Goal: Complete application form: Complete application form

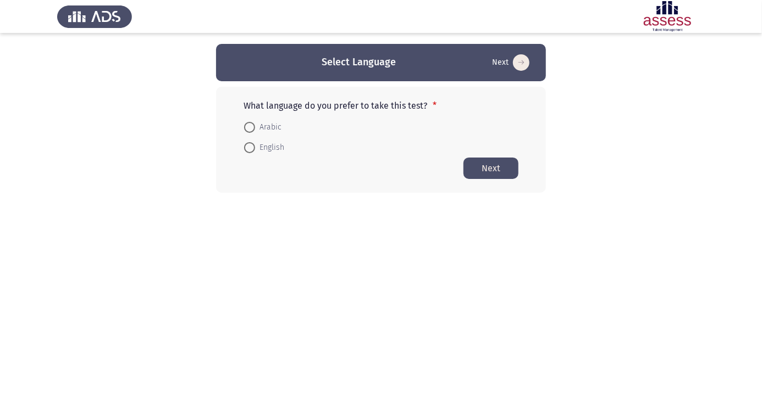
click at [249, 127] on span at bounding box center [249, 127] width 0 height 0
click at [249, 127] on input "Arabic" at bounding box center [249, 127] width 11 height 11
radio input "true"
click at [498, 171] on button "Next" at bounding box center [490, 167] width 55 height 21
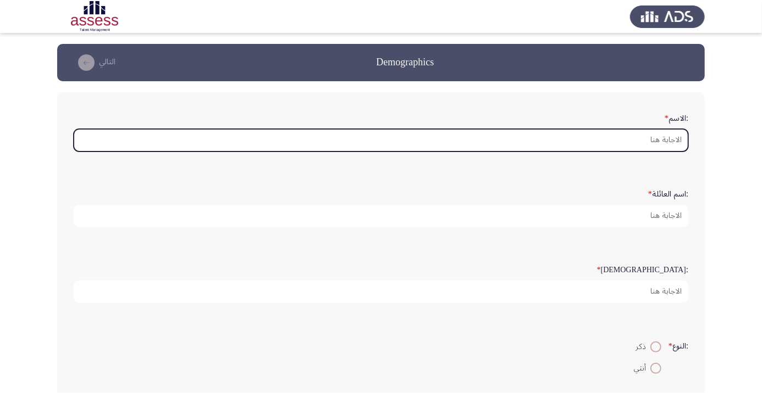
click at [662, 141] on input ":الاسم *" at bounding box center [381, 140] width 614 height 23
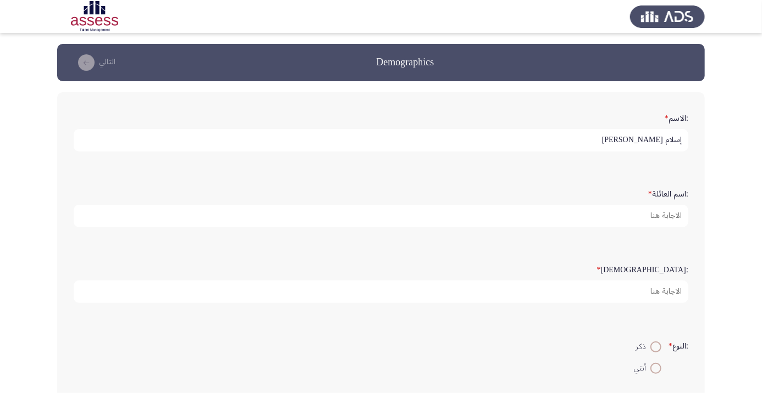
scroll to position [3, 0]
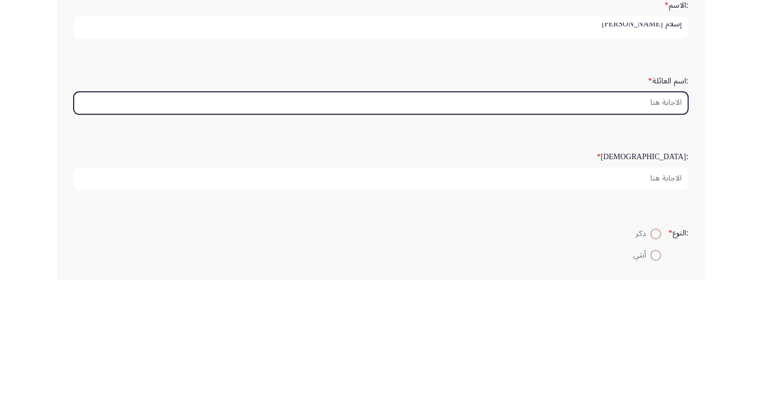
click at [655, 215] on input ":اسم العائلة *" at bounding box center [381, 216] width 614 height 23
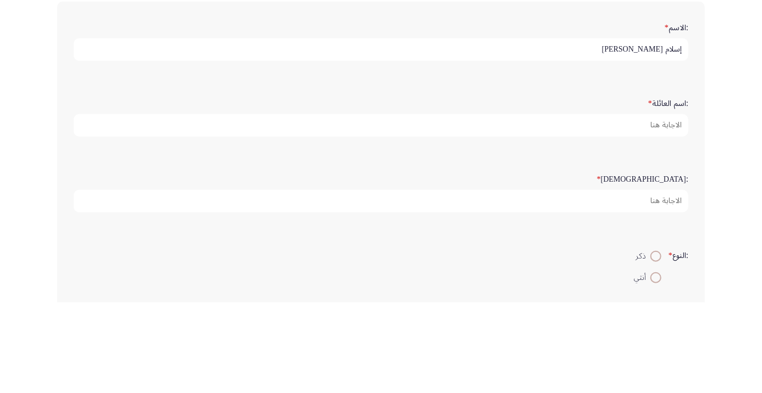
click at [571, 141] on input "إسلام كمال أحمد أحمد حسين" at bounding box center [381, 140] width 614 height 23
type input "[DEMOGRAPHIC_DATA]"
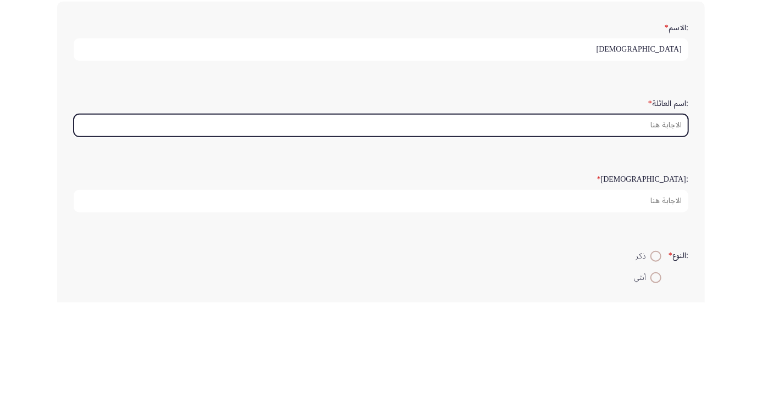
click at [646, 219] on input ":اسم العائلة *" at bounding box center [381, 216] width 614 height 23
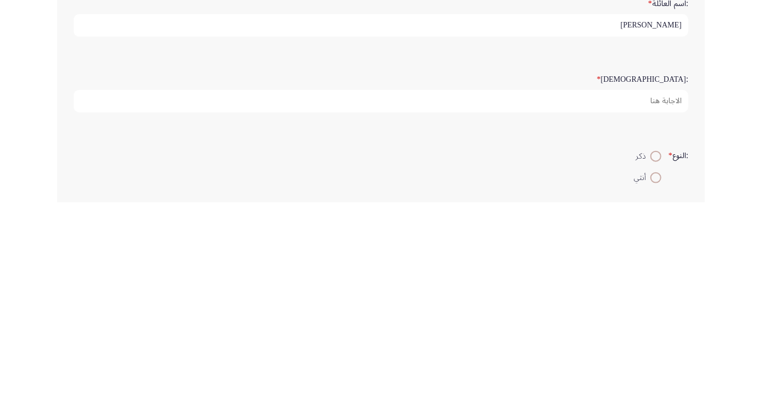
type input "[PERSON_NAME]"
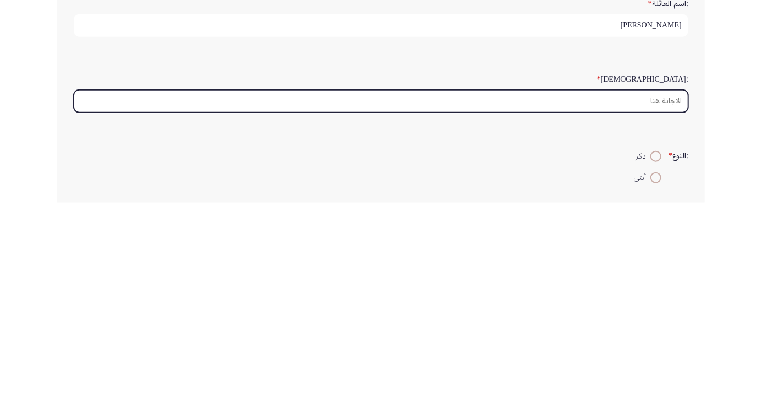
click at [650, 293] on input ":السن *" at bounding box center [381, 292] width 614 height 23
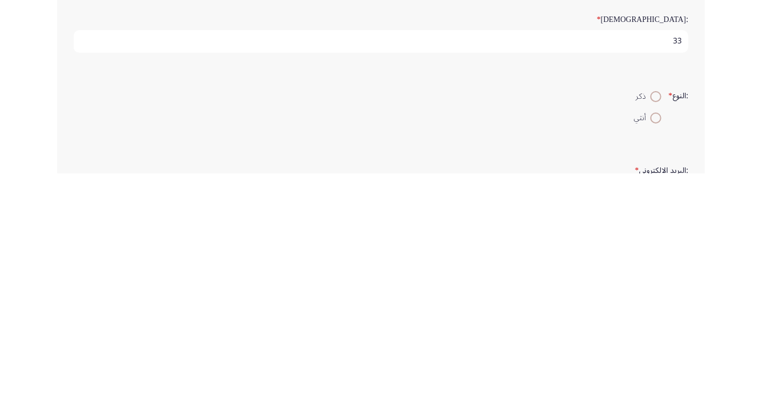
type input "33"
click at [656, 316] on span at bounding box center [656, 316] width 0 height 0
click at [654, 314] on input "ذكر" at bounding box center [655, 316] width 11 height 11
radio input "true"
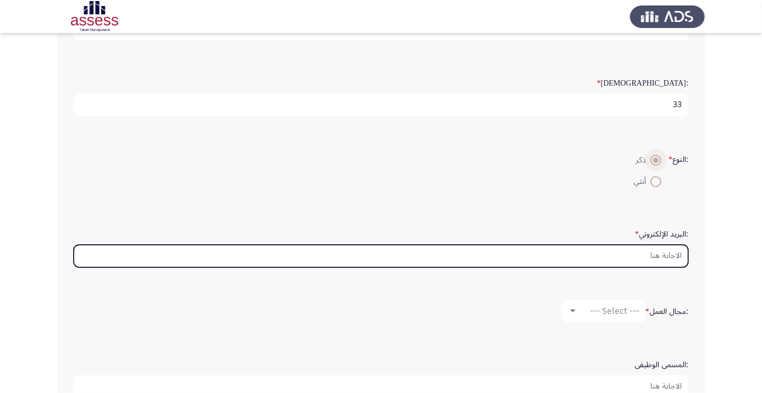
click at [660, 255] on input ":البريد الإلكتروني *" at bounding box center [381, 256] width 614 height 23
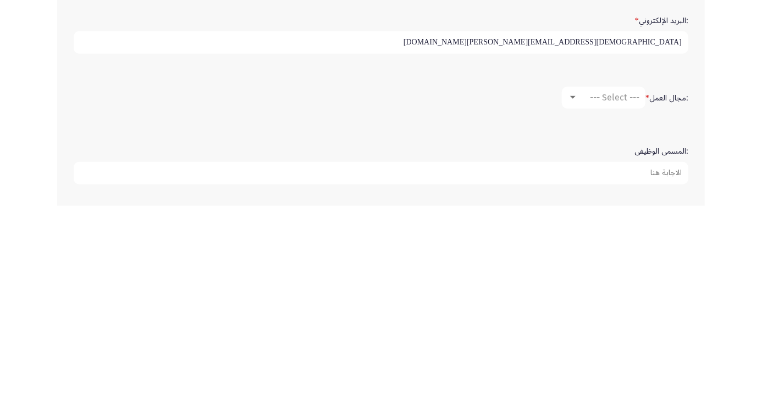
scroll to position [213, 0]
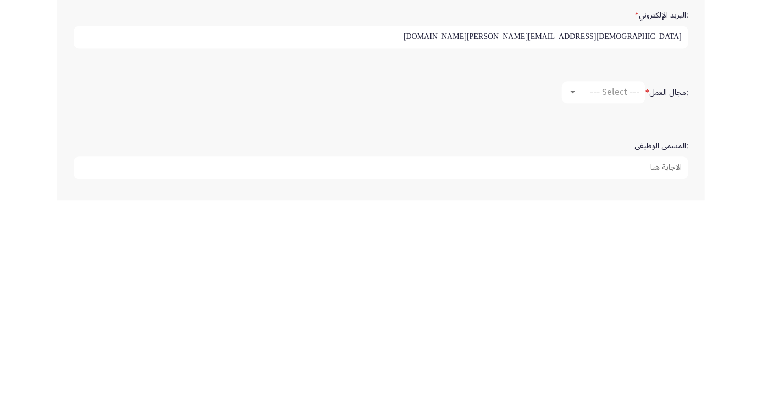
type input "Islam.kamal@ibnsina-pharma.com"
click at [574, 282] on div at bounding box center [573, 285] width 10 height 9
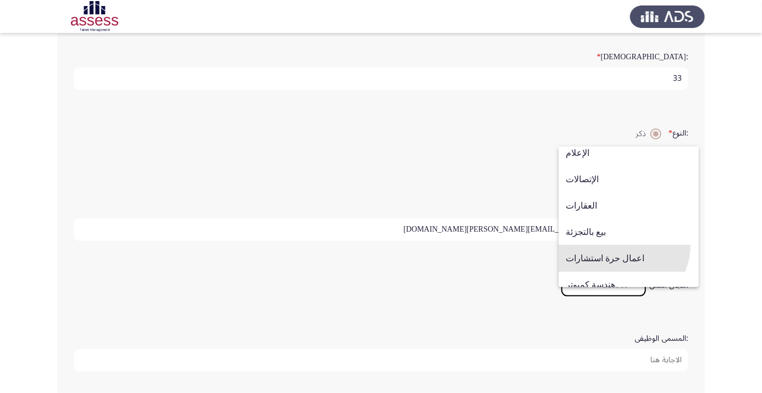
scroll to position [360, 0]
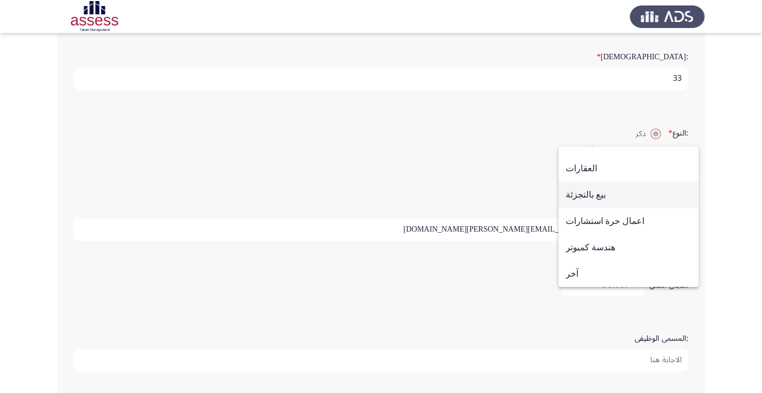
click at [605, 196] on span "بيع بالتجزئة" at bounding box center [628, 195] width 126 height 26
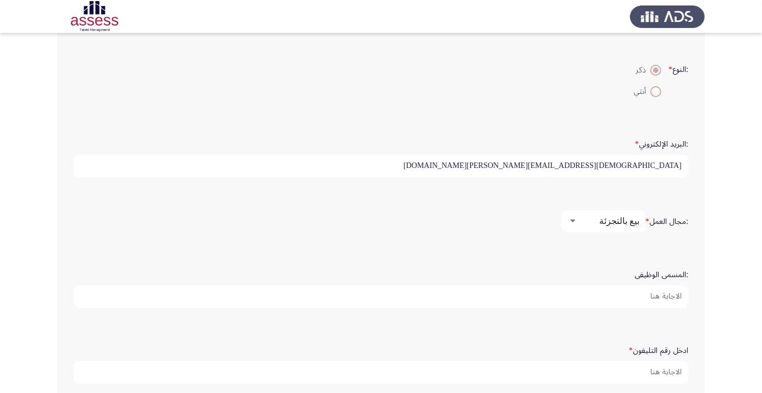
click at [655, 295] on input ":المسمى الوظيفى" at bounding box center [381, 297] width 614 height 23
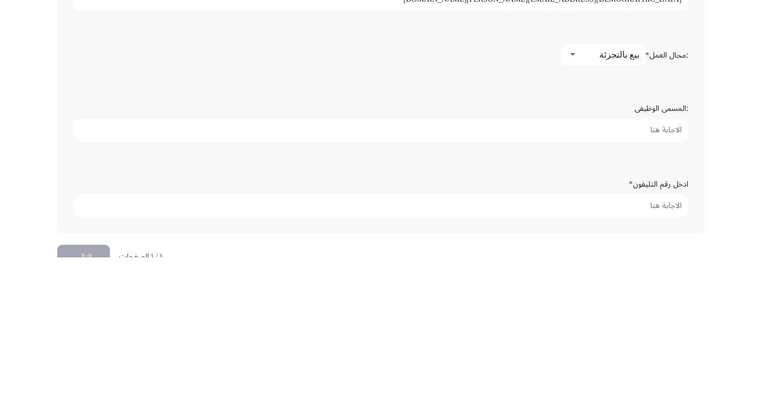
scroll to position [308, 0]
type input "T"
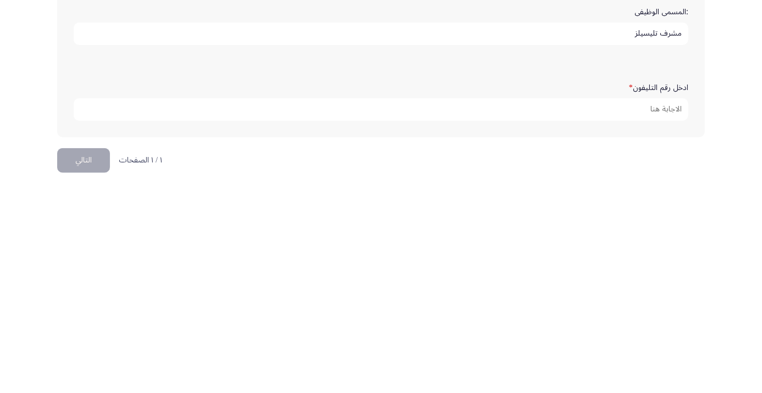
scroll to position [323, 0]
type input "مشرف تليسيلز"
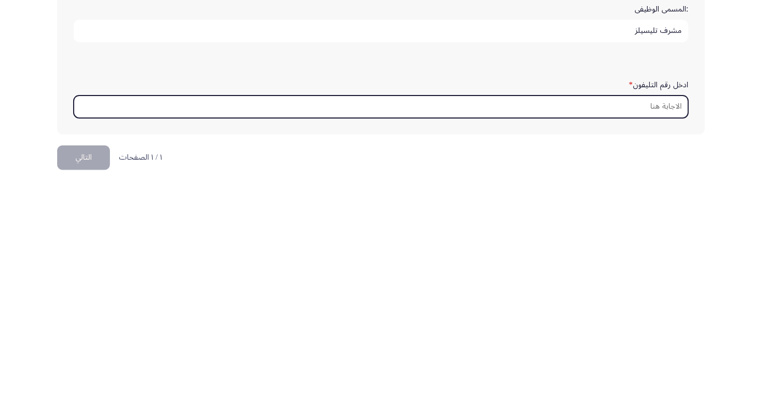
click at [648, 321] on input "ادخل رقم التليفون *" at bounding box center [381, 326] width 614 height 23
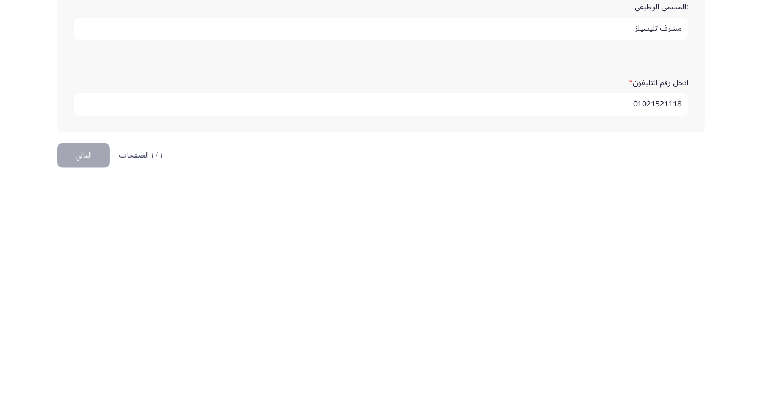
scroll to position [335, 0]
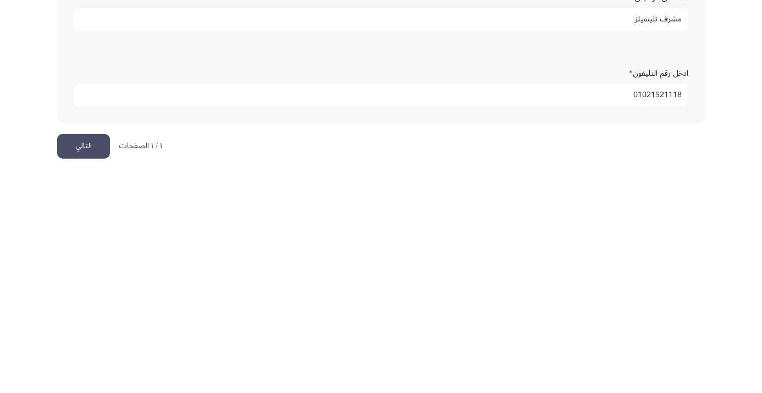
type input "01021521118"
click at [88, 362] on button "التالي" at bounding box center [83, 366] width 53 height 25
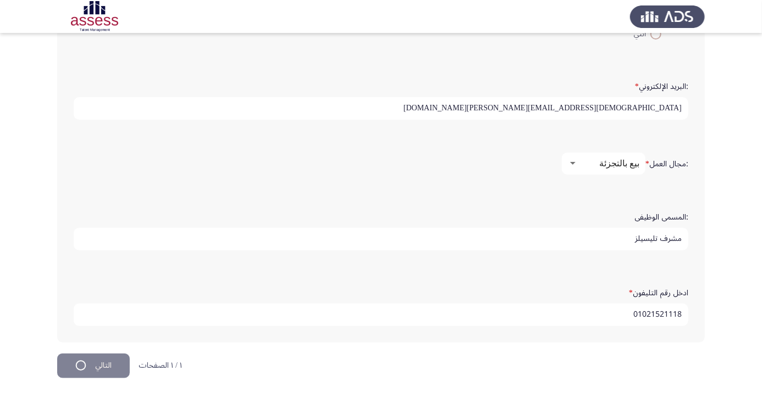
scroll to position [0, 0]
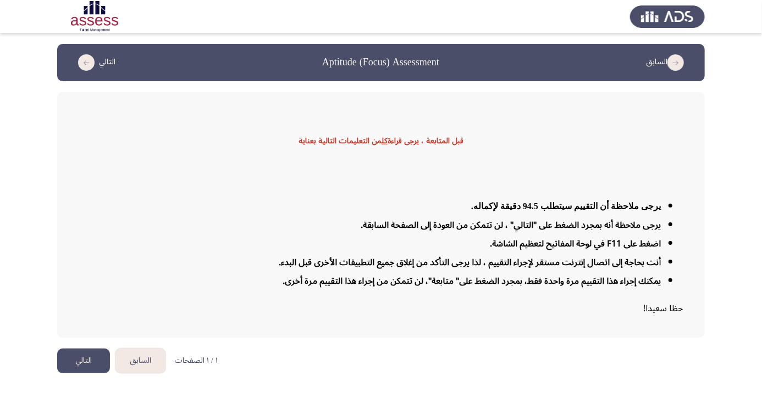
click at [75, 374] on button "التالي" at bounding box center [83, 361] width 53 height 25
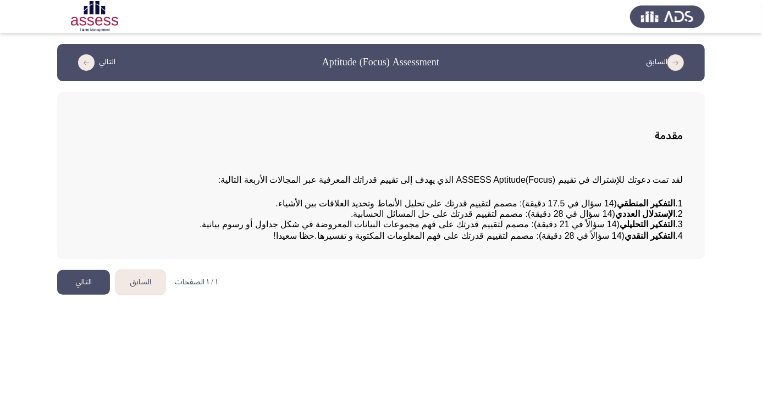
click at [78, 295] on button "التالي" at bounding box center [83, 282] width 53 height 25
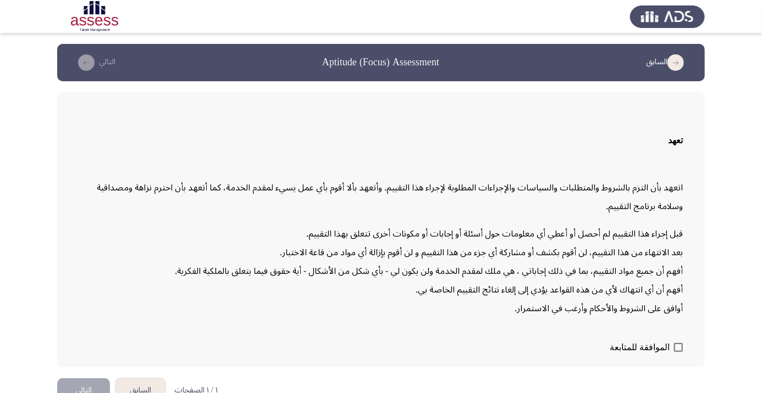
scroll to position [31, 0]
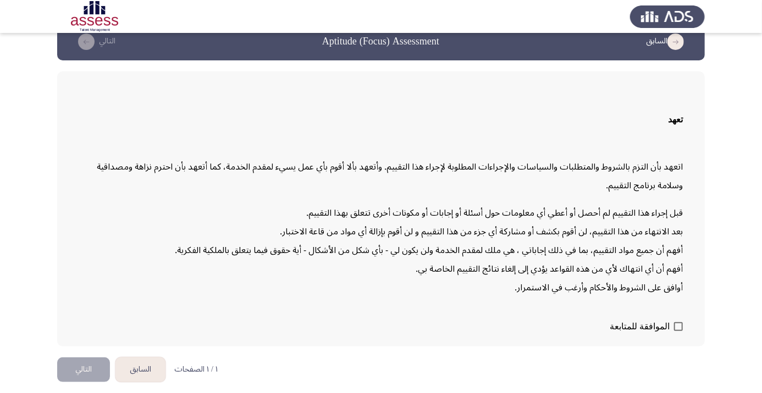
click at [675, 331] on span at bounding box center [678, 327] width 9 height 9
click at [677, 332] on input "الموافقة للمتابعة" at bounding box center [677, 331] width 1 height 1
checkbox input "true"
click at [82, 382] on button "التالي" at bounding box center [83, 370] width 53 height 25
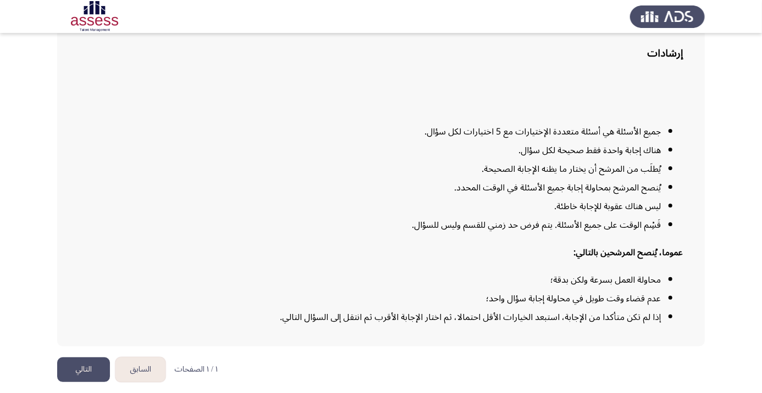
scroll to position [89, 0]
click at [79, 382] on button "التالي" at bounding box center [83, 370] width 53 height 25
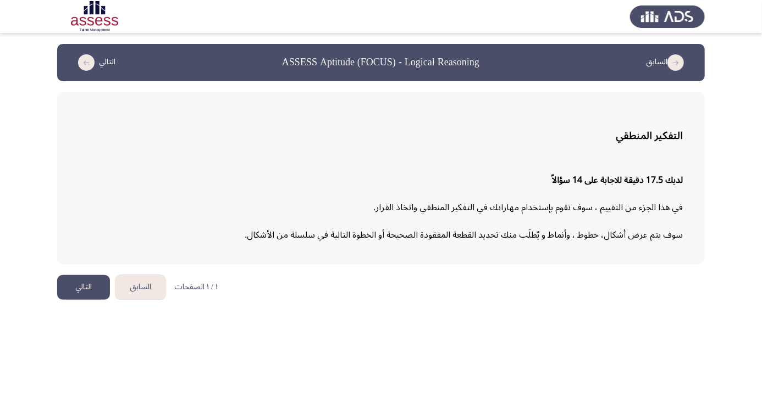
click at [90, 290] on button "التالي" at bounding box center [83, 287] width 53 height 25
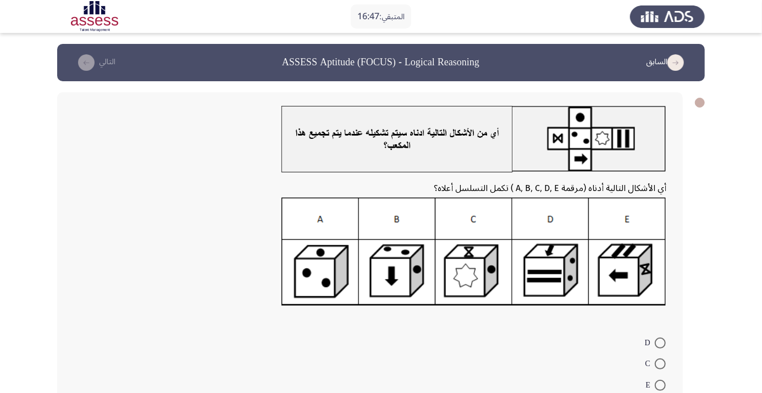
click at [404, 279] on img at bounding box center [473, 252] width 385 height 109
radio input "true"
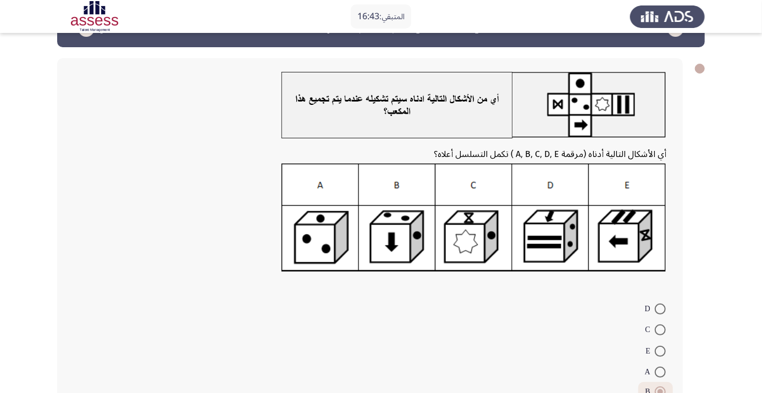
scroll to position [59, 0]
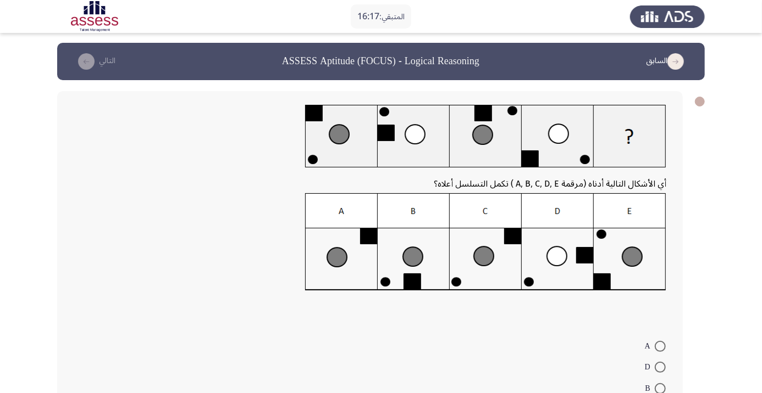
scroll to position [0, 0]
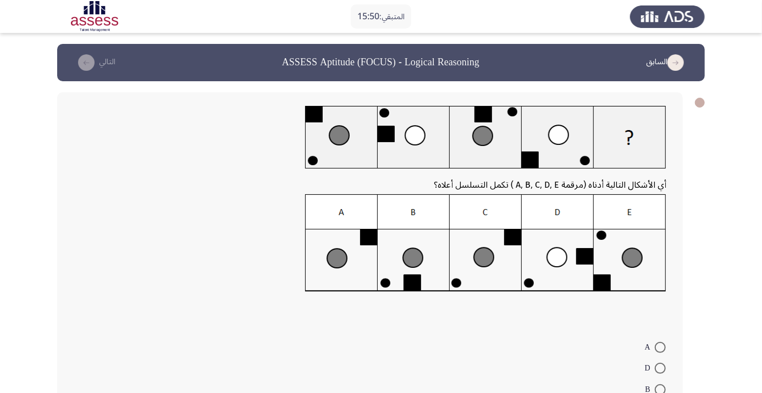
click at [493, 275] on img at bounding box center [485, 244] width 361 height 98
radio input "true"
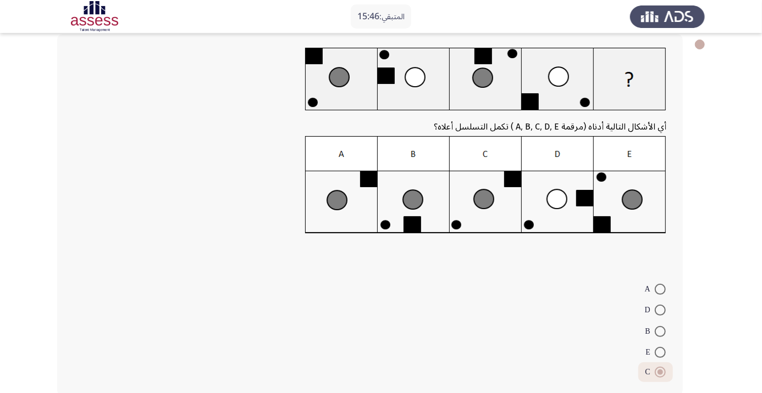
scroll to position [63, 0]
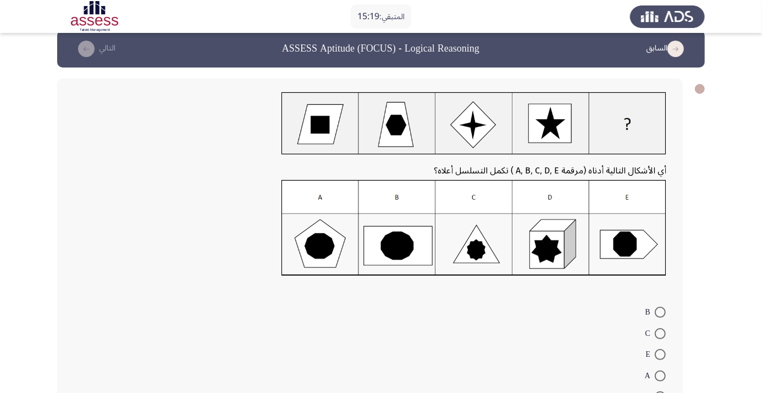
scroll to position [13, 0]
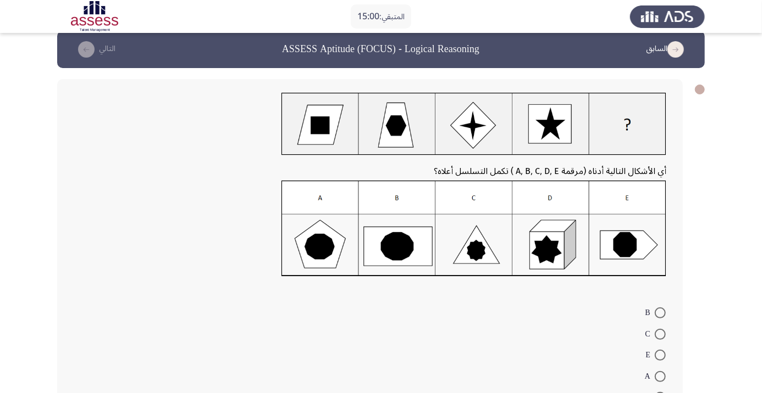
click at [659, 313] on span at bounding box center [659, 313] width 11 height 11
click at [659, 313] on input "B" at bounding box center [659, 313] width 11 height 11
radio input "true"
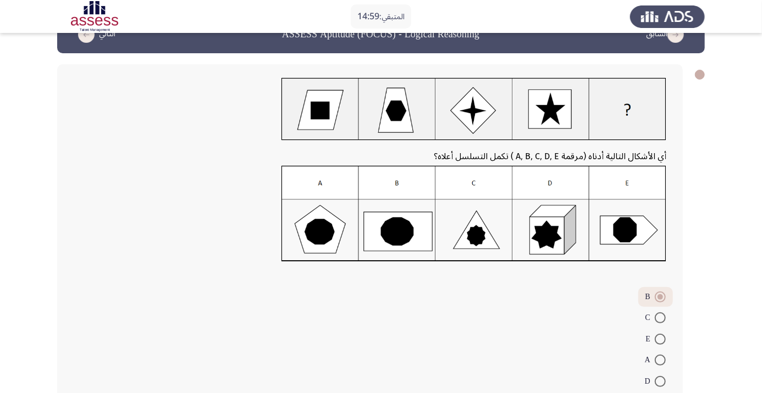
scroll to position [42, 0]
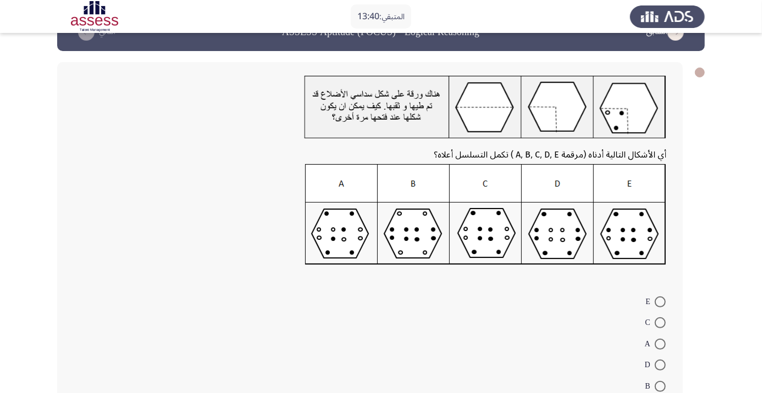
scroll to position [32, 0]
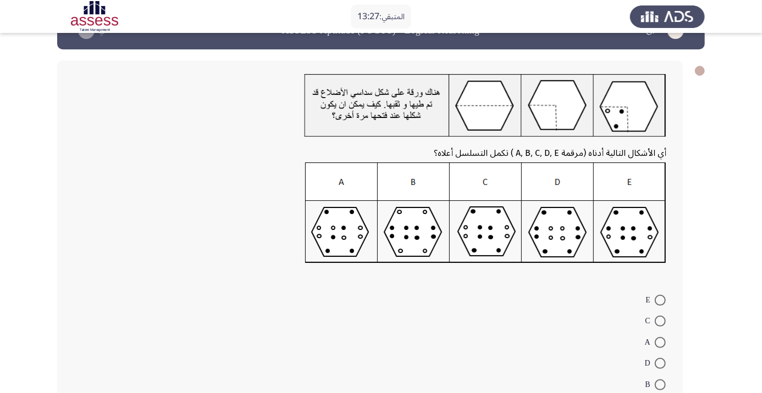
click at [659, 363] on span at bounding box center [659, 363] width 11 height 11
click at [659, 363] on input "D" at bounding box center [659, 363] width 11 height 11
radio input "true"
click at [659, 300] on span at bounding box center [659, 300] width 11 height 11
click at [659, 300] on input "E" at bounding box center [659, 300] width 11 height 11
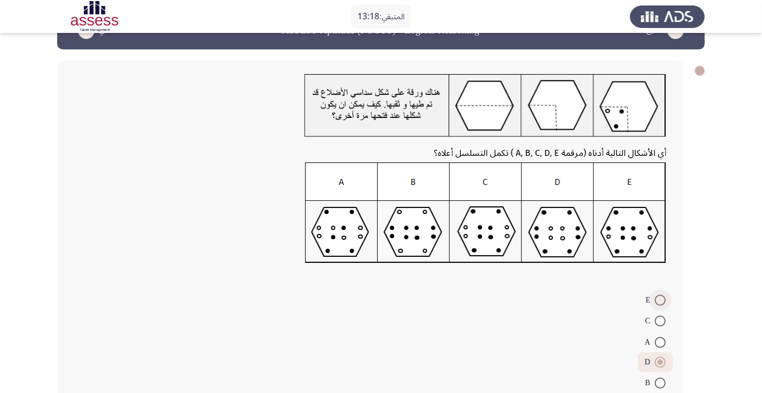
radio input "true"
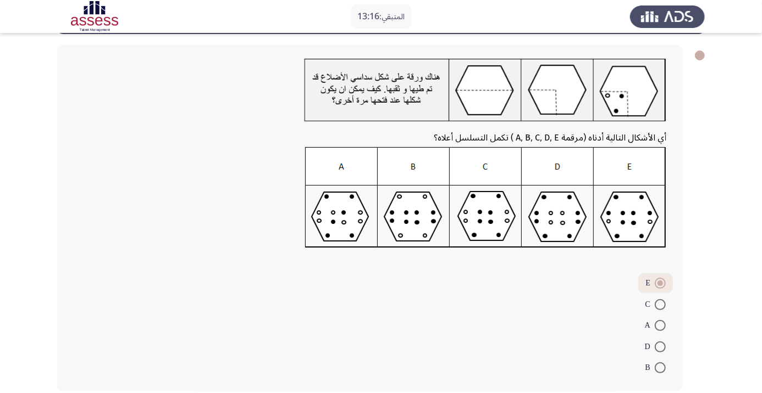
scroll to position [48, 0]
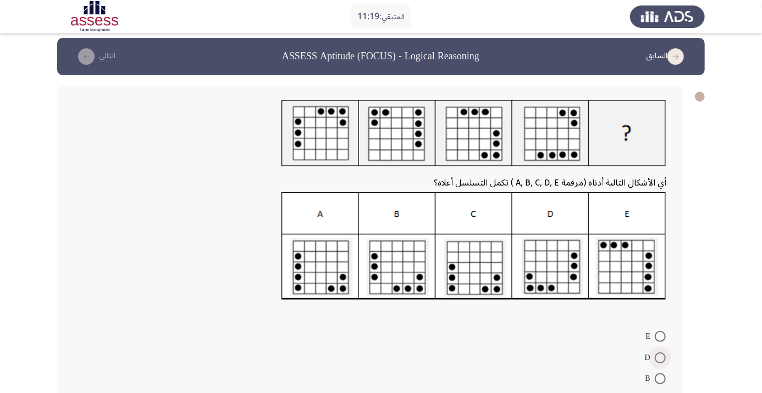
scroll to position [0, 0]
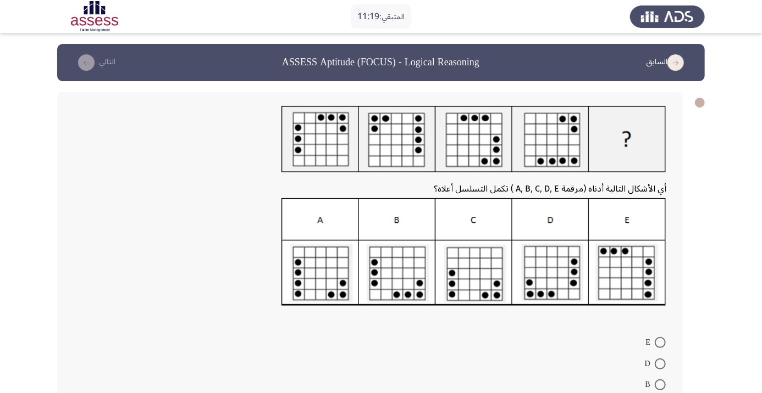
click at [659, 382] on span at bounding box center [659, 385] width 11 height 11
click at [659, 382] on input "B" at bounding box center [659, 385] width 11 height 11
radio input "true"
click at [661, 368] on span at bounding box center [659, 364] width 11 height 11
click at [661, 368] on input "D" at bounding box center [659, 364] width 11 height 11
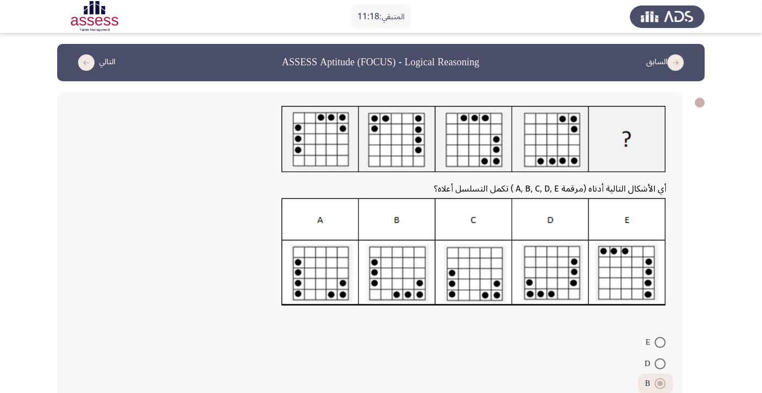
radio input "true"
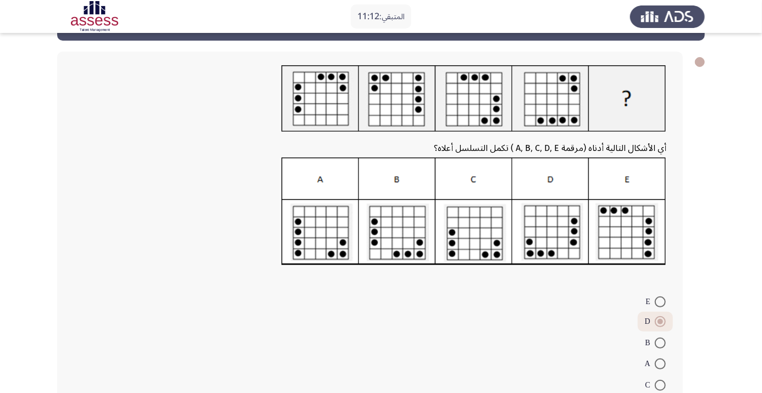
scroll to position [40, 0]
click at [659, 364] on span at bounding box center [659, 364] width 11 height 11
click at [659, 364] on input "A" at bounding box center [659, 364] width 11 height 11
radio input "true"
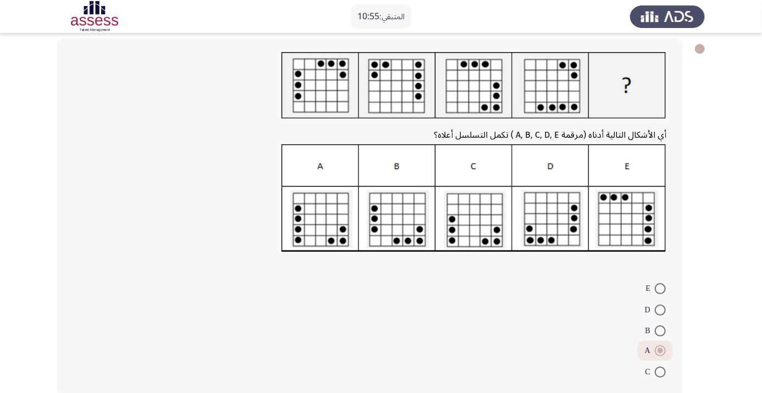
scroll to position [58, 0]
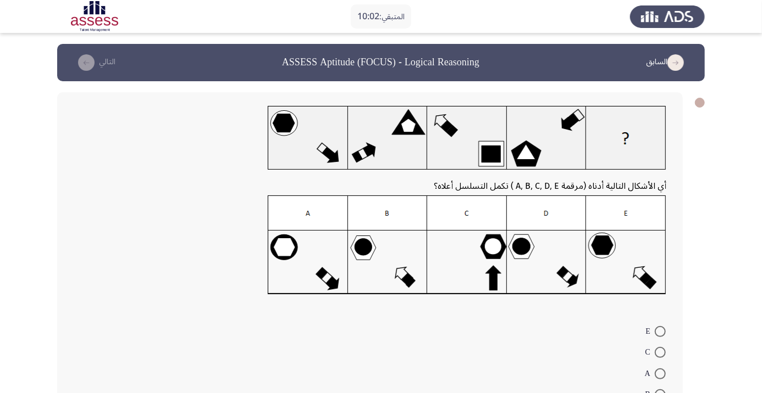
scroll to position [8, 0]
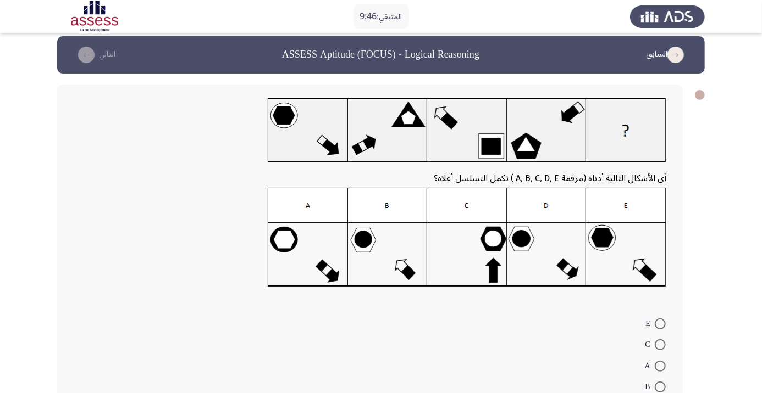
click at [659, 365] on span at bounding box center [659, 366] width 11 height 11
click at [659, 365] on input "A" at bounding box center [659, 366] width 11 height 11
radio input "true"
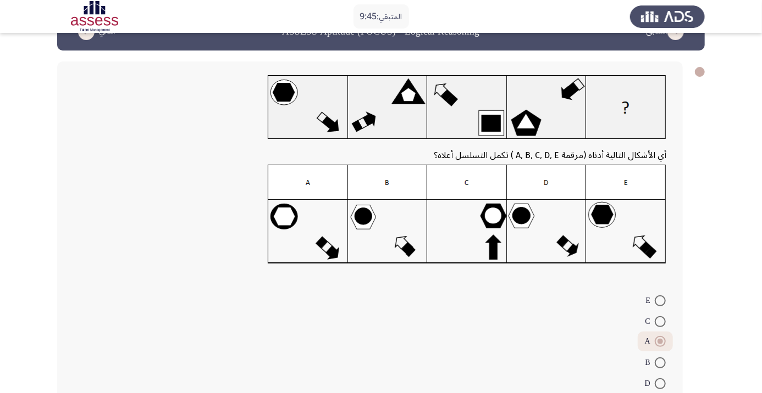
scroll to position [47, 0]
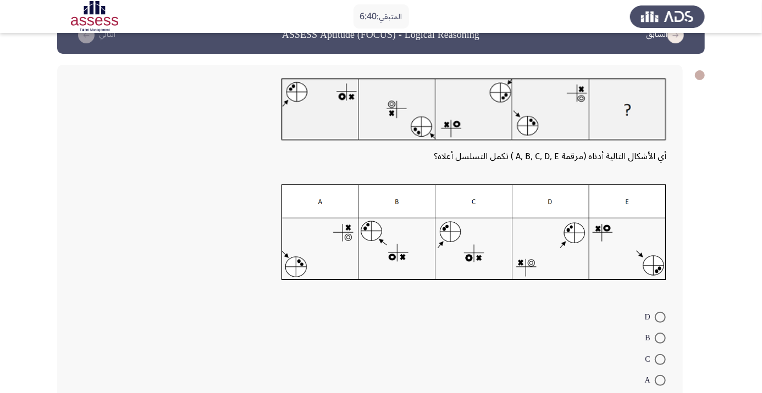
scroll to position [20, 0]
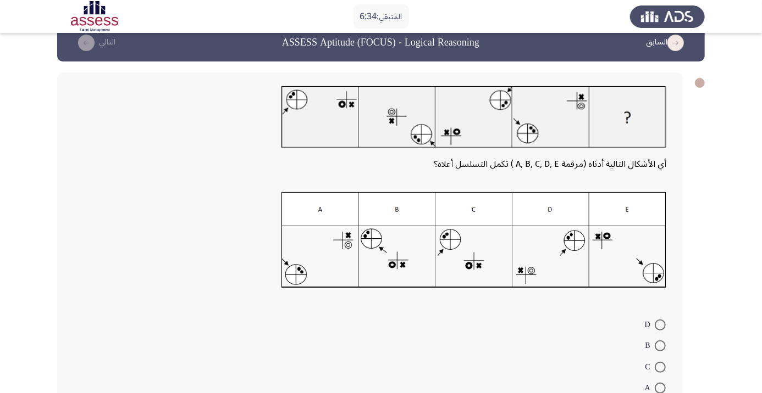
click at [638, 265] on img at bounding box center [473, 240] width 385 height 96
radio input "true"
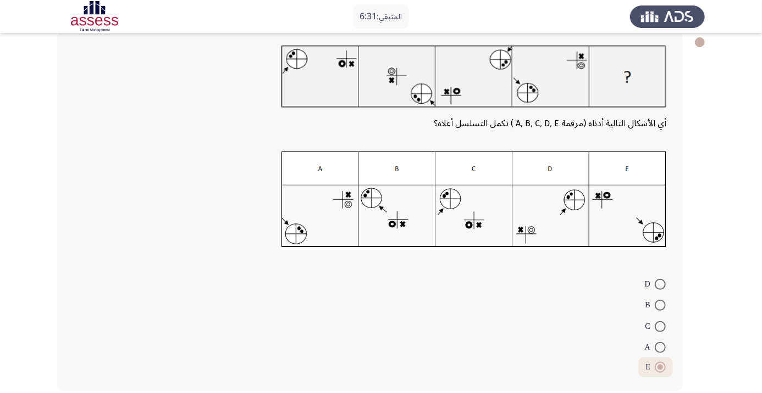
scroll to position [59, 0]
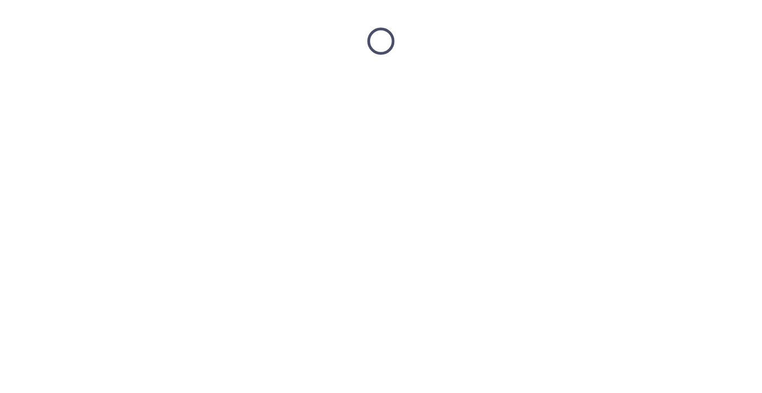
scroll to position [0, 0]
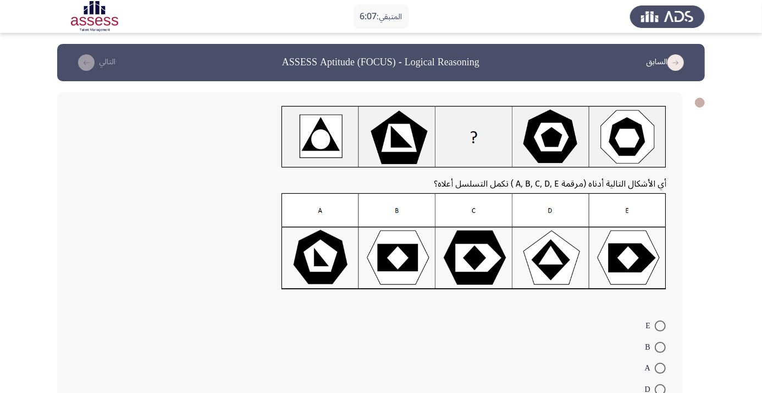
click at [659, 369] on span at bounding box center [659, 368] width 11 height 11
click at [659, 369] on input "A" at bounding box center [659, 368] width 11 height 11
radio input "true"
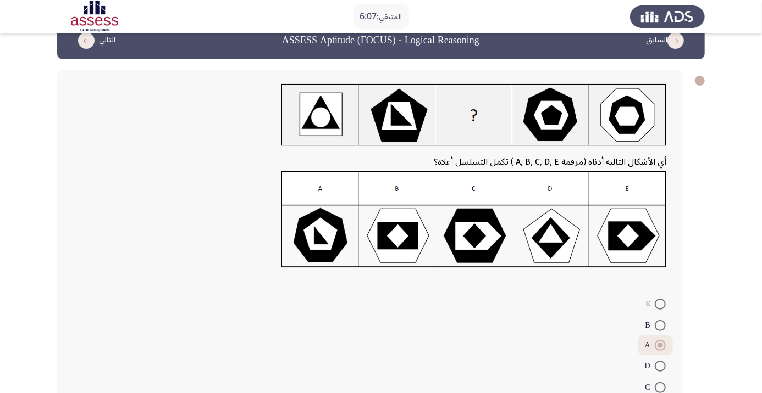
scroll to position [42, 0]
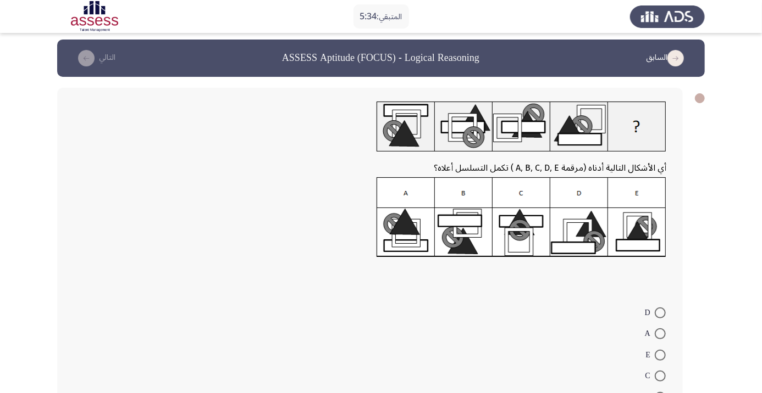
scroll to position [0, 0]
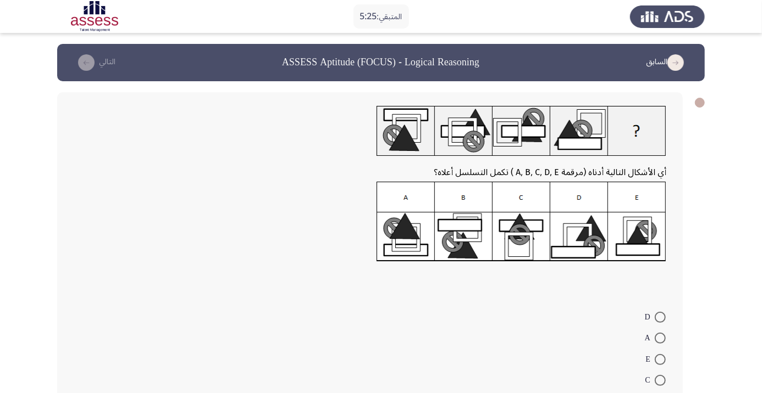
click at [590, 248] on img at bounding box center [521, 222] width 290 height 80
click at [663, 319] on span at bounding box center [659, 317] width 11 height 11
click at [663, 319] on input "D" at bounding box center [659, 317] width 11 height 11
radio input "true"
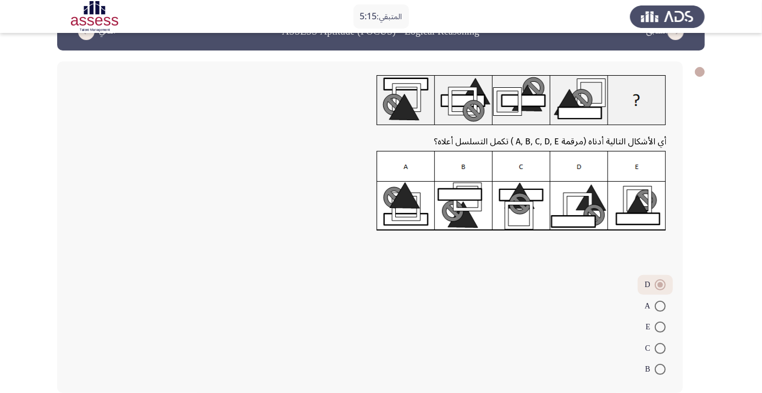
scroll to position [32, 0]
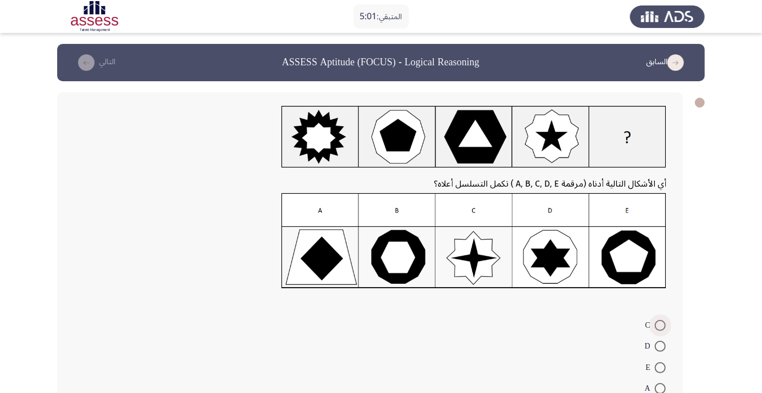
click at [659, 325] on span at bounding box center [659, 325] width 11 height 11
click at [659, 325] on input "C" at bounding box center [659, 325] width 11 height 11
radio input "true"
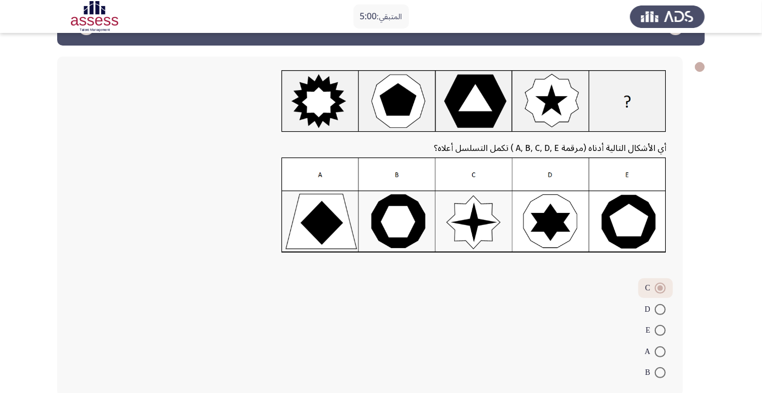
scroll to position [32, 0]
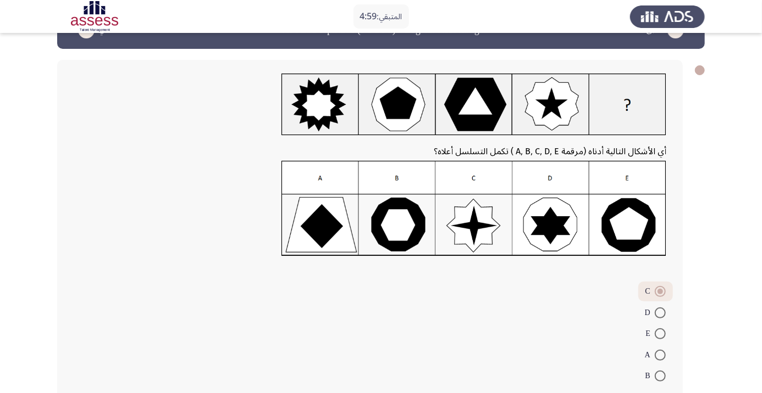
click at [664, 314] on span at bounding box center [659, 313] width 11 height 11
click at [664, 314] on input "D" at bounding box center [659, 313] width 11 height 11
radio input "true"
click at [663, 336] on span at bounding box center [659, 334] width 11 height 11
click at [663, 336] on input "E" at bounding box center [659, 334] width 11 height 11
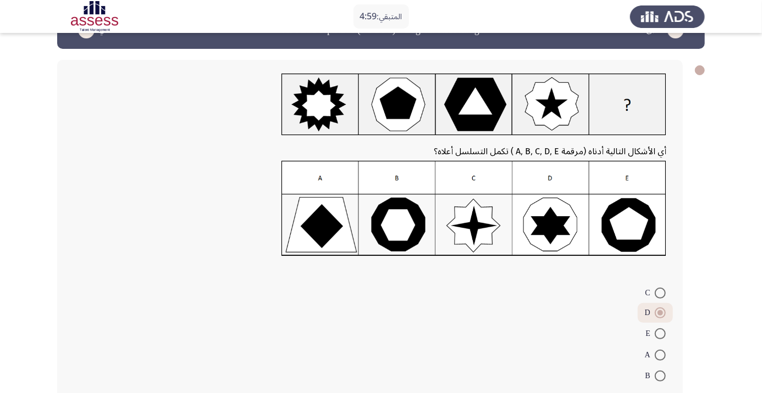
radio input "true"
click at [659, 314] on span at bounding box center [659, 314] width 11 height 11
click at [659, 314] on input "D" at bounding box center [659, 314] width 11 height 11
radio input "true"
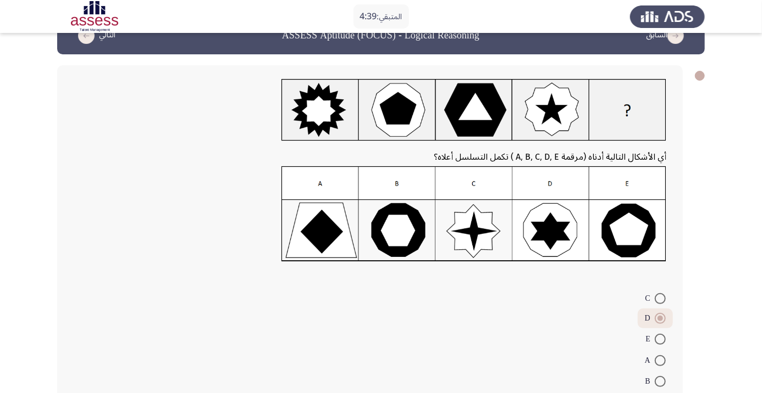
scroll to position [25, 0]
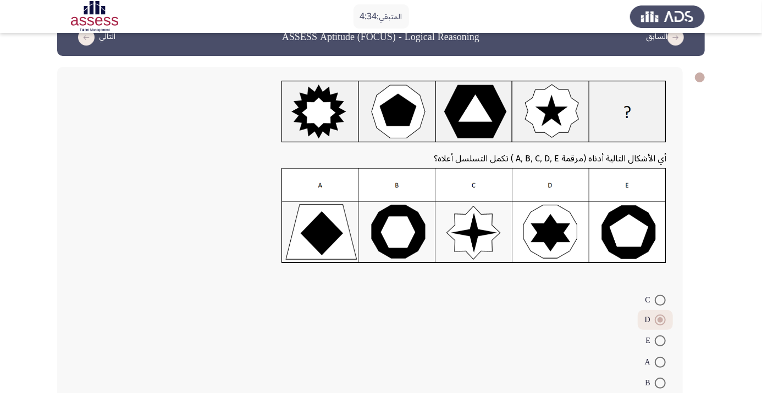
click at [659, 383] on span at bounding box center [659, 383] width 11 height 11
click at [659, 383] on input "B" at bounding box center [659, 383] width 11 height 11
radio input "true"
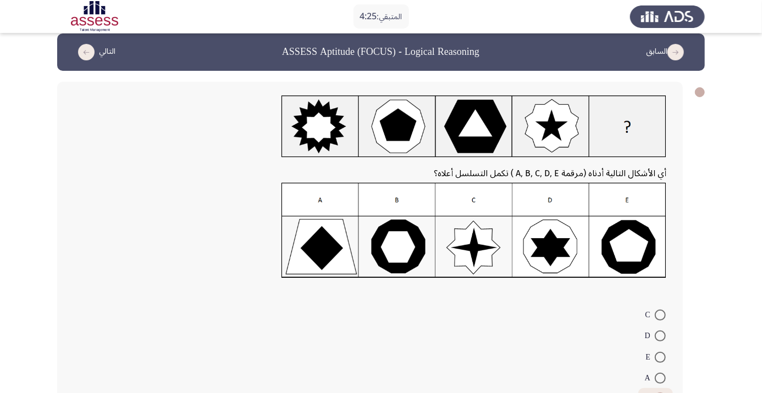
click at [659, 357] on span at bounding box center [659, 357] width 11 height 11
click at [659, 357] on input "E" at bounding box center [659, 357] width 11 height 11
radio input "true"
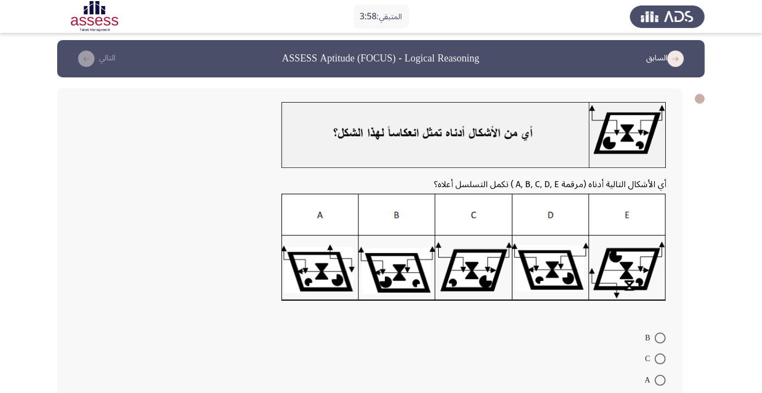
scroll to position [5, 0]
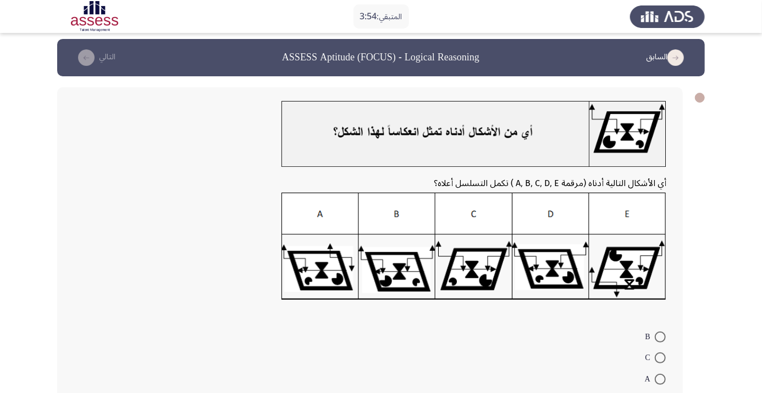
click at [659, 358] on span at bounding box center [659, 358] width 11 height 11
click at [659, 358] on input "C" at bounding box center [659, 358] width 11 height 11
radio input "true"
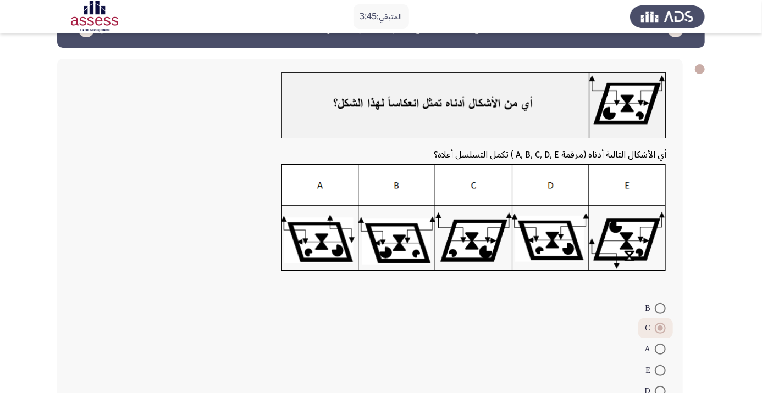
scroll to position [58, 0]
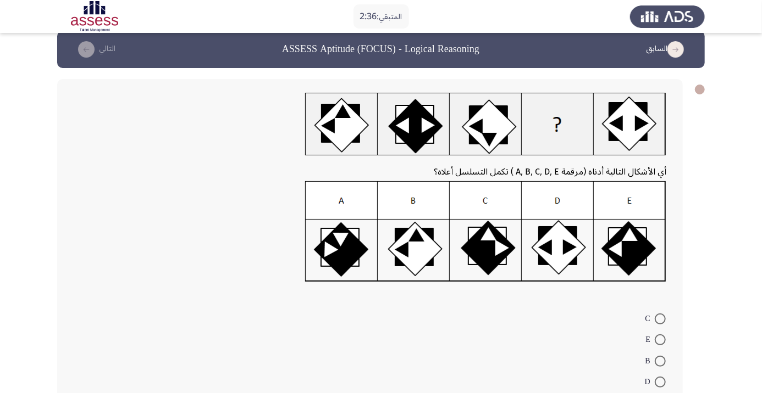
scroll to position [26, 0]
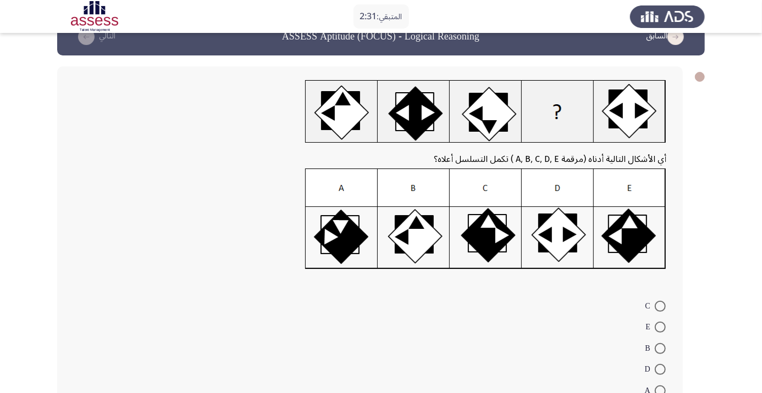
click at [659, 327] on span at bounding box center [659, 327] width 11 height 11
click at [659, 327] on input "E" at bounding box center [659, 327] width 11 height 11
radio input "true"
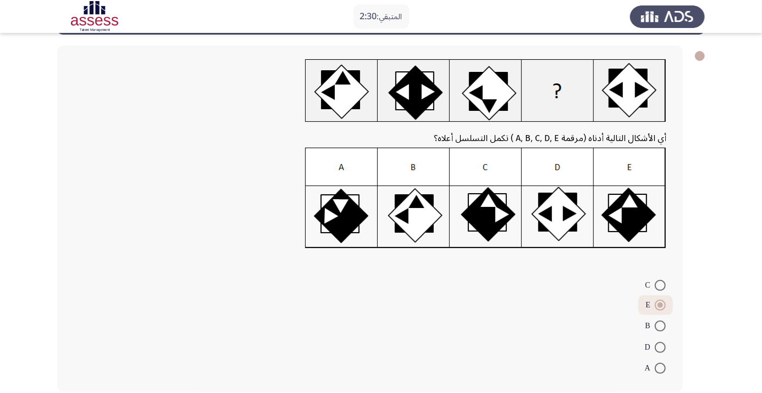
scroll to position [48, 0]
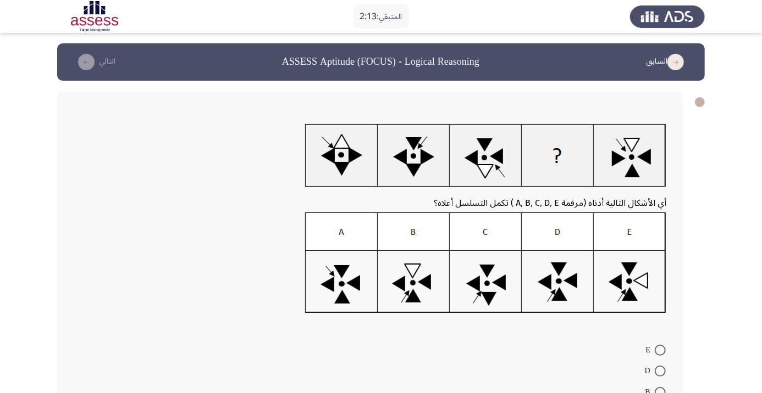
scroll to position [0, 0]
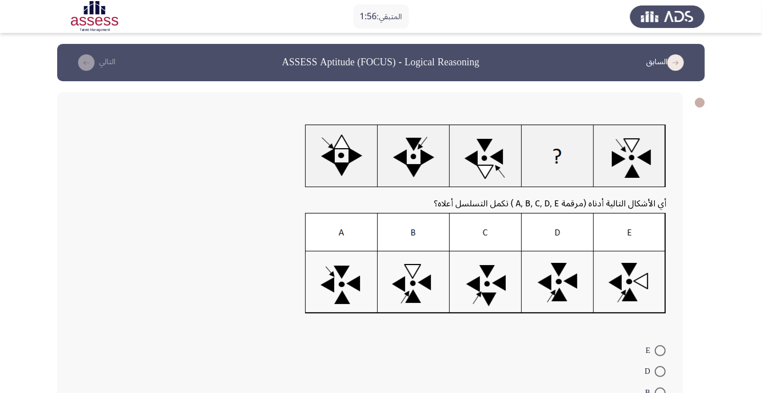
click at [738, 184] on app-assessment-container "المتبقي: 1:56 السابق ASSESS Aptitude (FOCUS) - Logical Reasoning التالي أي الأش…" at bounding box center [381, 257] width 762 height 426
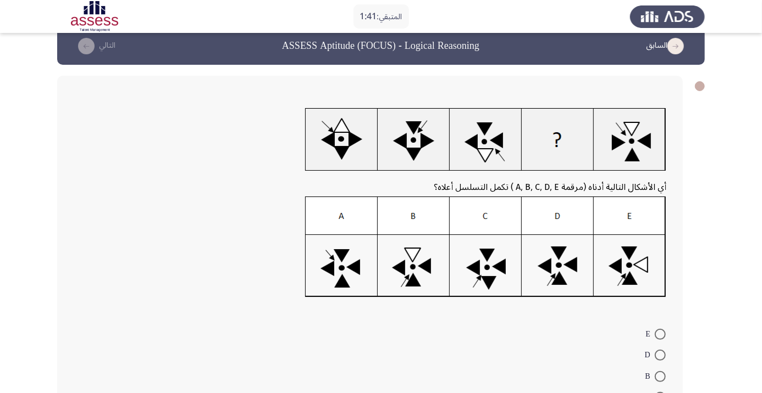
scroll to position [18, 0]
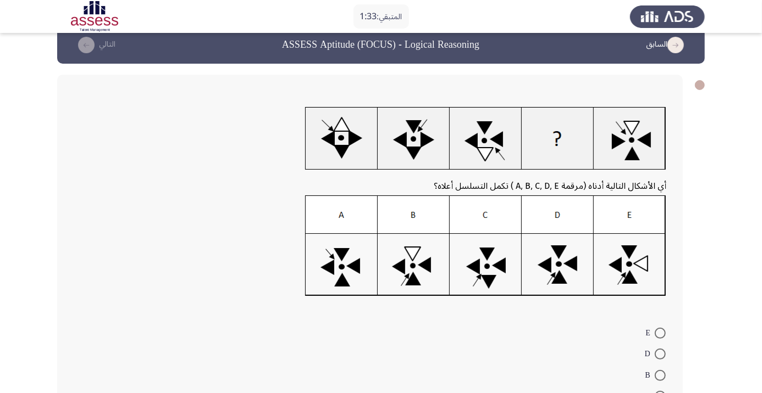
click at [659, 375] on span at bounding box center [659, 375] width 11 height 11
click at [659, 375] on input "B" at bounding box center [659, 375] width 11 height 11
radio input "true"
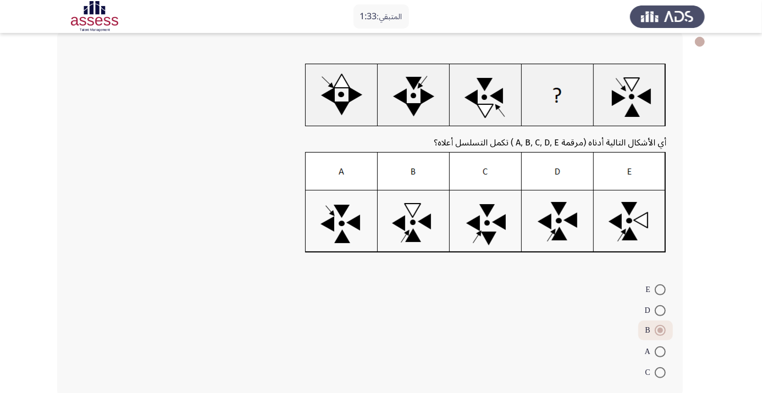
scroll to position [66, 0]
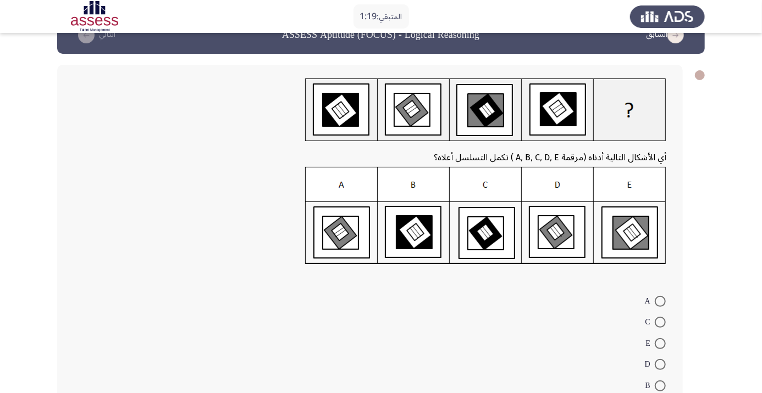
scroll to position [26, 0]
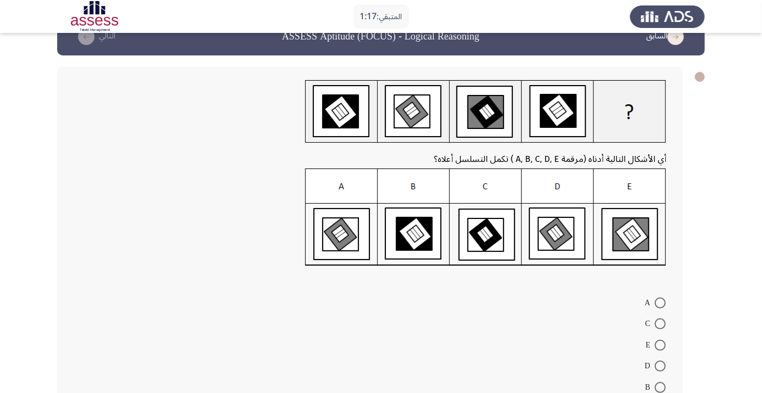
click at [431, 245] on img at bounding box center [485, 218] width 361 height 98
click at [659, 387] on span at bounding box center [659, 387] width 11 height 11
click at [659, 387] on input "B" at bounding box center [659, 387] width 11 height 11
radio input "true"
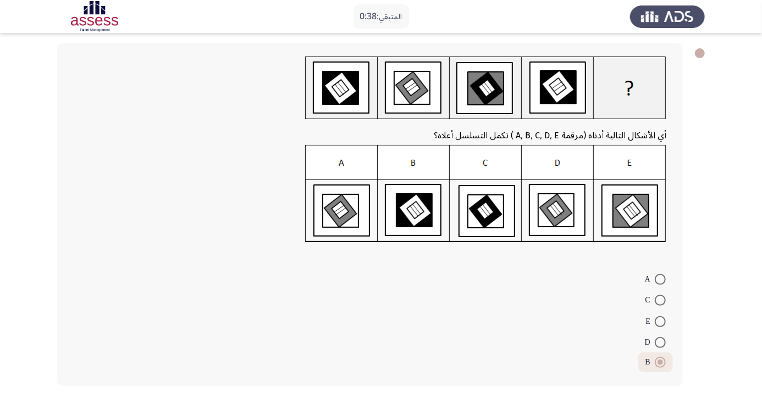
scroll to position [44, 0]
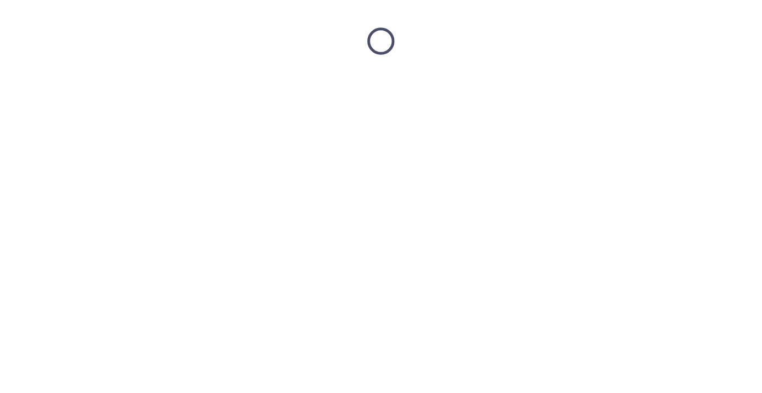
scroll to position [0, 0]
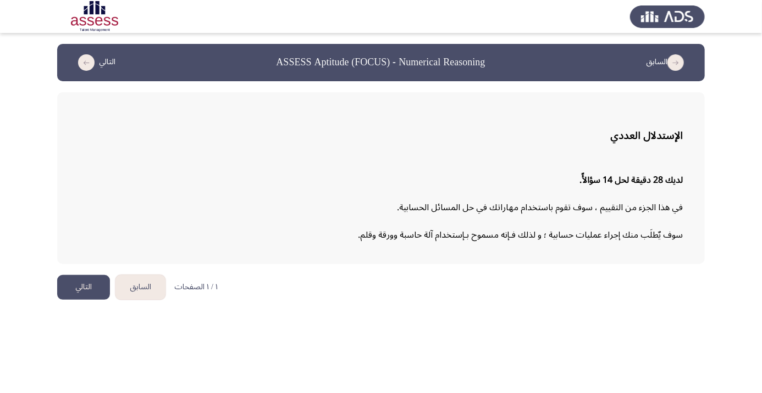
click at [92, 290] on button "التالي" at bounding box center [83, 287] width 53 height 25
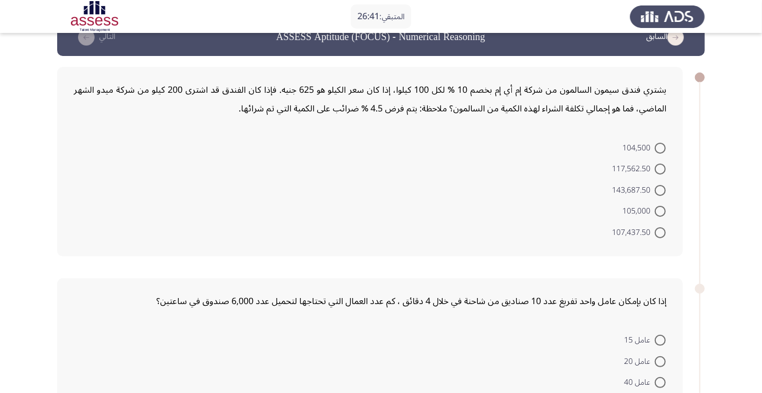
scroll to position [26, 0]
click at [659, 168] on span at bounding box center [659, 168] width 11 height 11
click at [659, 168] on input "117,562.50" at bounding box center [659, 168] width 11 height 11
radio input "true"
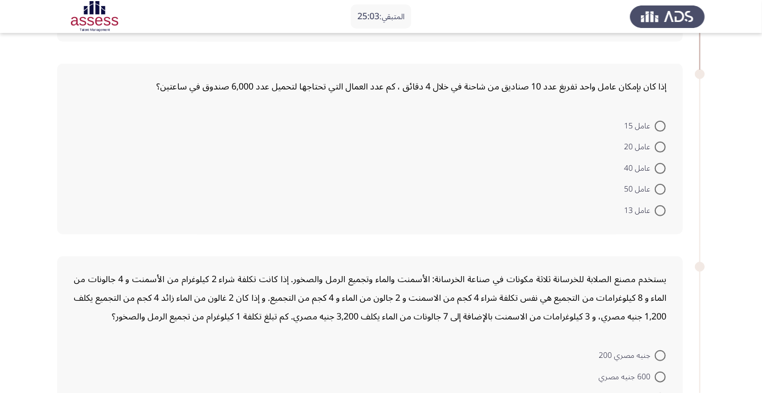
scroll to position [237, 0]
click at [659, 169] on span at bounding box center [659, 169] width 11 height 11
click at [659, 169] on input "عامل 40" at bounding box center [659, 169] width 11 height 11
radio input "true"
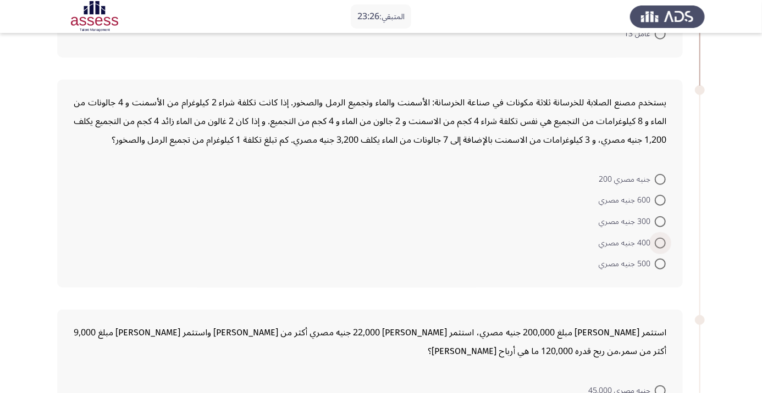
scroll to position [409, 0]
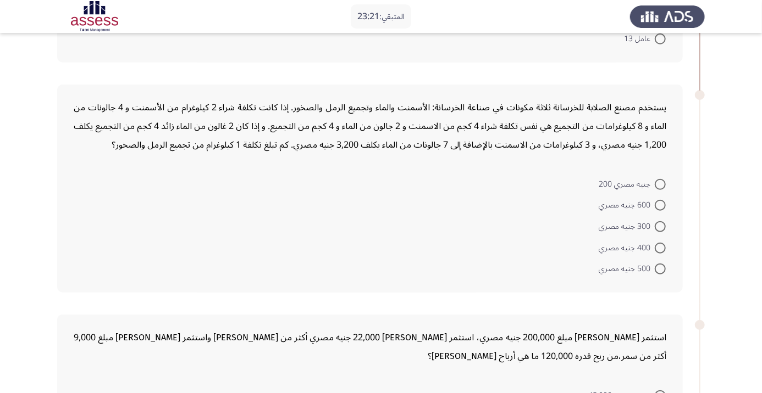
click at [664, 246] on span at bounding box center [659, 248] width 11 height 11
click at [664, 246] on input "400 جنيه مصري" at bounding box center [659, 248] width 11 height 11
radio input "true"
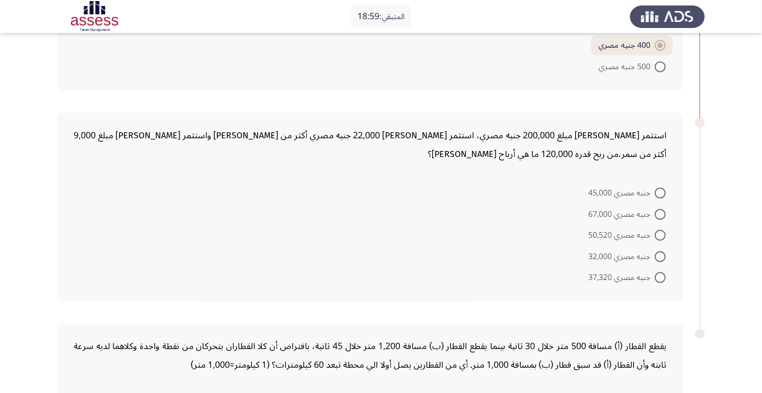
scroll to position [611, 0]
click at [659, 190] on span at bounding box center [659, 192] width 11 height 11
click at [659, 190] on input "جنيه مصري 45,000" at bounding box center [659, 192] width 11 height 11
radio input "true"
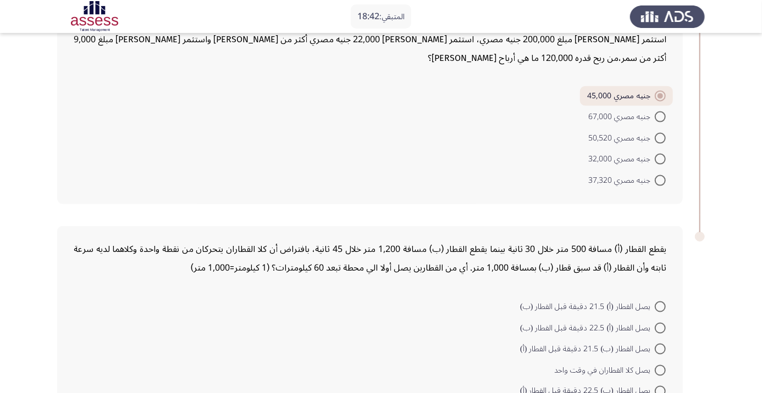
scroll to position [729, 0]
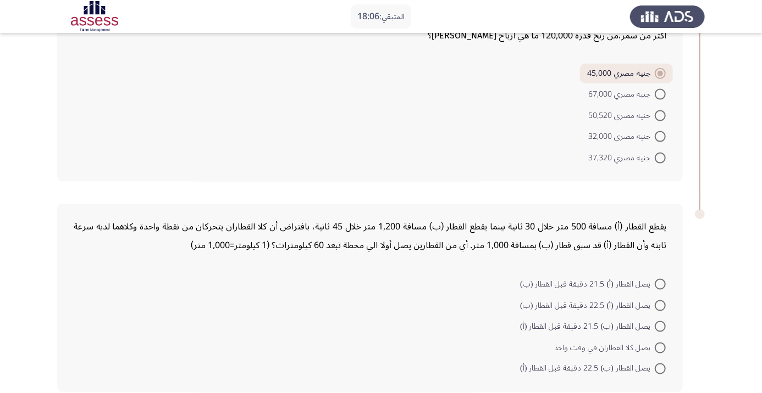
click at [664, 367] on span at bounding box center [659, 369] width 11 height 11
click at [664, 367] on input "يصل القطار (ب) 22.5 دقيقة قبل القطار (أ)" at bounding box center [659, 369] width 11 height 11
radio input "true"
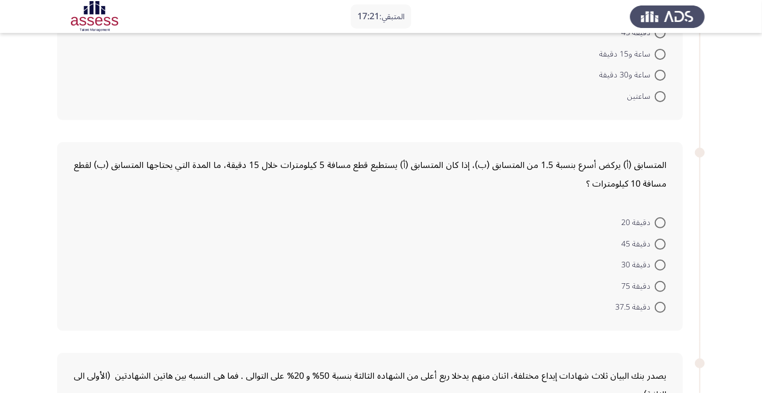
scroll to position [0, 0]
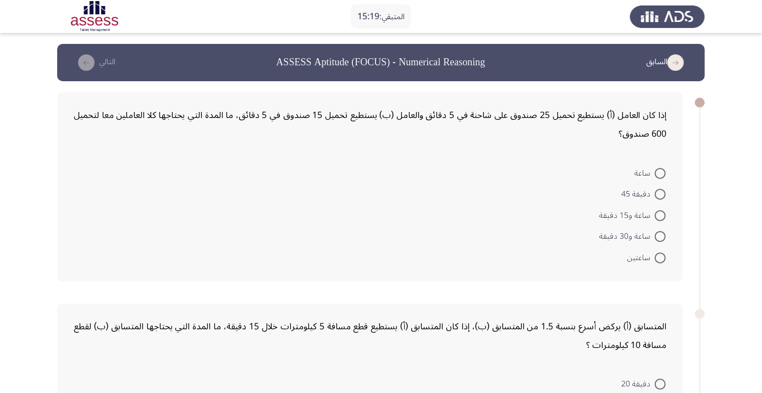
click at [659, 236] on span at bounding box center [659, 236] width 11 height 11
click at [659, 236] on input "ساعة و30 دقيقة" at bounding box center [659, 236] width 11 height 11
radio input "true"
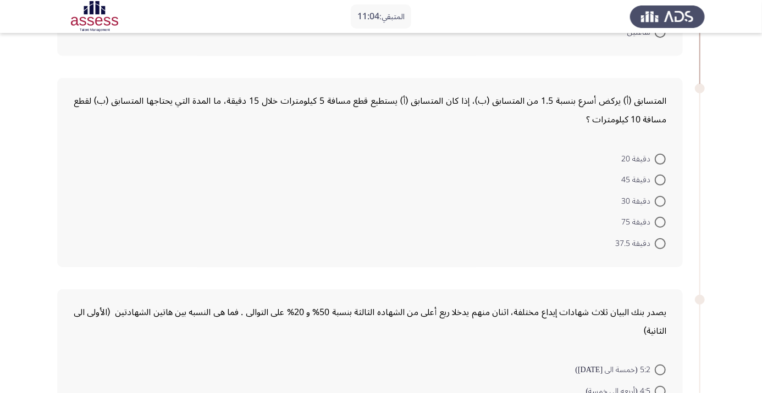
scroll to position [217, 0]
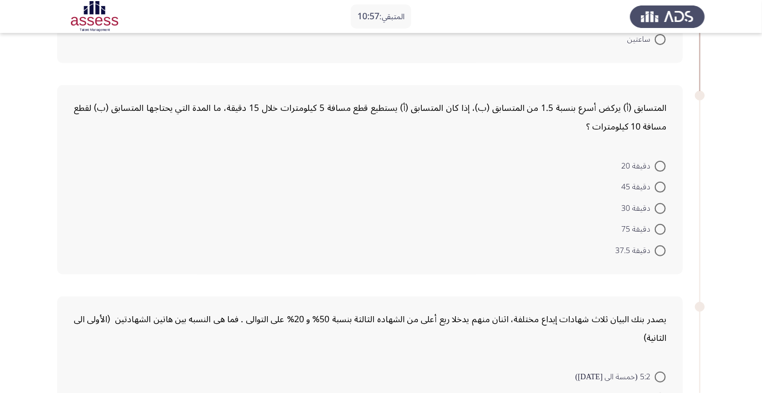
click at [659, 186] on span at bounding box center [659, 187] width 11 height 11
click at [659, 186] on input "دقيقة 45" at bounding box center [659, 187] width 11 height 11
radio input "true"
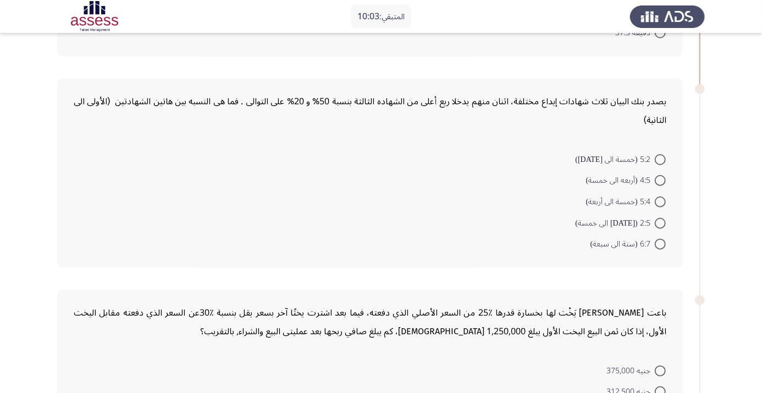
scroll to position [434, 0]
click at [92, 234] on form "5:2 (خمسة الى أثنين) 4:5 (أربعه الى خمسة) 5:4 (خمسة الى أربعة) 2:5 (أثنين الى خ…" at bounding box center [370, 201] width 592 height 106
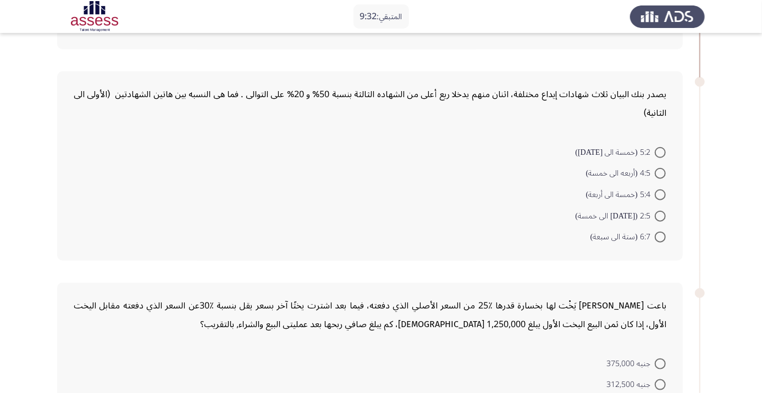
scroll to position [441, 0]
click at [48, 138] on app-assessment-container "المتبقي: 9:19 السابق ASSESS Aptitude (FOCUS) - Numerical Reasoning التالي إذا ك…" at bounding box center [381, 149] width 762 height 1092
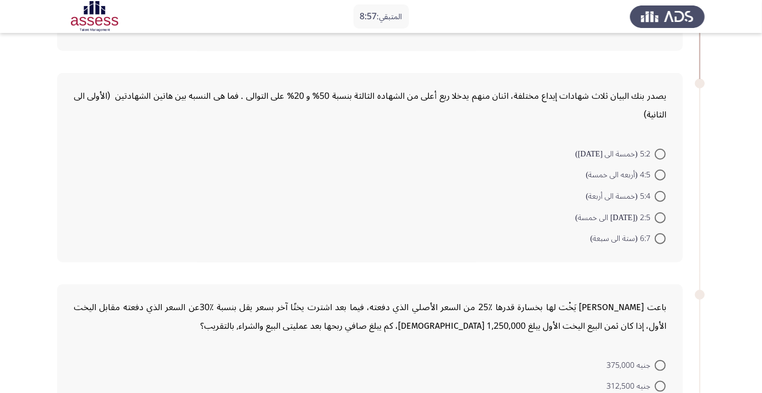
scroll to position [440, 0]
click at [659, 195] on span at bounding box center [659, 196] width 11 height 11
click at [659, 195] on input "5:4 (خمسة الى أربعة)" at bounding box center [659, 196] width 11 height 11
radio input "true"
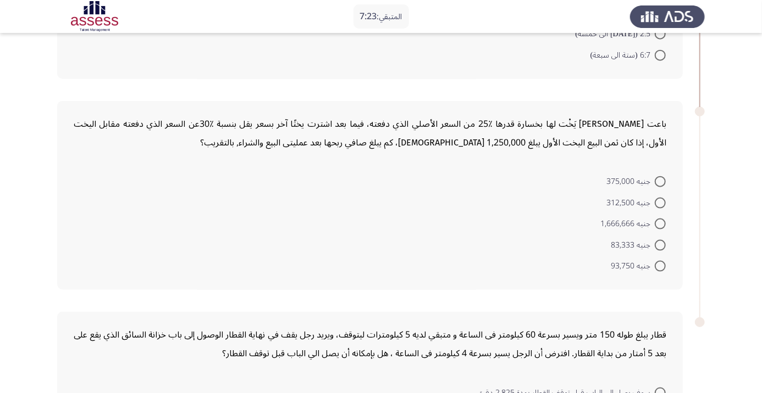
scroll to position [621, 0]
click at [659, 180] on span at bounding box center [659, 181] width 11 height 11
click at [659, 180] on input "جنيه 375,000" at bounding box center [659, 181] width 11 height 11
radio input "true"
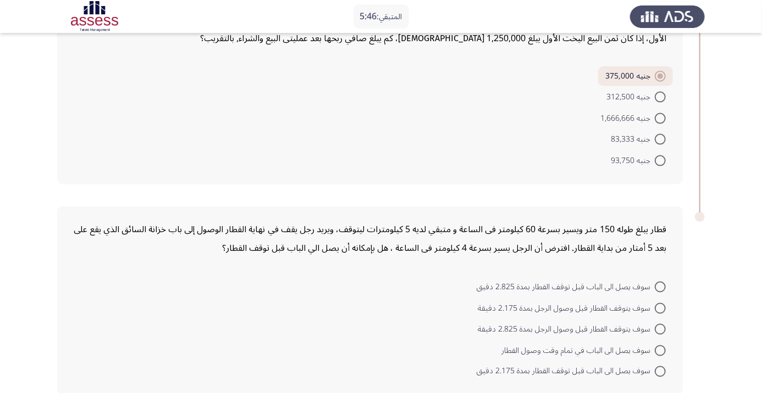
scroll to position [729, 0]
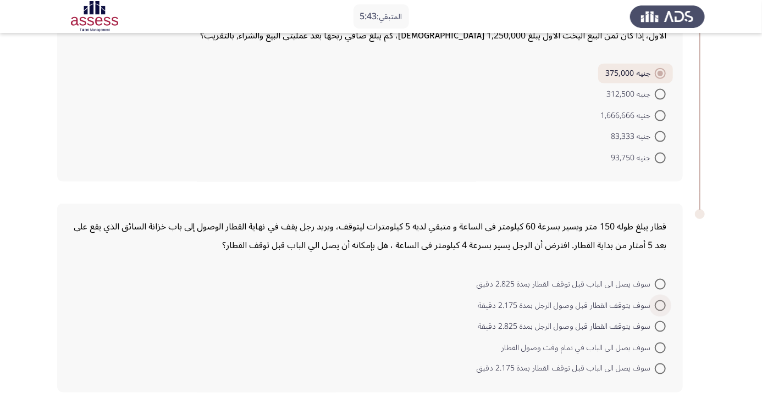
click at [659, 304] on span at bounding box center [659, 306] width 11 height 11
click at [659, 304] on input "سوف يتوقف القطار قبل وصول الرجل بمدة 2.175 دقيقة" at bounding box center [659, 306] width 11 height 11
radio input "true"
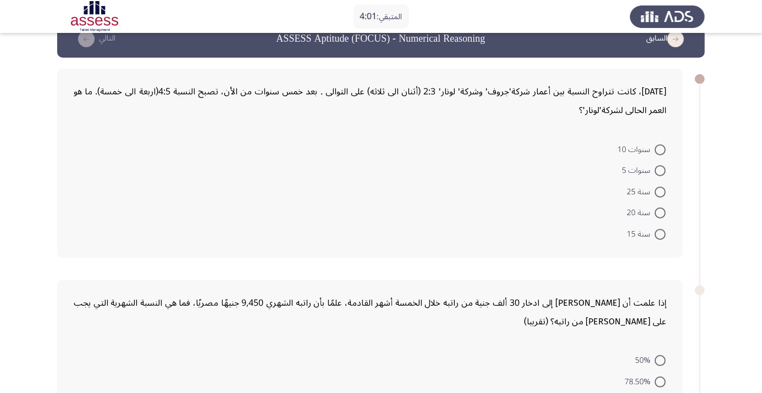
scroll to position [23, 0]
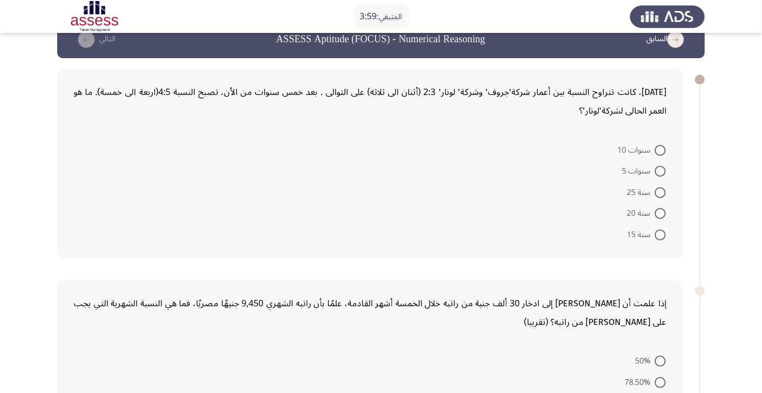
click at [659, 170] on span at bounding box center [659, 171] width 11 height 11
click at [659, 170] on input "سنوات 5" at bounding box center [659, 171] width 11 height 11
radio input "true"
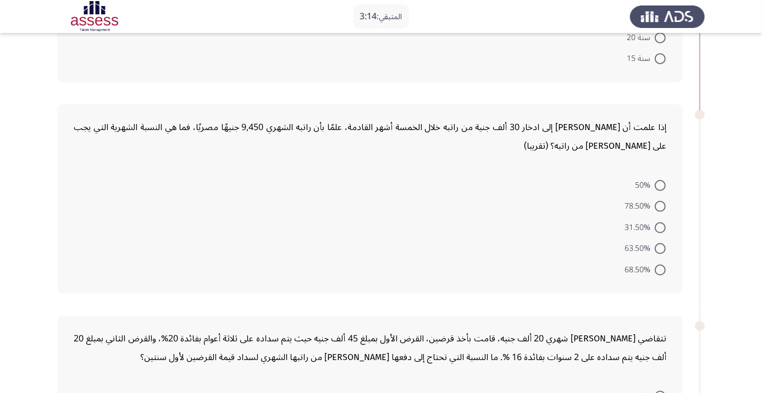
scroll to position [196, 0]
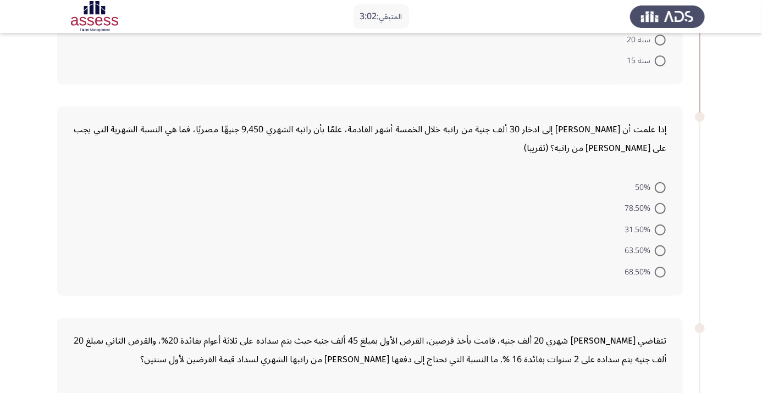
click at [659, 250] on span at bounding box center [659, 251] width 11 height 11
click at [659, 250] on input "63.50%" at bounding box center [659, 251] width 11 height 11
radio input "true"
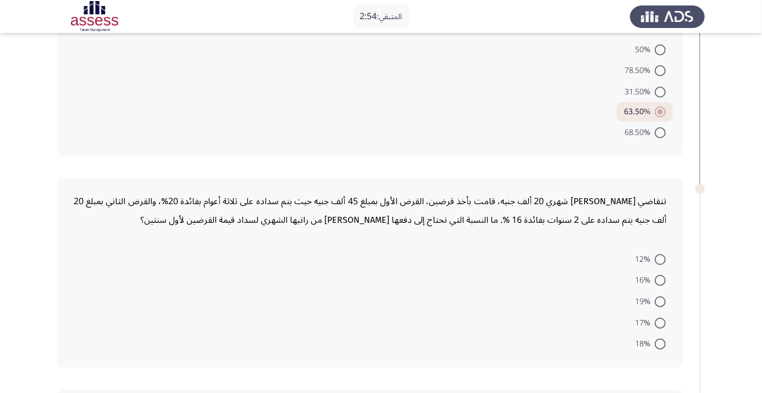
scroll to position [324, 0]
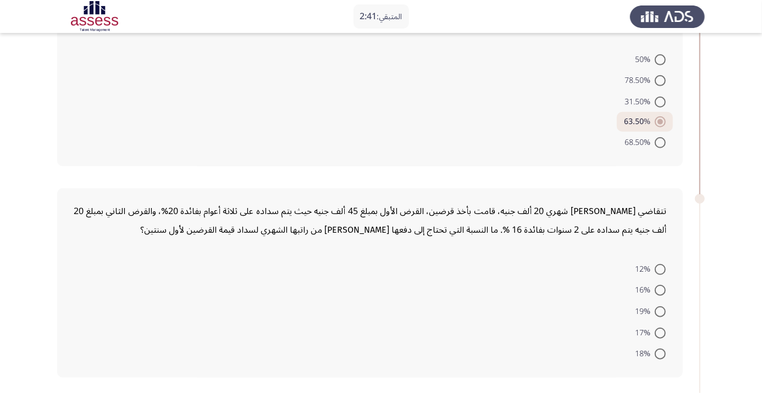
click at [659, 310] on span at bounding box center [659, 312] width 11 height 11
click at [659, 310] on input "19%" at bounding box center [659, 312] width 11 height 11
radio input "true"
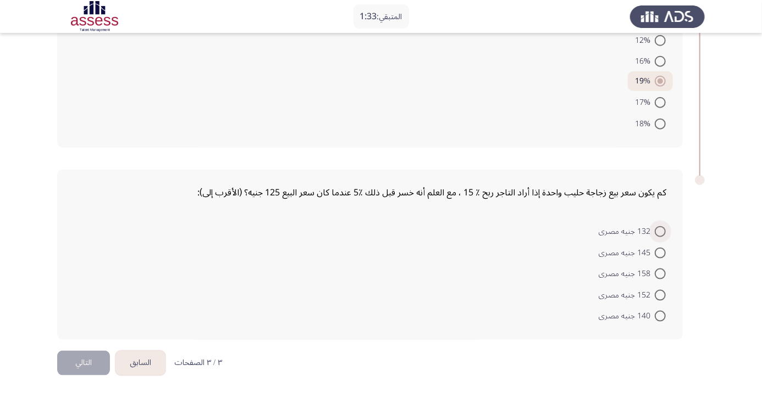
scroll to position [553, 0]
click at [663, 252] on span at bounding box center [659, 252] width 11 height 11
click at [663, 252] on input "145 جنيه مصرى" at bounding box center [659, 252] width 11 height 11
radio input "true"
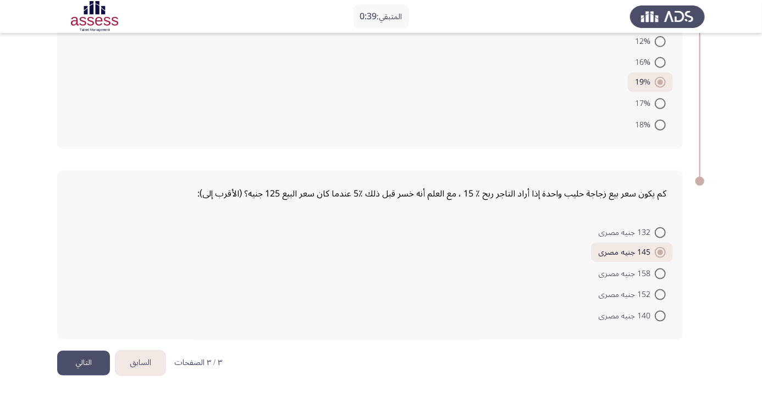
click at [90, 362] on button "التالي" at bounding box center [83, 363] width 53 height 25
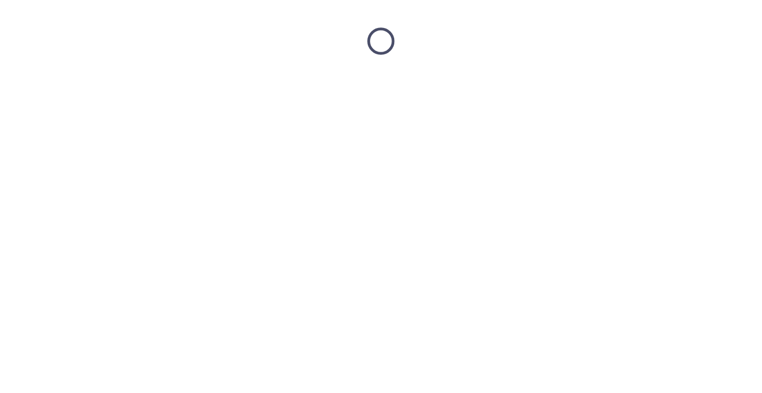
scroll to position [0, 0]
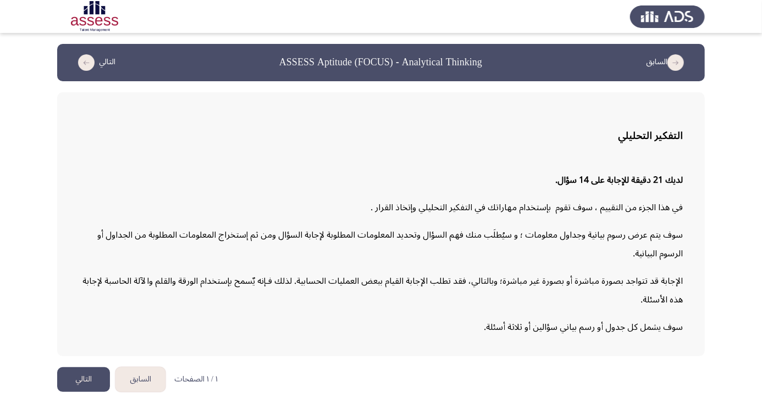
click at [100, 392] on button "التالي" at bounding box center [83, 380] width 53 height 25
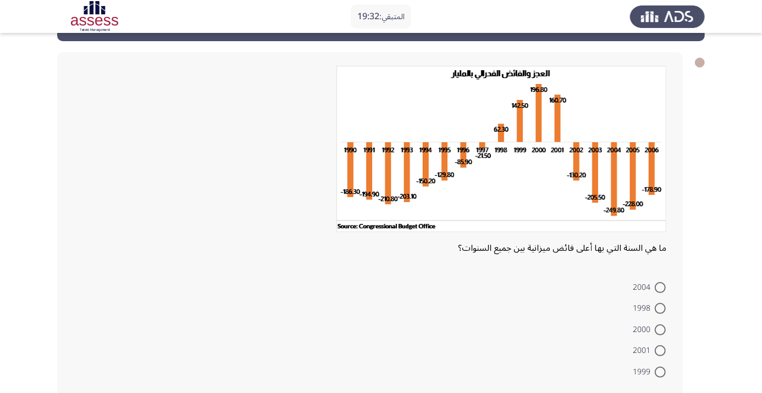
scroll to position [45, 0]
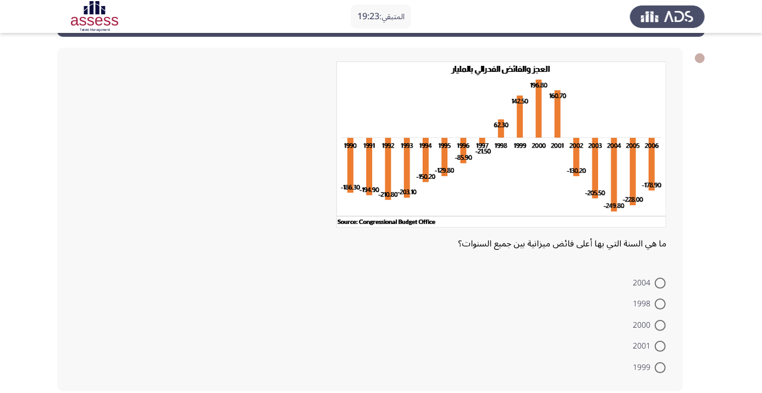
click at [659, 282] on span at bounding box center [659, 283] width 11 height 11
click at [659, 282] on input "2004" at bounding box center [659, 283] width 11 height 11
radio input "true"
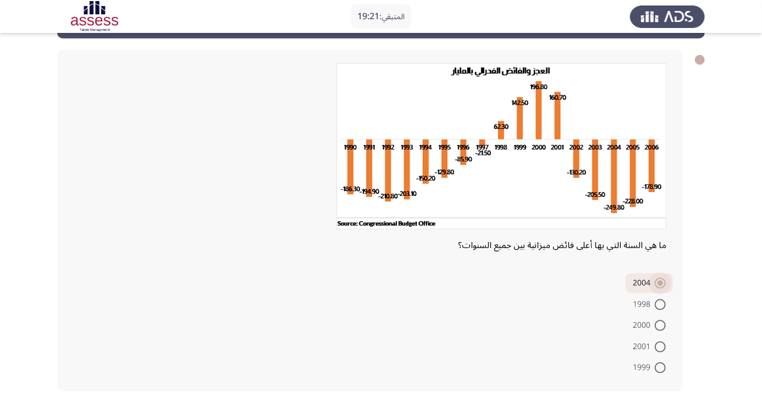
click at [660, 281] on span at bounding box center [659, 283] width 5 height 5
click at [660, 281] on input "2004" at bounding box center [659, 283] width 11 height 11
click at [659, 325] on span at bounding box center [659, 325] width 11 height 11
click at [659, 325] on input "2000" at bounding box center [659, 325] width 11 height 11
radio input "true"
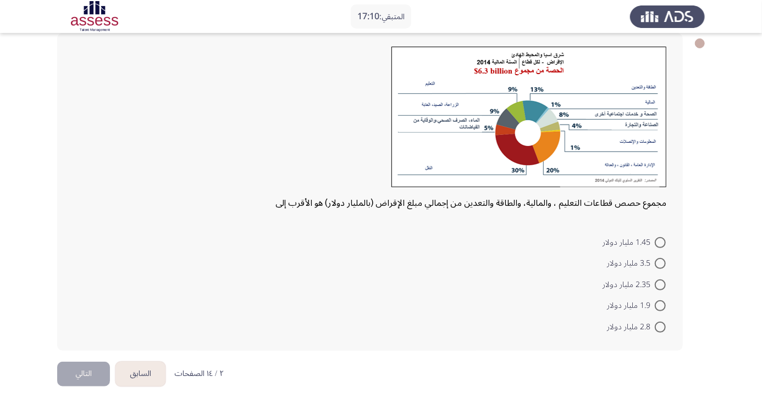
scroll to position [71, 0]
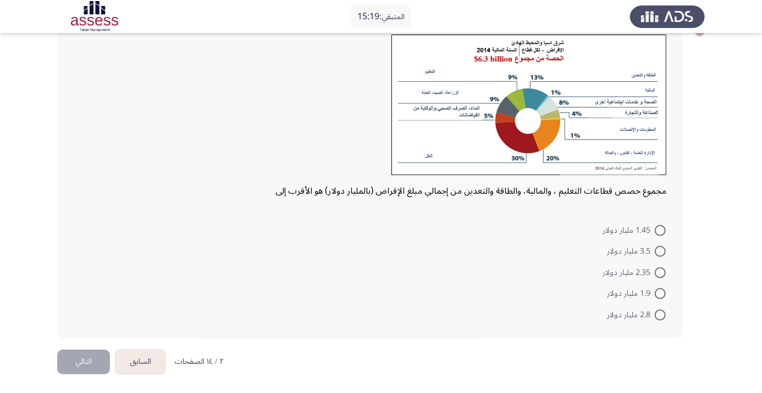
click at [647, 297] on span "1.9 مليار دولار" at bounding box center [631, 293] width 48 height 13
click at [654, 297] on input "1.9 مليار دولار" at bounding box center [659, 293] width 11 height 11
radio input "true"
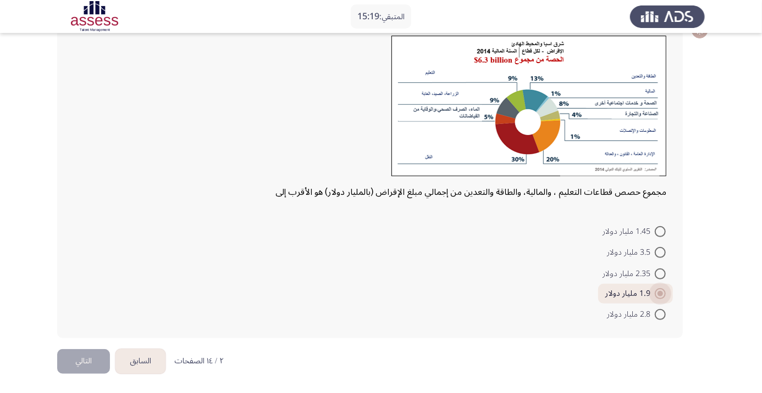
scroll to position [70, 0]
click at [83, 369] on button "التالي" at bounding box center [83, 362] width 53 height 25
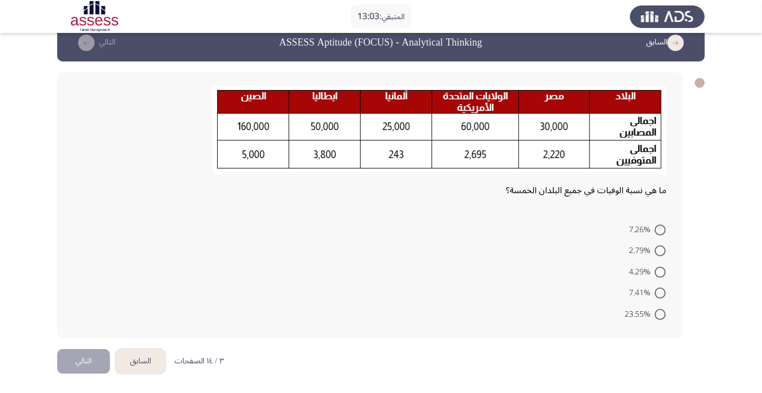
scroll to position [19, 0]
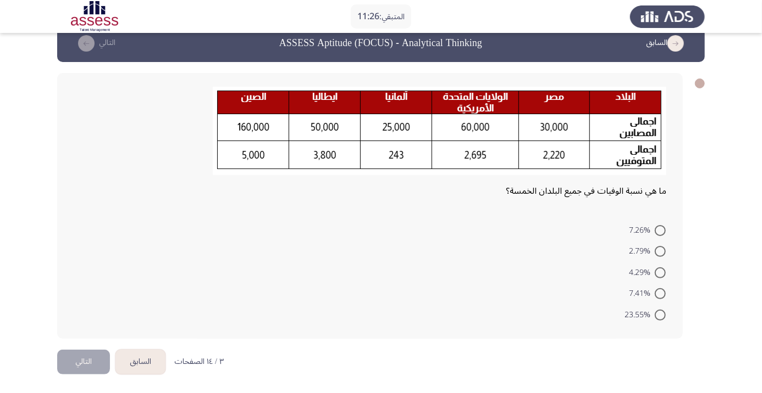
click at [659, 273] on span at bounding box center [659, 273] width 11 height 11
click at [659, 273] on input "4.29%" at bounding box center [659, 273] width 11 height 11
radio input "true"
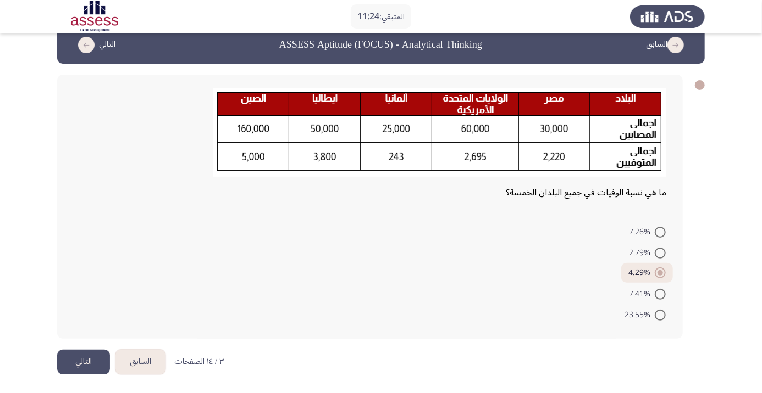
click at [87, 365] on button "التالي" at bounding box center [83, 362] width 53 height 25
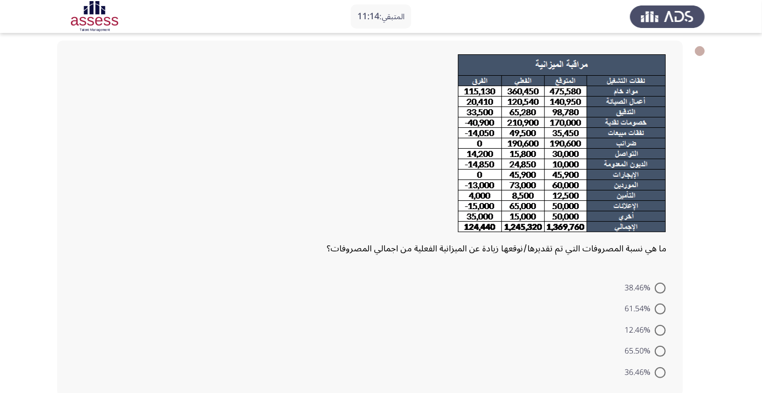
scroll to position [57, 0]
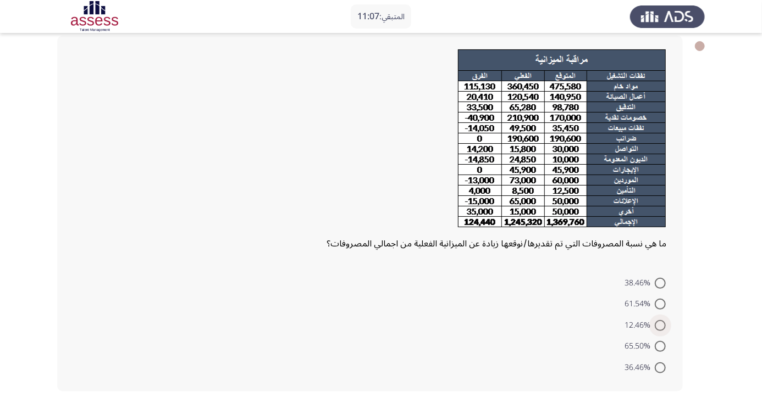
click at [659, 325] on span at bounding box center [659, 325] width 11 height 11
click at [659, 325] on input "12.46%" at bounding box center [659, 325] width 11 height 11
radio input "true"
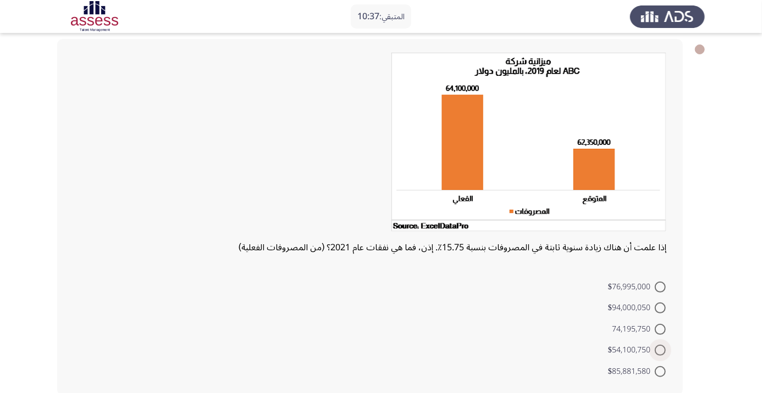
scroll to position [57, 0]
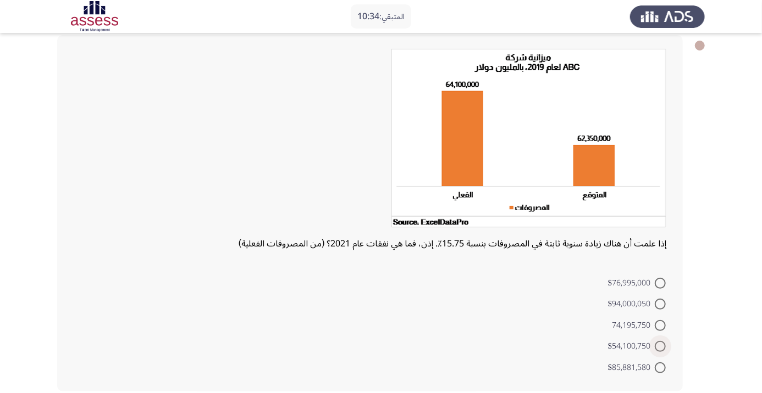
click at [659, 346] on span at bounding box center [659, 346] width 11 height 11
click at [659, 346] on input "$54,100,750" at bounding box center [659, 346] width 11 height 11
radio input "true"
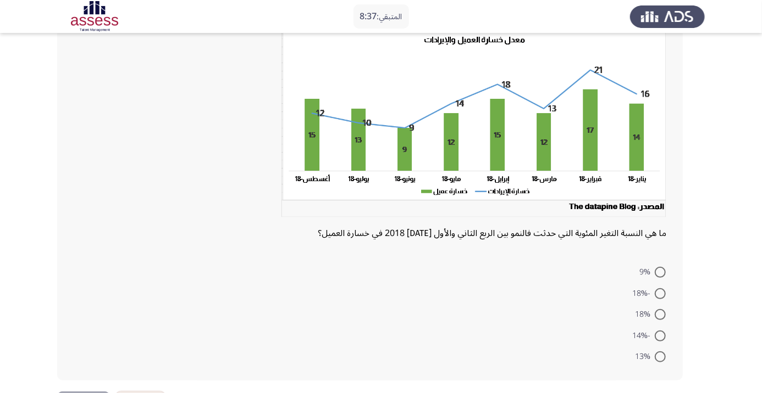
scroll to position [60, 0]
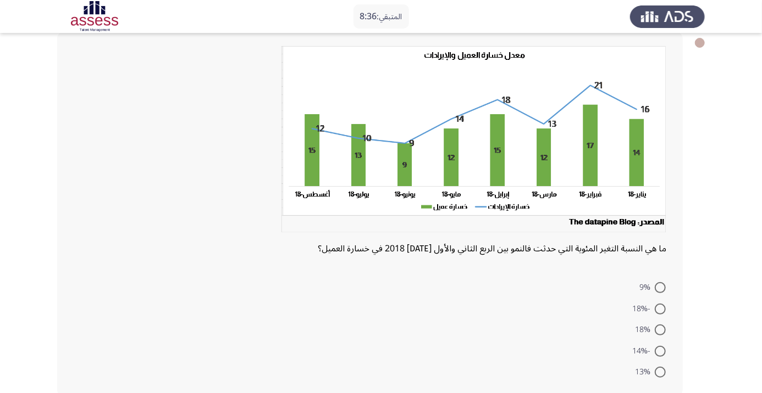
click at [659, 287] on span at bounding box center [659, 287] width 11 height 11
click at [659, 287] on input "9%" at bounding box center [659, 287] width 11 height 11
radio input "true"
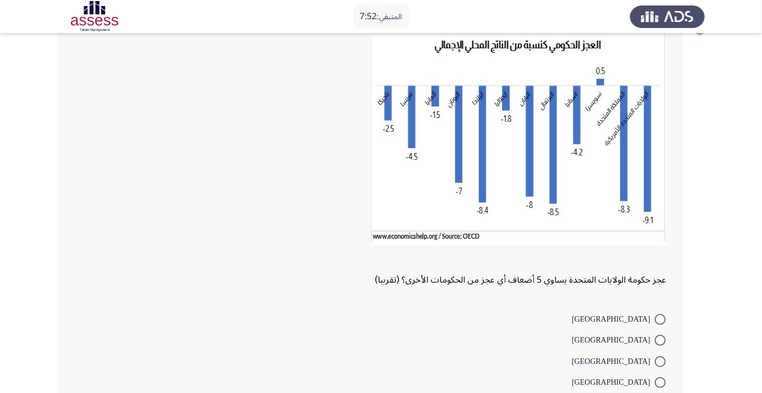
scroll to position [76, 0]
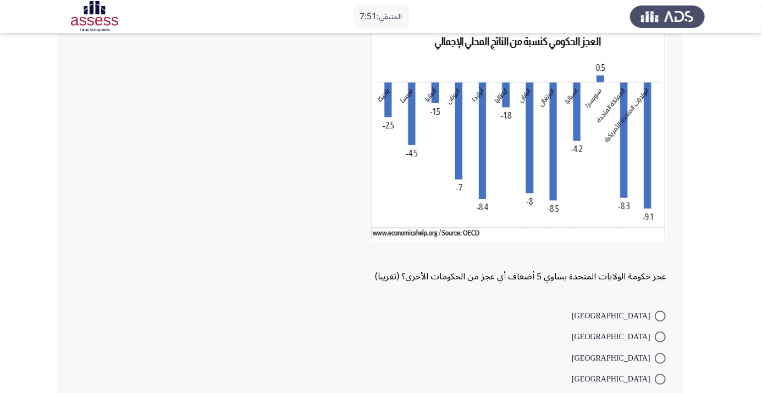
click at [659, 358] on span at bounding box center [659, 358] width 11 height 11
click at [659, 358] on input "إيطاليا" at bounding box center [659, 358] width 11 height 11
radio input "true"
click at [660, 359] on span at bounding box center [660, 359] width 0 height 0
click at [660, 357] on input "إيطاليا" at bounding box center [659, 358] width 11 height 11
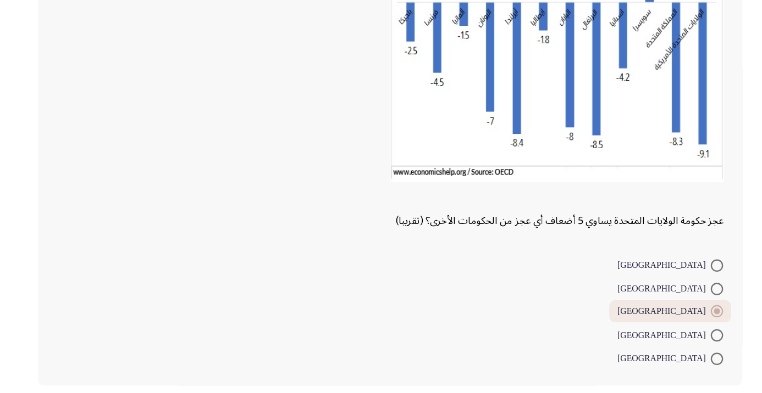
scroll to position [107, 0]
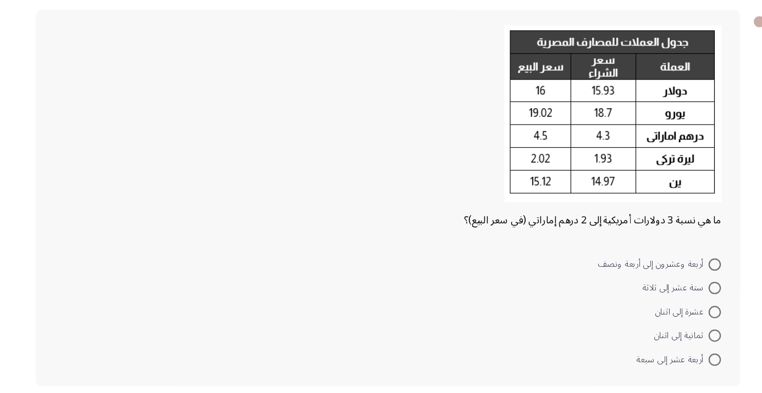
scroll to position [35, 0]
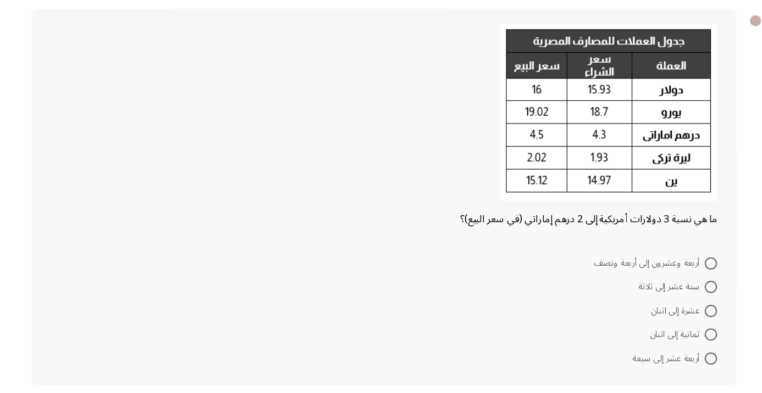
click at [659, 304] on span at bounding box center [659, 304] width 11 height 11
click at [659, 304] on input "ستة عشر إلى ثلاثة" at bounding box center [659, 304] width 11 height 11
radio input "true"
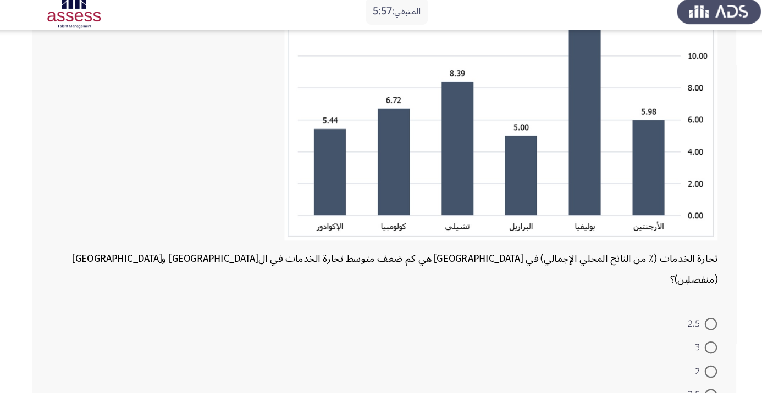
scroll to position [145, 0]
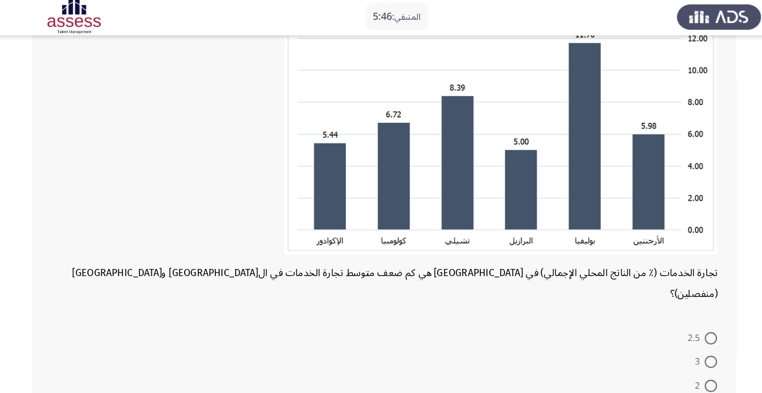
click at [659, 360] on span at bounding box center [659, 365] width 11 height 11
click at [659, 360] on input "3.5" at bounding box center [659, 365] width 11 height 11
radio input "true"
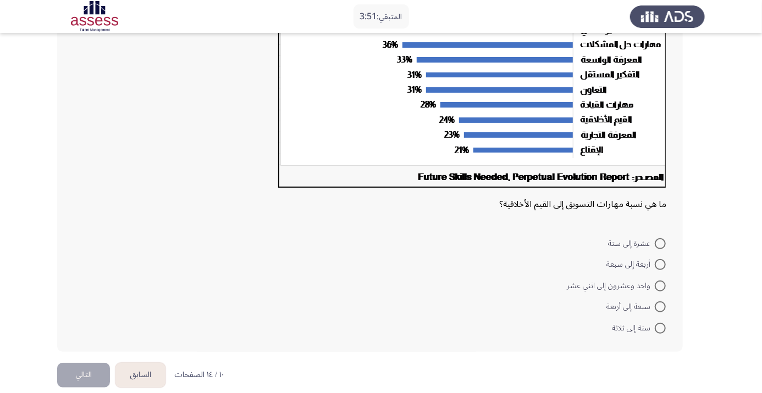
scroll to position [203, 0]
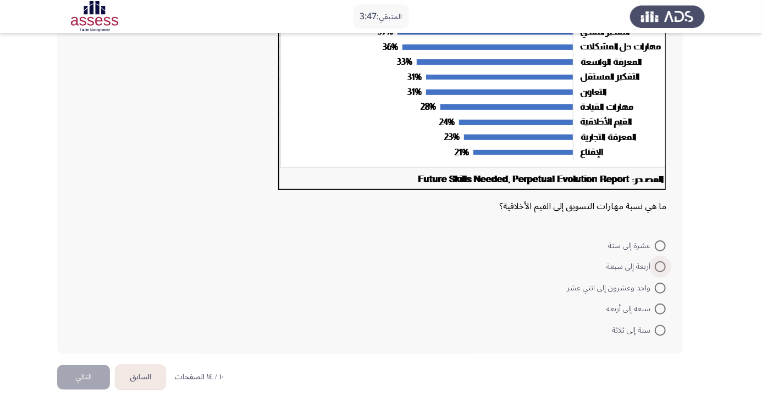
click at [654, 268] on span at bounding box center [659, 267] width 11 height 11
click at [654, 268] on input "أربعة إلى سبعة" at bounding box center [659, 267] width 11 height 11
radio input "true"
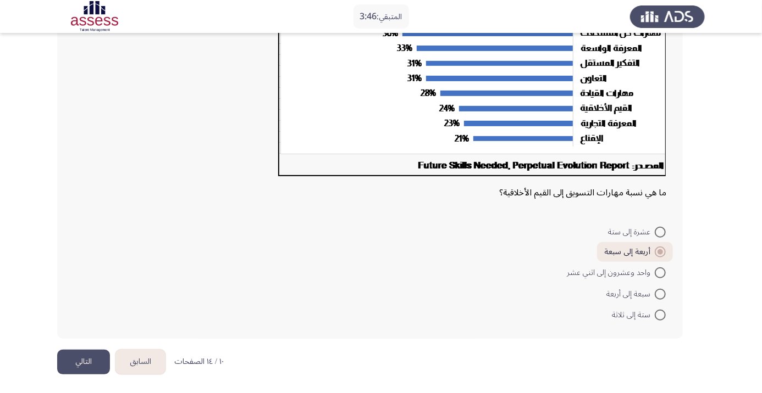
click at [98, 360] on button "التالي" at bounding box center [83, 362] width 53 height 25
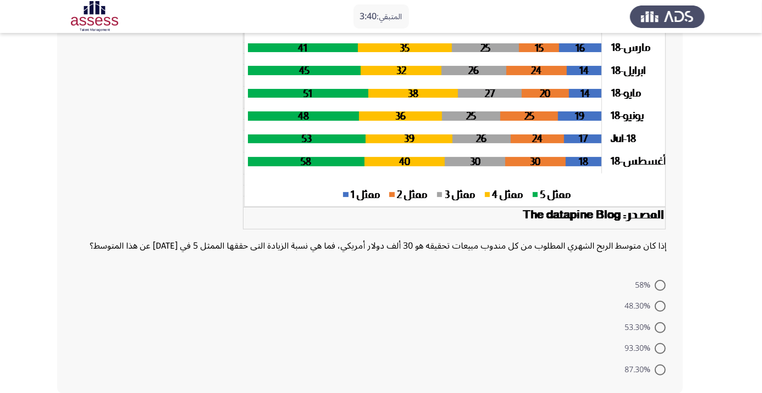
scroll to position [146, 0]
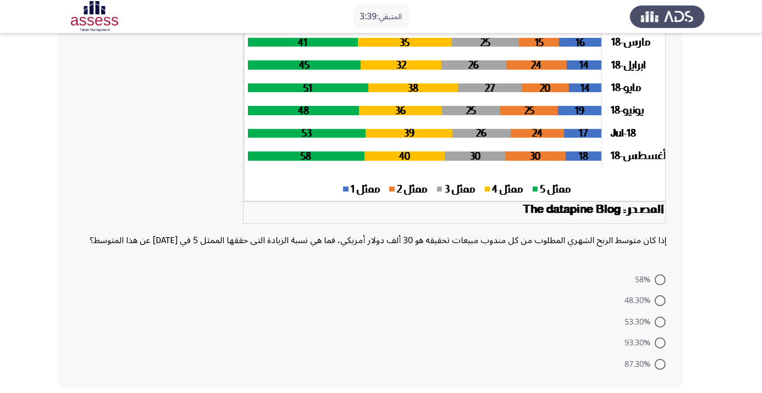
click at [659, 328] on span at bounding box center [659, 322] width 11 height 11
click at [659, 328] on input "53.30%" at bounding box center [659, 322] width 11 height 11
radio input "true"
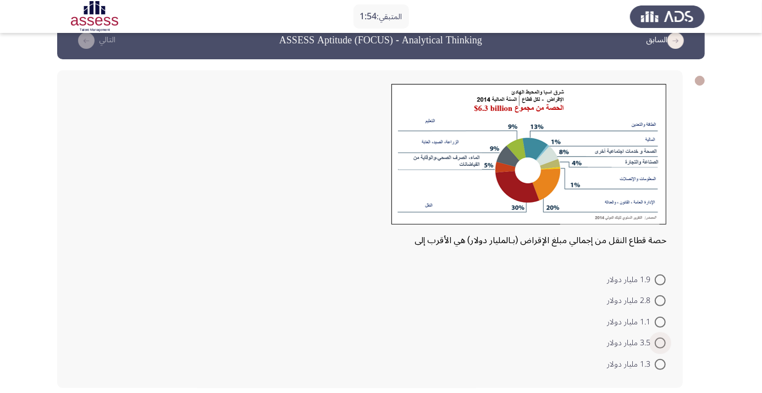
scroll to position [15, 0]
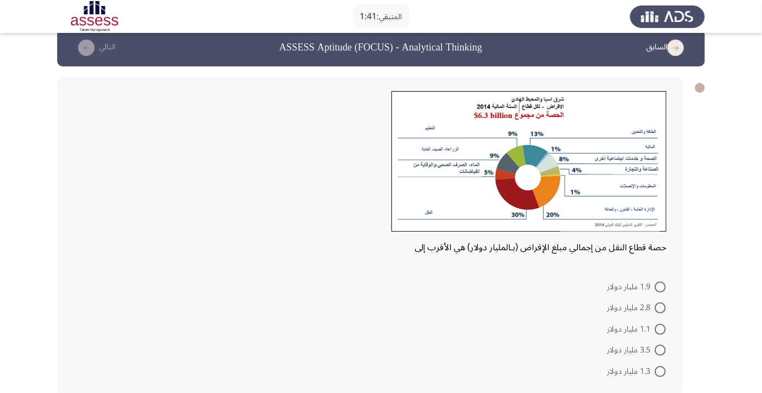
click at [659, 308] on span at bounding box center [659, 308] width 11 height 11
click at [659, 308] on input "2.8 مليار دولار" at bounding box center [659, 308] width 11 height 11
radio input "true"
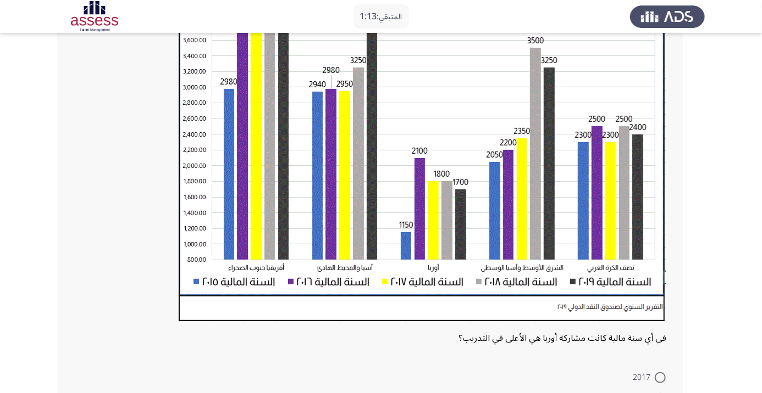
scroll to position [281, 0]
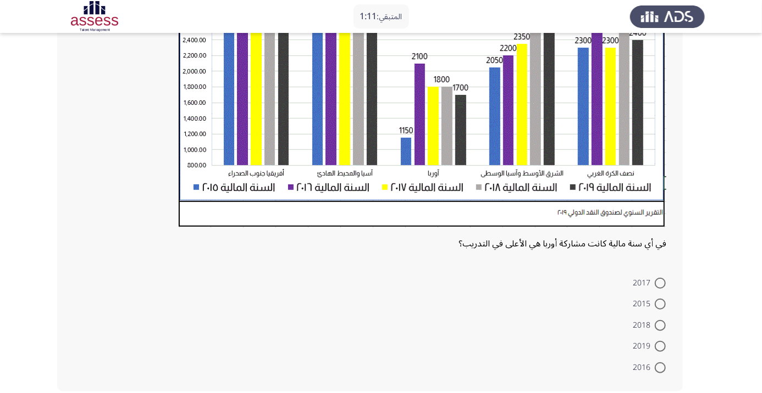
click at [663, 366] on span at bounding box center [659, 368] width 11 height 11
click at [663, 366] on input "2016" at bounding box center [659, 368] width 11 height 11
radio input "true"
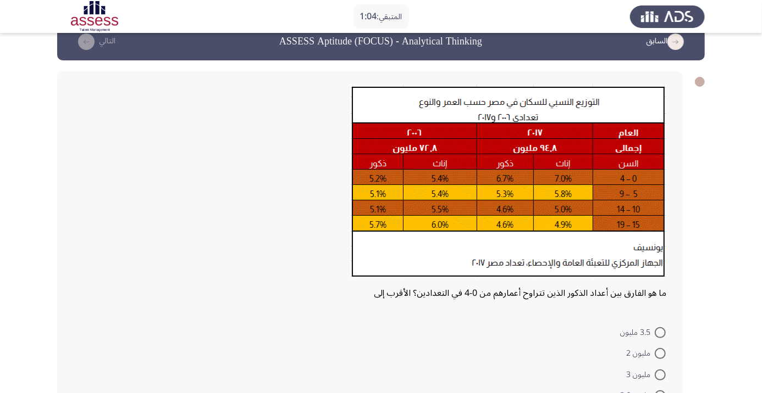
scroll to position [70, 0]
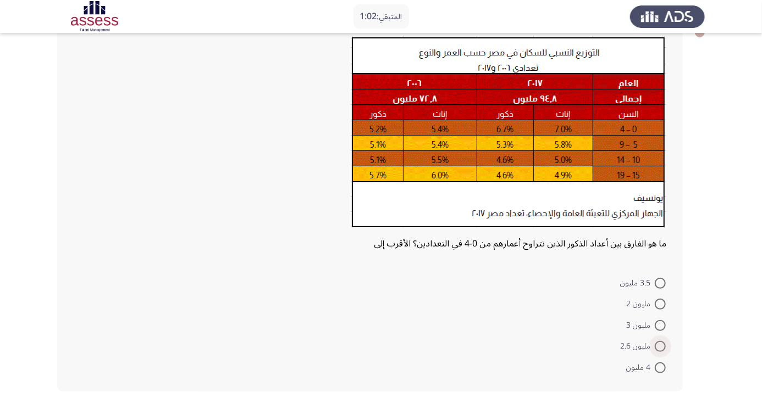
click at [659, 346] on span at bounding box center [659, 346] width 11 height 11
click at [659, 346] on input "مليون 2.6" at bounding box center [659, 346] width 11 height 11
radio input "true"
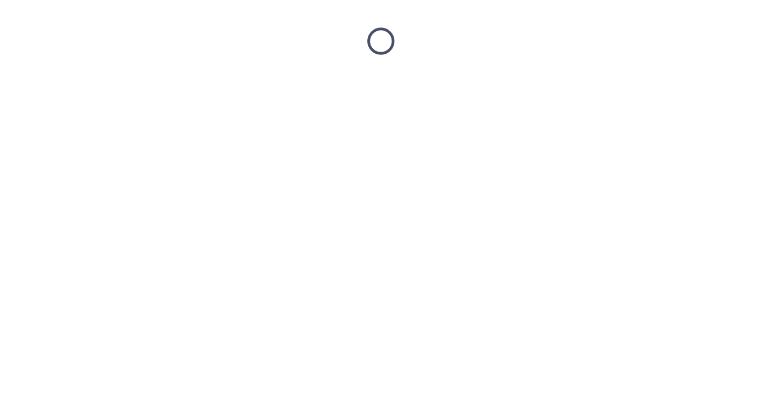
scroll to position [0, 0]
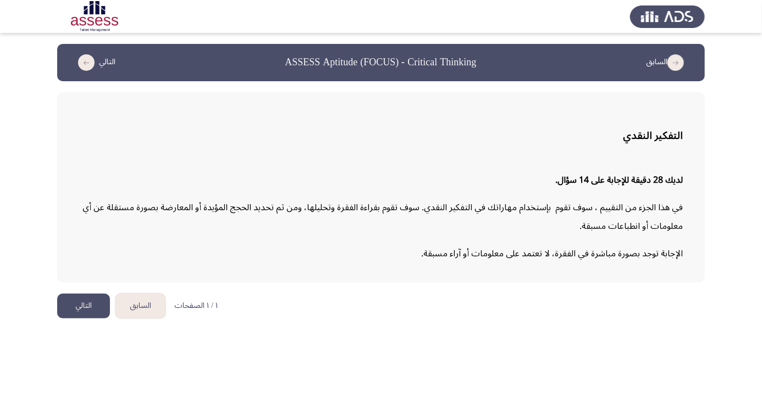
click at [81, 308] on button "التالي" at bounding box center [83, 306] width 53 height 25
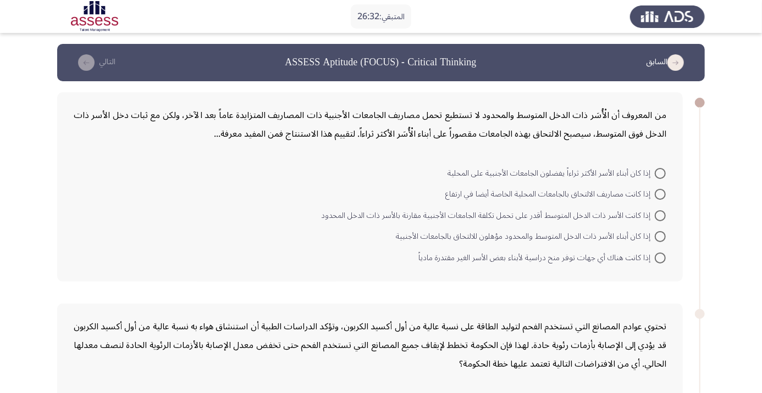
click at [663, 174] on span at bounding box center [659, 173] width 11 height 11
click at [663, 174] on input "إذا كان أبناء الأسر الأكثر ثراءاً يفضلون الجامعات الأجنبية على المحلية" at bounding box center [659, 173] width 11 height 11
radio input "true"
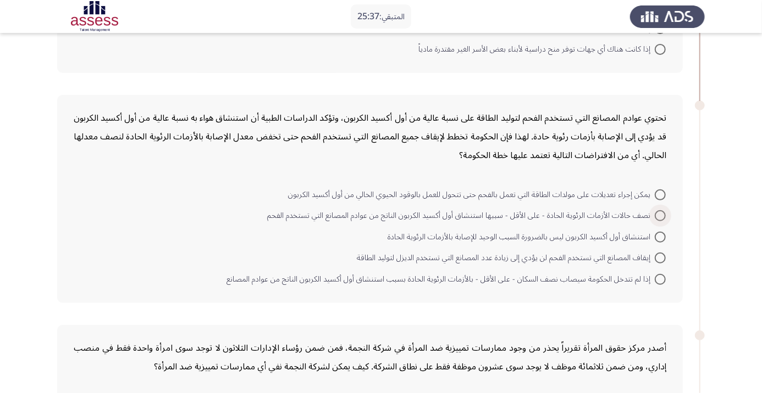
scroll to position [207, 0]
click at [663, 195] on span at bounding box center [659, 195] width 11 height 11
click at [663, 195] on input "يمكن إجراء تعديلات على مولدات الطاقة التي تعمل بالفحم حتى تتحول للعمل بالوقود ا…" at bounding box center [659, 195] width 11 height 11
radio input "true"
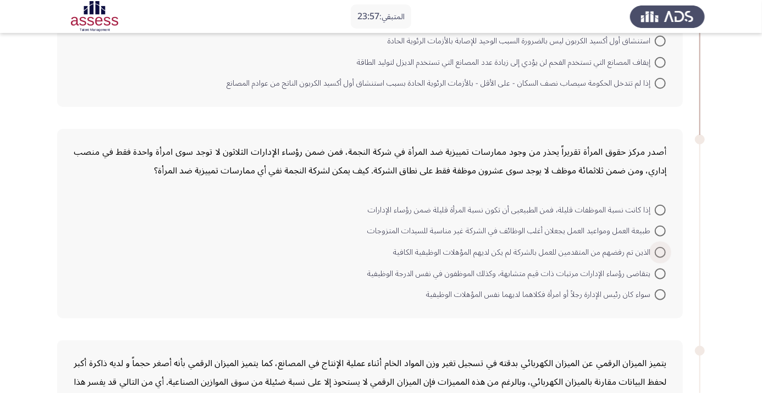
scroll to position [401, 0]
click at [659, 210] on span at bounding box center [659, 211] width 11 height 11
click at [659, 210] on input "إذا كانت نسبة الموظفات قليلة، فمن الطبيعيى أن تكون نسبة المرأة قليلة ضمن رؤساء …" at bounding box center [659, 211] width 11 height 11
radio input "true"
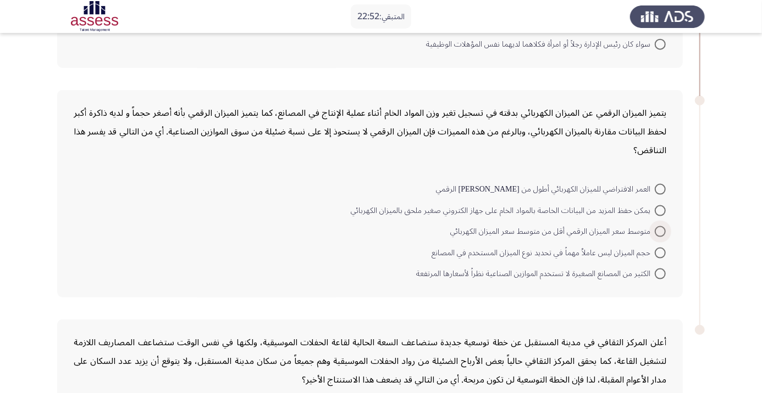
scroll to position [651, 0]
click at [663, 191] on span at bounding box center [659, 190] width 11 height 11
click at [663, 191] on input "العمر الافتراضي للميزان الكهربائي أطول من عمر نظيره الرقمي" at bounding box center [659, 190] width 11 height 11
radio input "true"
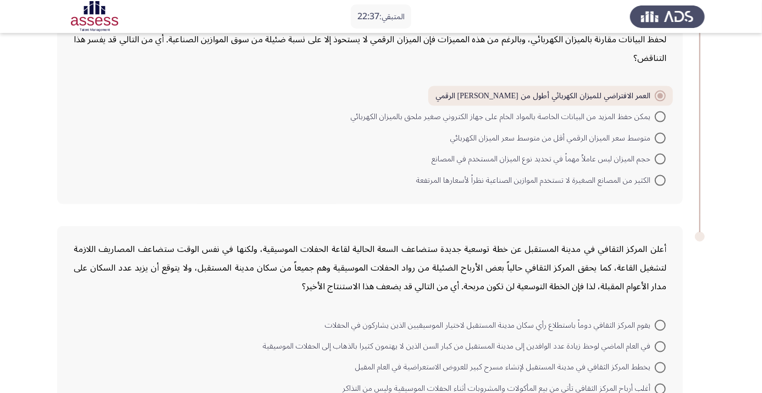
scroll to position [784, 0]
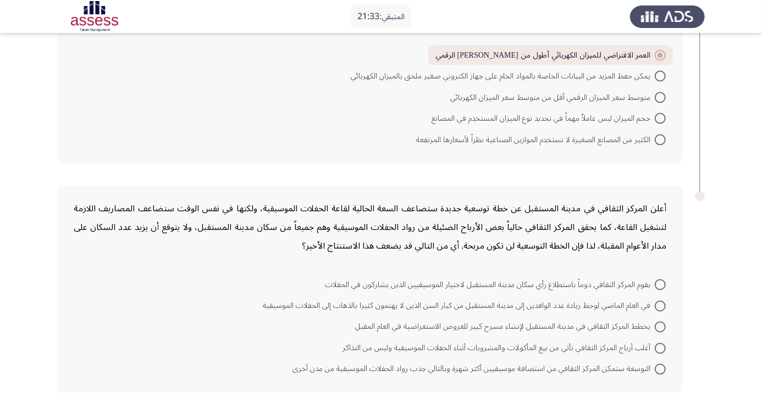
click at [659, 325] on span at bounding box center [659, 327] width 11 height 11
click at [659, 325] on input "يخطط المركز الثقافي في مدينة المستقبل لإنشاء مسرح كبير للعروض الاستعراضية في ال…" at bounding box center [659, 327] width 11 height 11
radio input "true"
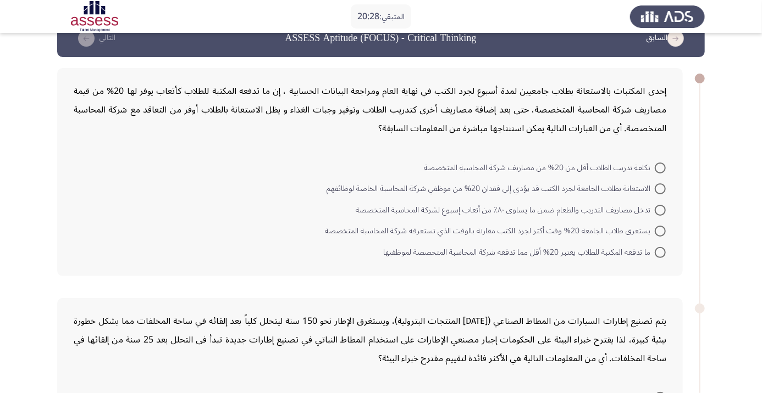
scroll to position [24, 0]
click at [664, 191] on span at bounding box center [659, 189] width 11 height 11
click at [664, 191] on input "الاستعانة بطلاب الجامعة لجرد الكتب قد يؤدي إلى فقدان 20% من موظفي شركة المحاسبة…" at bounding box center [659, 189] width 11 height 11
radio input "true"
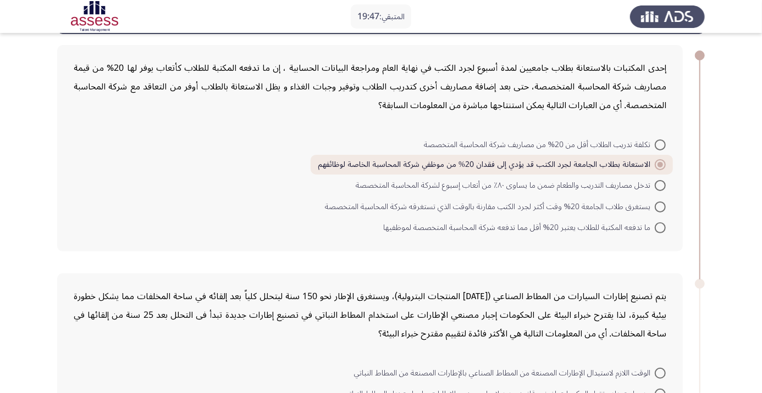
scroll to position [50, 0]
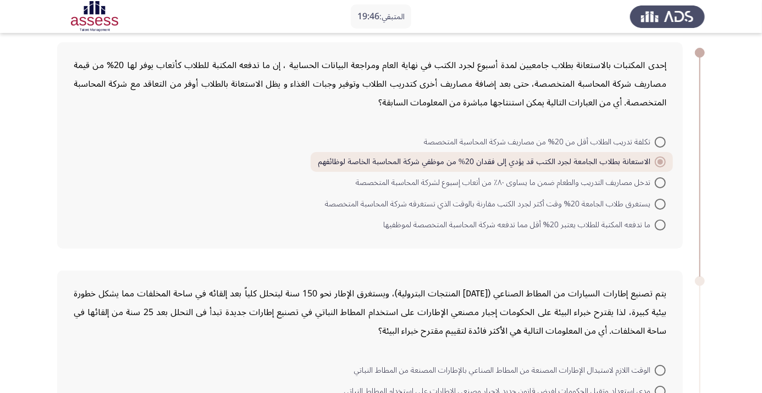
click at [659, 224] on span at bounding box center [659, 225] width 11 height 11
click at [659, 224] on input "ما تدفعه المكتبة للطلاب يعتبر 20% أقل مما تدفعه شركة المحاسبة المتخصصة لموظفيها" at bounding box center [659, 225] width 11 height 11
radio input "true"
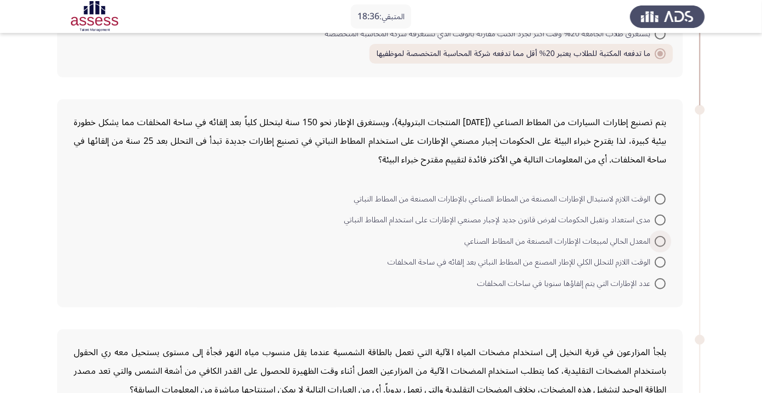
scroll to position [219, 0]
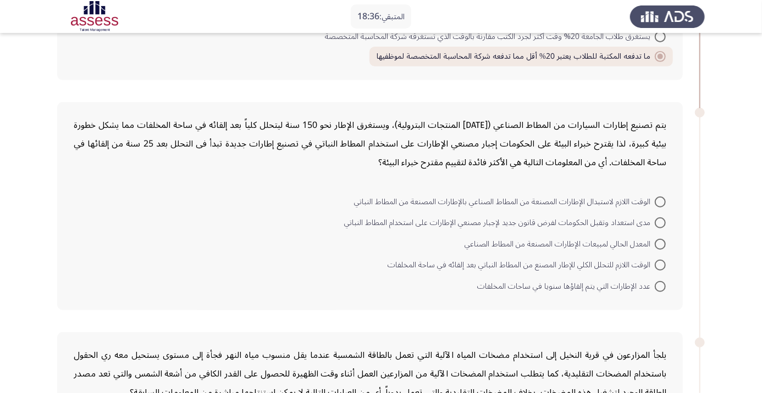
click at [662, 225] on span at bounding box center [659, 223] width 11 height 11
click at [662, 225] on input "مدى استعداد وتقبل الحكومات لفرض قانون جديد لإجبار مصنعي الإطارات على استخدام ال…" at bounding box center [659, 223] width 11 height 11
radio input "true"
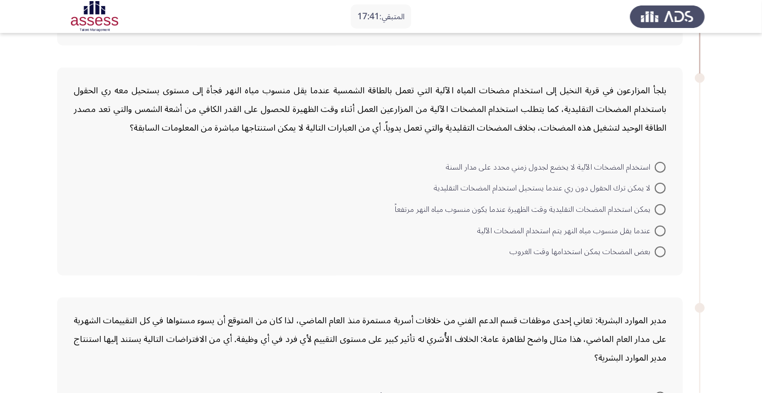
scroll to position [478, 0]
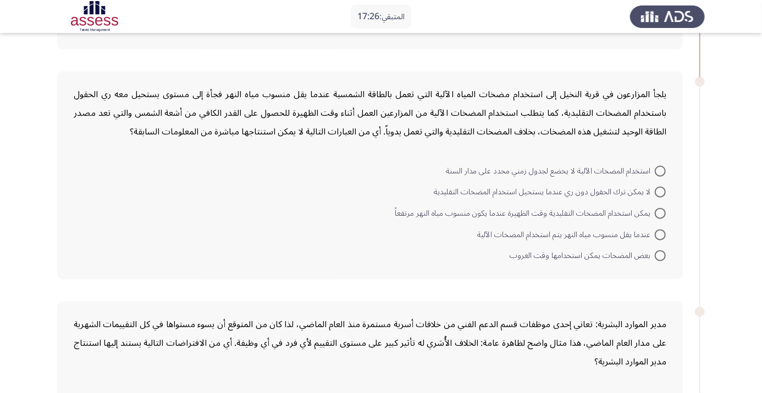
click at [678, 243] on div "يلجأ المزارعون في قرية النخيل إلى استخدام مضخات المياه الآلية التي تعمل بالطاقة…" at bounding box center [369, 175] width 625 height 208
click at [664, 231] on span at bounding box center [659, 235] width 11 height 11
click at [664, 231] on input "عندما يقل منسوب مياه النهر يتم استخدام المضخات الآلية" at bounding box center [659, 235] width 11 height 11
radio input "true"
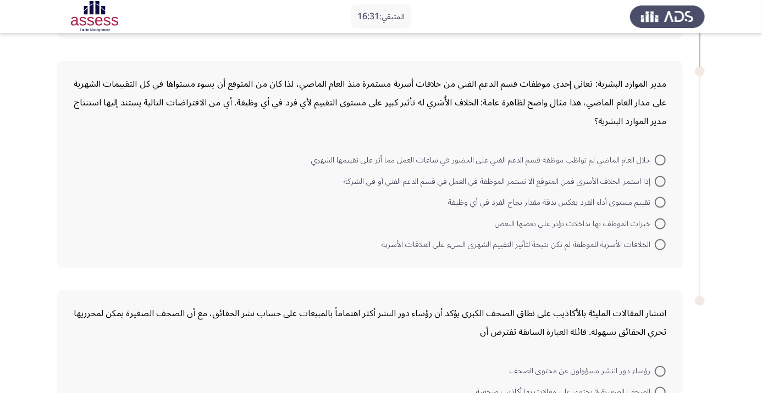
scroll to position [727, 0]
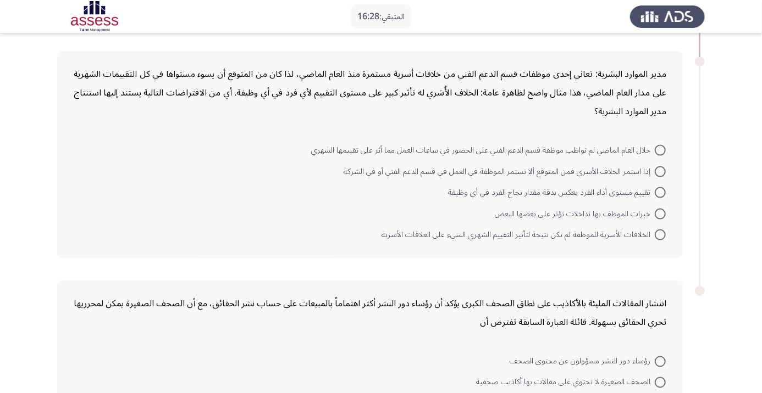
click at [659, 170] on span at bounding box center [659, 171] width 11 height 11
click at [659, 170] on input "إذا استمر الخلاف الأسري فمن المتوقع ألا تستمر الموظفة في العمل في قسم الدعم الف…" at bounding box center [659, 171] width 11 height 11
radio input "true"
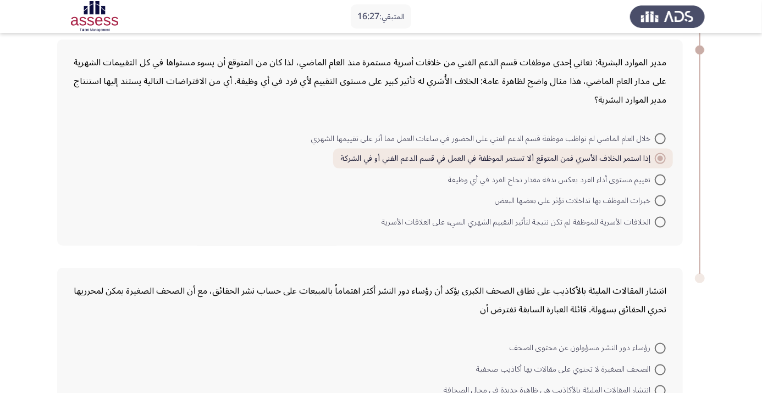
scroll to position [803, 0]
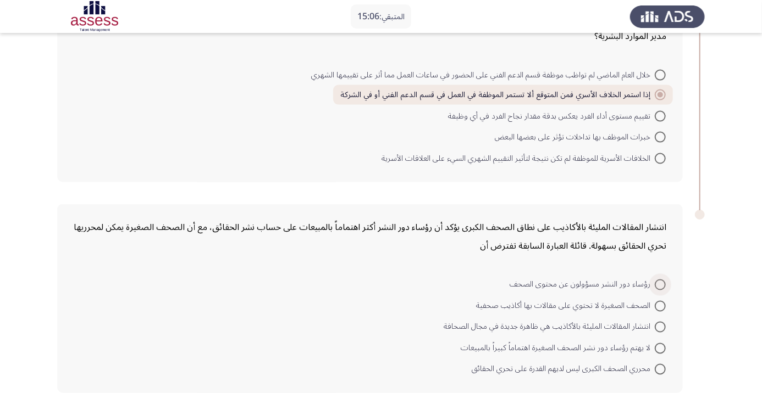
click at [664, 285] on span at bounding box center [659, 285] width 11 height 11
click at [664, 285] on input "رؤساء دور النشر مسؤولون عن محتوى الصحف" at bounding box center [659, 285] width 11 height 11
radio input "true"
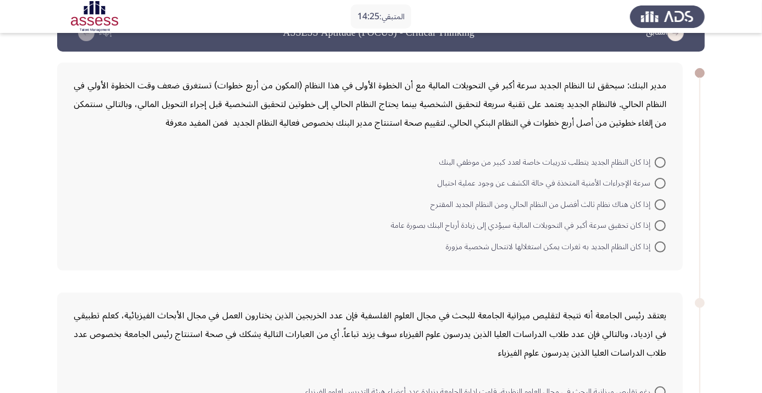
scroll to position [29, 0]
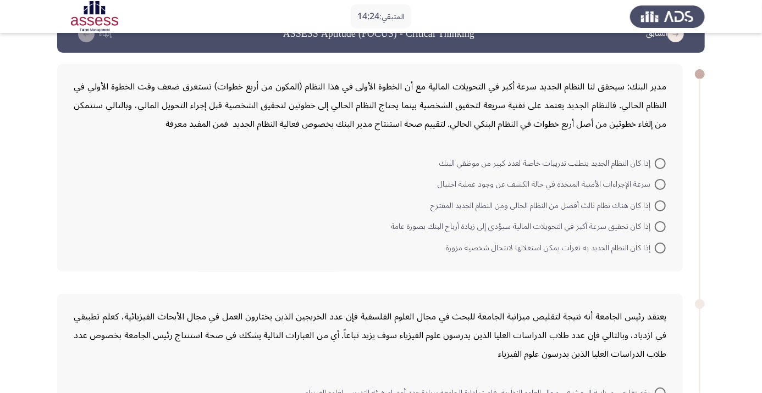
click at [659, 163] on span at bounding box center [659, 163] width 11 height 11
click at [659, 163] on input "إذا كان النظام الجديد يتطلب تدريبات خاصة لعدد كبير من موظفي البنك" at bounding box center [659, 163] width 11 height 11
radio input "true"
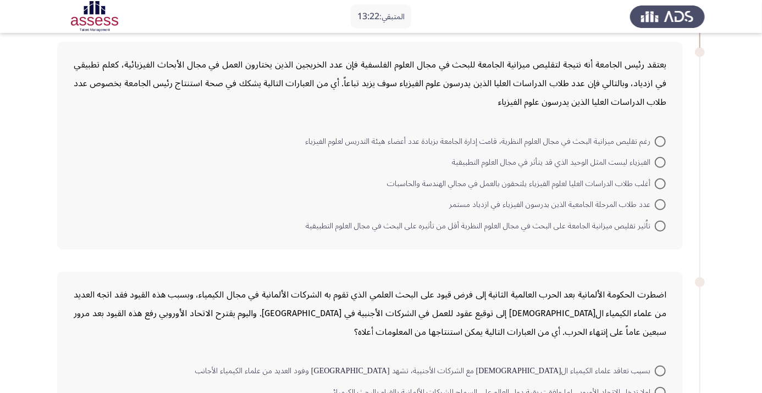
scroll to position [277, 0]
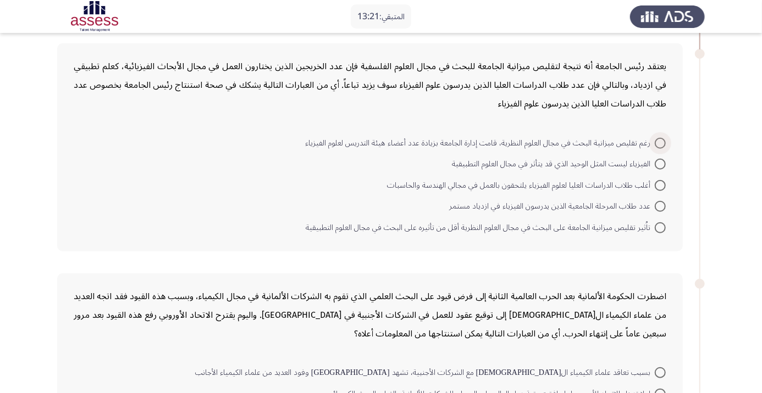
click at [659, 142] on span at bounding box center [659, 143] width 11 height 11
click at [659, 142] on input "رغم تقليص ميزانية البحث في مجال العلوم النظرية، قامت إدارة الجامعة بزيادة عدد أ…" at bounding box center [659, 143] width 11 height 11
radio input "true"
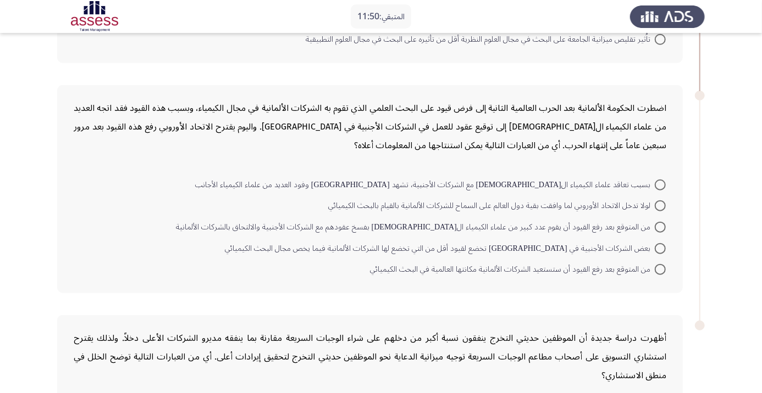
scroll to position [467, 0]
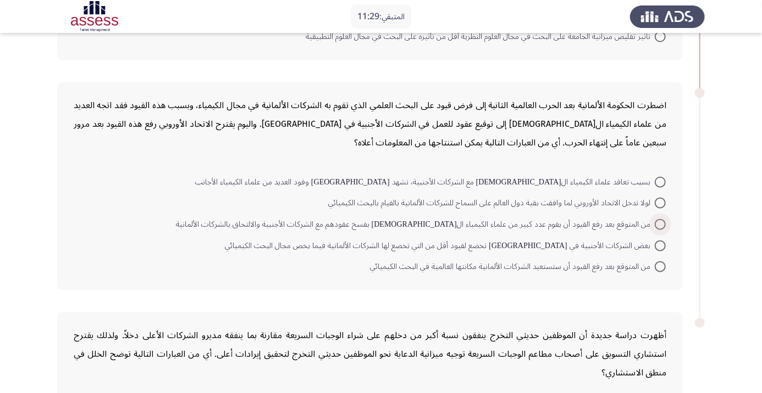
click at [659, 223] on span at bounding box center [659, 224] width 11 height 11
click at [659, 223] on input "من المتوقع بعد رفع القيود أن يقوم عدد كبير من علماء الكيمياء الألمان بفسخ عقوده…" at bounding box center [659, 224] width 11 height 11
radio input "true"
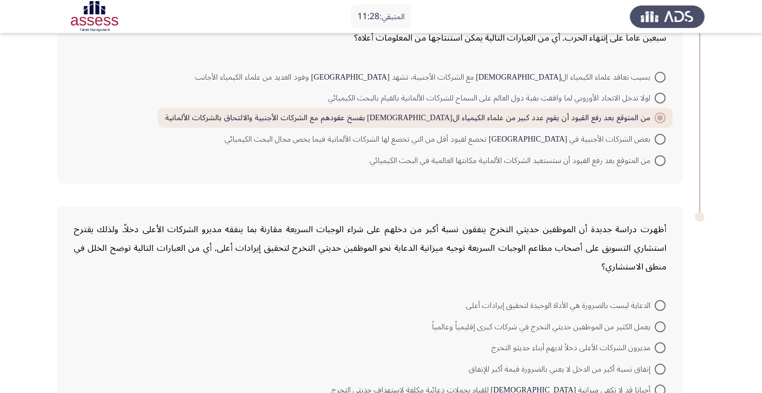
scroll to position [593, 0]
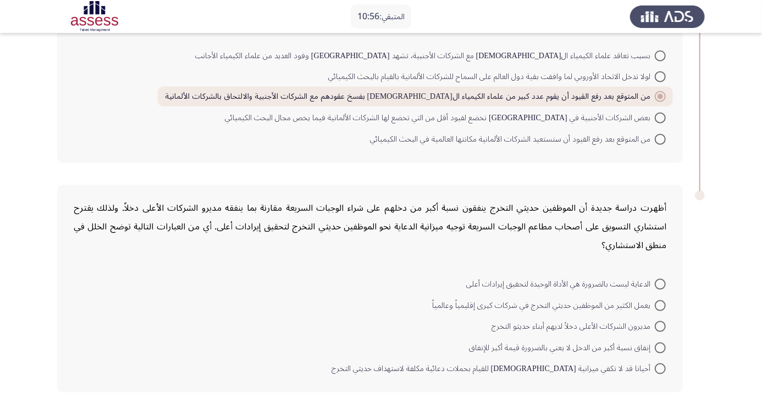
click at [659, 282] on span at bounding box center [659, 284] width 11 height 11
click at [659, 282] on input "الدعاية ليست بالضرورة هي الأداة الوحيدة لتحقيق إيرادات أعلى" at bounding box center [659, 284] width 11 height 11
radio input "true"
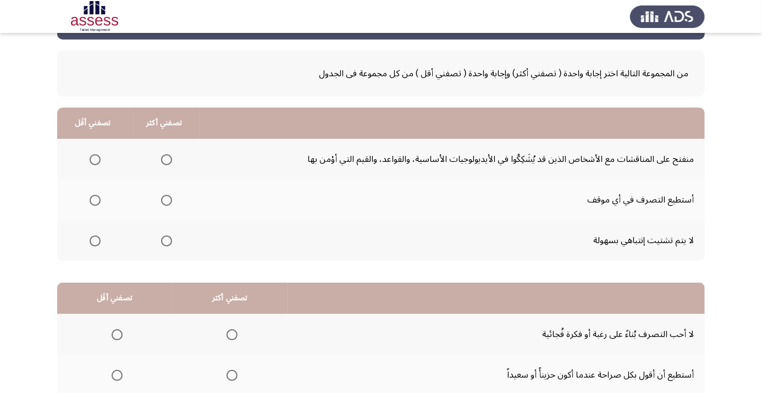
scroll to position [160, 0]
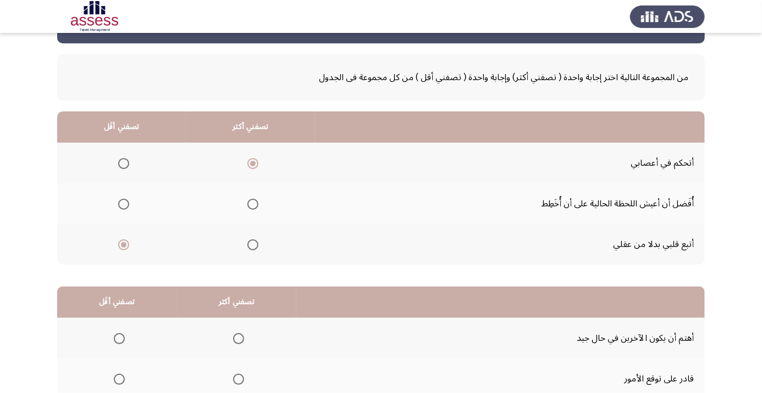
scroll to position [160, 0]
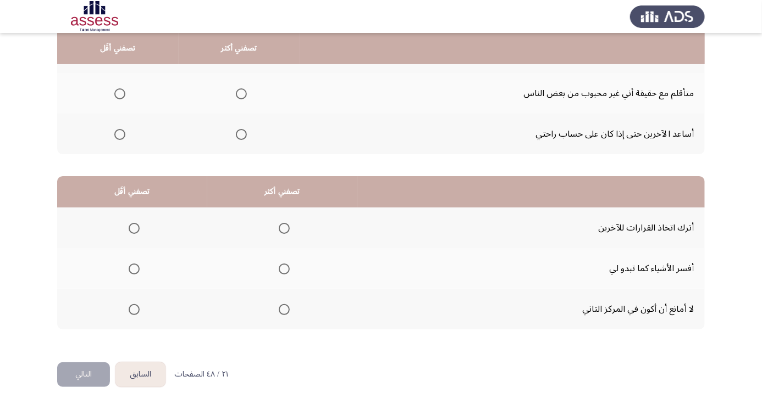
scroll to position [160, 0]
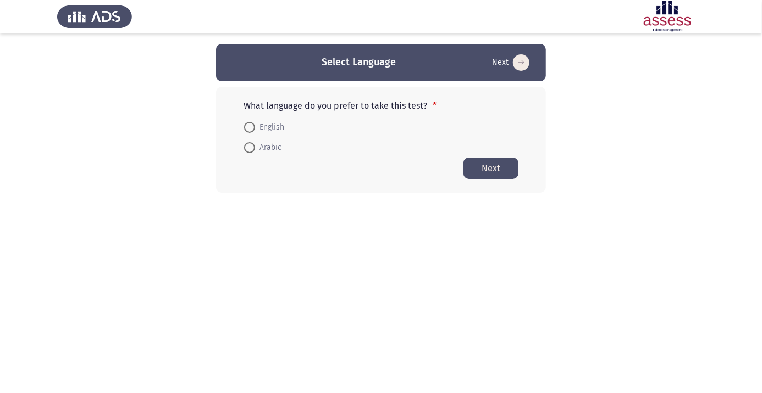
click at [0, 148] on app-language-container "Select Language Next What language do you prefer to take this test? * English A…" at bounding box center [381, 118] width 762 height 149
click at [0, 157] on app-language-container "Select Language Next What language do you prefer to take this test? * English A…" at bounding box center [381, 118] width 762 height 149
click at [263, 148] on span "Arabic" at bounding box center [268, 147] width 26 height 13
click at [255, 148] on input "Arabic" at bounding box center [249, 147] width 11 height 11
radio input "true"
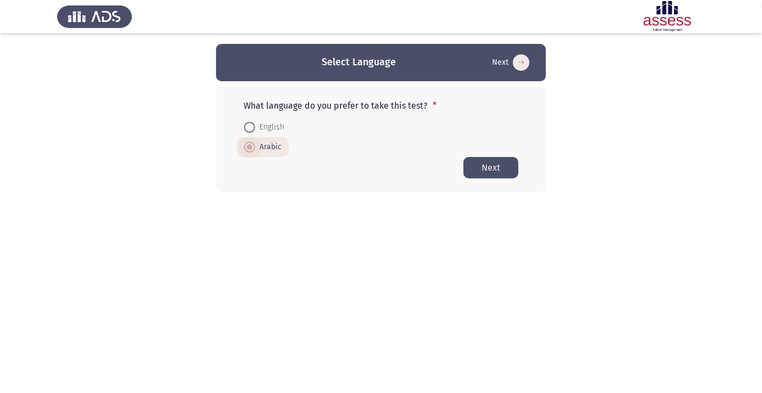
click at [507, 166] on button "Next" at bounding box center [490, 167] width 55 height 21
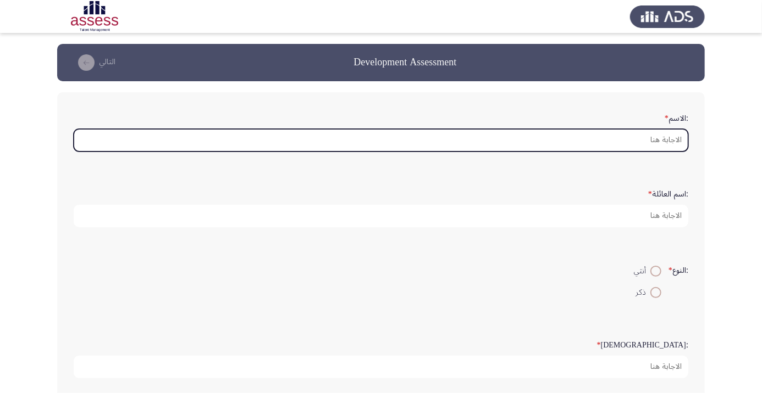
click at [653, 137] on input ":الاسم *" at bounding box center [381, 140] width 614 height 23
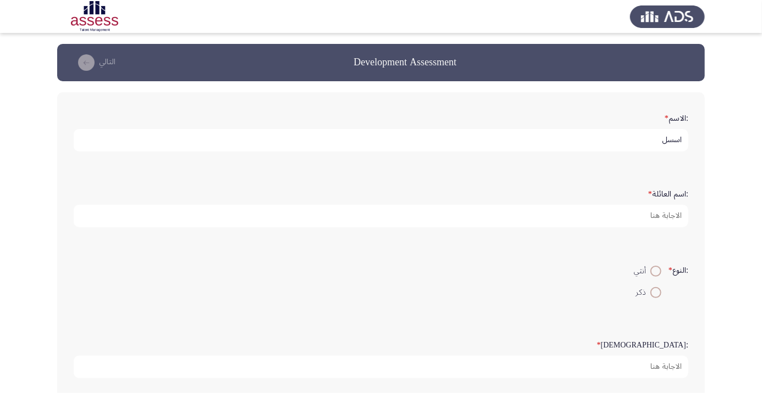
type input "اسسلا"
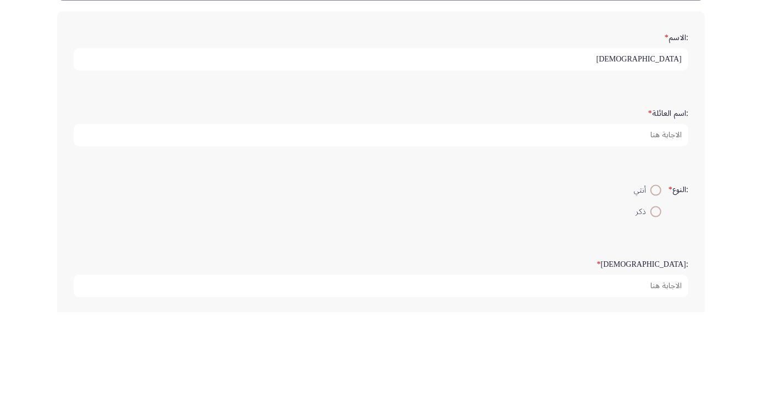
type input "[DEMOGRAPHIC_DATA]"
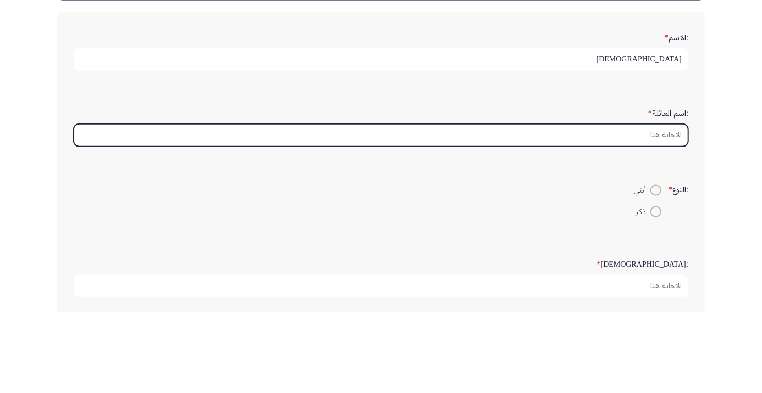
click at [661, 211] on input ":اسم العائلة *" at bounding box center [381, 216] width 614 height 23
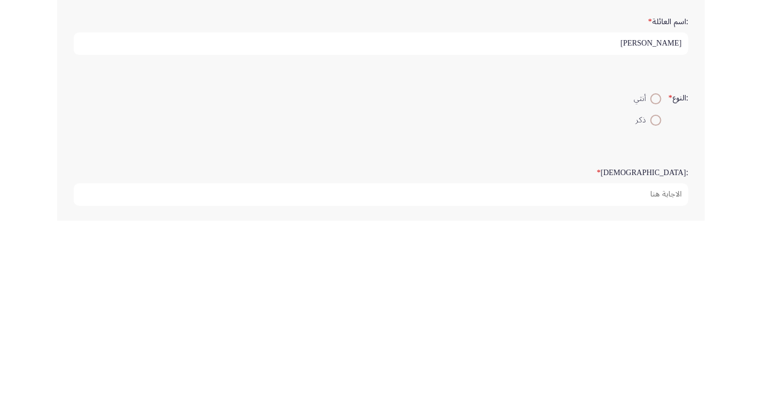
type input "[PERSON_NAME]"
click at [657, 266] on span at bounding box center [655, 271] width 11 height 11
click at [657, 266] on input "أنثي" at bounding box center [655, 271] width 11 height 11
radio input "true"
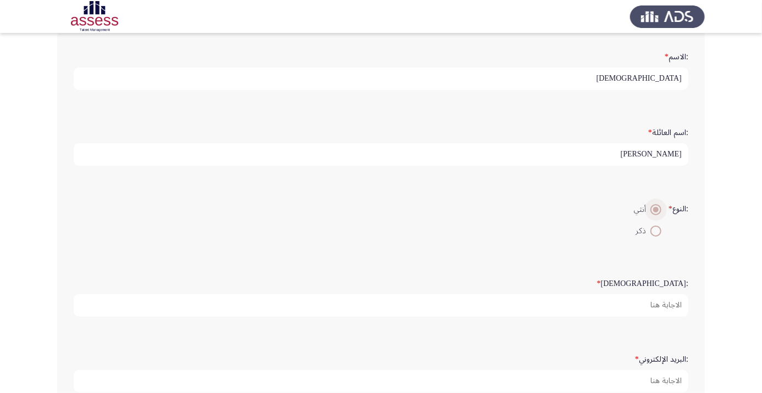
click at [656, 231] on span at bounding box center [656, 231] width 0 height 0
click at [654, 230] on input "ذكر" at bounding box center [655, 231] width 11 height 11
radio input "true"
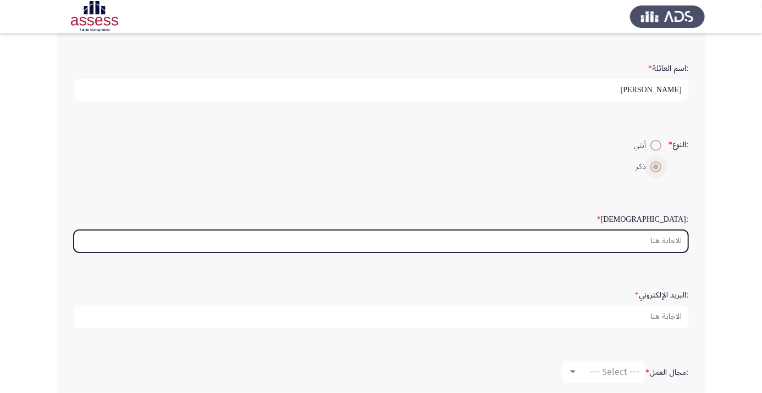
click at [679, 237] on input ":السن *" at bounding box center [381, 241] width 614 height 23
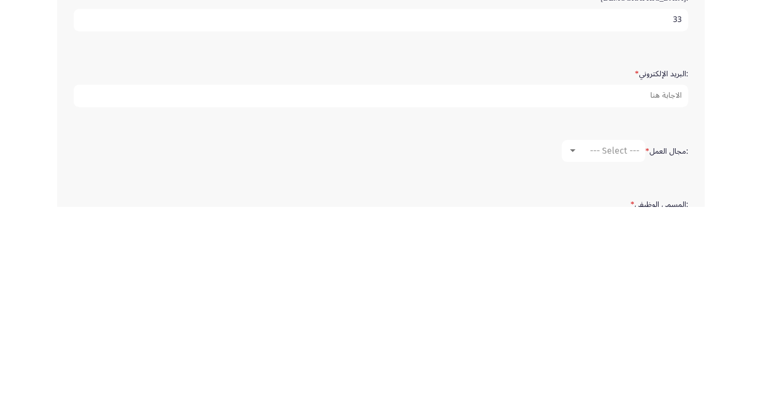
scroll to position [161, 0]
type input "33"
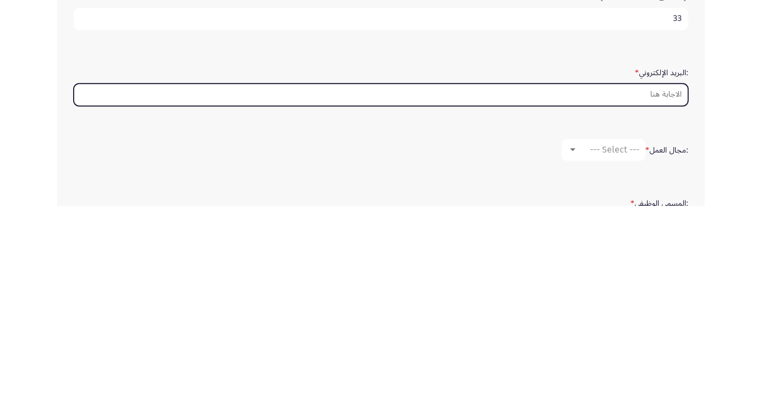
click at [669, 275] on input ":البريد الإلكتروني *" at bounding box center [381, 282] width 614 height 23
type input "Islak"
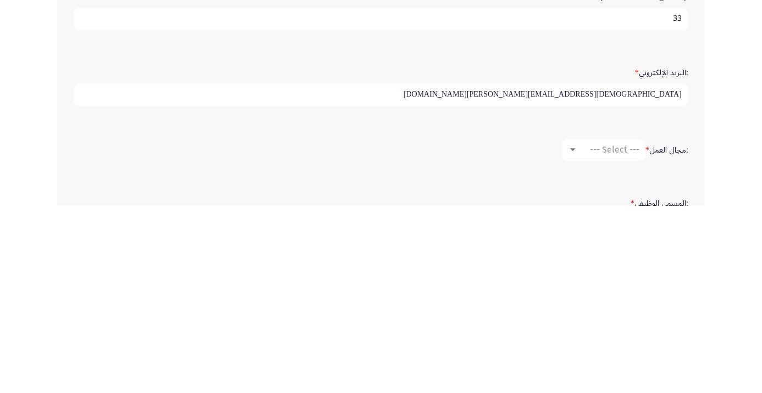
type input "[DEMOGRAPHIC_DATA][EMAIL_ADDRESS][PERSON_NAME][DOMAIN_NAME]"
click at [615, 332] on span "--- Select ---" at bounding box center [614, 337] width 49 height 10
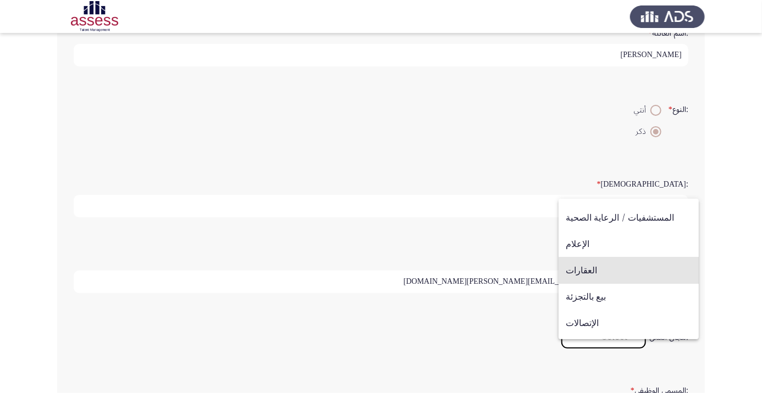
scroll to position [360, 0]
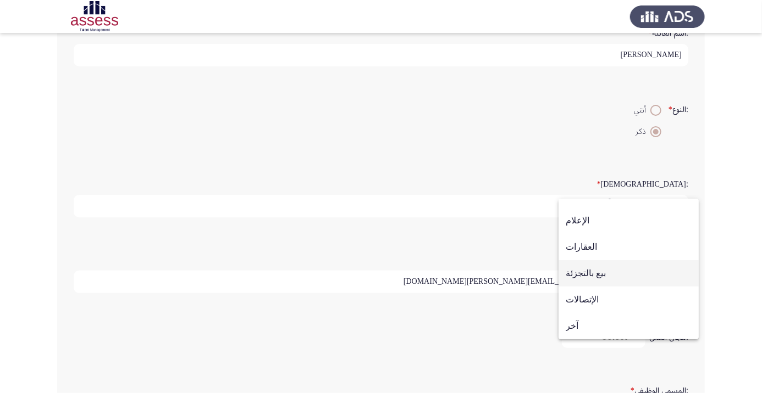
click at [605, 284] on span "بيع بالتجزئة" at bounding box center [628, 273] width 126 height 26
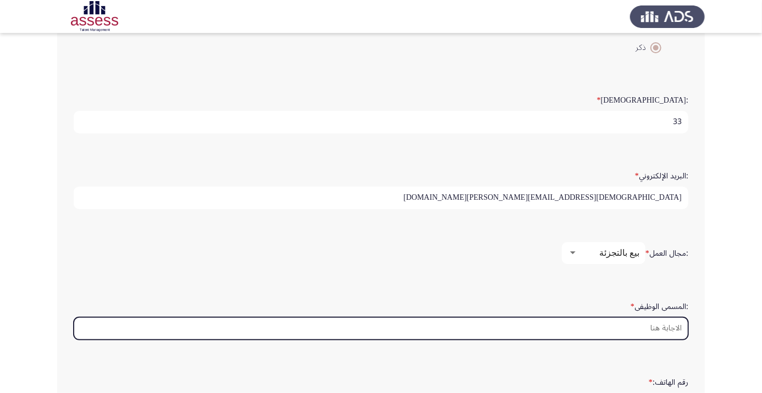
click at [664, 325] on input ":المسمى الوظيفى *" at bounding box center [381, 329] width 614 height 23
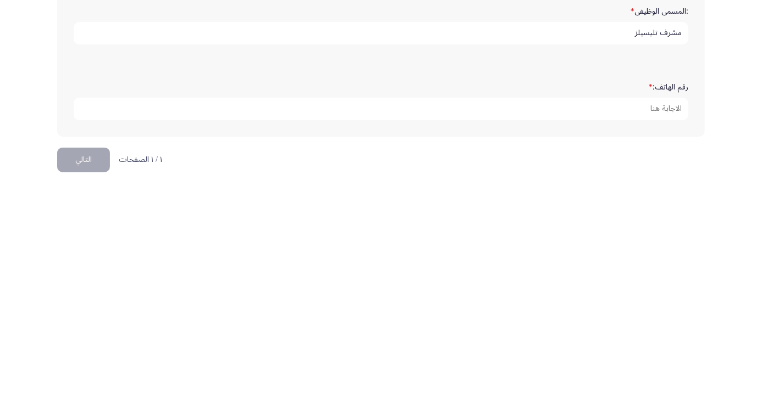
scroll to position [330, 0]
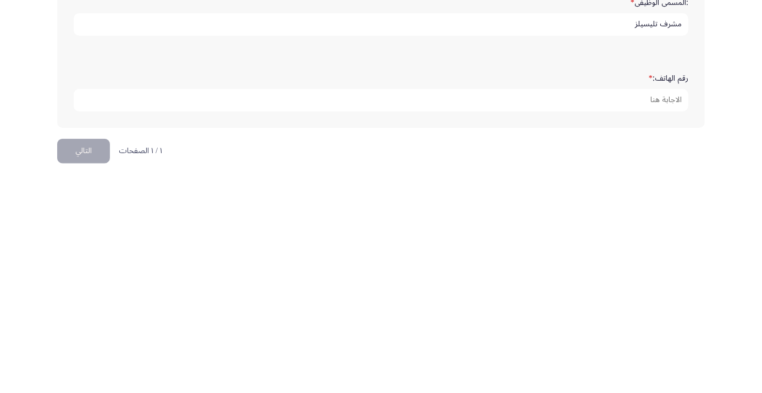
type input "مشرف تليسيلز"
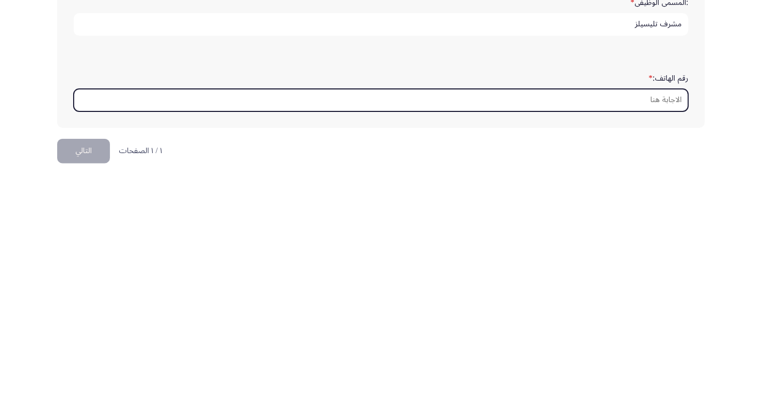
click at [664, 312] on input "رقم الهاتف: *" at bounding box center [381, 320] width 614 height 23
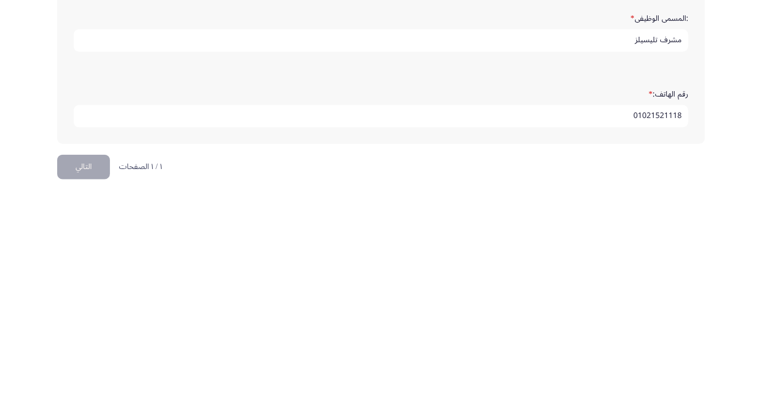
scroll to position [335, 0]
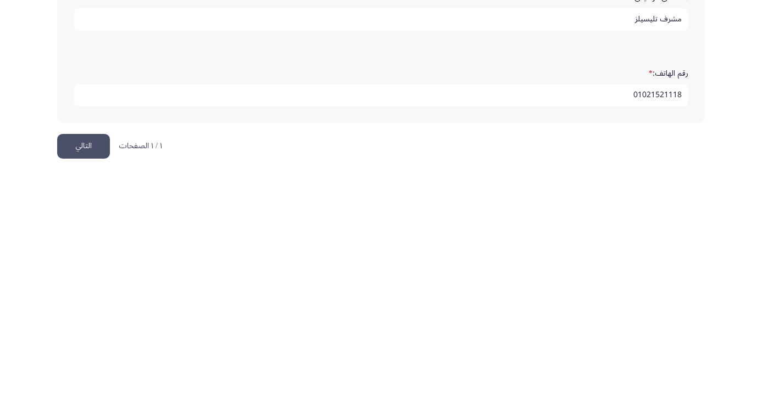
type input "01021521118"
click at [76, 367] on button "التالي" at bounding box center [83, 366] width 53 height 25
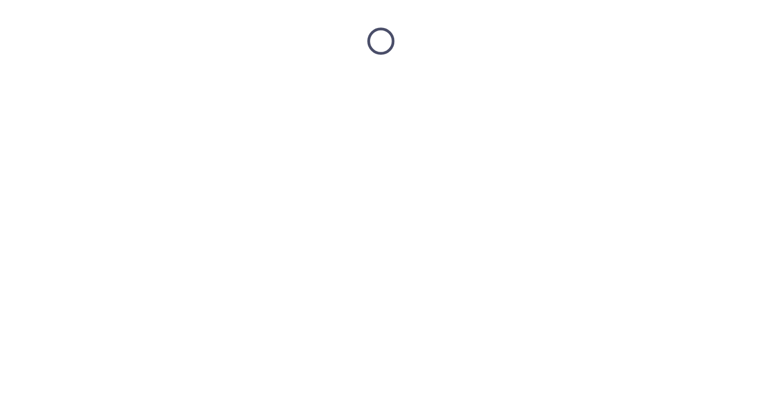
scroll to position [0, 0]
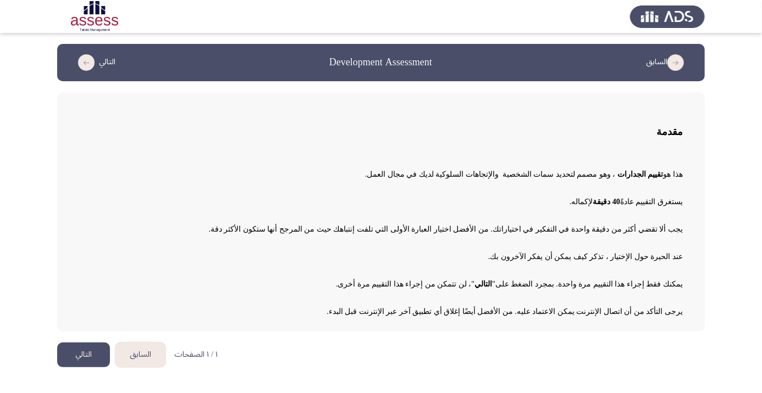
click at [68, 354] on button "التالي" at bounding box center [83, 355] width 53 height 25
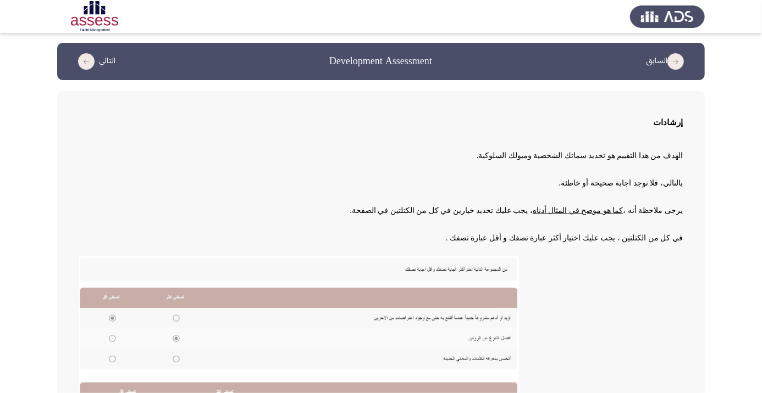
scroll to position [121, 0]
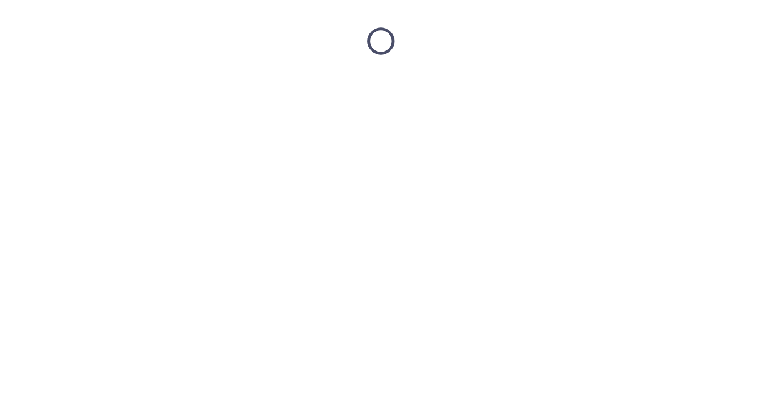
scroll to position [0, 0]
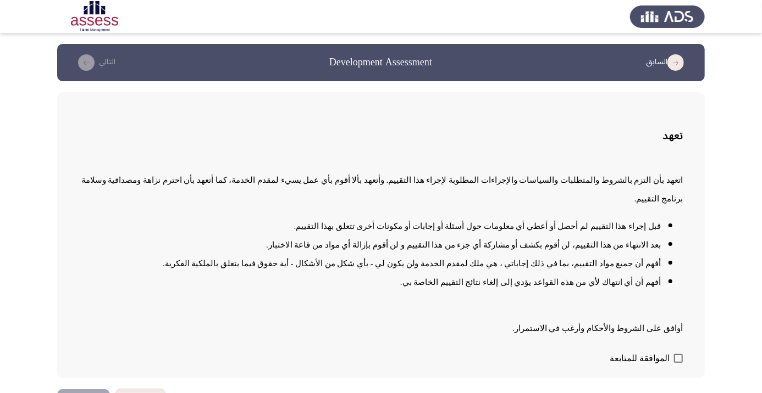
click at [691, 379] on div "تعهد اتعهد بأن التزم بالشروط والمتطلبات والسياسات والإجراءات المطلوبة لإجراء هذ…" at bounding box center [380, 235] width 647 height 286
click at [676, 363] on span at bounding box center [678, 358] width 9 height 9
click at [677, 364] on input "الموافقة للمتابعة" at bounding box center [677, 363] width 1 height 1
checkbox input "true"
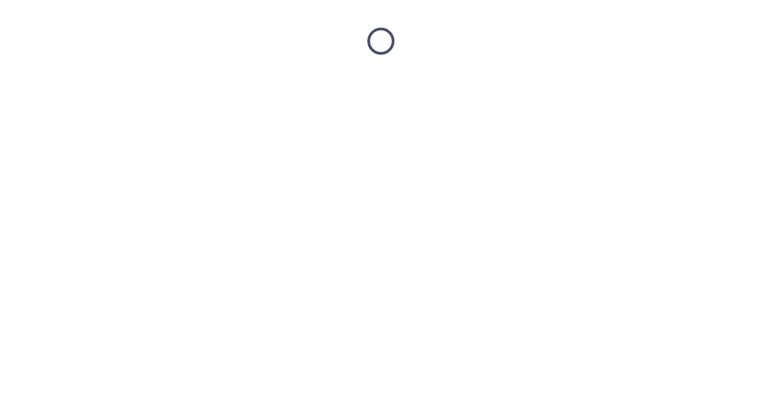
scroll to position [0, 0]
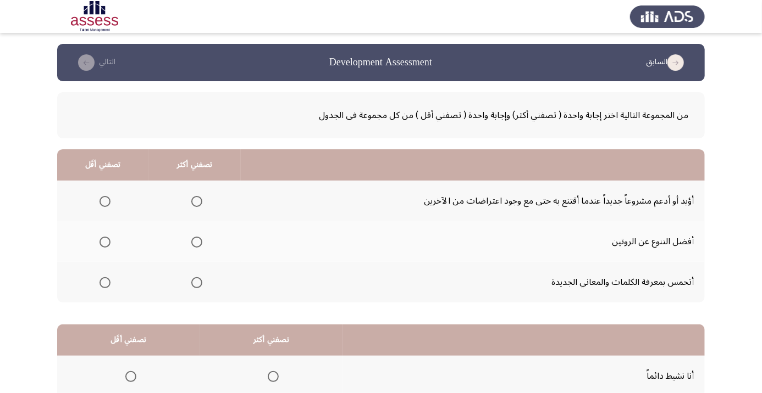
click at [97, 204] on label "Select an option" at bounding box center [102, 201] width 15 height 11
click at [99, 204] on input "Select an option" at bounding box center [104, 201] width 11 height 11
click at [188, 242] on label "Select an option" at bounding box center [194, 242] width 15 height 11
click at [191, 242] on input "Select an option" at bounding box center [196, 242] width 11 height 11
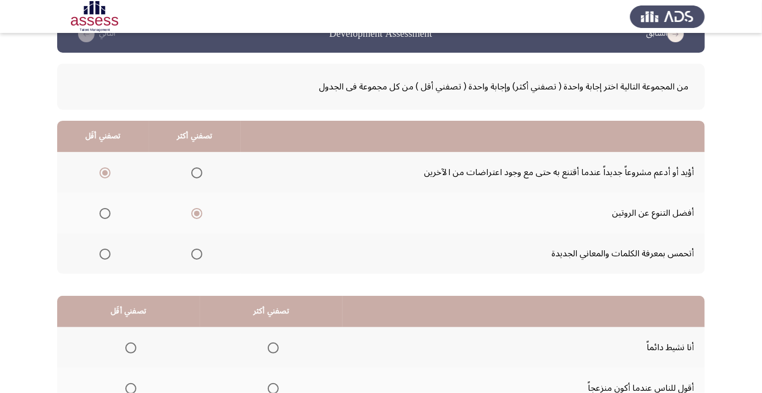
scroll to position [31, 0]
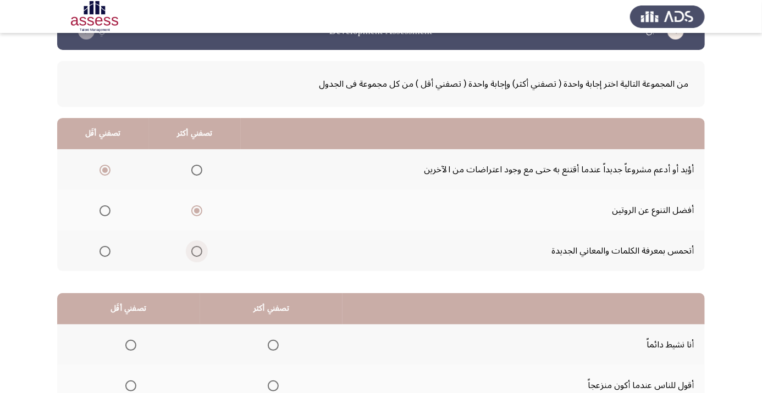
click at [193, 253] on span "Select an option" at bounding box center [196, 251] width 11 height 11
click at [193, 253] on input "Select an option" at bounding box center [196, 251] width 11 height 11
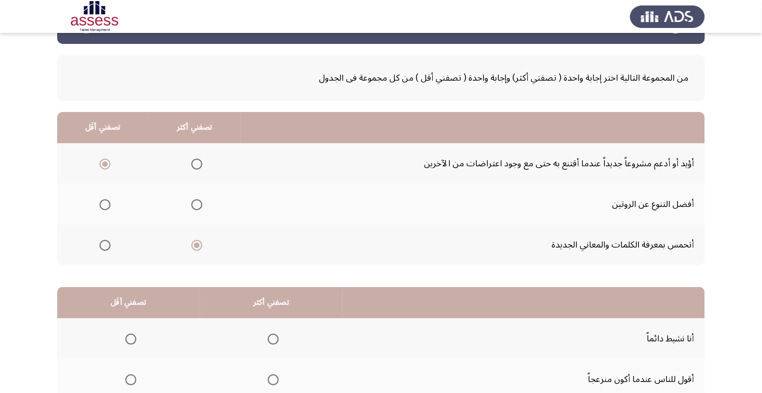
scroll to position [33, 0]
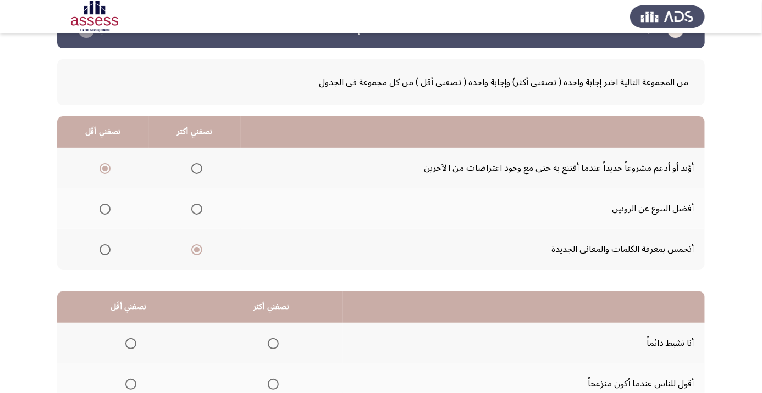
click at [181, 207] on th at bounding box center [195, 208] width 92 height 41
click at [193, 210] on span "Select an option" at bounding box center [196, 209] width 11 height 11
click at [193, 210] on input "Select an option" at bounding box center [196, 209] width 11 height 11
click at [197, 245] on span "Select an option" at bounding box center [196, 250] width 11 height 11
click at [197, 245] on input "Select an option" at bounding box center [196, 250] width 11 height 11
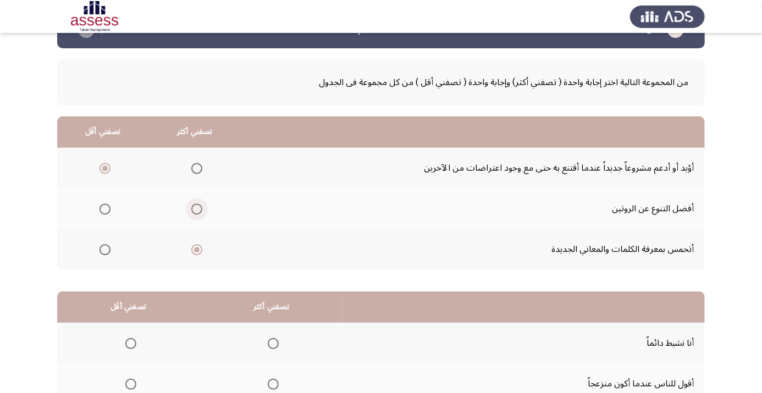
click at [197, 213] on span "Select an option" at bounding box center [196, 209] width 11 height 11
click at [197, 213] on input "Select an option" at bounding box center [196, 209] width 11 height 11
click at [197, 250] on span "Select an option" at bounding box center [197, 250] width 0 height 0
click at [198, 249] on input "Select an option" at bounding box center [196, 250] width 11 height 11
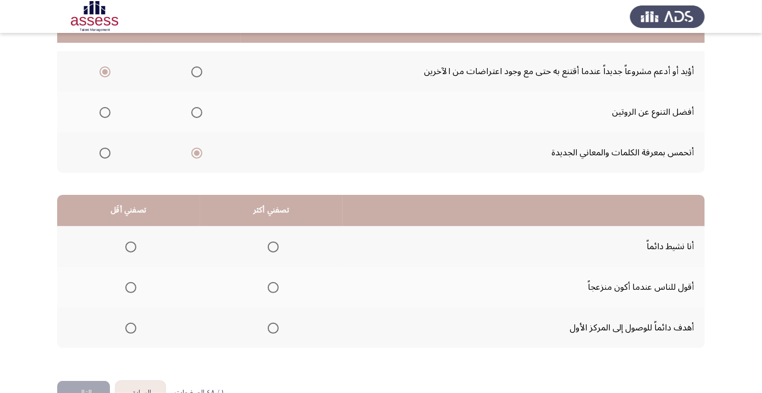
scroll to position [132, 0]
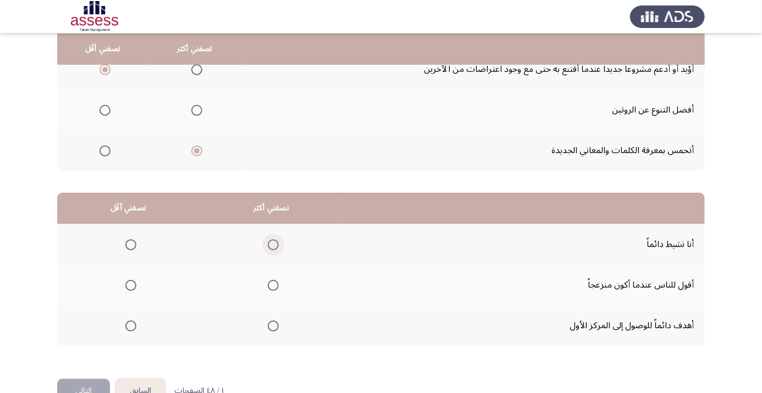
click at [269, 245] on span "Select an option" at bounding box center [273, 245] width 11 height 11
click at [269, 245] on input "Select an option" at bounding box center [273, 245] width 11 height 11
click at [273, 326] on span "Select an option" at bounding box center [273, 326] width 0 height 0
click at [274, 325] on input "Select an option" at bounding box center [273, 326] width 11 height 11
click at [130, 284] on span "Select an option" at bounding box center [130, 285] width 11 height 11
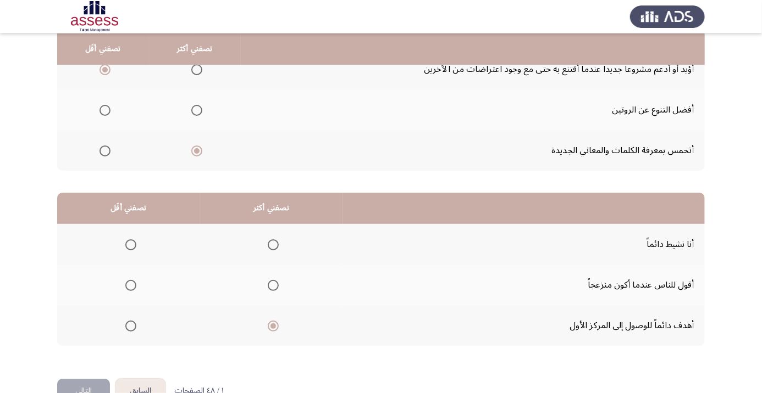
click at [130, 284] on input "Select an option" at bounding box center [130, 285] width 11 height 11
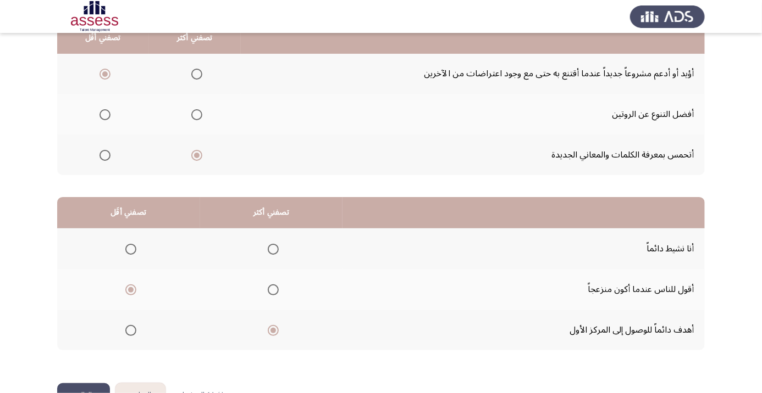
scroll to position [108, 0]
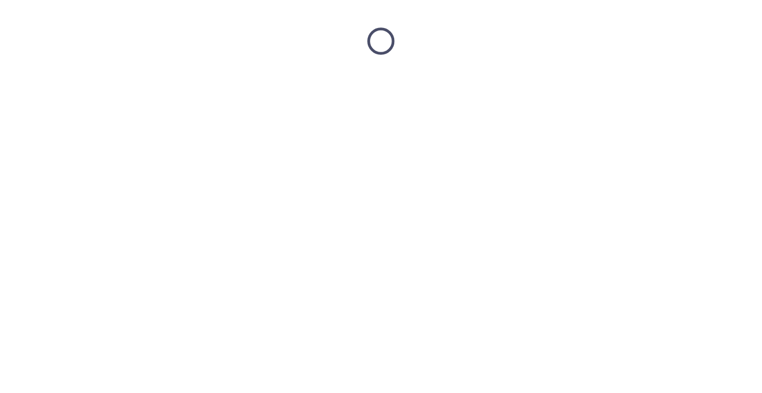
scroll to position [0, 0]
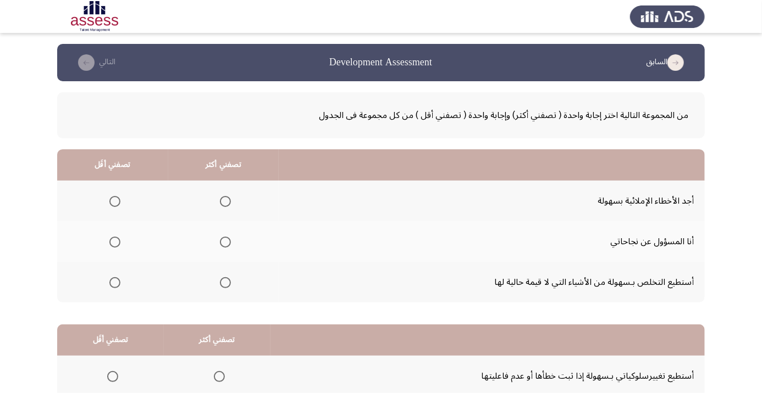
click at [209, 205] on th at bounding box center [223, 201] width 111 height 41
click at [221, 204] on span "Select an option" at bounding box center [225, 201] width 11 height 11
click at [221, 204] on input "Select an option" at bounding box center [225, 201] width 11 height 11
click at [115, 283] on span "Select an option" at bounding box center [115, 283] width 0 height 0
click at [114, 282] on input "Select an option" at bounding box center [114, 282] width 11 height 11
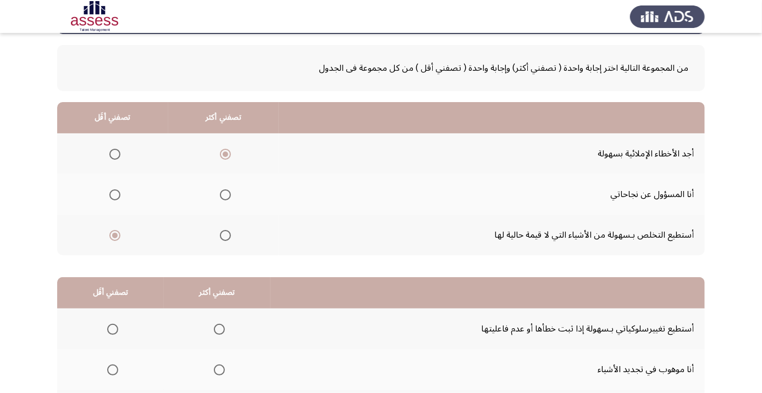
scroll to position [43, 0]
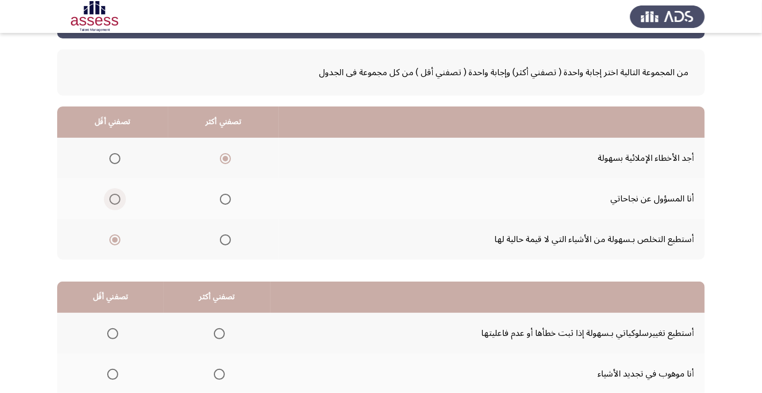
click at [114, 201] on span "Select an option" at bounding box center [114, 199] width 11 height 11
click at [114, 201] on input "Select an option" at bounding box center [114, 199] width 11 height 11
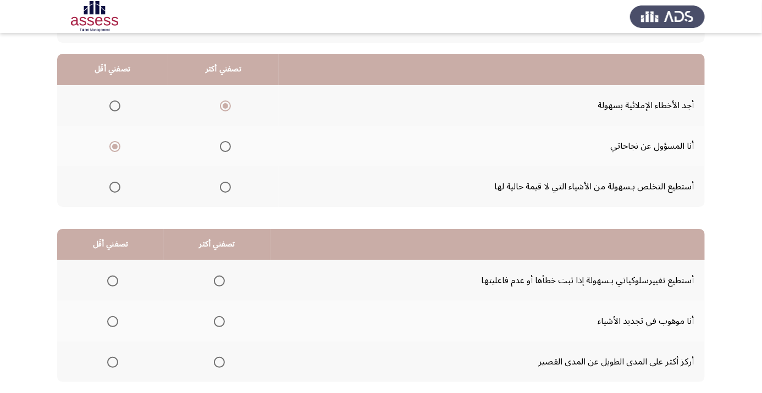
scroll to position [108, 0]
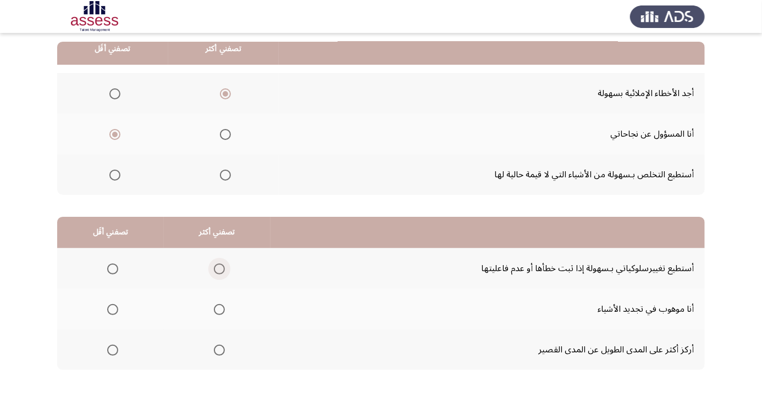
click at [220, 271] on span "Select an option" at bounding box center [219, 269] width 11 height 11
click at [220, 271] on input "Select an option" at bounding box center [219, 269] width 11 height 11
click at [107, 352] on span "Select an option" at bounding box center [112, 350] width 11 height 11
click at [107, 352] on input "Select an option" at bounding box center [112, 350] width 11 height 11
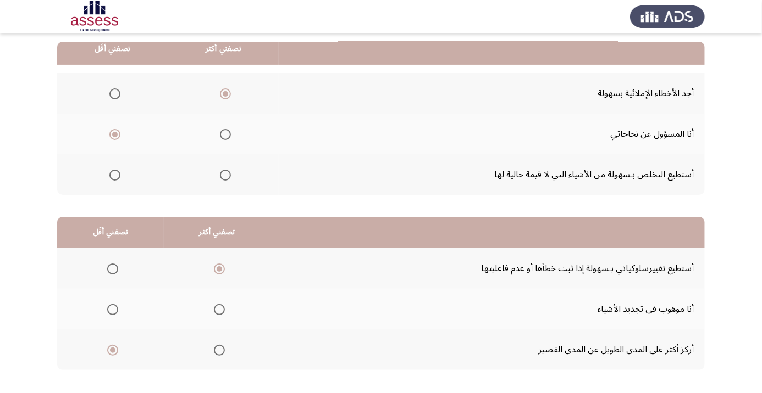
click at [219, 310] on span "Select an option" at bounding box center [219, 310] width 0 height 0
click at [219, 308] on input "Select an option" at bounding box center [219, 309] width 11 height 11
click at [219, 269] on span "Select an option" at bounding box center [219, 269] width 0 height 0
click at [219, 268] on input "Select an option" at bounding box center [219, 269] width 11 height 11
click at [113, 310] on span "Select an option" at bounding box center [113, 310] width 0 height 0
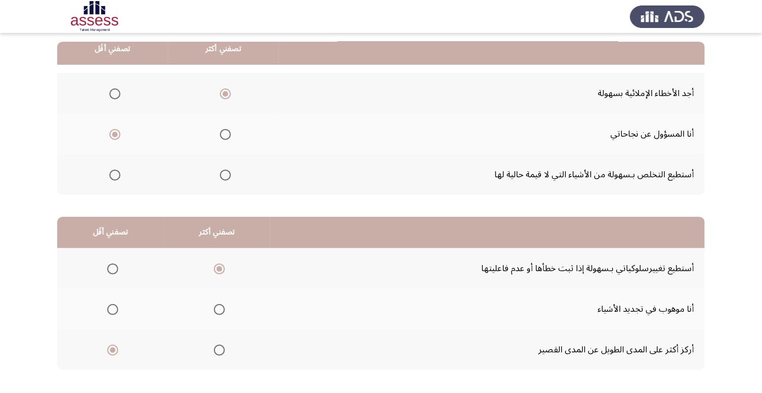
click at [112, 308] on input "Select an option" at bounding box center [112, 309] width 11 height 11
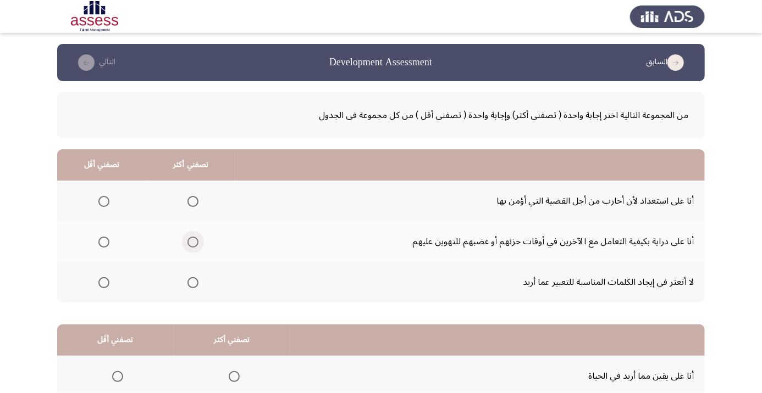
click at [190, 246] on span "Select an option" at bounding box center [192, 242] width 11 height 11
click at [190, 246] on input "Select an option" at bounding box center [192, 242] width 11 height 11
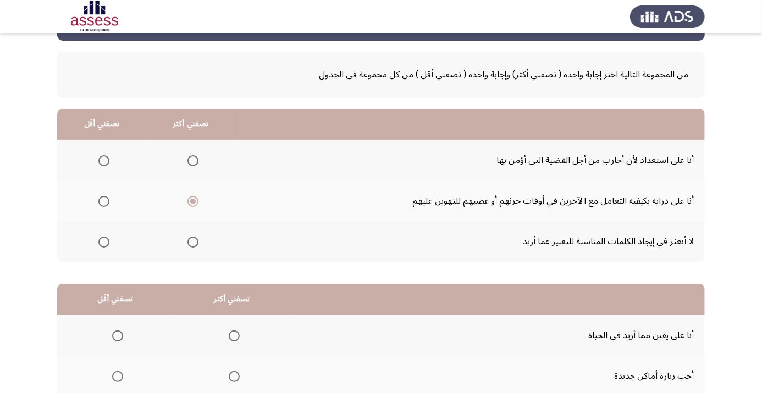
scroll to position [40, 0]
click at [188, 165] on span "Select an option" at bounding box center [192, 161] width 11 height 11
click at [188, 165] on input "Select an option" at bounding box center [192, 161] width 11 height 11
click at [99, 203] on span "Select an option" at bounding box center [103, 202] width 11 height 11
click at [99, 203] on input "Select an option" at bounding box center [103, 202] width 11 height 11
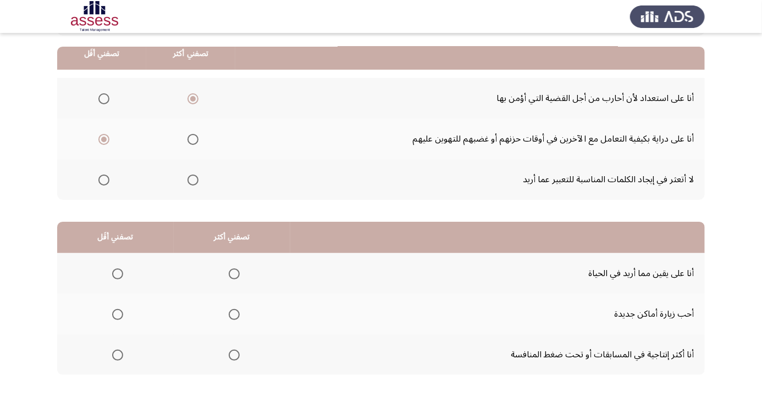
scroll to position [108, 0]
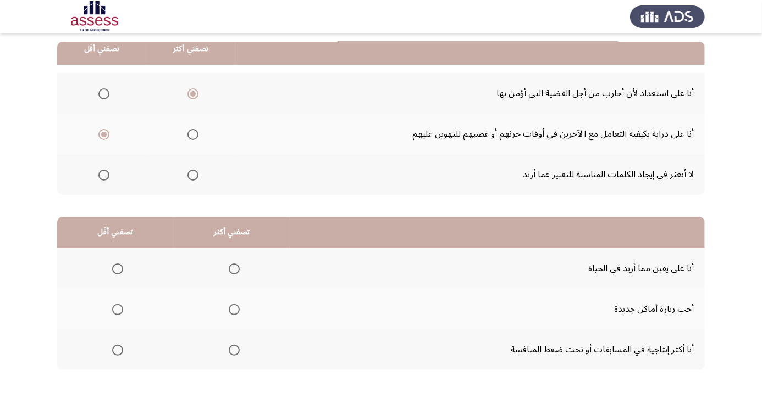
click at [234, 351] on span "Select an option" at bounding box center [234, 351] width 0 height 0
click at [234, 349] on input "Select an option" at bounding box center [234, 350] width 11 height 11
click at [121, 309] on span "Select an option" at bounding box center [117, 309] width 11 height 11
click at [121, 309] on input "Select an option" at bounding box center [117, 309] width 11 height 11
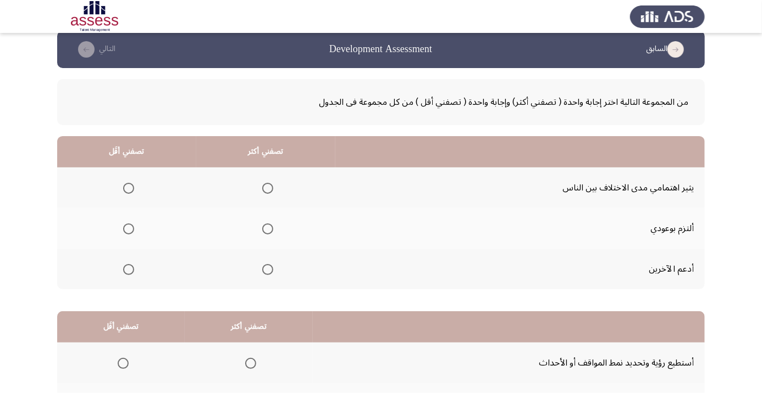
scroll to position [29, 0]
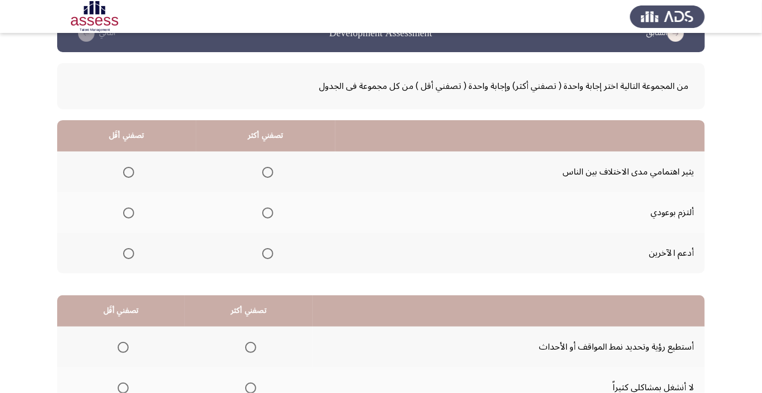
click at [268, 254] on span "Select an option" at bounding box center [268, 254] width 0 height 0
click at [267, 253] on input "Select an option" at bounding box center [267, 253] width 11 height 11
click at [125, 173] on span "Select an option" at bounding box center [128, 172] width 11 height 11
click at [125, 173] on input "Select an option" at bounding box center [128, 172] width 11 height 11
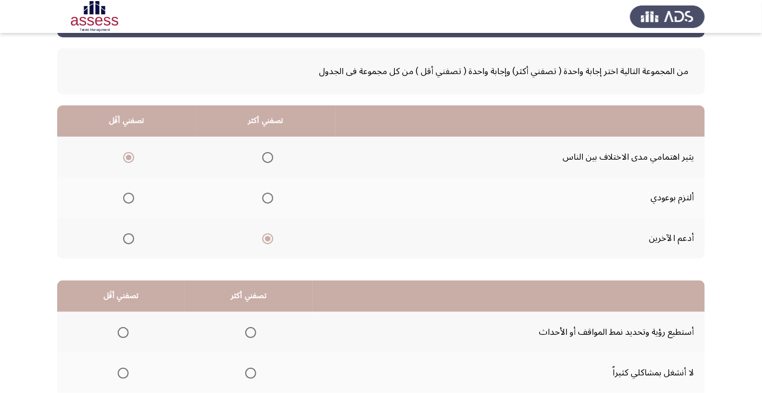
scroll to position [108, 0]
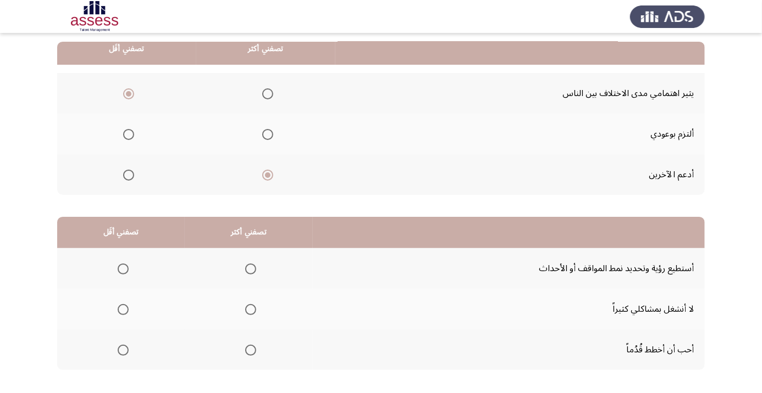
click at [251, 351] on span "Select an option" at bounding box center [251, 351] width 0 height 0
click at [249, 349] on input "Select an option" at bounding box center [250, 350] width 11 height 11
click at [118, 268] on span "Select an option" at bounding box center [123, 269] width 11 height 11
click at [118, 268] on input "Select an option" at bounding box center [123, 269] width 11 height 11
click at [121, 313] on span "Select an option" at bounding box center [123, 309] width 11 height 11
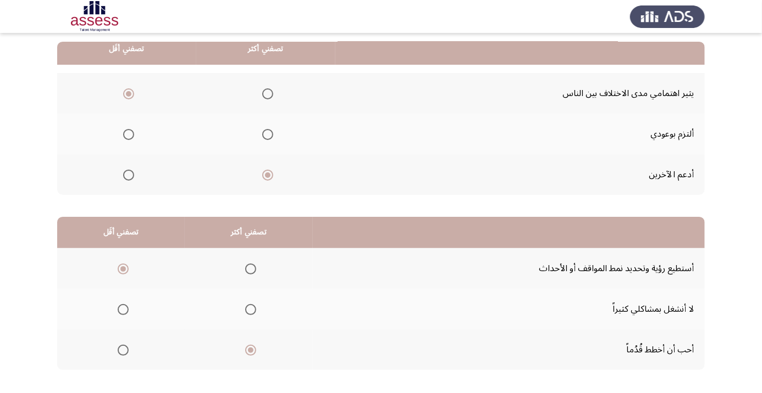
click at [121, 313] on input "Select an option" at bounding box center [123, 309] width 11 height 11
click at [114, 281] on th at bounding box center [120, 268] width 127 height 41
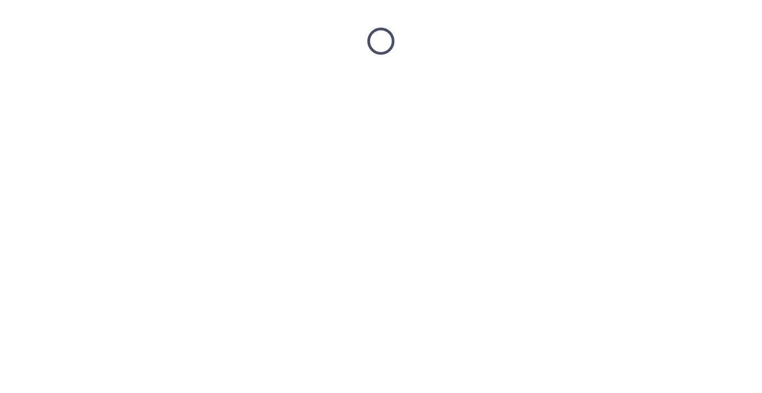
scroll to position [0, 0]
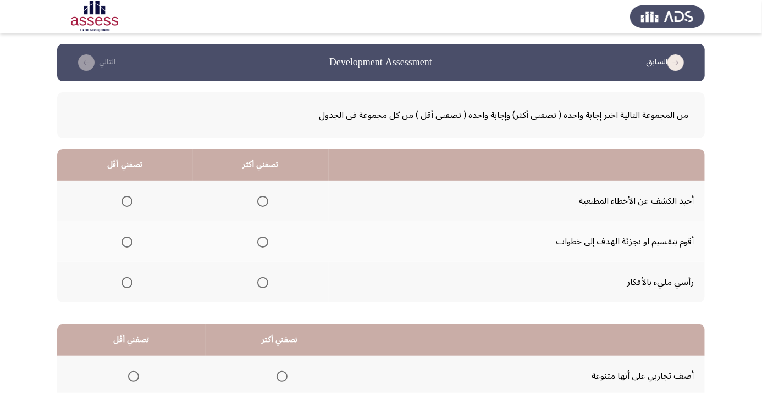
click at [258, 244] on span "Select an option" at bounding box center [262, 242] width 11 height 11
click at [258, 244] on input "Select an option" at bounding box center [262, 242] width 11 height 11
click at [127, 202] on span "Select an option" at bounding box center [127, 202] width 0 height 0
click at [127, 201] on input "Select an option" at bounding box center [126, 201] width 11 height 11
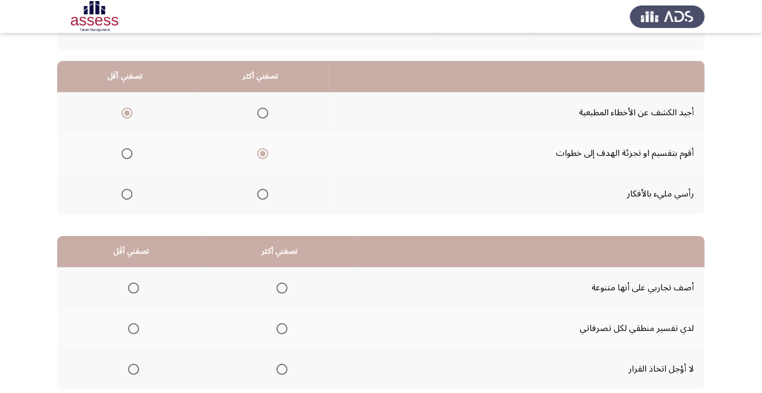
scroll to position [108, 0]
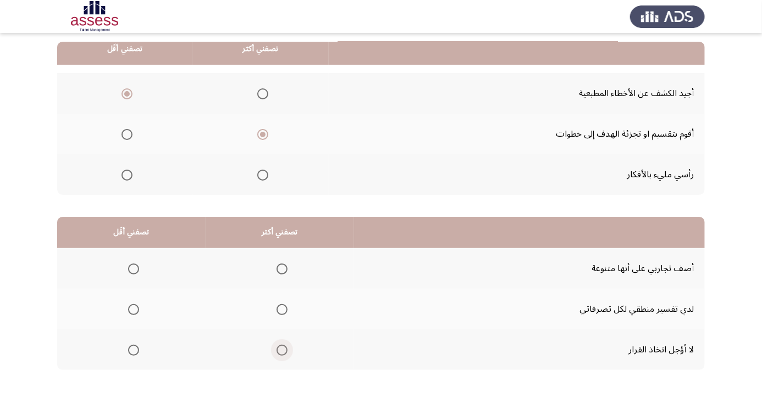
click at [284, 349] on span "Select an option" at bounding box center [281, 350] width 11 height 11
click at [284, 349] on input "Select an option" at bounding box center [281, 350] width 11 height 11
click at [137, 268] on span "Select an option" at bounding box center [133, 269] width 11 height 11
click at [137, 268] on input "Select an option" at bounding box center [133, 269] width 11 height 11
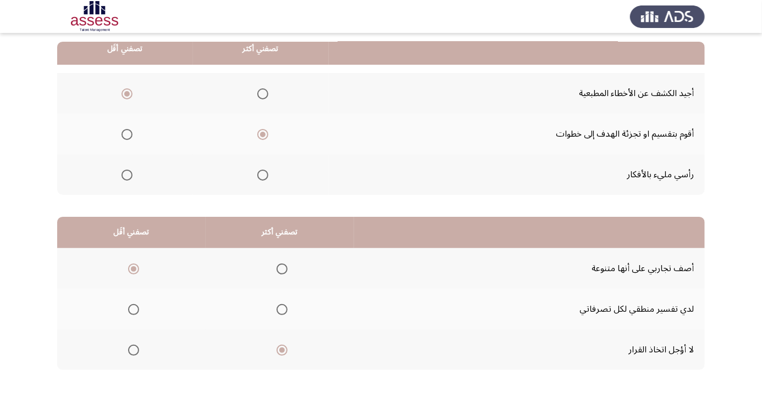
scroll to position [0, 0]
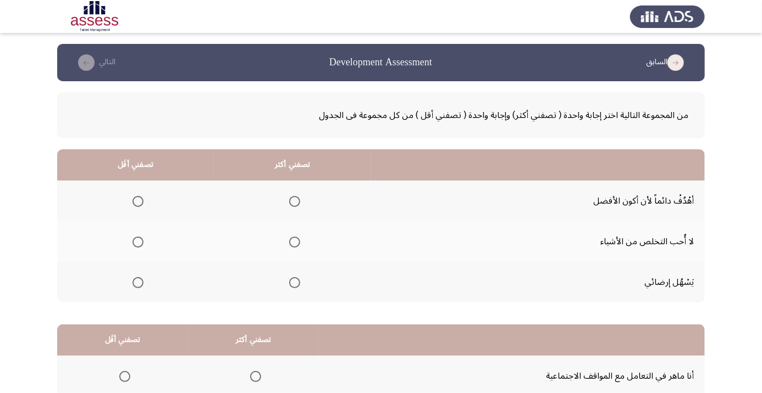
click at [290, 204] on span "Select an option" at bounding box center [294, 201] width 11 height 11
click at [290, 204] on input "Select an option" at bounding box center [294, 201] width 11 height 11
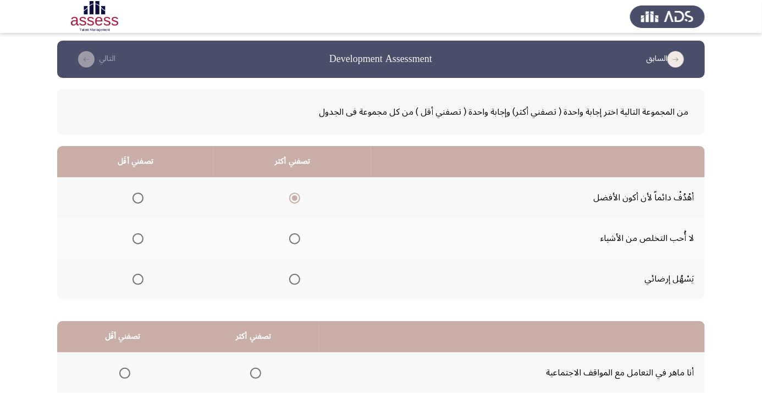
click at [121, 242] on th at bounding box center [135, 238] width 157 height 41
click at [137, 241] on span "Select an option" at bounding box center [137, 239] width 11 height 11
click at [137, 241] on input "Select an option" at bounding box center [137, 239] width 11 height 11
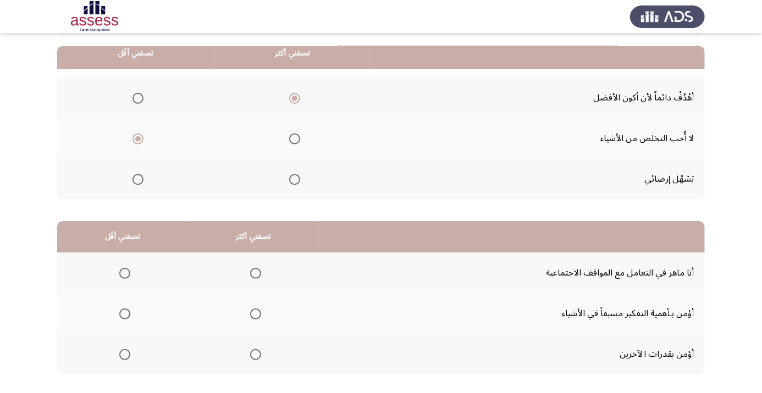
scroll to position [108, 0]
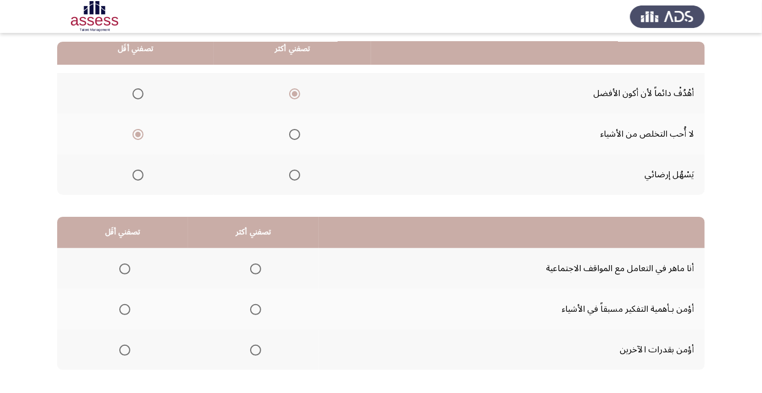
click at [251, 312] on span "Select an option" at bounding box center [255, 309] width 11 height 11
click at [251, 312] on input "Select an option" at bounding box center [255, 309] width 11 height 11
click at [121, 353] on span "Select an option" at bounding box center [124, 350] width 11 height 11
click at [121, 353] on input "Select an option" at bounding box center [124, 350] width 11 height 11
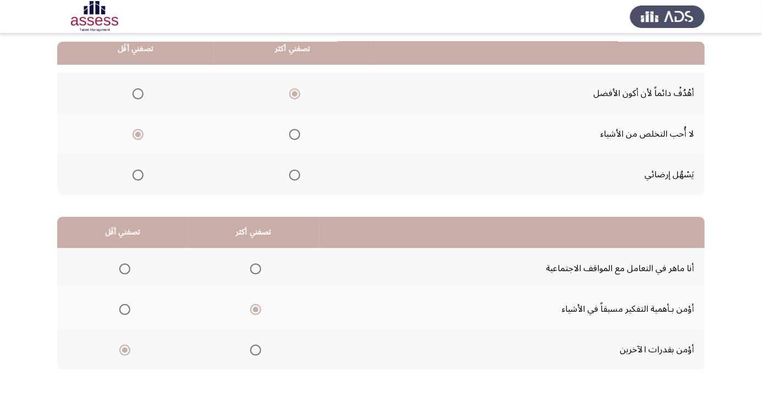
scroll to position [0, 0]
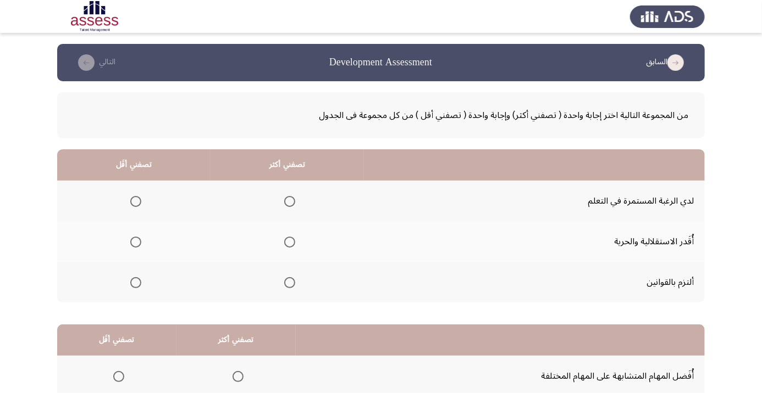
click at [290, 201] on span "Select an option" at bounding box center [289, 201] width 11 height 11
click at [290, 201] on input "Select an option" at bounding box center [289, 201] width 11 height 11
click at [136, 242] on span "Select an option" at bounding box center [136, 242] width 0 height 0
click at [136, 242] on input "Select an option" at bounding box center [135, 242] width 11 height 11
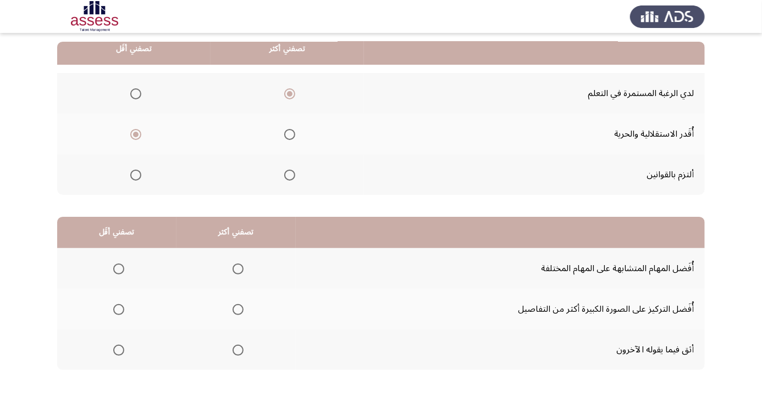
scroll to position [112, 0]
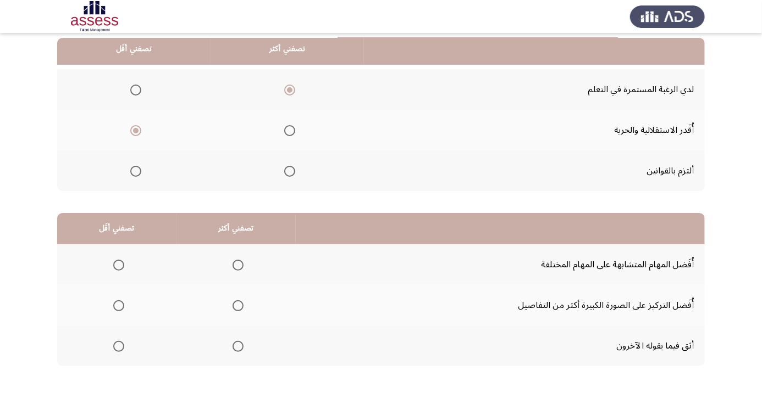
click at [136, 171] on span "Select an option" at bounding box center [136, 171] width 0 height 0
click at [136, 170] on input "Select an option" at bounding box center [135, 171] width 11 height 11
click at [135, 141] on th at bounding box center [133, 130] width 153 height 41
click at [132, 129] on span "Select an option" at bounding box center [135, 130] width 11 height 11
click at [132, 129] on input "Select an option" at bounding box center [135, 130] width 11 height 11
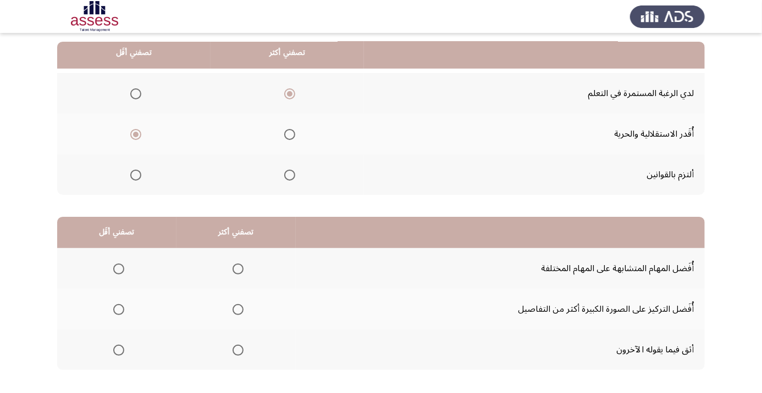
scroll to position [108, 0]
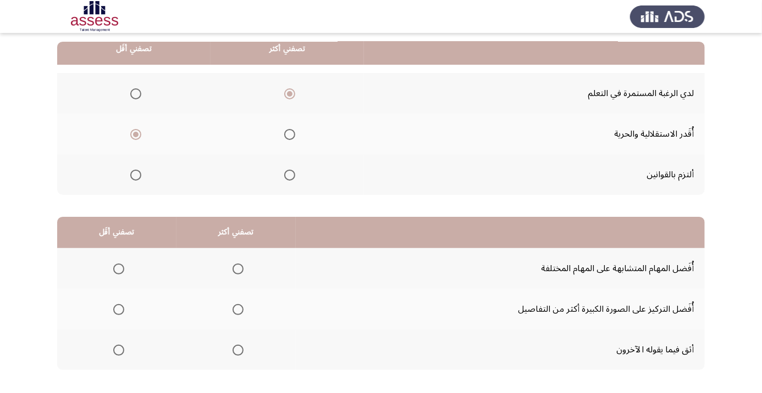
click at [238, 269] on span "Select an option" at bounding box center [238, 269] width 0 height 0
click at [239, 268] on input "Select an option" at bounding box center [237, 269] width 11 height 11
click at [119, 310] on span "Select an option" at bounding box center [119, 310] width 0 height 0
click at [119, 308] on input "Select an option" at bounding box center [118, 309] width 11 height 11
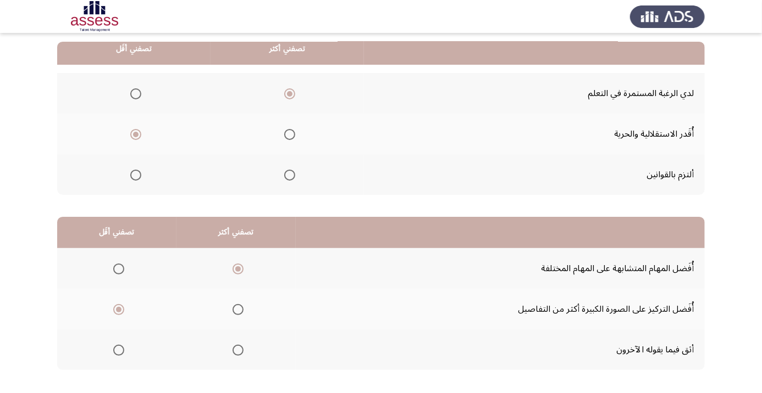
scroll to position [0, 0]
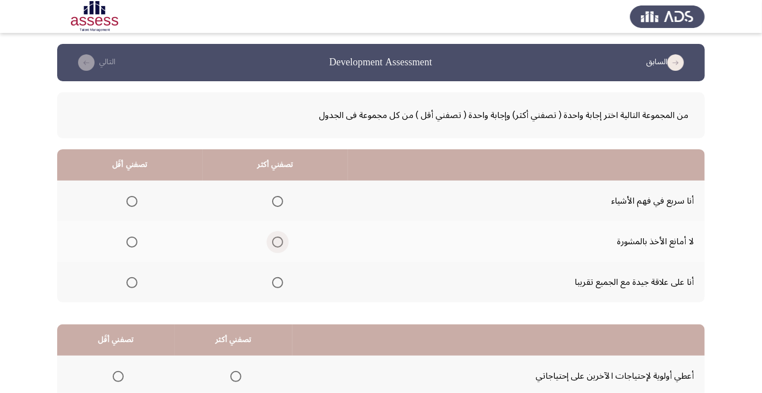
click at [277, 242] on span "Select an option" at bounding box center [277, 242] width 0 height 0
click at [277, 242] on input "Select an option" at bounding box center [277, 242] width 11 height 11
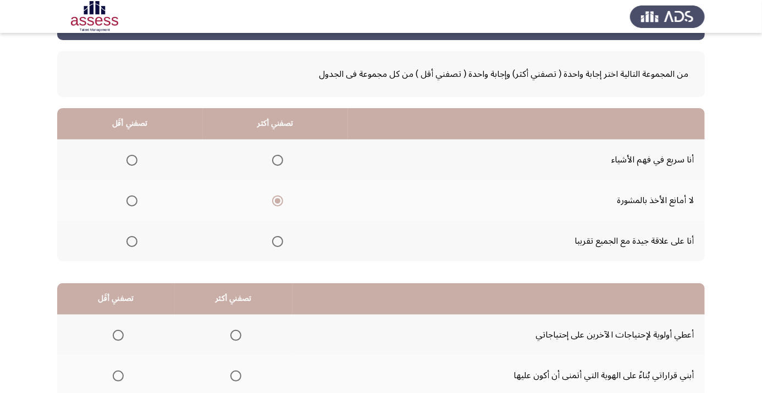
scroll to position [31, 0]
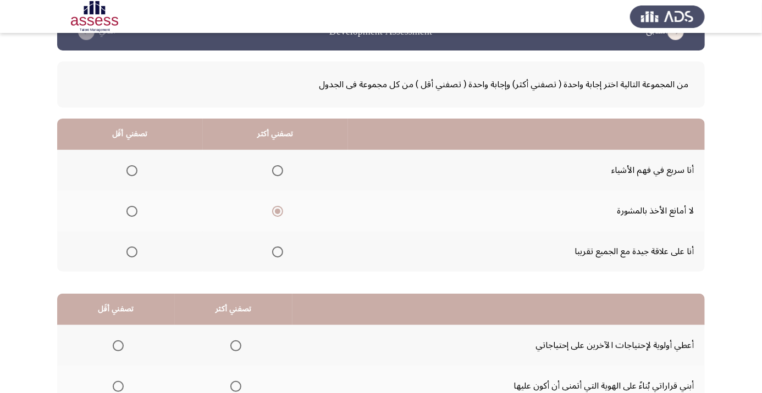
click at [132, 254] on span "Select an option" at bounding box center [131, 252] width 11 height 11
click at [132, 254] on input "Select an option" at bounding box center [131, 252] width 11 height 11
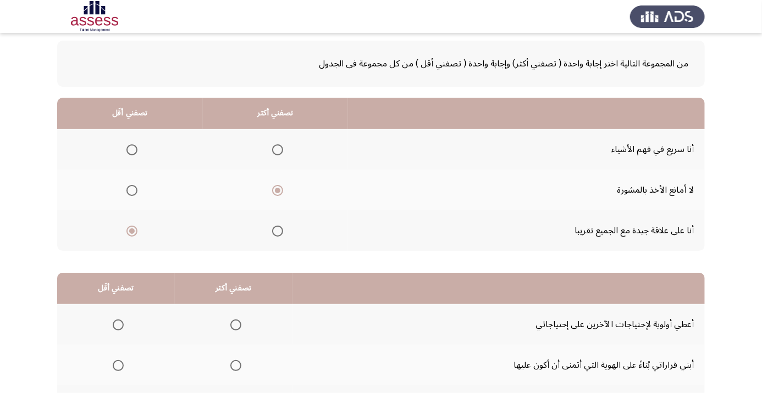
scroll to position [48, 0]
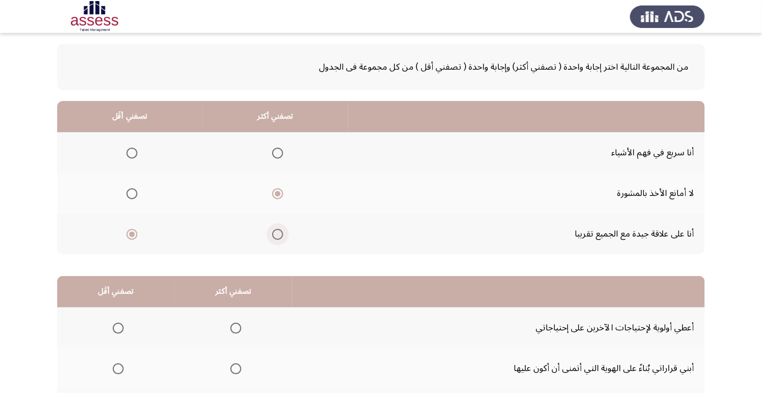
click at [279, 230] on span "Select an option" at bounding box center [277, 234] width 11 height 11
click at [279, 230] on input "Select an option" at bounding box center [277, 234] width 11 height 11
click at [135, 195] on span "Select an option" at bounding box center [131, 193] width 11 height 11
click at [135, 195] on input "Select an option" at bounding box center [131, 193] width 11 height 11
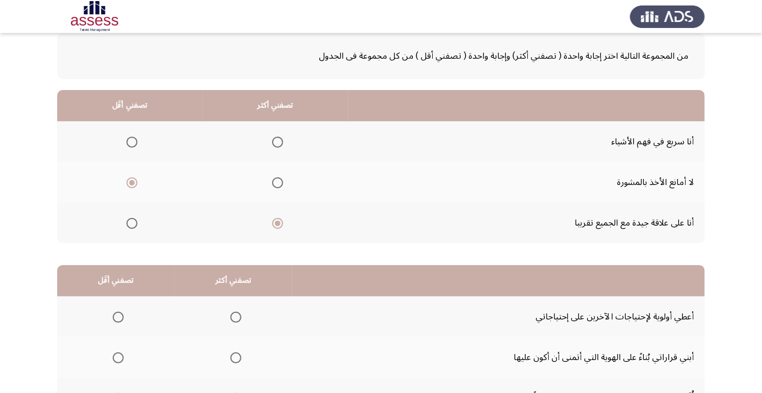
scroll to position [108, 0]
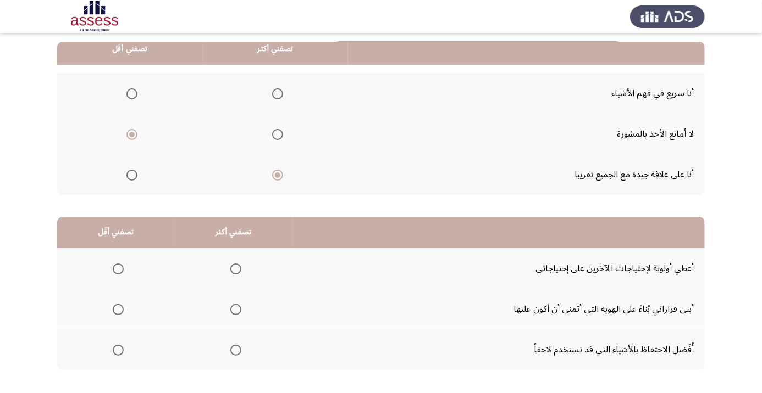
click at [236, 310] on span "Select an option" at bounding box center [236, 310] width 0 height 0
click at [236, 308] on input "Select an option" at bounding box center [235, 309] width 11 height 11
click at [113, 354] on span "Select an option" at bounding box center [118, 350] width 11 height 11
click at [113, 354] on input "Select an option" at bounding box center [118, 350] width 11 height 11
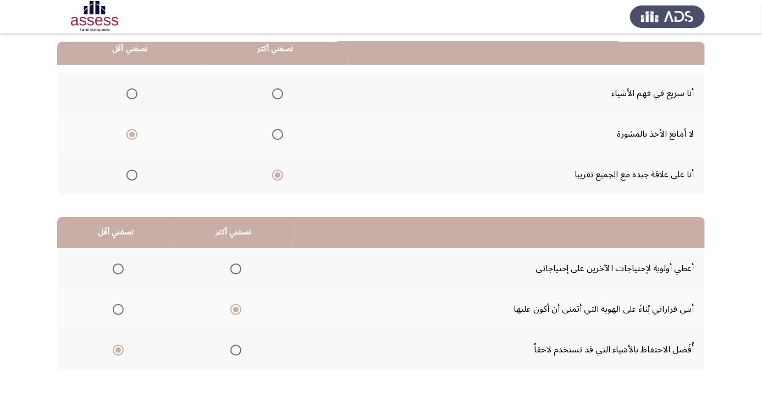
scroll to position [0, 0]
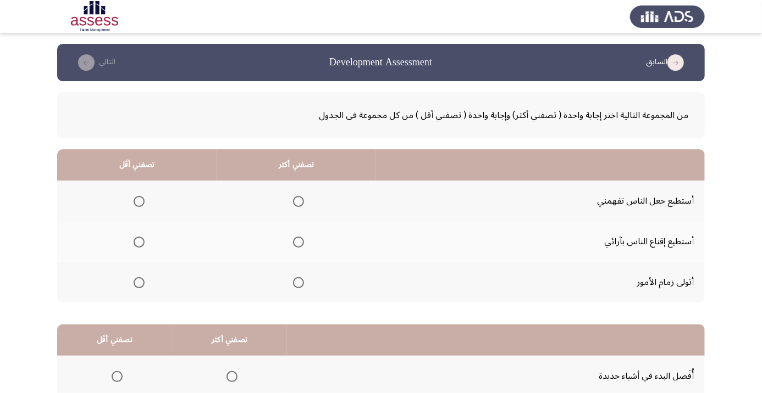
click at [299, 282] on span "Select an option" at bounding box center [298, 282] width 11 height 11
click at [299, 282] on input "Select an option" at bounding box center [298, 282] width 11 height 11
click at [296, 203] on span "Select an option" at bounding box center [298, 201] width 11 height 11
click at [296, 203] on input "Select an option" at bounding box center [298, 201] width 11 height 11
click at [132, 296] on th at bounding box center [136, 282] width 159 height 41
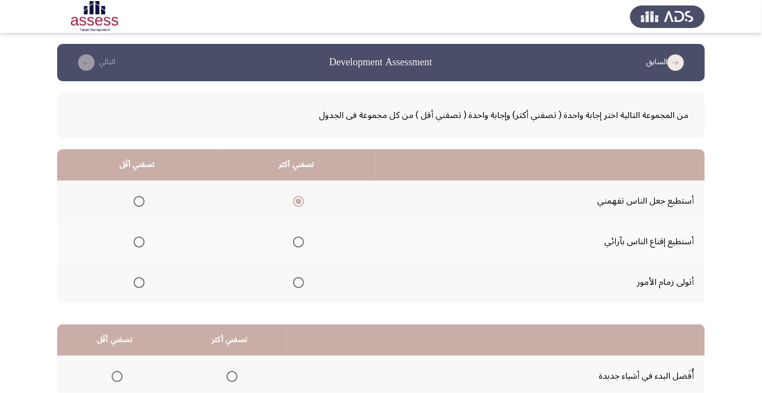
click at [139, 283] on span "Select an option" at bounding box center [139, 283] width 0 height 0
click at [139, 282] on input "Select an option" at bounding box center [139, 282] width 11 height 11
click at [139, 242] on span "Select an option" at bounding box center [139, 242] width 0 height 0
click at [139, 242] on input "Select an option" at bounding box center [139, 242] width 11 height 11
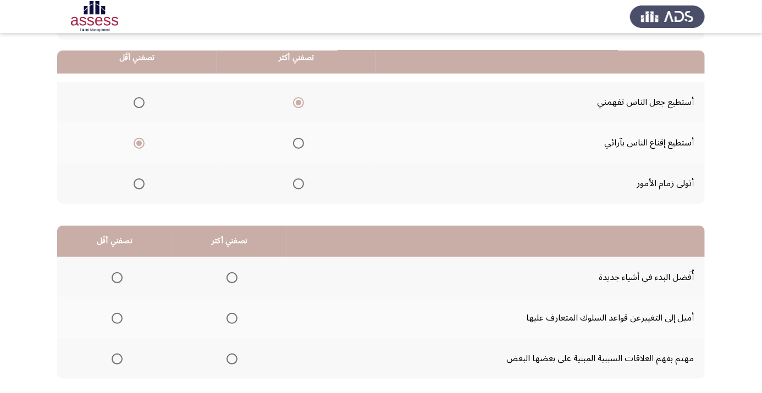
scroll to position [108, 0]
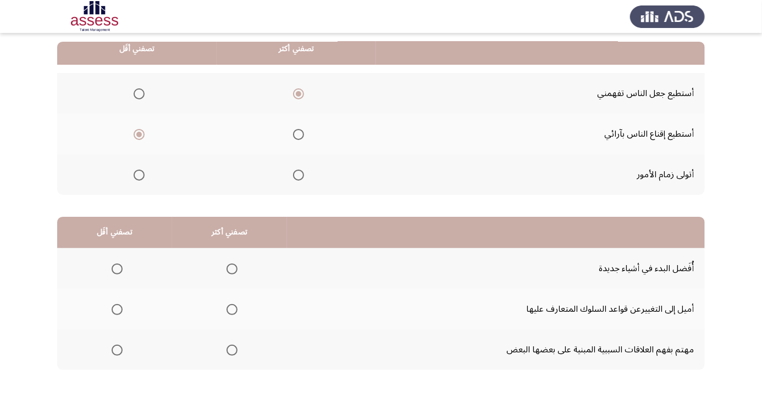
click at [232, 351] on span "Select an option" at bounding box center [232, 351] width 0 height 0
click at [231, 349] on input "Select an option" at bounding box center [231, 350] width 11 height 11
click at [115, 313] on span "Select an option" at bounding box center [117, 309] width 11 height 11
click at [115, 313] on input "Select an option" at bounding box center [117, 309] width 11 height 11
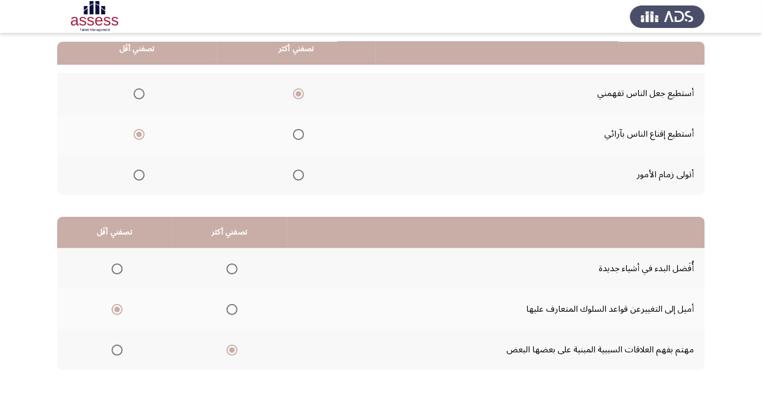
scroll to position [0, 0]
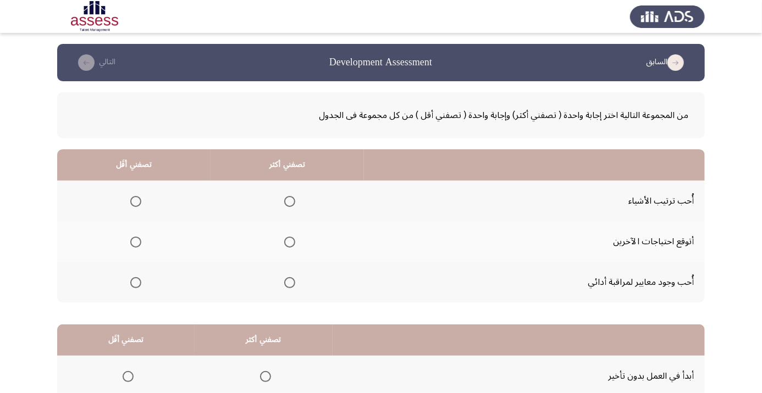
click at [284, 285] on span "Select an option" at bounding box center [289, 282] width 11 height 11
click at [284, 285] on input "Select an option" at bounding box center [289, 282] width 11 height 11
click at [136, 242] on span "Select an option" at bounding box center [135, 242] width 11 height 11
click at [136, 242] on input "Select an option" at bounding box center [135, 242] width 11 height 11
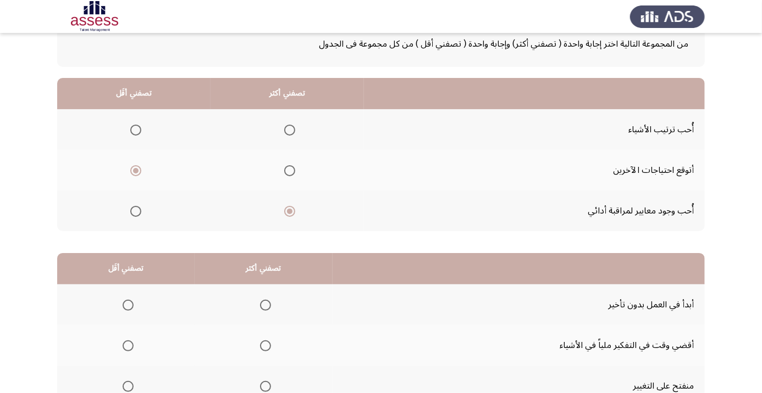
scroll to position [108, 0]
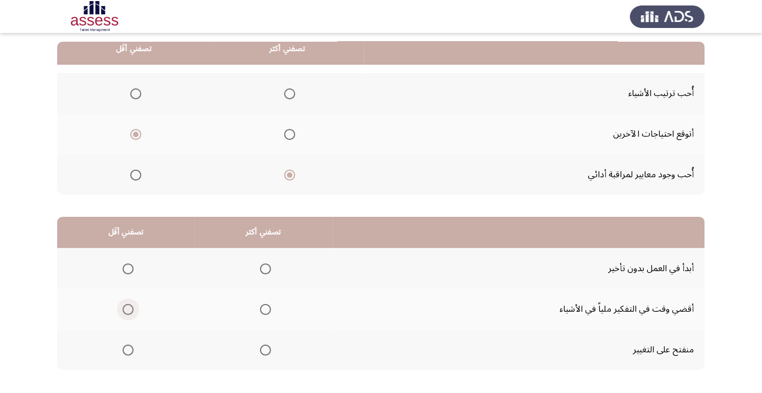
click at [128, 310] on span "Select an option" at bounding box center [128, 310] width 0 height 0
click at [128, 308] on input "Select an option" at bounding box center [128, 309] width 11 height 11
click at [265, 269] on span "Select an option" at bounding box center [265, 269] width 0 height 0
click at [266, 268] on input "Select an option" at bounding box center [265, 269] width 11 height 11
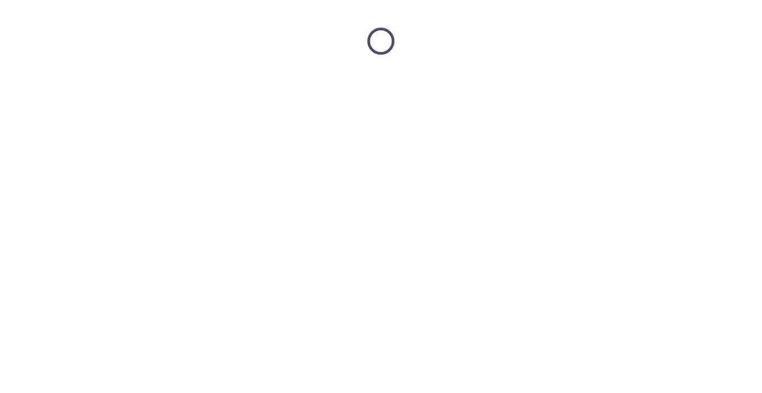
scroll to position [0, 0]
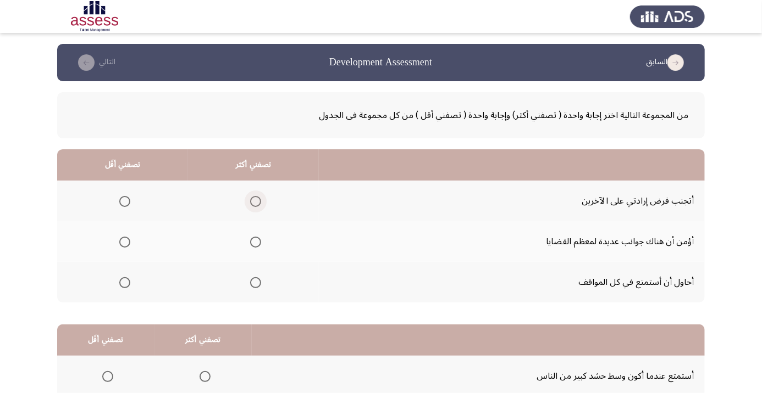
click at [257, 205] on span "Select an option" at bounding box center [255, 201] width 11 height 11
click at [257, 205] on input "Select an option" at bounding box center [255, 201] width 11 height 11
click at [255, 283] on span "Select an option" at bounding box center [255, 283] width 0 height 0
click at [255, 282] on input "Select an option" at bounding box center [255, 282] width 11 height 11
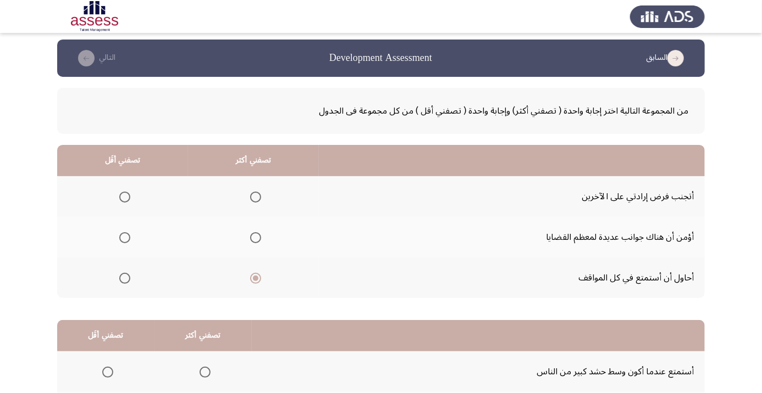
scroll to position [16, 0]
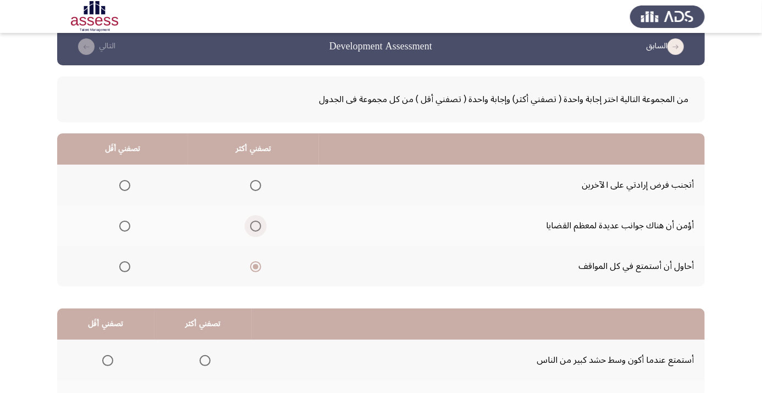
click at [255, 226] on span "Select an option" at bounding box center [255, 226] width 0 height 0
click at [255, 225] on input "Select an option" at bounding box center [255, 226] width 11 height 11
click at [121, 186] on span "Select an option" at bounding box center [124, 185] width 11 height 11
click at [121, 186] on input "Select an option" at bounding box center [124, 185] width 11 height 11
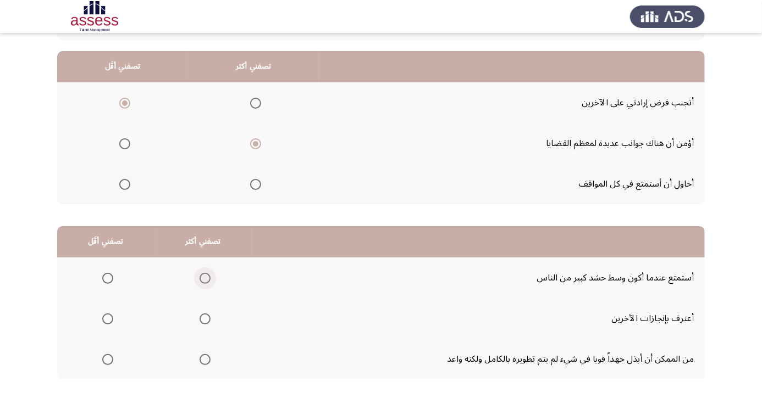
scroll to position [108, 0]
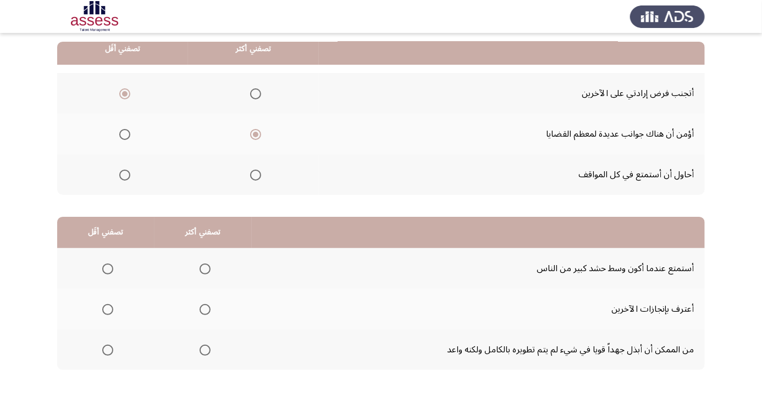
click at [205, 351] on span "Select an option" at bounding box center [205, 351] width 0 height 0
click at [205, 349] on input "Select an option" at bounding box center [204, 350] width 11 height 11
click at [205, 269] on span "Select an option" at bounding box center [205, 269] width 0 height 0
click at [205, 268] on input "Select an option" at bounding box center [204, 269] width 11 height 11
click at [107, 354] on span "Select an option" at bounding box center [107, 350] width 11 height 11
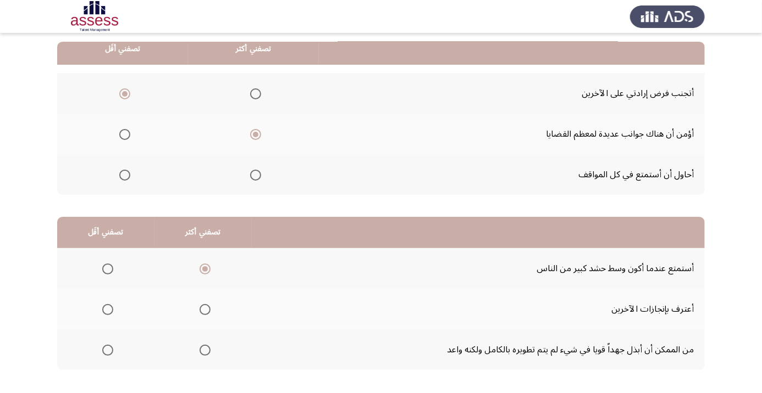
click at [107, 354] on input "Select an option" at bounding box center [107, 350] width 11 height 11
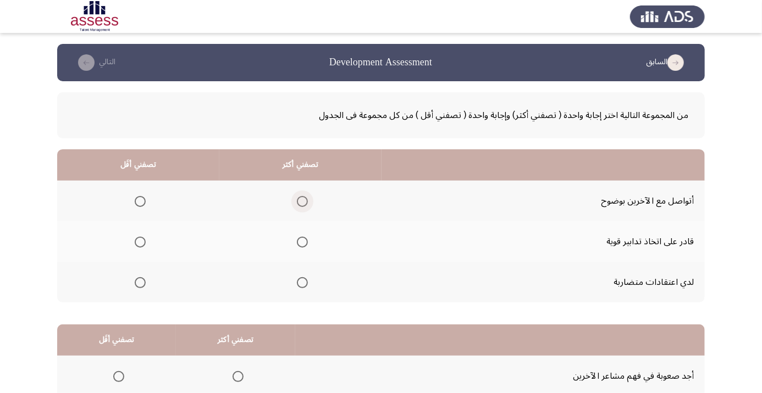
click at [299, 204] on span "Select an option" at bounding box center [302, 201] width 11 height 11
click at [299, 204] on input "Select an option" at bounding box center [302, 201] width 11 height 11
click at [145, 285] on span "Select an option" at bounding box center [140, 282] width 11 height 11
click at [145, 285] on input "Select an option" at bounding box center [140, 282] width 11 height 11
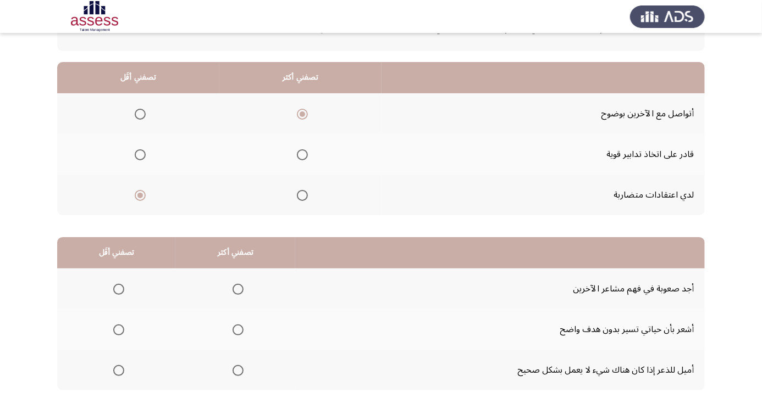
scroll to position [108, 0]
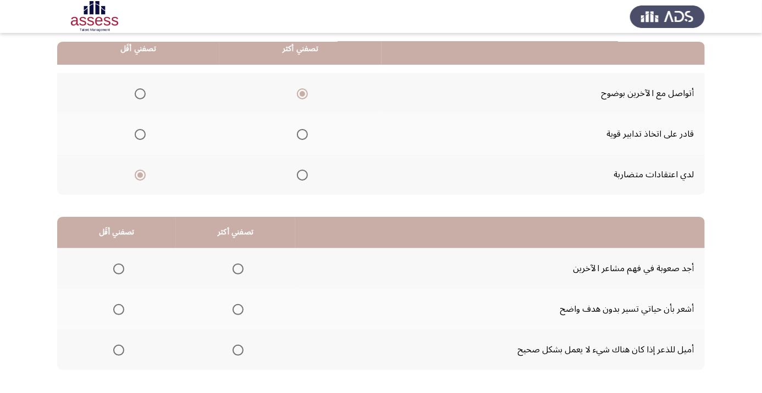
click at [237, 349] on span "Select an option" at bounding box center [237, 350] width 11 height 11
click at [237, 349] on input "Select an option" at bounding box center [237, 350] width 11 height 11
click at [232, 352] on span "Select an option" at bounding box center [237, 350] width 11 height 11
click at [232, 352] on input "Select an option" at bounding box center [237, 350] width 11 height 11
click at [119, 351] on span "Select an option" at bounding box center [119, 351] width 0 height 0
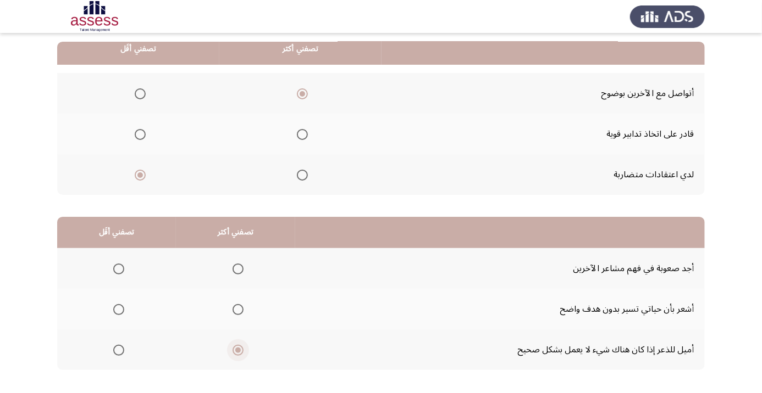
click at [118, 349] on input "Select an option" at bounding box center [118, 350] width 11 height 11
click at [119, 269] on span "Select an option" at bounding box center [119, 269] width 0 height 0
click at [118, 268] on input "Select an option" at bounding box center [118, 269] width 11 height 11
click at [114, 349] on span "Select an option" at bounding box center [118, 350] width 11 height 11
click at [114, 349] on input "Select an option" at bounding box center [118, 350] width 11 height 11
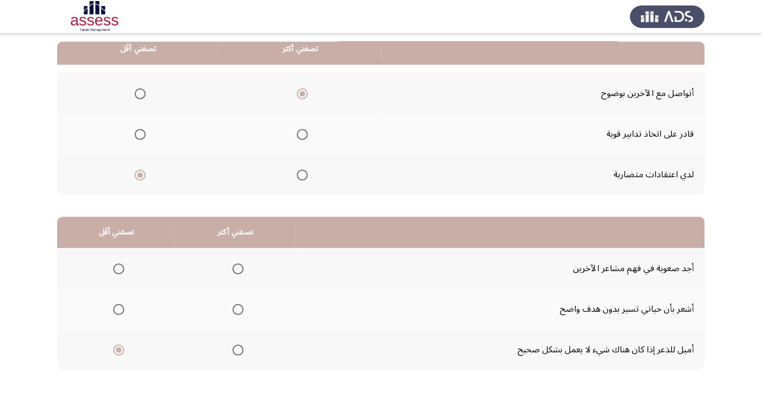
click at [241, 268] on span "Select an option" at bounding box center [237, 269] width 11 height 11
click at [241, 268] on input "Select an option" at bounding box center [237, 269] width 11 height 11
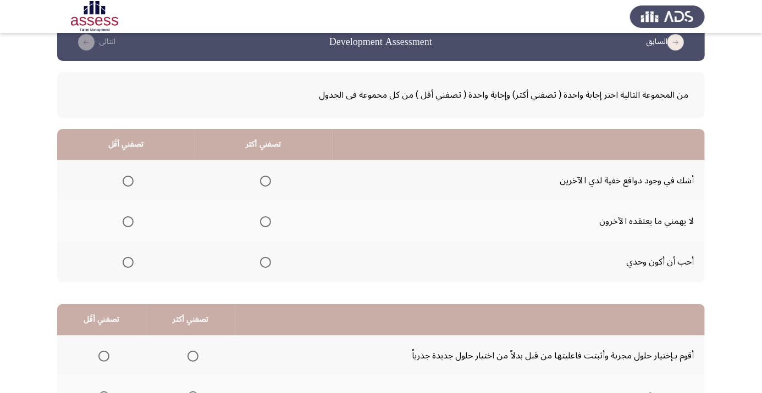
scroll to position [18, 0]
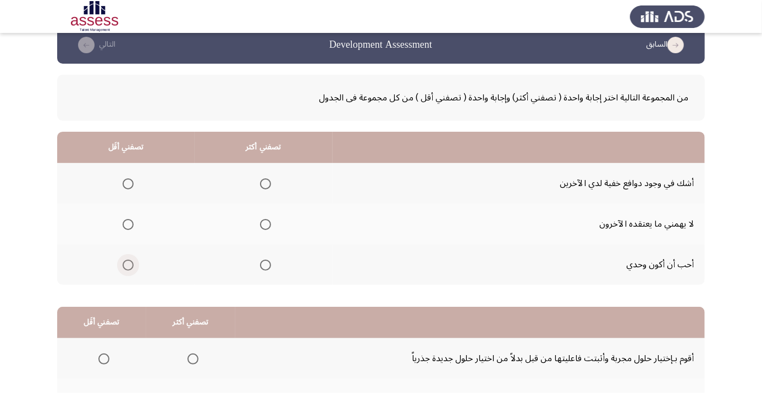
click at [125, 265] on span "Select an option" at bounding box center [128, 265] width 11 height 11
click at [125, 265] on input "Select an option" at bounding box center [128, 265] width 11 height 11
click at [258, 185] on label "Select an option" at bounding box center [262, 184] width 15 height 11
click at [260, 185] on input "Select an option" at bounding box center [265, 184] width 11 height 11
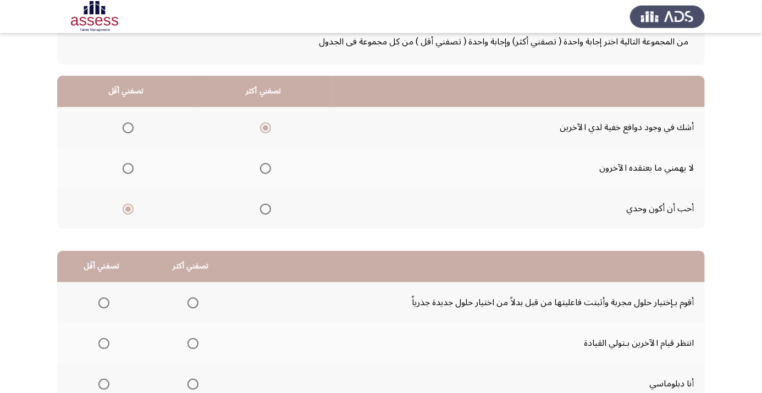
scroll to position [108, 0]
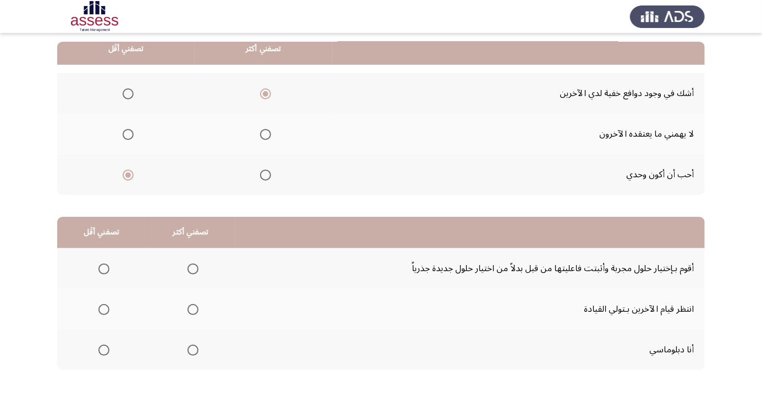
click at [194, 352] on span "Select an option" at bounding box center [192, 350] width 11 height 11
click at [194, 352] on input "Select an option" at bounding box center [192, 350] width 11 height 11
click at [98, 314] on span "Select an option" at bounding box center [103, 309] width 11 height 11
click at [98, 314] on input "Select an option" at bounding box center [103, 309] width 11 height 11
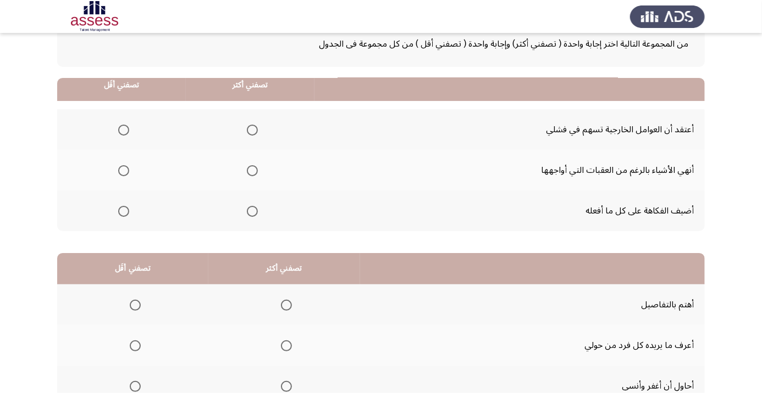
scroll to position [0, 0]
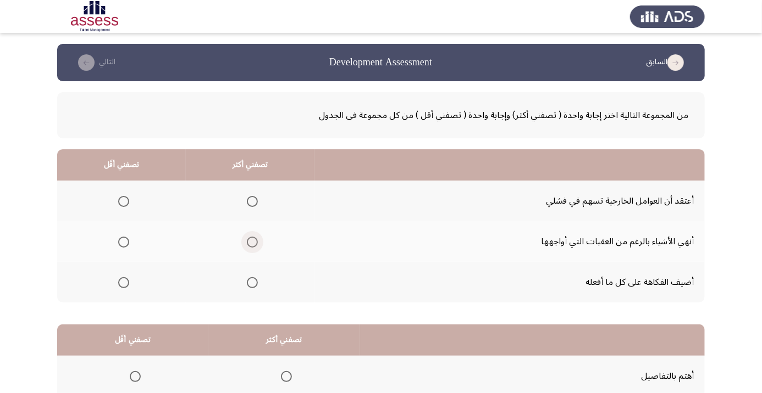
click at [249, 242] on span "Select an option" at bounding box center [252, 242] width 11 height 11
click at [249, 242] on input "Select an option" at bounding box center [252, 242] width 11 height 11
click at [116, 297] on th at bounding box center [121, 282] width 129 height 41
click at [124, 283] on span "Select an option" at bounding box center [124, 283] width 0 height 0
click at [124, 282] on input "Select an option" at bounding box center [123, 282] width 11 height 11
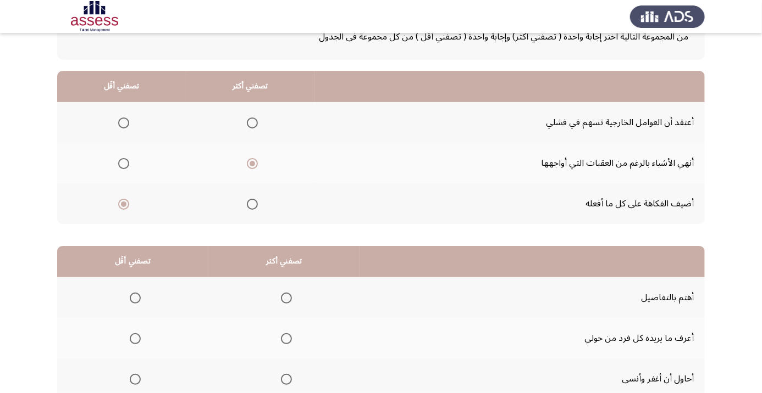
scroll to position [108, 0]
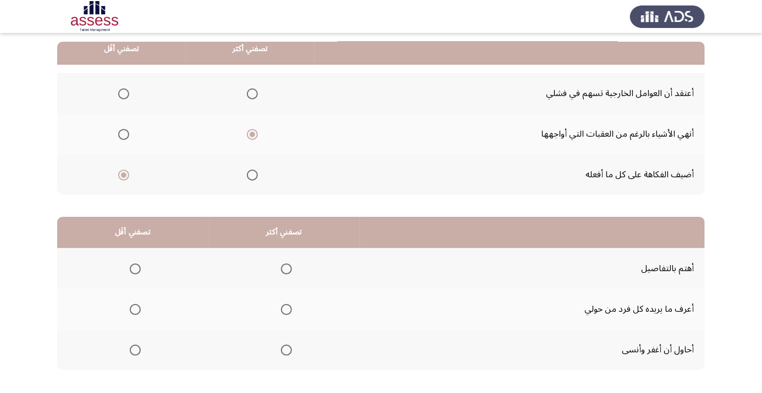
click at [286, 269] on span "Select an option" at bounding box center [286, 269] width 0 height 0
click at [288, 268] on input "Select an option" at bounding box center [286, 269] width 11 height 11
click at [136, 313] on span "Select an option" at bounding box center [135, 309] width 11 height 11
click at [136, 313] on input "Select an option" at bounding box center [135, 309] width 11 height 11
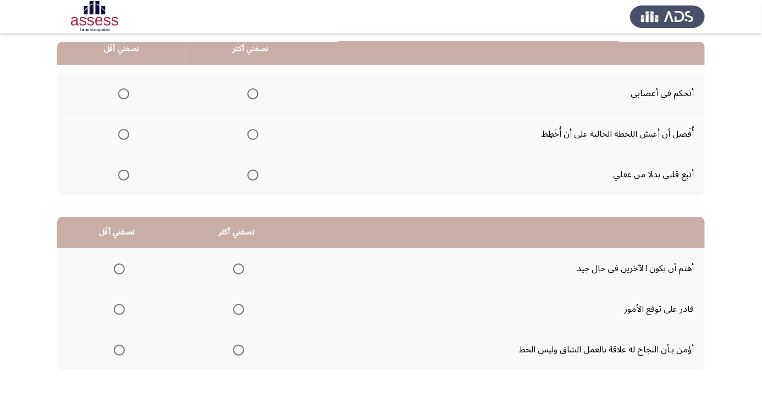
click at [250, 97] on span "Select an option" at bounding box center [252, 93] width 11 height 11
click at [250, 97] on input "Select an option" at bounding box center [252, 93] width 11 height 11
click at [124, 135] on span "Select an option" at bounding box center [124, 135] width 0 height 0
click at [123, 134] on input "Select an option" at bounding box center [123, 134] width 11 height 11
click at [119, 351] on span "Select an option" at bounding box center [119, 351] width 0 height 0
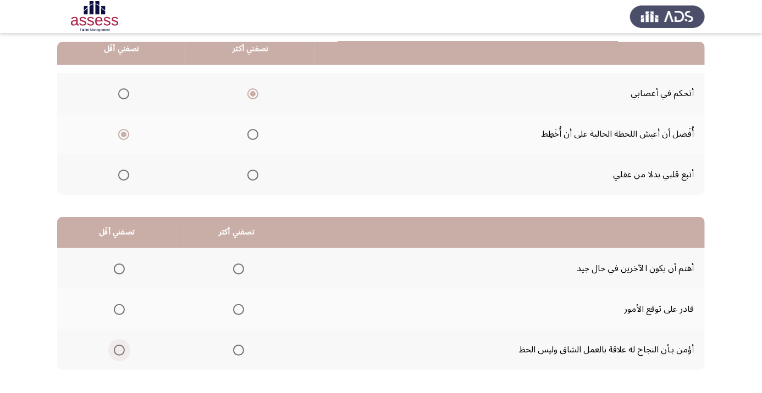
click at [119, 349] on input "Select an option" at bounding box center [119, 350] width 11 height 11
click at [240, 311] on span "Select an option" at bounding box center [238, 309] width 11 height 11
click at [240, 311] on input "Select an option" at bounding box center [238, 309] width 11 height 11
click at [116, 354] on span "Select an option" at bounding box center [119, 350] width 11 height 11
click at [116, 354] on input "Select an option" at bounding box center [119, 350] width 11 height 11
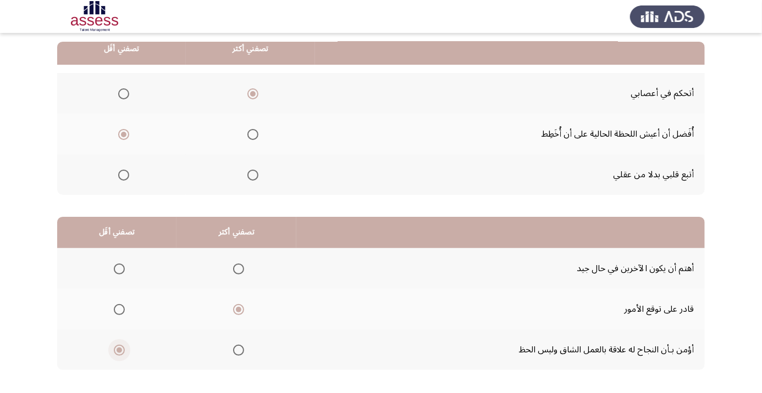
click at [121, 313] on span "Select an option" at bounding box center [119, 309] width 11 height 11
click at [121, 313] on input "Select an option" at bounding box center [119, 309] width 11 height 11
click at [242, 308] on span "Select an option" at bounding box center [238, 309] width 11 height 11
click at [242, 308] on input "Select an option" at bounding box center [238, 309] width 11 height 11
click at [242, 351] on span "Select an option" at bounding box center [238, 350] width 11 height 11
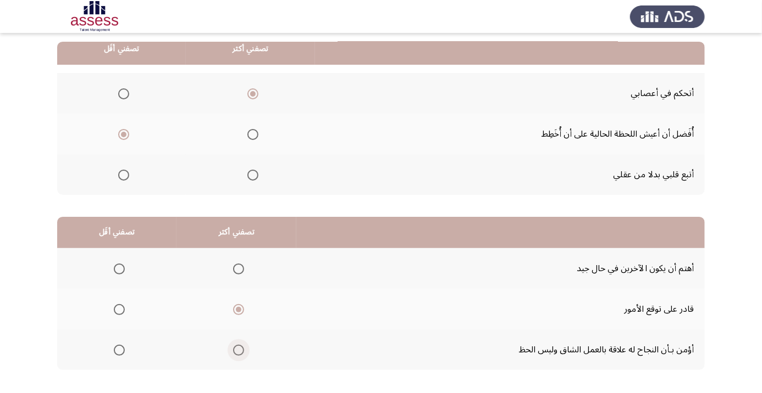
click at [242, 351] on input "Select an option" at bounding box center [238, 350] width 11 height 11
click at [119, 310] on span "Select an option" at bounding box center [119, 310] width 0 height 0
click at [119, 308] on input "Select an option" at bounding box center [119, 309] width 11 height 11
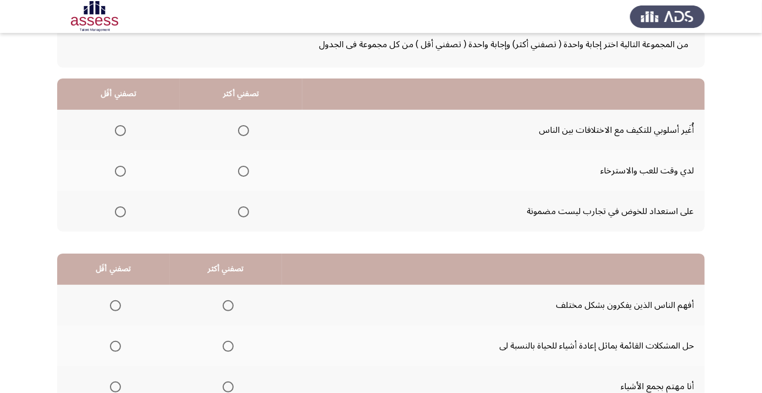
scroll to position [71, 0]
click at [256, 126] on th at bounding box center [241, 130] width 123 height 41
click at [121, 208] on span "Select an option" at bounding box center [120, 212] width 11 height 11
click at [121, 208] on input "Select an option" at bounding box center [120, 212] width 11 height 11
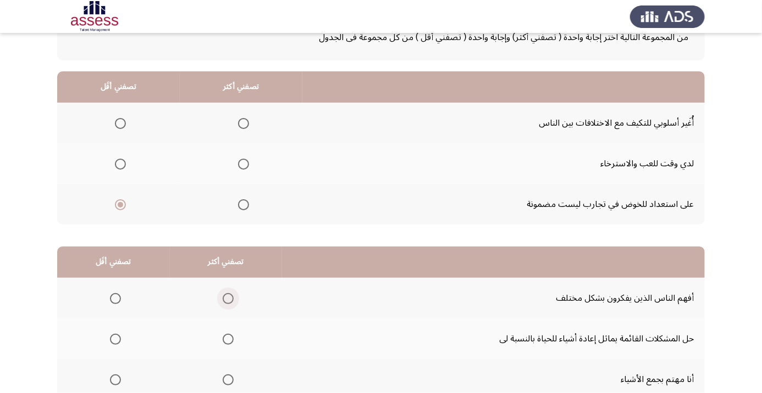
scroll to position [108, 0]
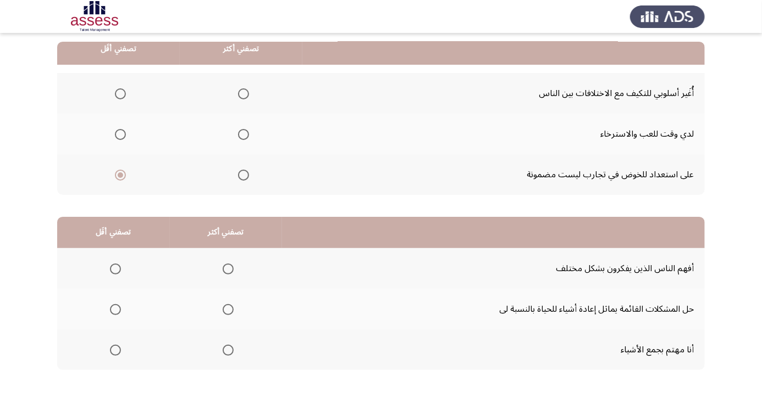
click at [118, 352] on span "Select an option" at bounding box center [115, 350] width 11 height 11
click at [118, 352] on input "Select an option" at bounding box center [115, 350] width 11 height 11
click at [228, 273] on span "Select an option" at bounding box center [228, 269] width 11 height 11
click at [228, 273] on input "Select an option" at bounding box center [228, 269] width 11 height 11
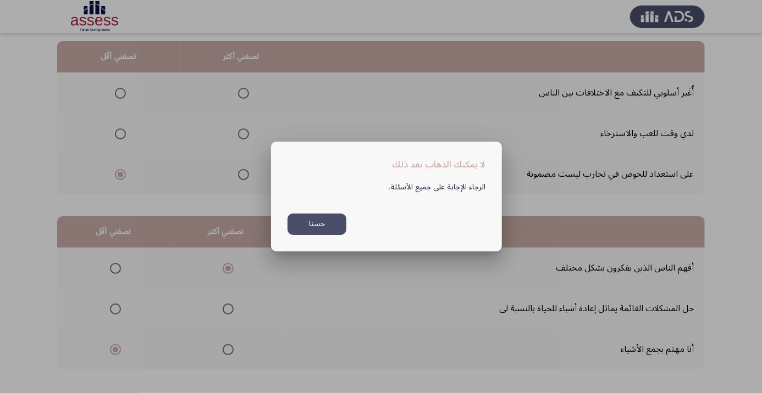
scroll to position [0, 0]
click at [331, 235] on button "حسنا" at bounding box center [316, 224] width 59 height 21
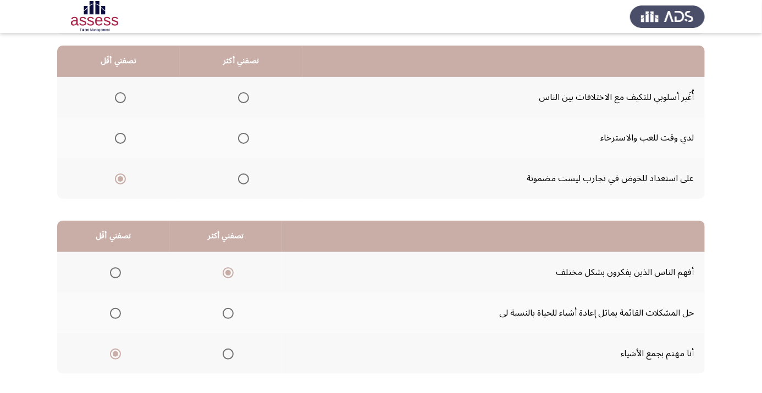
scroll to position [103, 0]
click at [248, 95] on span "Select an option" at bounding box center [243, 98] width 11 height 11
click at [248, 95] on input "Select an option" at bounding box center [243, 98] width 11 height 11
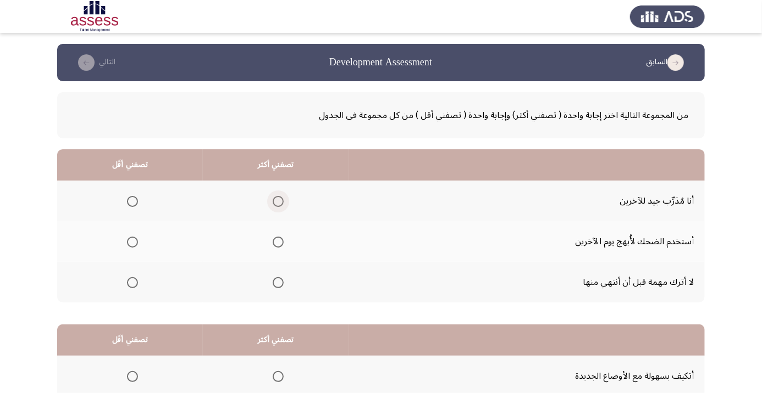
click at [284, 201] on span "Select an option" at bounding box center [278, 201] width 11 height 11
click at [284, 201] on input "Select an option" at bounding box center [278, 201] width 11 height 11
click at [132, 283] on span "Select an option" at bounding box center [132, 283] width 0 height 0
click at [132, 282] on input "Select an option" at bounding box center [132, 282] width 11 height 11
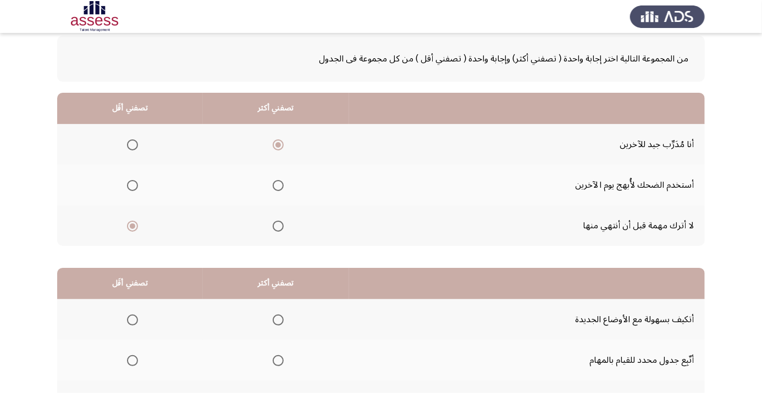
scroll to position [57, 0]
click at [132, 185] on span "Select an option" at bounding box center [132, 185] width 0 height 0
click at [132, 184] on input "Select an option" at bounding box center [132, 185] width 11 height 11
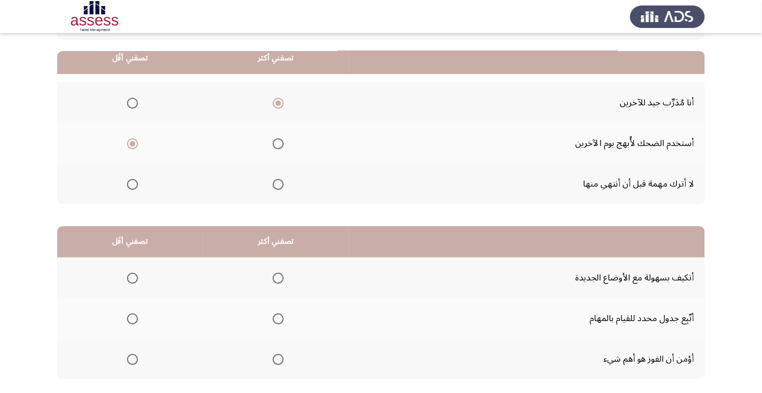
scroll to position [108, 0]
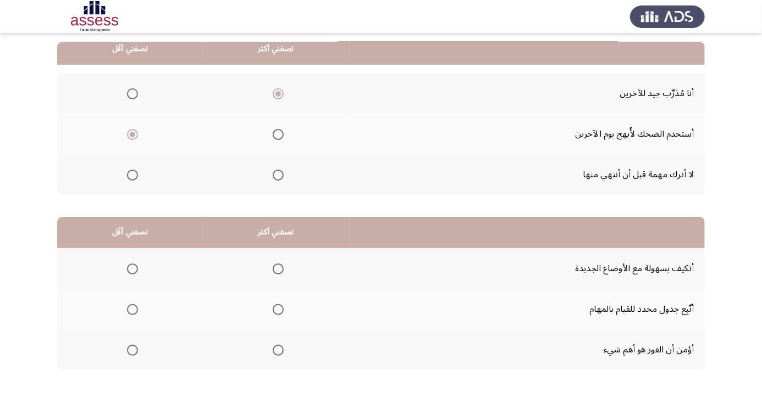
click at [282, 312] on span "Select an option" at bounding box center [278, 309] width 11 height 11
click at [282, 312] on input "Select an option" at bounding box center [278, 309] width 11 height 11
click at [132, 268] on span "Select an option" at bounding box center [132, 269] width 11 height 11
click at [132, 268] on input "Select an option" at bounding box center [132, 269] width 11 height 11
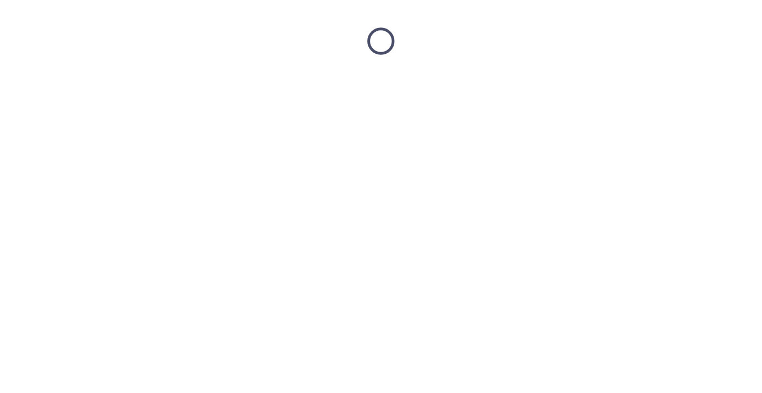
scroll to position [0, 0]
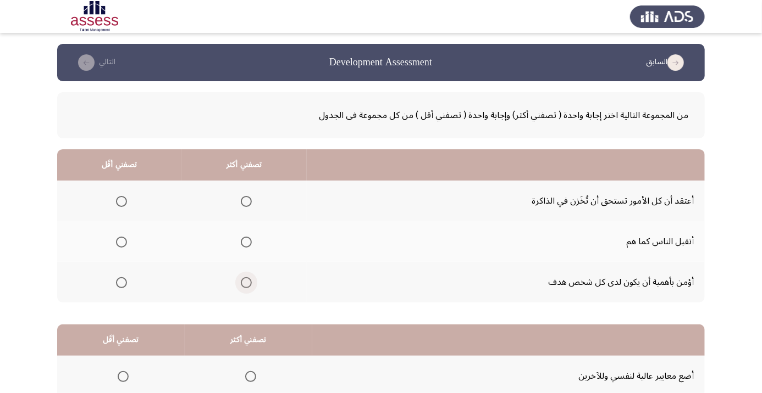
click at [248, 282] on span "Select an option" at bounding box center [246, 282] width 11 height 11
click at [248, 282] on input "Select an option" at bounding box center [246, 282] width 11 height 11
click at [125, 243] on span "Select an option" at bounding box center [121, 242] width 11 height 11
click at [125, 243] on input "Select an option" at bounding box center [121, 242] width 11 height 11
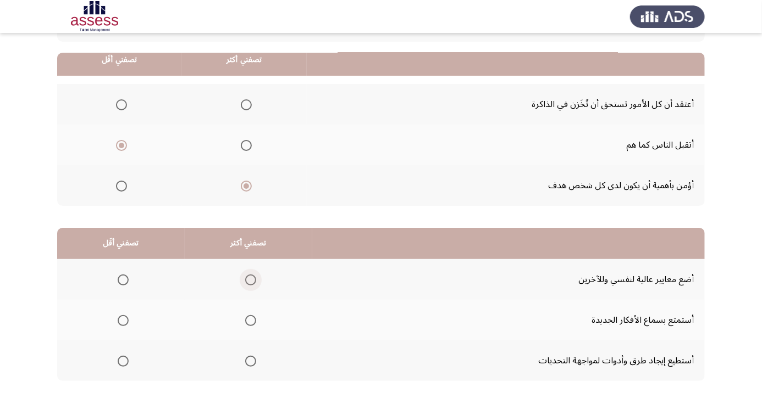
scroll to position [108, 0]
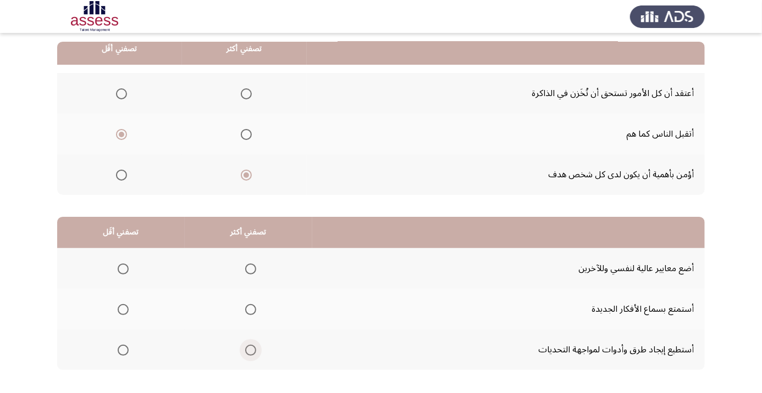
click at [255, 347] on span "Select an option" at bounding box center [250, 350] width 11 height 11
click at [255, 347] on input "Select an option" at bounding box center [250, 350] width 11 height 11
click at [123, 310] on span "Select an option" at bounding box center [123, 310] width 0 height 0
click at [123, 308] on input "Select an option" at bounding box center [123, 309] width 11 height 11
click at [104, 393] on div "من المجموعة التالية اختر إجابة واحدة ( تصفني أكثر) وإجابة واحدة ( تصفني أقل ) م…" at bounding box center [380, 189] width 647 height 430
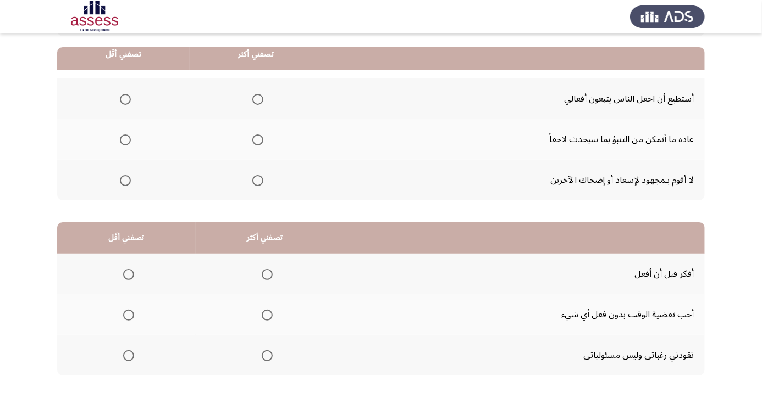
scroll to position [0, 0]
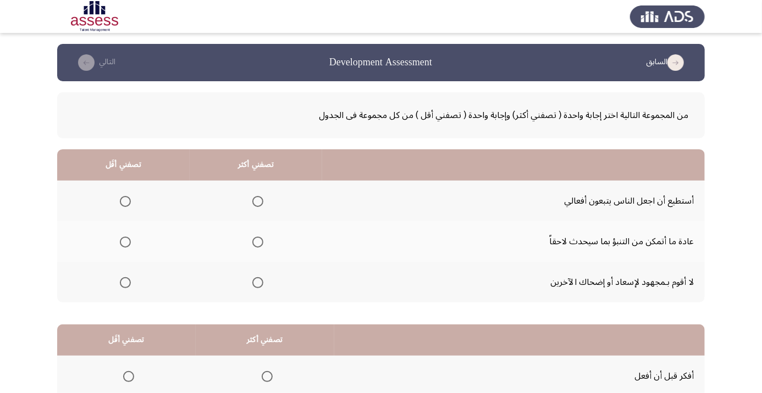
click at [132, 261] on th at bounding box center [123, 241] width 132 height 41
click at [130, 240] on span "Select an option" at bounding box center [125, 242] width 11 height 11
click at [130, 240] on input "Select an option" at bounding box center [125, 242] width 11 height 11
click at [262, 283] on span "Select an option" at bounding box center [257, 282] width 11 height 11
click at [262, 283] on input "Select an option" at bounding box center [257, 282] width 11 height 11
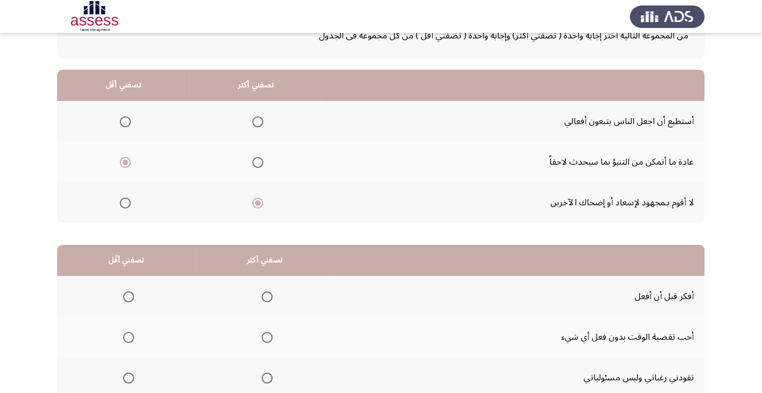
scroll to position [77, 0]
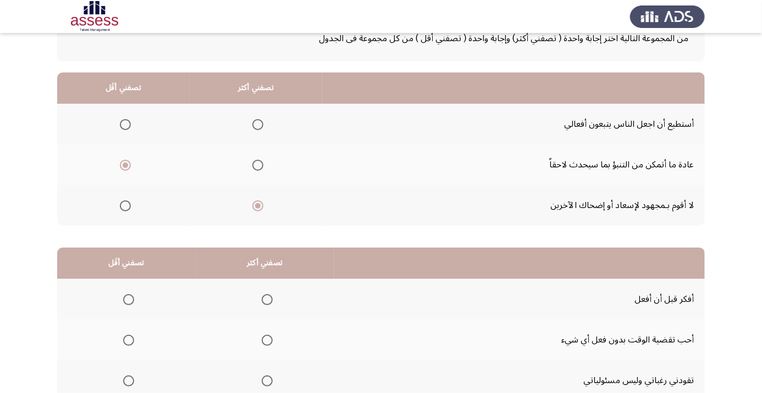
click at [258, 125] on span "Select an option" at bounding box center [258, 125] width 0 height 0
click at [258, 124] on input "Select an option" at bounding box center [257, 124] width 11 height 11
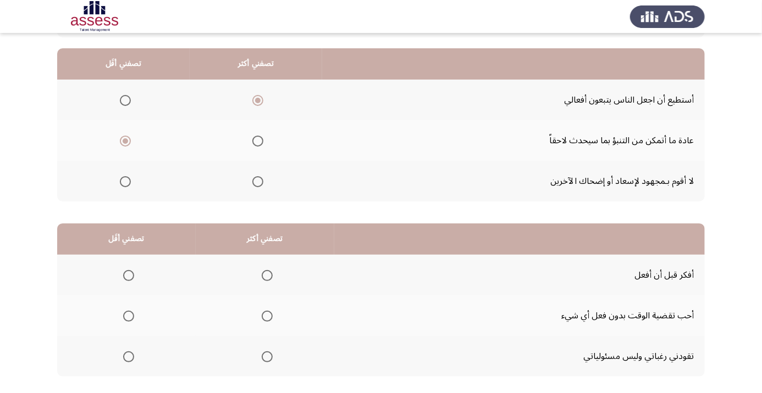
scroll to position [108, 0]
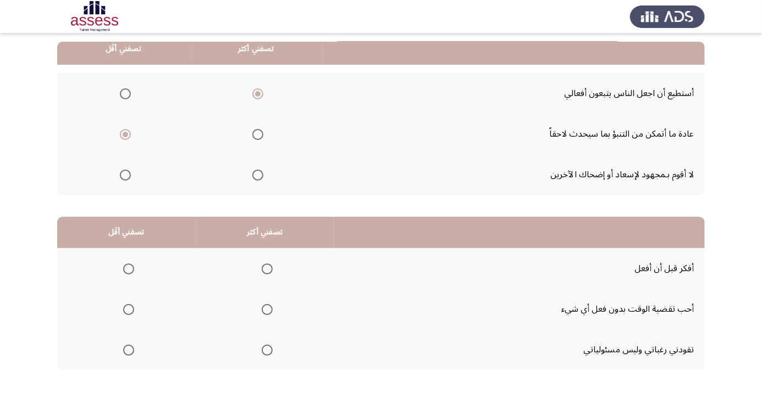
click at [269, 257] on th at bounding box center [265, 268] width 138 height 41
click at [127, 349] on span "Select an option" at bounding box center [128, 350] width 11 height 11
click at [127, 349] on input "Select an option" at bounding box center [128, 350] width 11 height 11
click at [281, 259] on th at bounding box center [265, 268] width 138 height 41
click at [264, 264] on span "Select an option" at bounding box center [267, 269] width 11 height 11
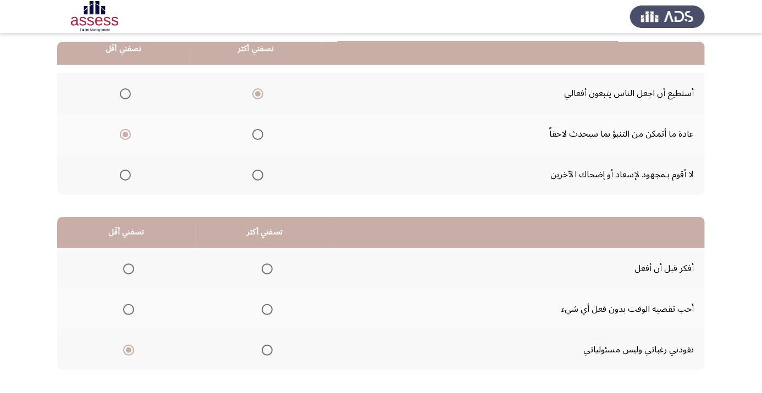
click at [264, 264] on input "Select an option" at bounding box center [267, 269] width 11 height 11
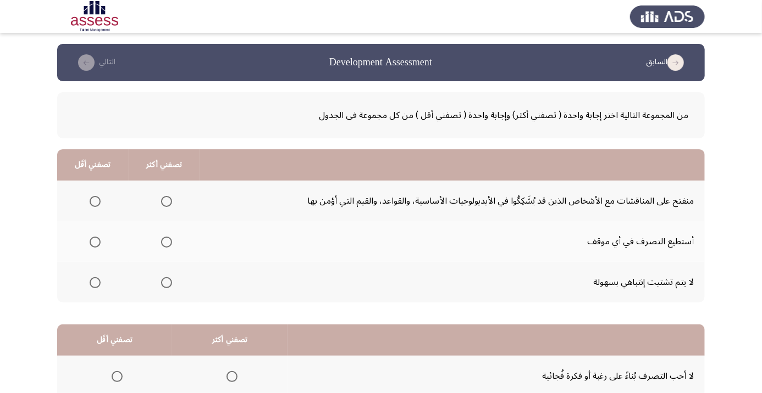
click at [166, 242] on span "Select an option" at bounding box center [166, 242] width 0 height 0
click at [166, 242] on input "Select an option" at bounding box center [166, 242] width 11 height 11
click at [95, 283] on span "Select an option" at bounding box center [95, 283] width 0 height 0
click at [95, 282] on input "Select an option" at bounding box center [95, 282] width 11 height 11
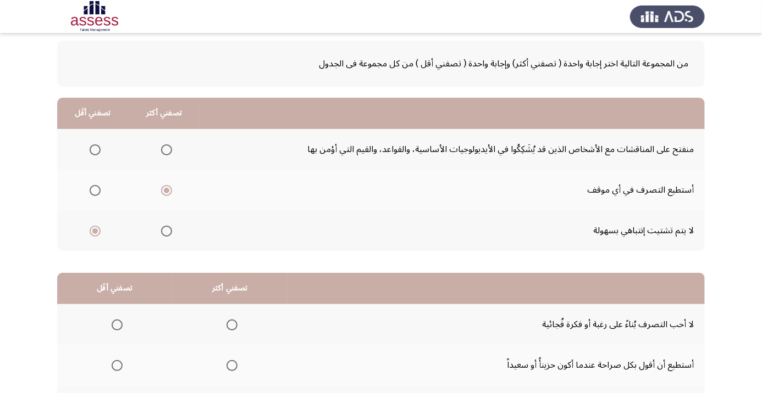
scroll to position [51, 0]
click at [97, 151] on span "Select an option" at bounding box center [95, 150] width 11 height 11
click at [97, 151] on input "Select an option" at bounding box center [95, 150] width 11 height 11
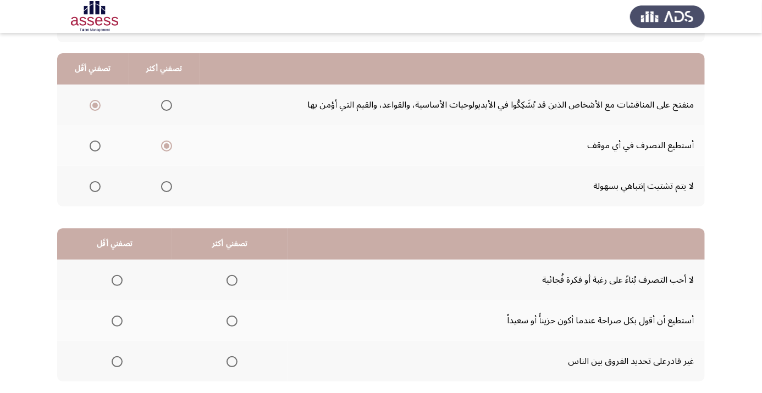
scroll to position [108, 0]
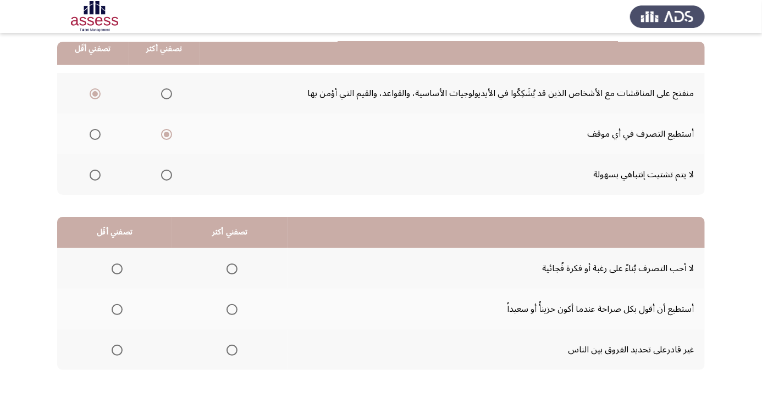
click at [117, 351] on span "Select an option" at bounding box center [117, 351] width 0 height 0
click at [116, 349] on input "Select an option" at bounding box center [117, 350] width 11 height 11
click at [236, 306] on span "Select an option" at bounding box center [231, 309] width 11 height 11
click at [236, 306] on input "Select an option" at bounding box center [231, 309] width 11 height 11
click at [235, 265] on span "Select an option" at bounding box center [231, 269] width 11 height 11
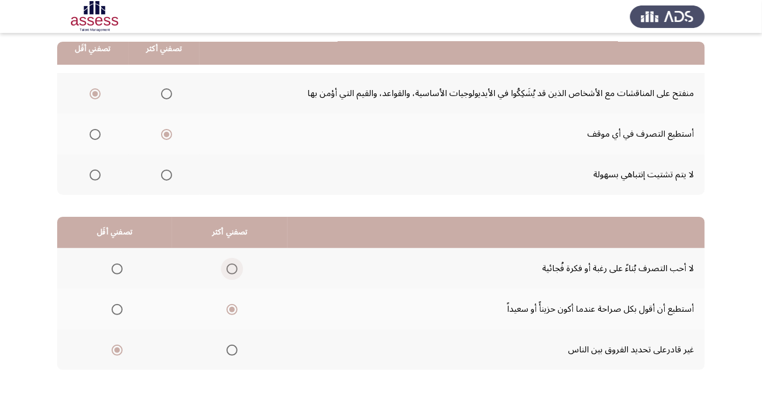
click at [235, 265] on input "Select an option" at bounding box center [231, 269] width 11 height 11
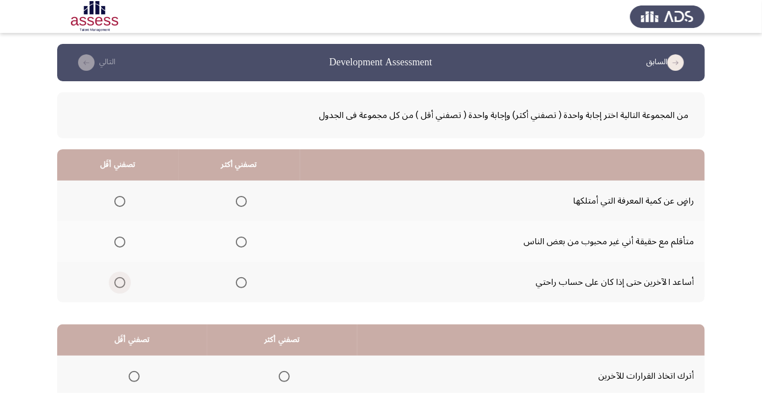
click at [119, 277] on span "Select an option" at bounding box center [119, 282] width 11 height 11
click at [119, 277] on input "Select an option" at bounding box center [119, 282] width 11 height 11
click at [246, 237] on span "Select an option" at bounding box center [241, 242] width 11 height 11
click at [246, 237] on input "Select an option" at bounding box center [241, 242] width 11 height 11
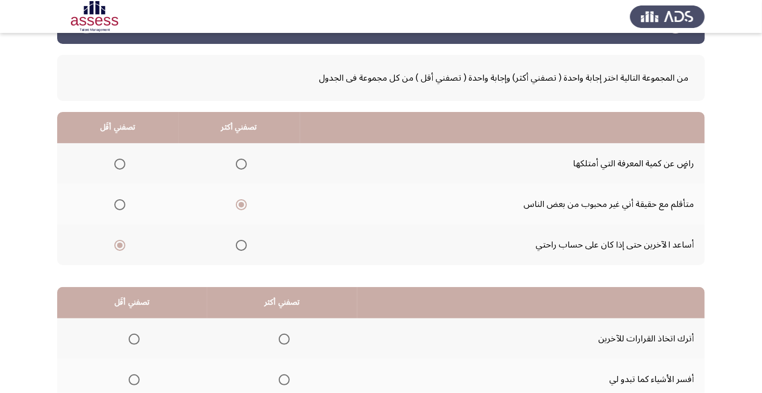
scroll to position [108, 0]
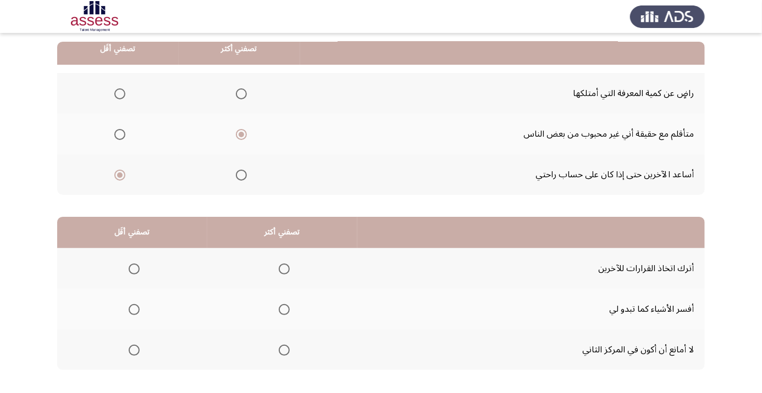
click at [134, 351] on span "Select an option" at bounding box center [134, 351] width 0 height 0
click at [135, 349] on input "Select an option" at bounding box center [134, 350] width 11 height 11
click at [286, 312] on span "Select an option" at bounding box center [284, 309] width 11 height 11
click at [286, 312] on input "Select an option" at bounding box center [284, 309] width 11 height 11
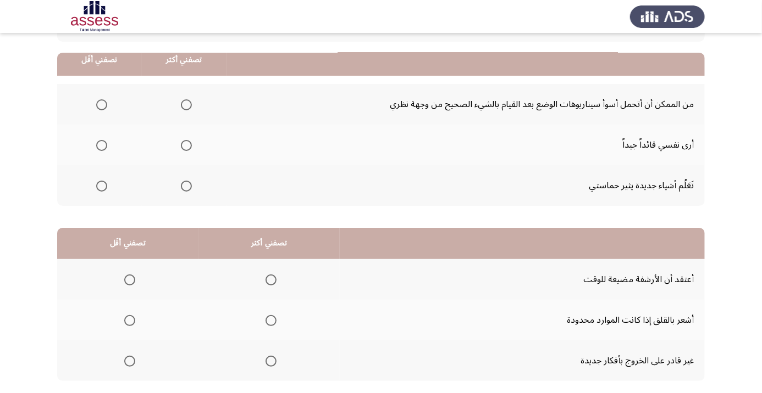
scroll to position [92, 0]
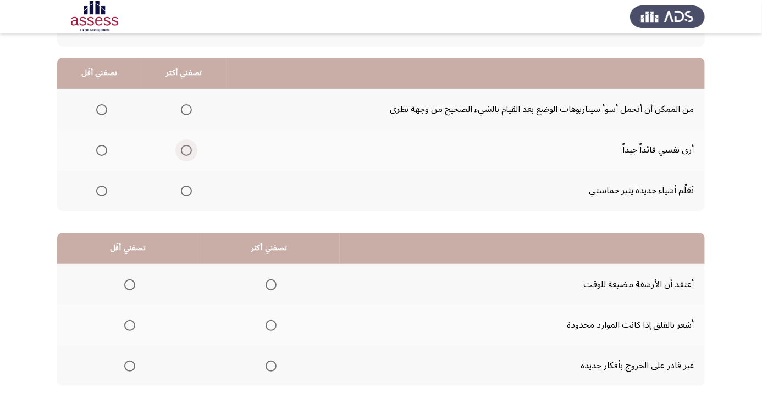
click at [190, 150] on span "Select an option" at bounding box center [186, 150] width 11 height 11
click at [190, 150] on input "Select an option" at bounding box center [186, 150] width 11 height 11
click at [115, 198] on th at bounding box center [99, 190] width 85 height 41
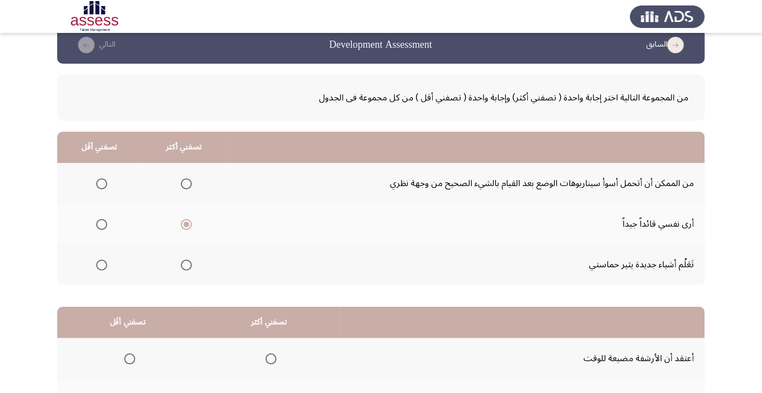
scroll to position [16, 0]
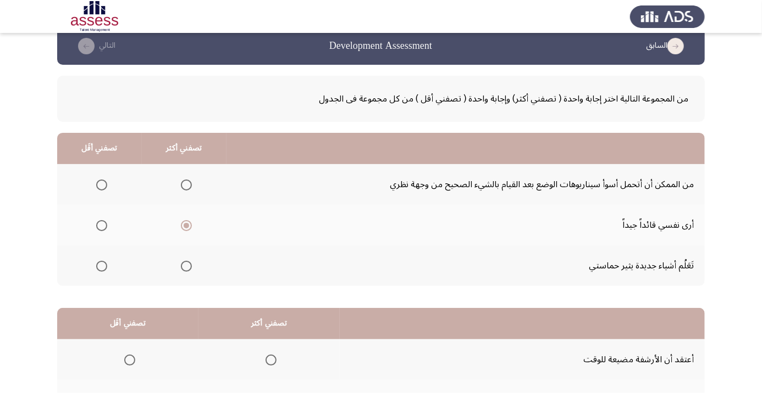
click at [120, 256] on th at bounding box center [99, 266] width 85 height 41
click at [113, 253] on th at bounding box center [99, 266] width 85 height 41
click at [104, 262] on span "Select an option" at bounding box center [101, 266] width 11 height 11
click at [104, 262] on input "Select an option" at bounding box center [101, 266] width 11 height 11
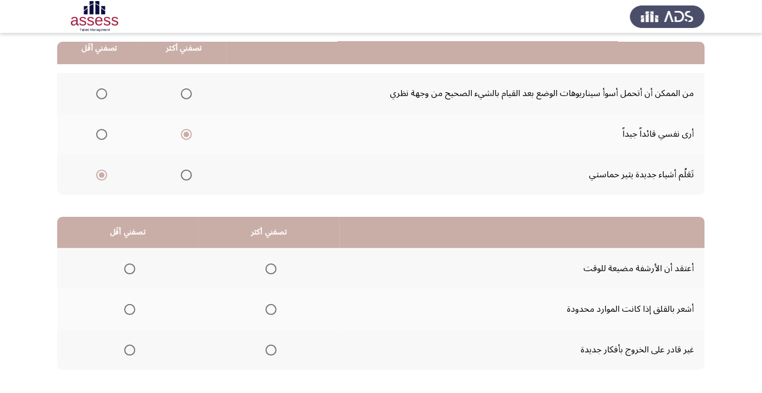
scroll to position [108, 0]
click at [191, 292] on th at bounding box center [127, 309] width 141 height 41
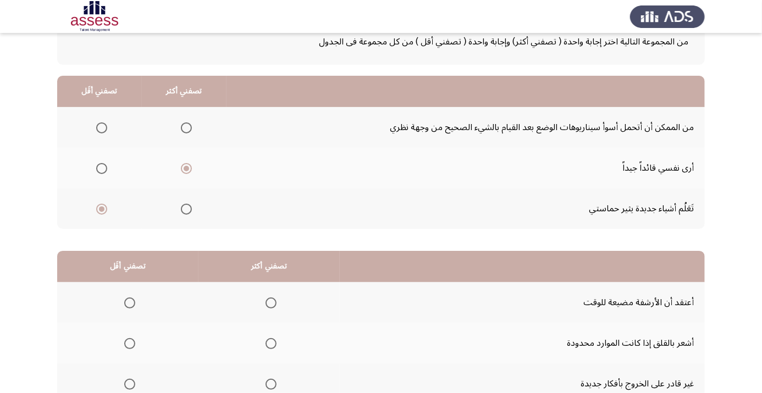
scroll to position [69, 0]
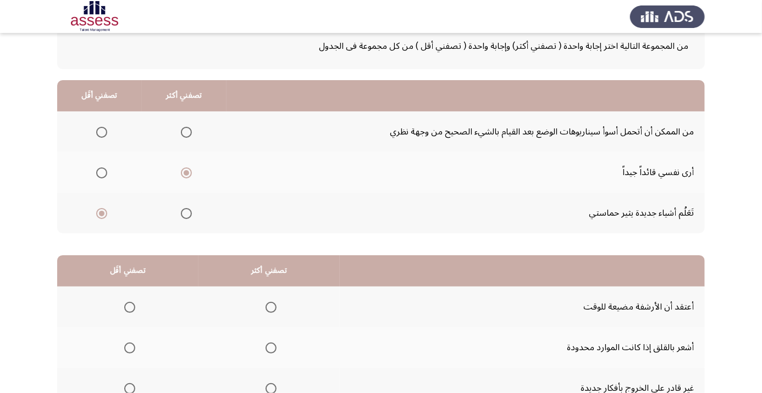
click at [108, 143] on th at bounding box center [99, 132] width 85 height 41
click at [96, 147] on th at bounding box center [99, 132] width 85 height 41
click at [101, 135] on span "Select an option" at bounding box center [101, 132] width 11 height 11
click at [101, 135] on input "Select an option" at bounding box center [101, 132] width 11 height 11
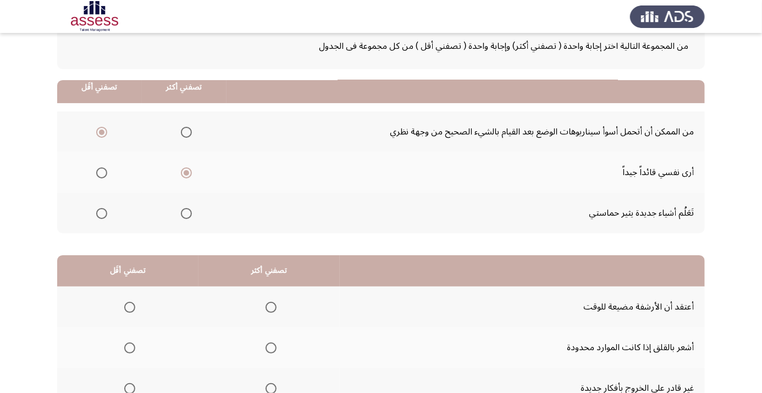
scroll to position [108, 0]
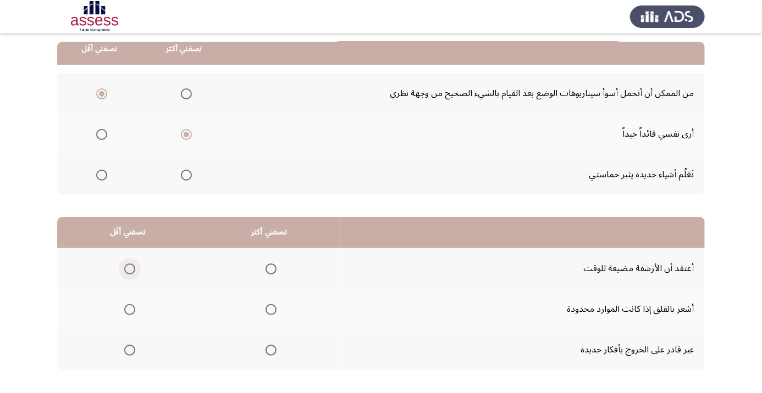
click at [132, 264] on span "Select an option" at bounding box center [129, 269] width 11 height 11
click at [132, 264] on input "Select an option" at bounding box center [129, 269] width 11 height 11
click at [271, 310] on span "Select an option" at bounding box center [271, 310] width 0 height 0
click at [271, 308] on input "Select an option" at bounding box center [270, 309] width 11 height 11
click at [98, 393] on div "من المجموعة التالية اختر إجابة واحدة ( تصفني أكثر) وإجابة واحدة ( تصفني أقل ) م…" at bounding box center [380, 189] width 647 height 430
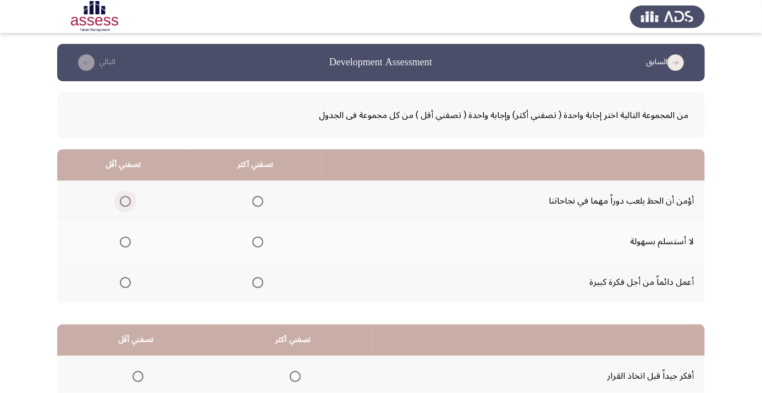
click at [129, 204] on span "Select an option" at bounding box center [125, 201] width 11 height 11
click at [129, 204] on input "Select an option" at bounding box center [125, 201] width 11 height 11
click at [258, 279] on span "Select an option" at bounding box center [257, 282] width 11 height 11
click at [258, 279] on input "Select an option" at bounding box center [257, 282] width 11 height 11
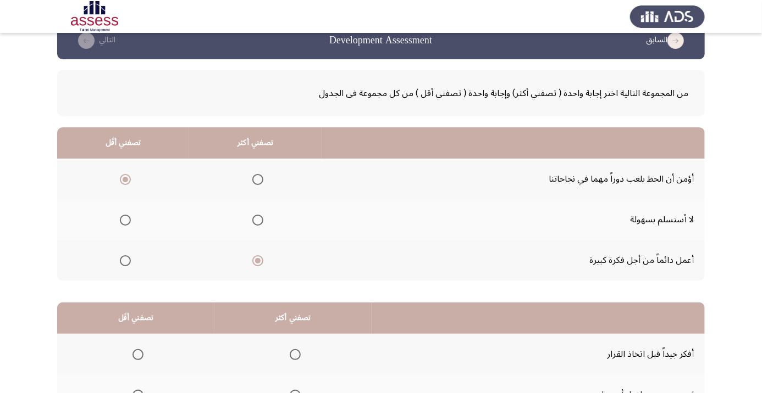
scroll to position [108, 0]
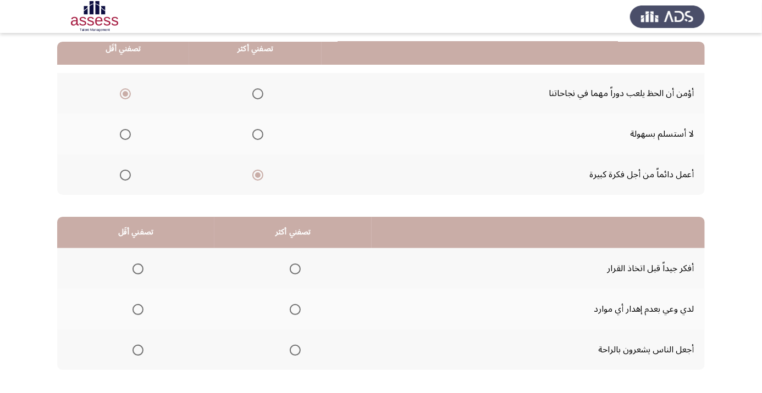
click at [291, 264] on span "Select an option" at bounding box center [295, 269] width 11 height 11
click at [291, 264] on input "Select an option" at bounding box center [295, 269] width 11 height 11
click at [138, 310] on span "Select an option" at bounding box center [138, 310] width 0 height 0
click at [137, 308] on input "Select an option" at bounding box center [137, 309] width 11 height 11
click at [102, 393] on div "من المجموعة التالية اختر إجابة واحدة ( تصفني أكثر) وإجابة واحدة ( تصفني أقل ) م…" at bounding box center [380, 189] width 647 height 430
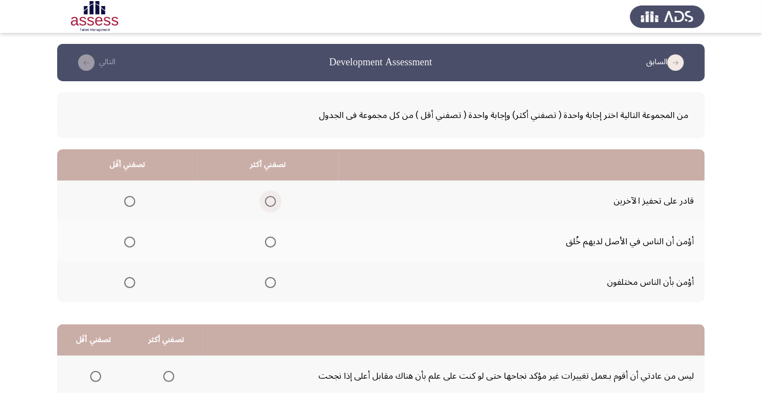
click at [270, 202] on span "Select an option" at bounding box center [270, 202] width 0 height 0
click at [272, 201] on input "Select an option" at bounding box center [270, 201] width 11 height 11
click at [131, 230] on th at bounding box center [127, 241] width 141 height 41
click at [130, 242] on span "Select an option" at bounding box center [129, 242] width 11 height 11
click at [130, 242] on input "Select an option" at bounding box center [129, 242] width 11 height 11
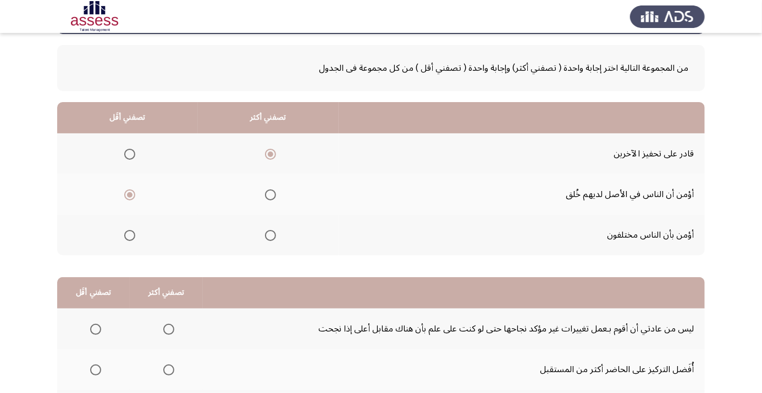
scroll to position [108, 0]
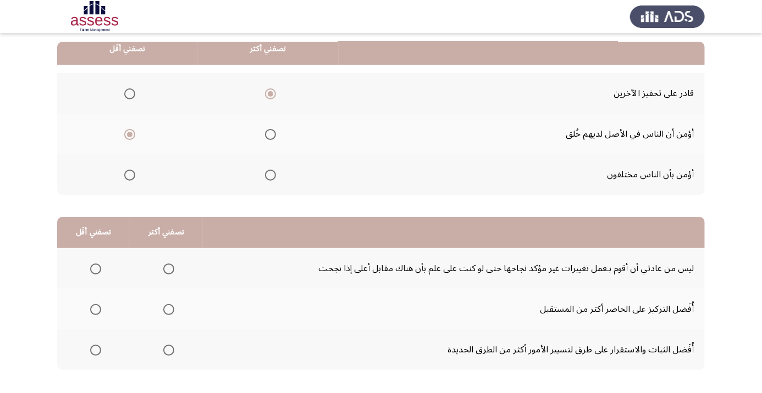
click at [99, 345] on span "Select an option" at bounding box center [95, 350] width 11 height 11
click at [99, 345] on input "Select an option" at bounding box center [95, 350] width 11 height 11
click at [160, 292] on th at bounding box center [166, 309] width 73 height 41
click at [109, 384] on div "من المجموعة التالية اختر إجابة واحدة ( تصفني أكثر) وإجابة واحدة ( تصفني أقل ) م…" at bounding box center [380, 183] width 647 height 419
click at [176, 287] on th at bounding box center [166, 268] width 73 height 41
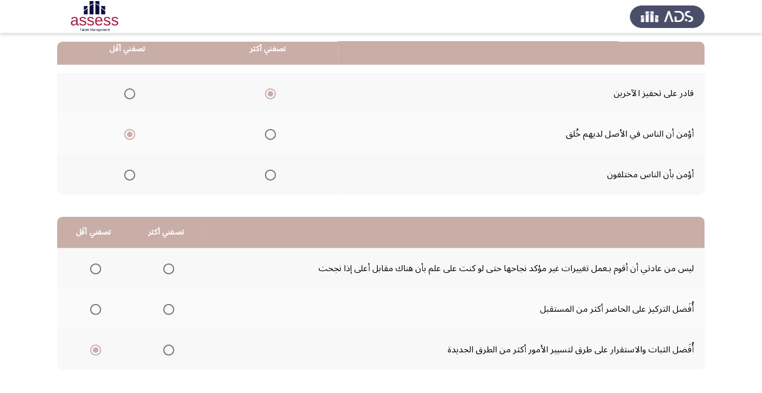
click at [108, 383] on div "من المجموعة التالية اختر إجابة واحدة ( تصفني أكثر) وإجابة واحدة ( تصفني أقل ) م…" at bounding box center [380, 183] width 647 height 419
click at [176, 293] on th at bounding box center [166, 309] width 73 height 41
click at [97, 378] on div "من المجموعة التالية اختر إجابة واحدة ( تصفني أكثر) وإجابة واحدة ( تصفني أقل ) م…" at bounding box center [380, 183] width 647 height 419
click at [107, 374] on div "من المجموعة التالية اختر إجابة واحدة ( تصفني أكثر) وإجابة واحدة ( تصفني أقل ) م…" at bounding box center [380, 183] width 647 height 419
click at [101, 384] on div "من المجموعة التالية اختر إجابة واحدة ( تصفني أكثر) وإجابة واحدة ( تصفني أقل ) م…" at bounding box center [380, 183] width 647 height 419
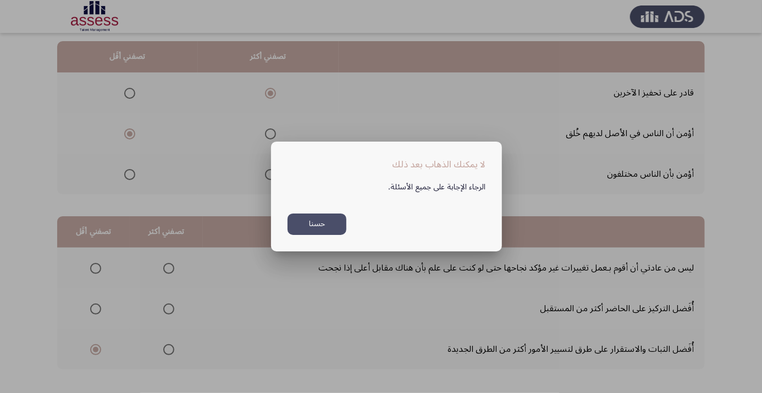
scroll to position [0, 0]
click at [102, 393] on div at bounding box center [381, 196] width 762 height 393
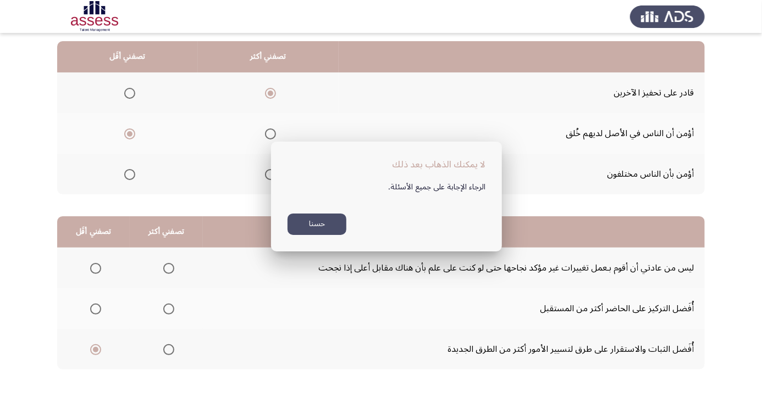
scroll to position [108, 0]
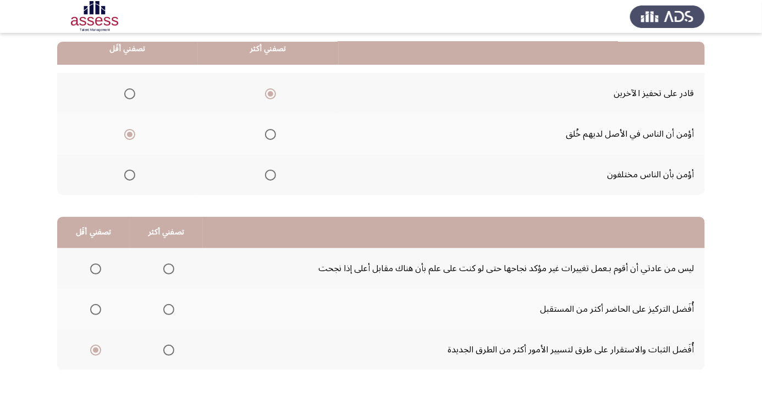
click at [171, 304] on mat-radio-button "Select an option" at bounding box center [166, 310] width 15 height 12
click at [171, 305] on span "Select an option" at bounding box center [168, 309] width 11 height 11
click at [171, 305] on input "Select an option" at bounding box center [168, 309] width 11 height 11
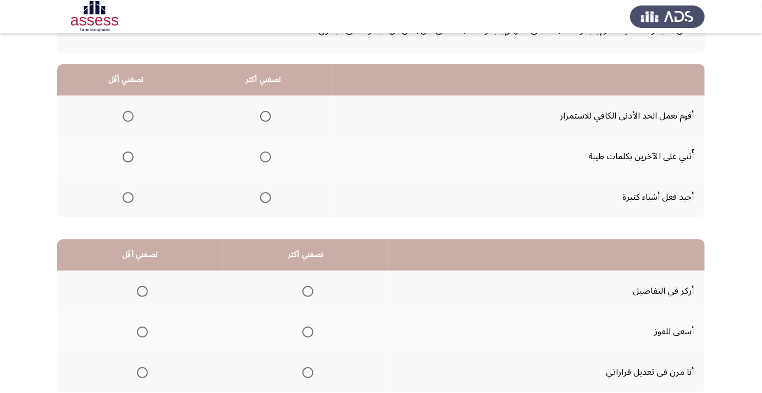
scroll to position [0, 0]
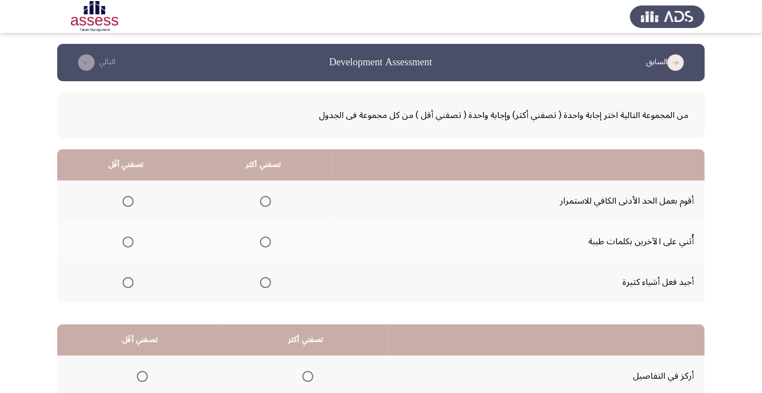
click at [279, 277] on th at bounding box center [263, 282] width 137 height 41
click at [265, 283] on span "Select an option" at bounding box center [265, 283] width 0 height 0
click at [266, 282] on input "Select an option" at bounding box center [265, 282] width 11 height 11
click at [125, 198] on span "Select an option" at bounding box center [128, 201] width 11 height 11
click at [125, 198] on input "Select an option" at bounding box center [128, 201] width 11 height 11
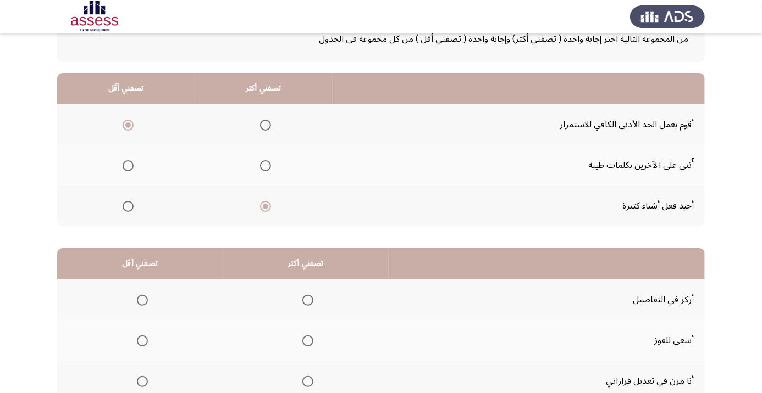
scroll to position [108, 0]
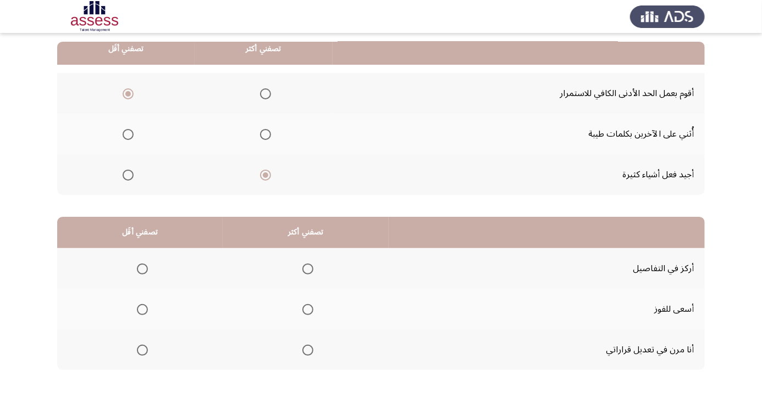
click at [299, 272] on label "Select an option" at bounding box center [305, 269] width 15 height 11
click at [302, 272] on input "Select an option" at bounding box center [307, 269] width 11 height 11
click at [308, 310] on span "Select an option" at bounding box center [308, 310] width 0 height 0
click at [308, 308] on input "Select an option" at bounding box center [307, 309] width 11 height 11
click at [142, 351] on span "Select an option" at bounding box center [142, 351] width 0 height 0
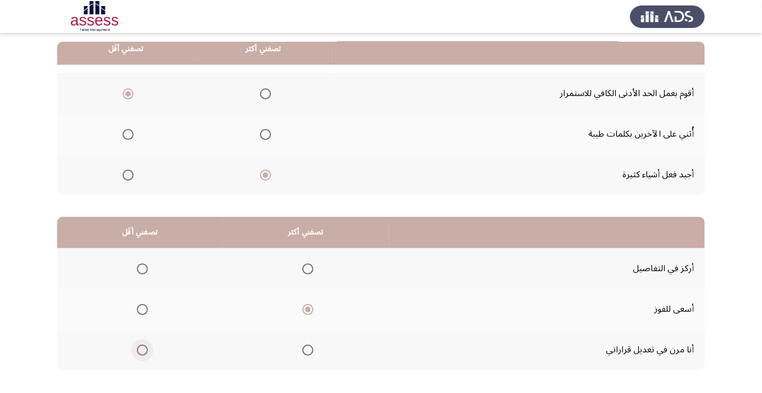
click at [142, 349] on input "Select an option" at bounding box center [142, 350] width 11 height 11
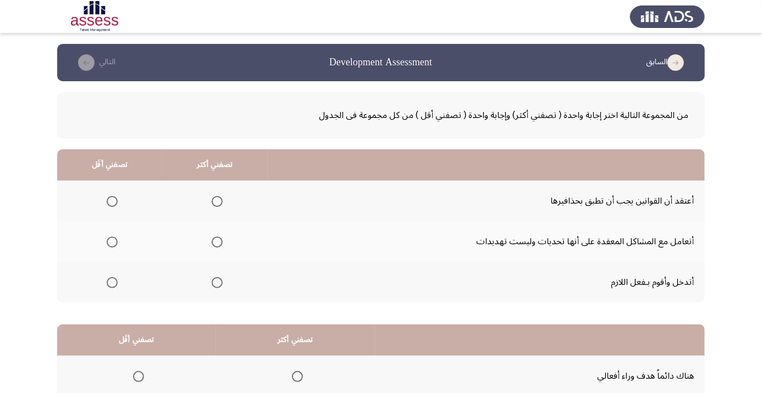
click at [218, 242] on span "Select an option" at bounding box center [217, 242] width 11 height 11
click at [218, 242] on input "Select an option" at bounding box center [217, 242] width 11 height 11
click at [127, 289] on th at bounding box center [109, 282] width 105 height 41
click at [112, 202] on span "Select an option" at bounding box center [112, 202] width 0 height 0
click at [112, 201] on input "Select an option" at bounding box center [112, 201] width 11 height 11
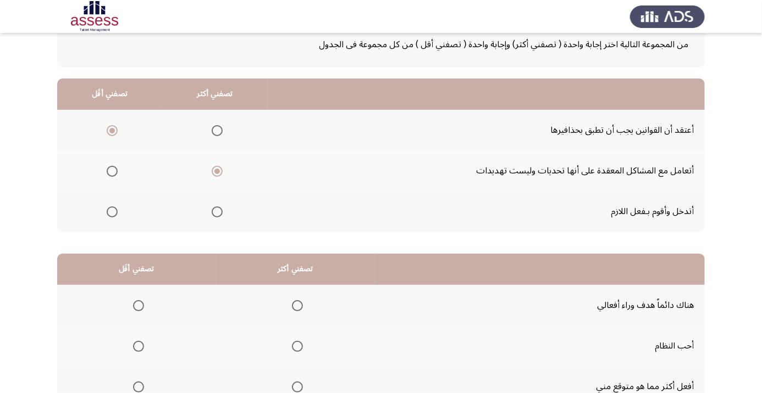
scroll to position [108, 0]
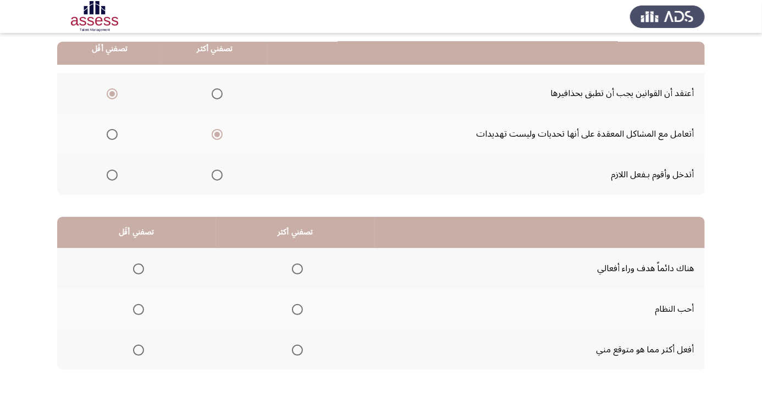
click at [298, 308] on span "Select an option" at bounding box center [297, 309] width 11 height 11
click at [298, 308] on input "Select an option" at bounding box center [297, 309] width 11 height 11
click at [149, 256] on th at bounding box center [136, 268] width 159 height 41
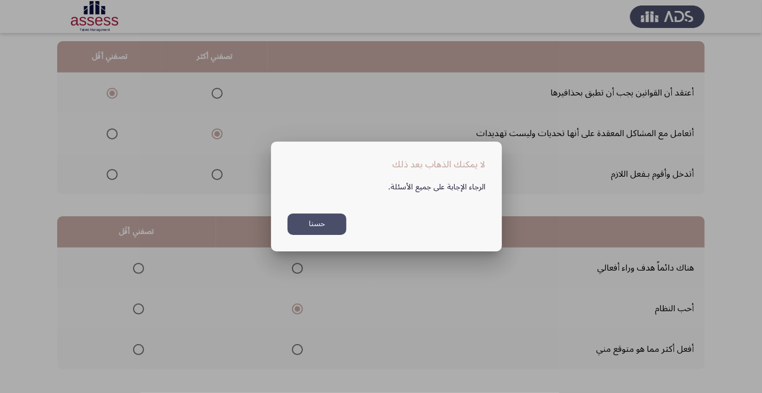
click at [150, 267] on div at bounding box center [381, 196] width 762 height 393
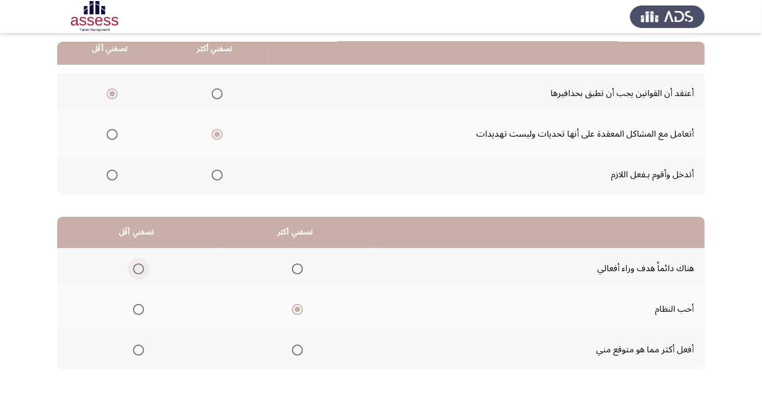
click at [142, 266] on span "Select an option" at bounding box center [138, 269] width 11 height 11
click at [142, 266] on input "Select an option" at bounding box center [138, 269] width 11 height 11
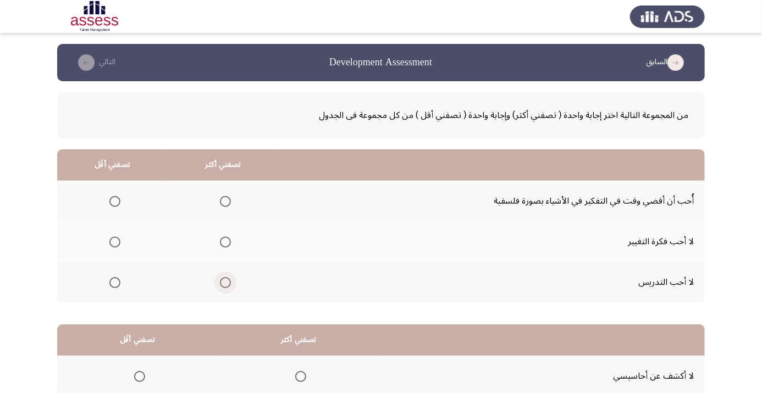
click at [229, 283] on span "Select an option" at bounding box center [225, 282] width 11 height 11
click at [229, 283] on input "Select an option" at bounding box center [225, 282] width 11 height 11
click at [110, 286] on span "Select an option" at bounding box center [114, 282] width 11 height 11
click at [110, 286] on input "Select an option" at bounding box center [114, 282] width 11 height 11
click at [231, 198] on span "Select an option" at bounding box center [225, 201] width 11 height 11
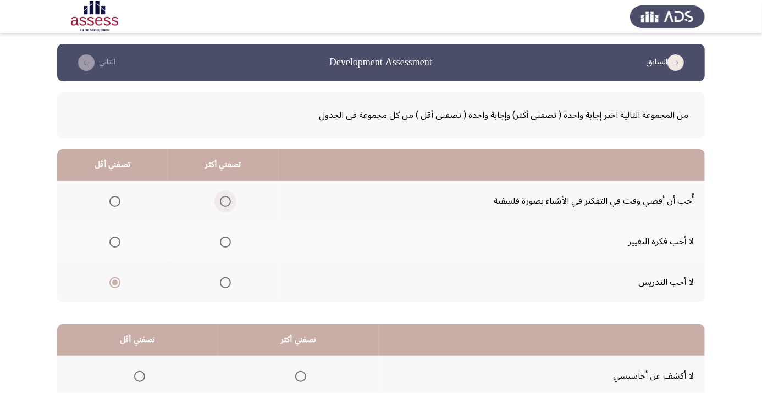
click at [231, 198] on input "Select an option" at bounding box center [225, 201] width 11 height 11
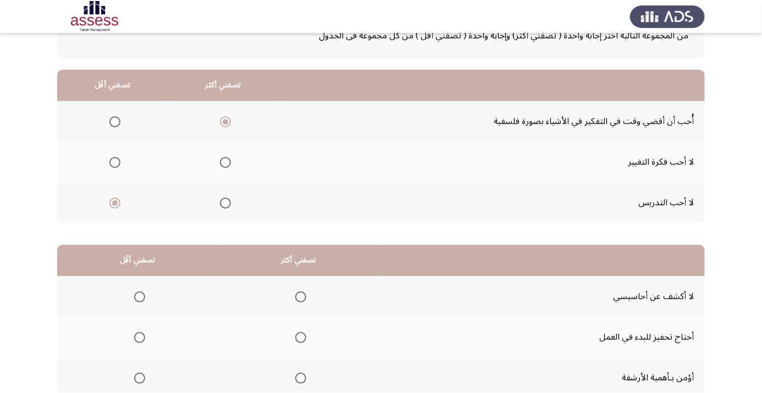
scroll to position [108, 0]
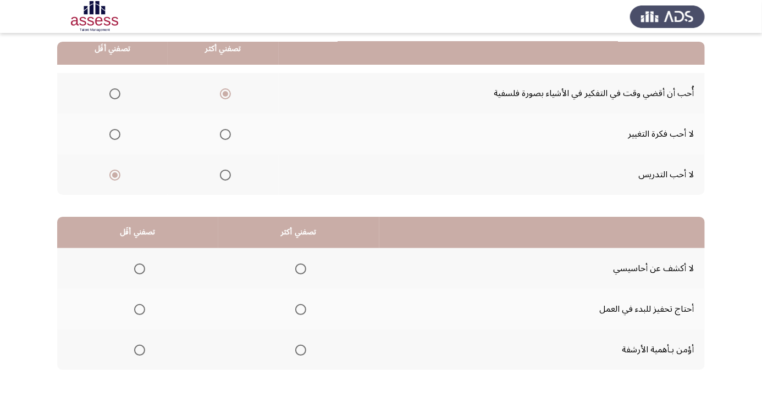
click at [142, 348] on span "Select an option" at bounding box center [139, 350] width 11 height 11
click at [142, 348] on input "Select an option" at bounding box center [139, 350] width 11 height 11
click at [321, 269] on th at bounding box center [298, 268] width 161 height 41
click at [304, 273] on span "Select an option" at bounding box center [300, 269] width 11 height 11
click at [304, 273] on input "Select an option" at bounding box center [300, 269] width 11 height 11
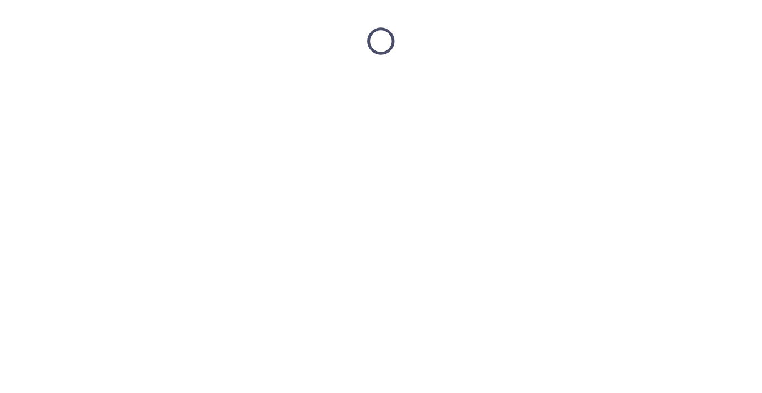
scroll to position [0, 0]
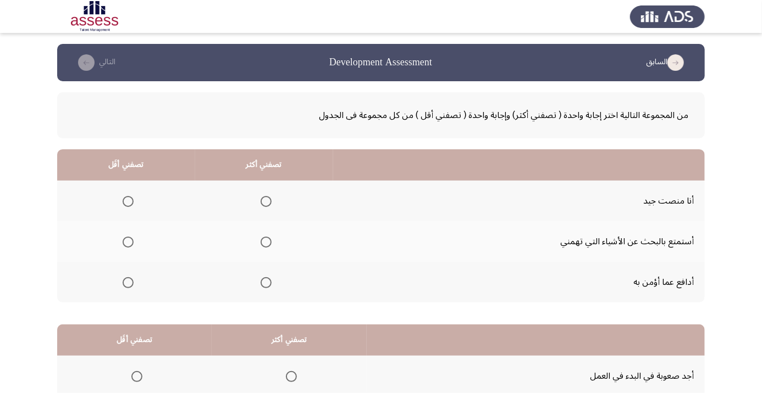
click at [279, 241] on th at bounding box center [264, 241] width 138 height 41
click at [271, 241] on span "Select an option" at bounding box center [265, 242] width 11 height 11
click at [271, 241] on input "Select an option" at bounding box center [265, 242] width 11 height 11
click at [132, 284] on span "Select an option" at bounding box center [128, 282] width 11 height 11
click at [132, 284] on input "Select an option" at bounding box center [128, 282] width 11 height 11
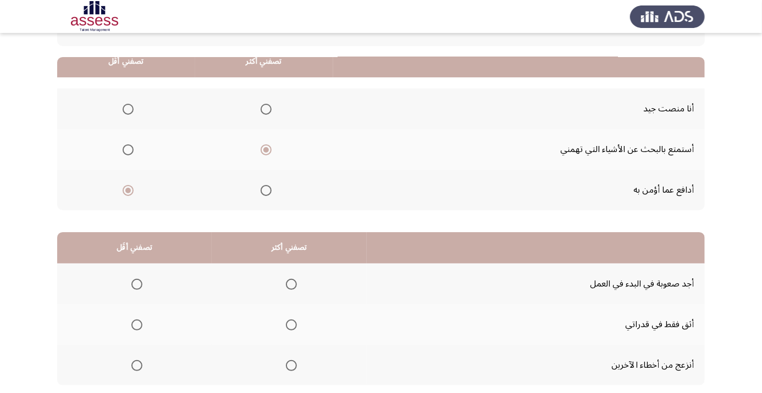
scroll to position [108, 0]
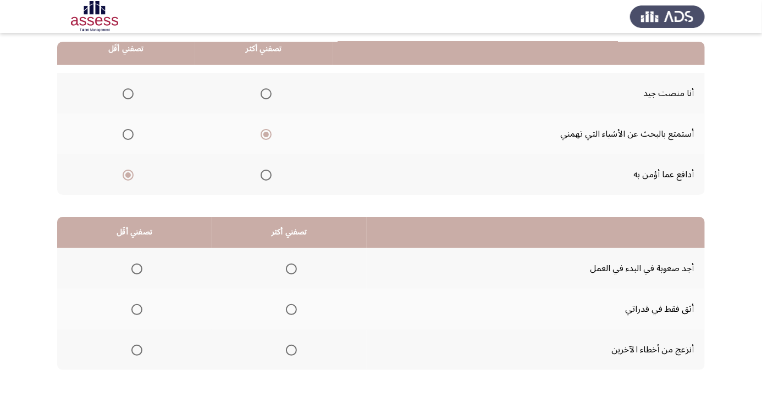
click at [137, 282] on th at bounding box center [134, 268] width 154 height 41
click at [141, 268] on span "Select an option" at bounding box center [136, 269] width 11 height 11
click at [141, 268] on input "Select an option" at bounding box center [136, 269] width 11 height 11
click at [291, 349] on span "Select an option" at bounding box center [291, 350] width 11 height 11
click at [291, 349] on input "Select an option" at bounding box center [291, 350] width 11 height 11
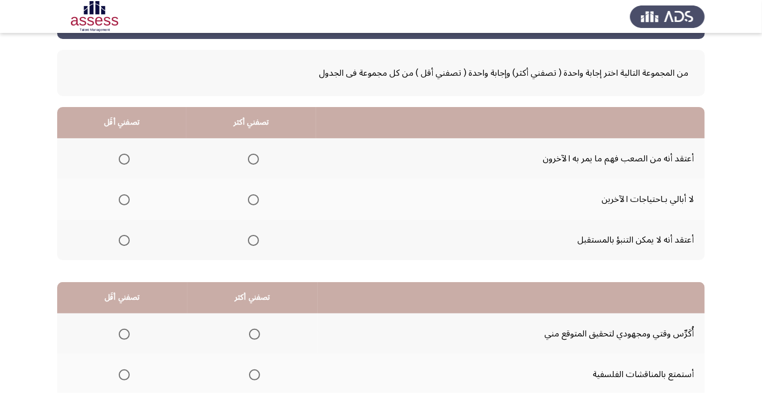
scroll to position [42, 0]
click at [124, 241] on span "Select an option" at bounding box center [124, 241] width 0 height 0
click at [124, 240] on input "Select an option" at bounding box center [124, 240] width 11 height 11
click at [128, 195] on span "Select an option" at bounding box center [124, 200] width 11 height 11
click at [128, 195] on input "Select an option" at bounding box center [124, 200] width 11 height 11
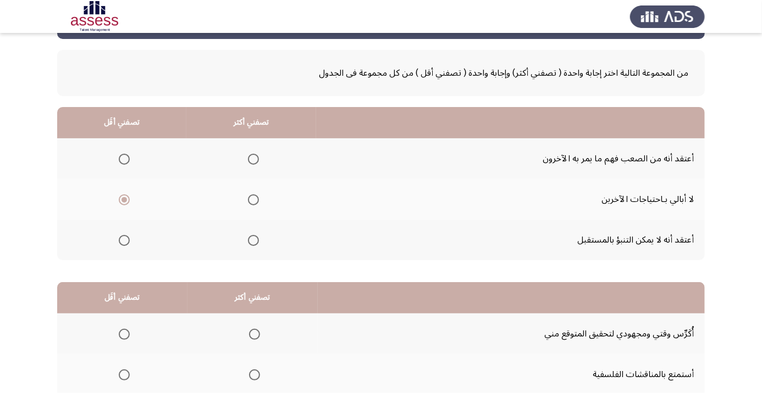
click at [267, 164] on th at bounding box center [251, 158] width 130 height 41
click at [269, 154] on th at bounding box center [251, 158] width 130 height 41
click at [257, 154] on span "Select an option" at bounding box center [253, 159] width 11 height 11
click at [257, 154] on input "Select an option" at bounding box center [253, 159] width 11 height 11
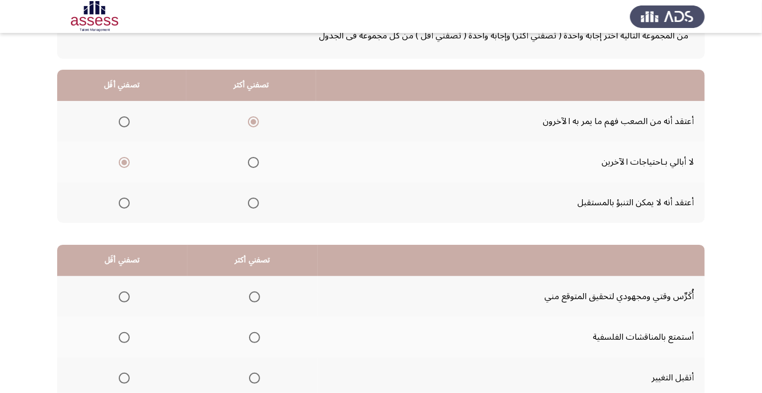
scroll to position [108, 0]
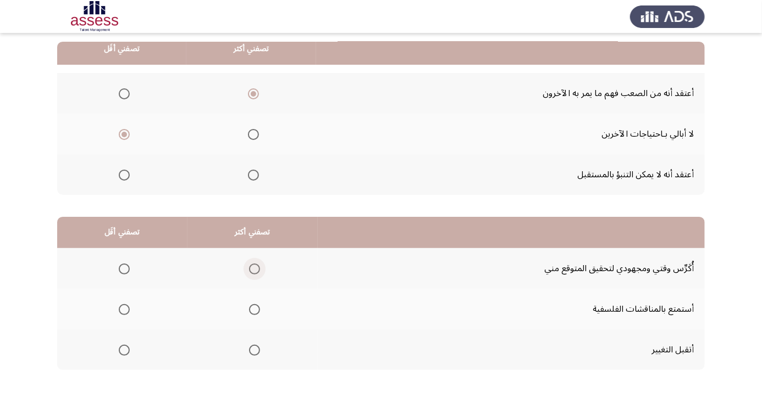
click at [254, 269] on span "Select an option" at bounding box center [254, 269] width 0 height 0
click at [255, 268] on input "Select an option" at bounding box center [254, 269] width 11 height 11
click at [124, 310] on span "Select an option" at bounding box center [124, 310] width 0 height 0
click at [124, 308] on input "Select an option" at bounding box center [124, 309] width 11 height 11
click at [98, 393] on div "من المجموعة التالية اختر إجابة واحدة ( تصفني أكثر) وإجابة واحدة ( تصفني أقل ) م…" at bounding box center [380, 189] width 647 height 430
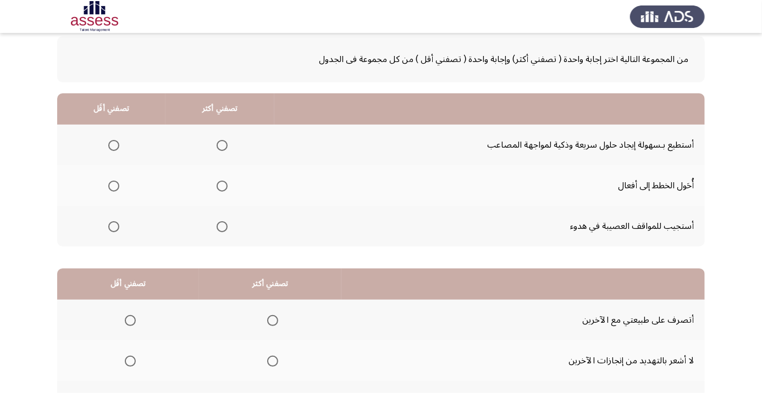
scroll to position [54, 0]
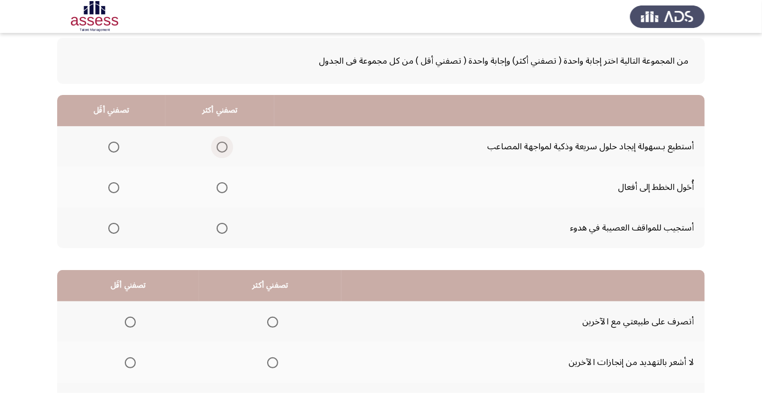
click at [222, 147] on span "Select an option" at bounding box center [222, 147] width 0 height 0
click at [221, 146] on input "Select an option" at bounding box center [221, 147] width 11 height 11
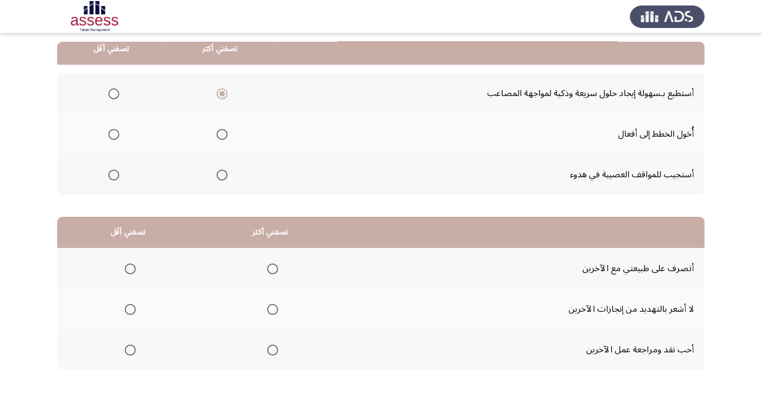
scroll to position [101, 0]
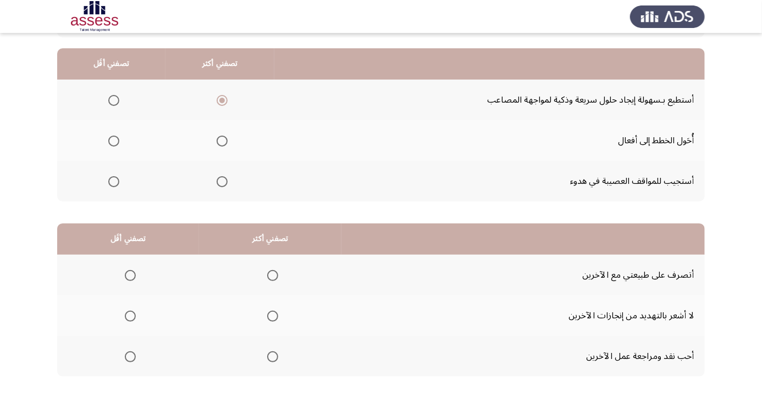
click at [116, 138] on span "Select an option" at bounding box center [113, 141] width 11 height 11
click at [116, 138] on input "Select an option" at bounding box center [113, 141] width 11 height 11
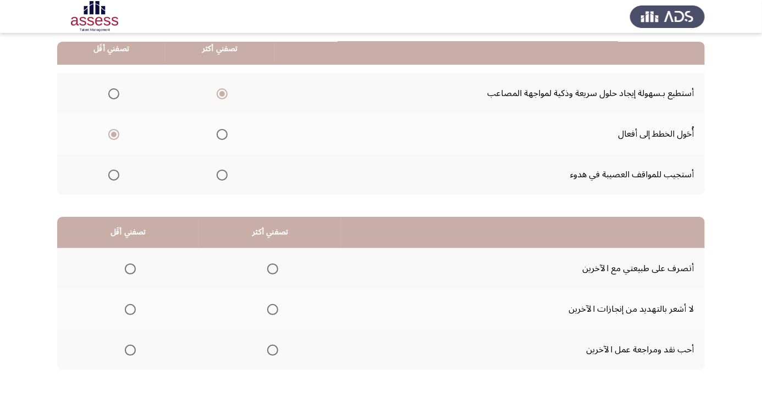
scroll to position [108, 0]
click at [273, 268] on span "Select an option" at bounding box center [272, 269] width 11 height 11
click at [273, 268] on input "Select an option" at bounding box center [272, 269] width 11 height 11
click at [130, 351] on span "Select an option" at bounding box center [130, 351] width 0 height 0
click at [130, 349] on input "Select an option" at bounding box center [130, 350] width 11 height 11
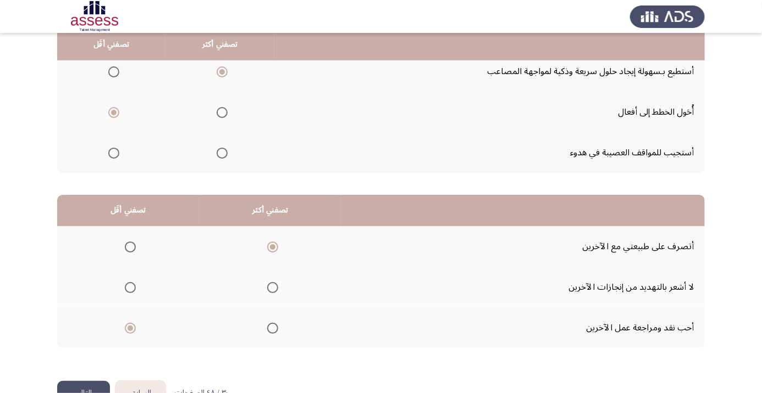
scroll to position [151, 0]
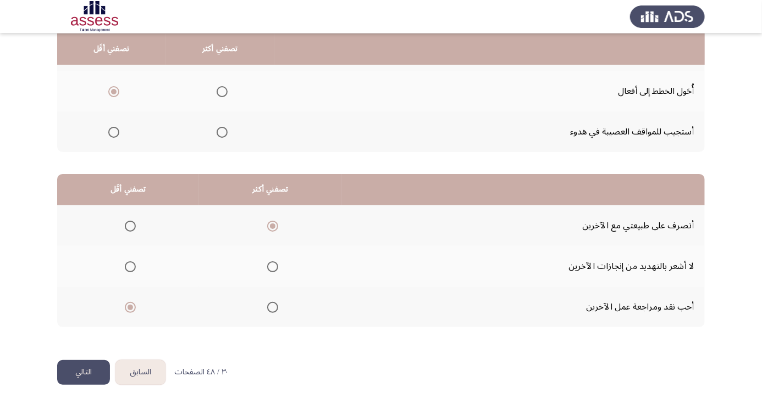
click at [99, 365] on button "التالي" at bounding box center [83, 372] width 53 height 25
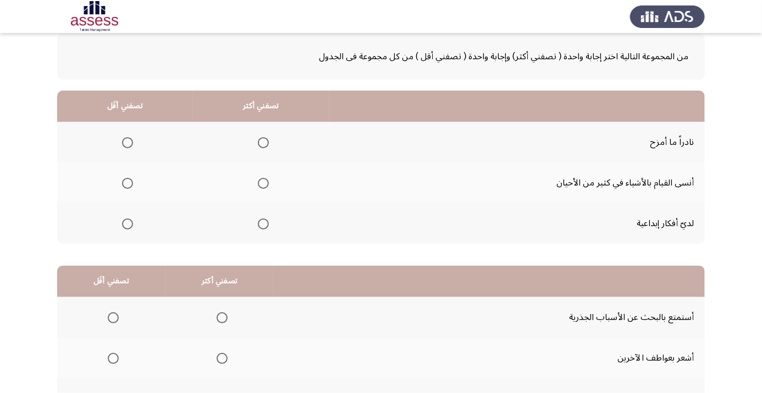
scroll to position [58, 0]
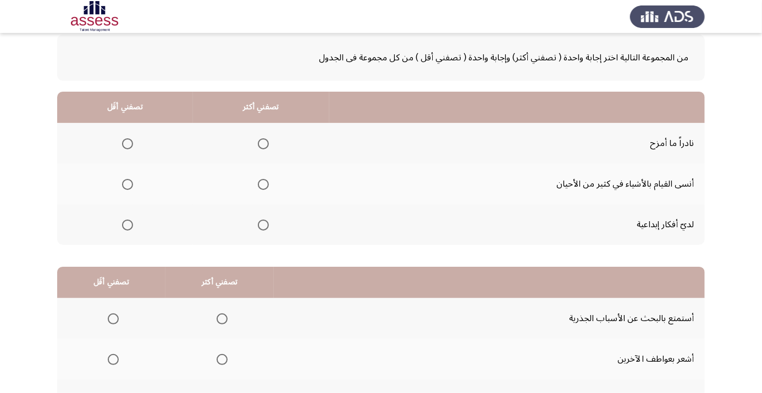
click at [268, 222] on span "Select an option" at bounding box center [263, 225] width 11 height 11
click at [268, 222] on input "Select an option" at bounding box center [263, 225] width 11 height 11
click at [127, 185] on span "Select an option" at bounding box center [127, 185] width 0 height 0
click at [127, 184] on input "Select an option" at bounding box center [127, 184] width 11 height 11
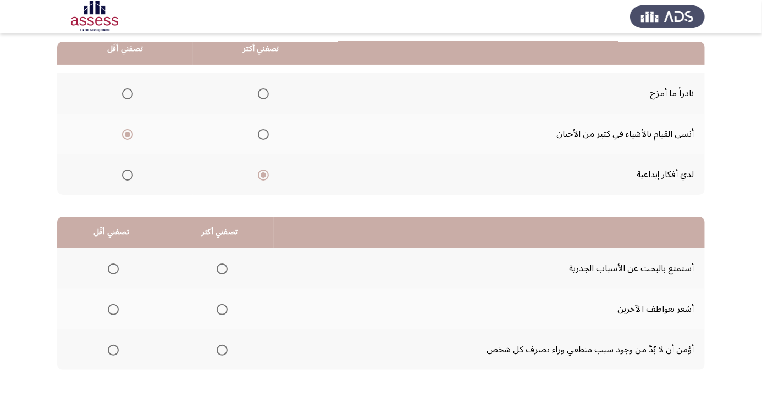
click at [222, 352] on span "Select an option" at bounding box center [221, 350] width 11 height 11
click at [222, 352] on input "Select an option" at bounding box center [221, 350] width 11 height 11
click at [90, 265] on th at bounding box center [111, 268] width 108 height 41
click at [113, 269] on span "Select an option" at bounding box center [113, 269] width 0 height 0
click at [113, 268] on input "Select an option" at bounding box center [113, 269] width 11 height 11
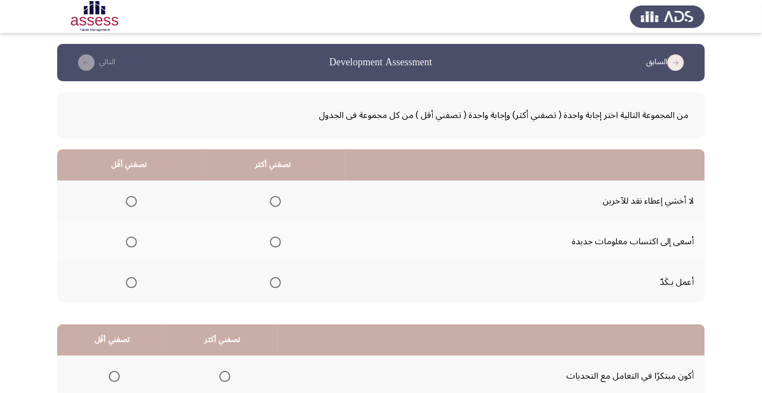
click at [275, 242] on span "Select an option" at bounding box center [275, 242] width 0 height 0
click at [276, 242] on input "Select an option" at bounding box center [275, 242] width 11 height 11
click at [131, 202] on span "Select an option" at bounding box center [131, 202] width 0 height 0
click at [131, 201] on input "Select an option" at bounding box center [131, 201] width 11 height 11
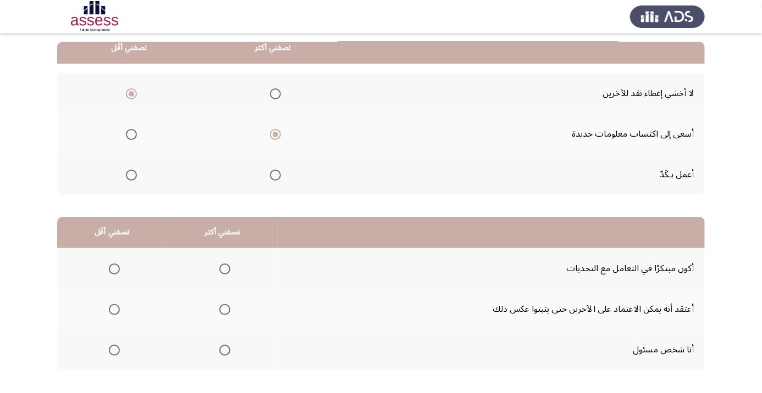
scroll to position [108, 0]
click at [237, 270] on th at bounding box center [223, 268] width 110 height 41
click at [114, 310] on span "Select an option" at bounding box center [114, 310] width 0 height 0
click at [114, 308] on input "Select an option" at bounding box center [114, 309] width 11 height 11
click at [228, 271] on span "Select an option" at bounding box center [224, 269] width 11 height 11
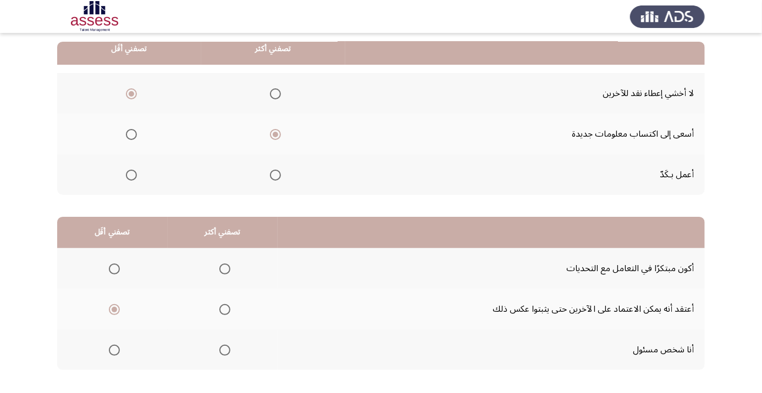
click at [228, 271] on input "Select an option" at bounding box center [224, 269] width 11 height 11
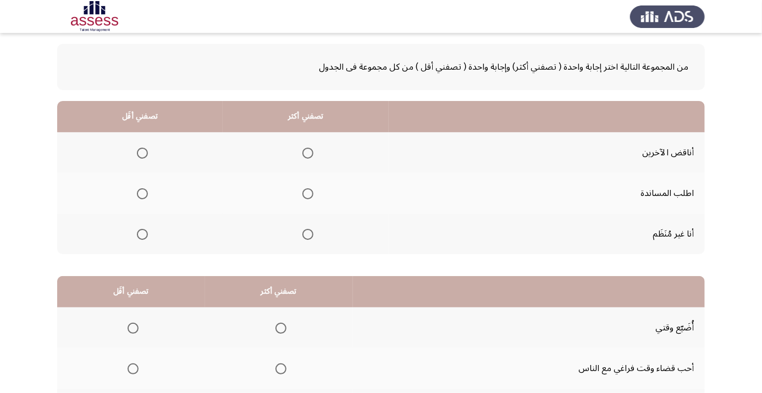
scroll to position [48, 0]
click at [142, 235] on span "Select an option" at bounding box center [142, 235] width 0 height 0
click at [142, 233] on input "Select an option" at bounding box center [142, 234] width 11 height 11
click at [308, 196] on span "Select an option" at bounding box center [307, 193] width 11 height 11
click at [308, 196] on input "Select an option" at bounding box center [307, 193] width 11 height 11
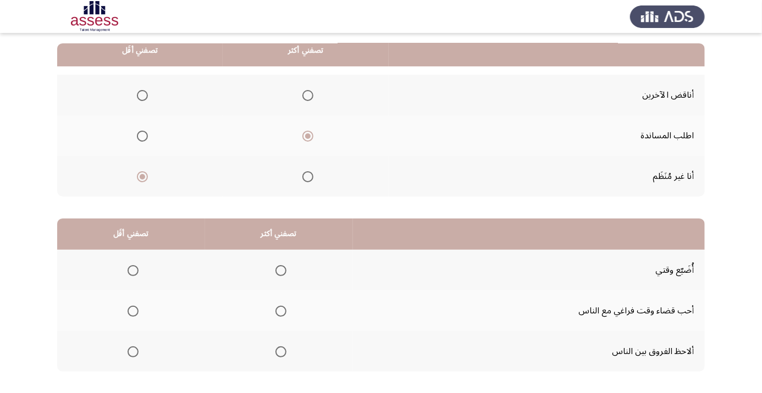
scroll to position [108, 0]
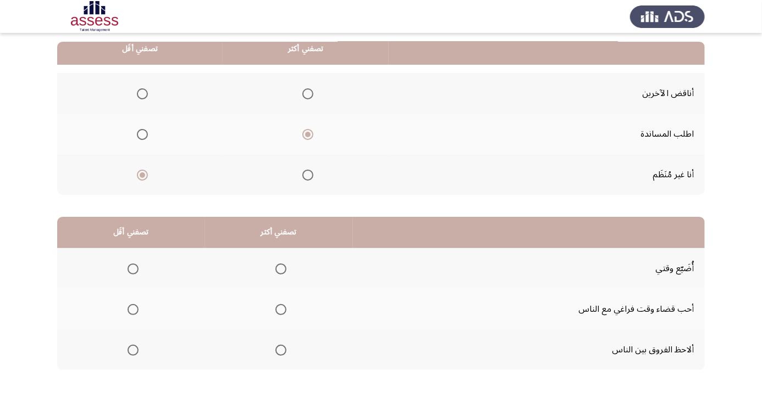
click at [133, 268] on span "Select an option" at bounding box center [132, 269] width 11 height 11
click at [133, 268] on input "Select an option" at bounding box center [132, 269] width 11 height 11
click at [133, 308] on span "Select an option" at bounding box center [132, 309] width 11 height 11
click at [133, 308] on input "Select an option" at bounding box center [132, 309] width 11 height 11
click at [281, 351] on span "Select an option" at bounding box center [281, 351] width 0 height 0
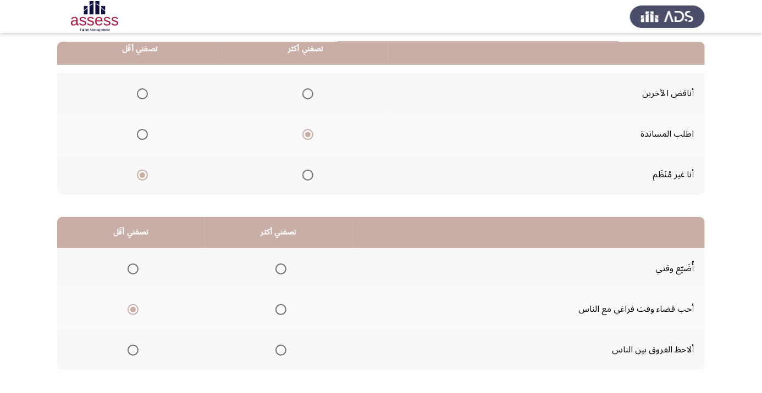
click at [281, 349] on input "Select an option" at bounding box center [280, 350] width 11 height 11
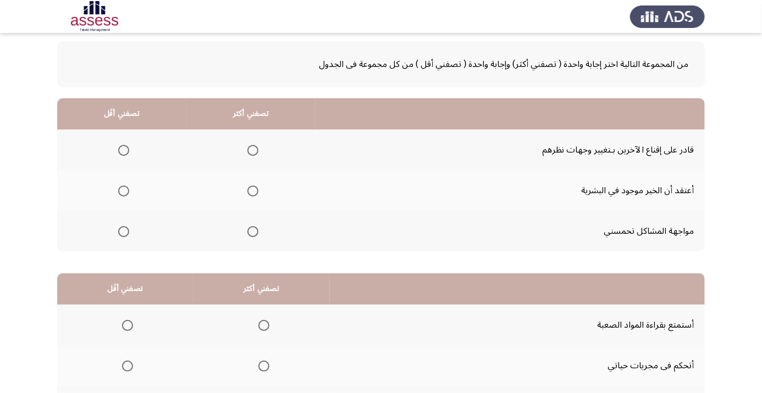
scroll to position [55, 0]
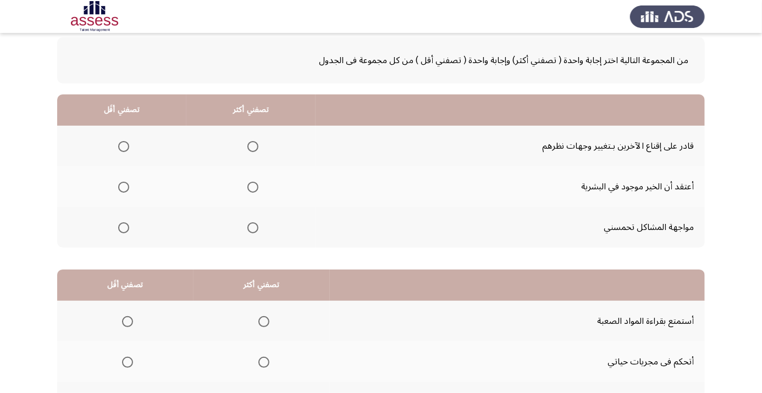
click at [270, 144] on th at bounding box center [250, 146] width 129 height 41
click at [253, 147] on span "Select an option" at bounding box center [253, 147] width 0 height 0
click at [252, 146] on input "Select an option" at bounding box center [252, 146] width 11 height 11
click at [127, 227] on span "Select an option" at bounding box center [123, 228] width 11 height 11
click at [127, 227] on input "Select an option" at bounding box center [123, 228] width 11 height 11
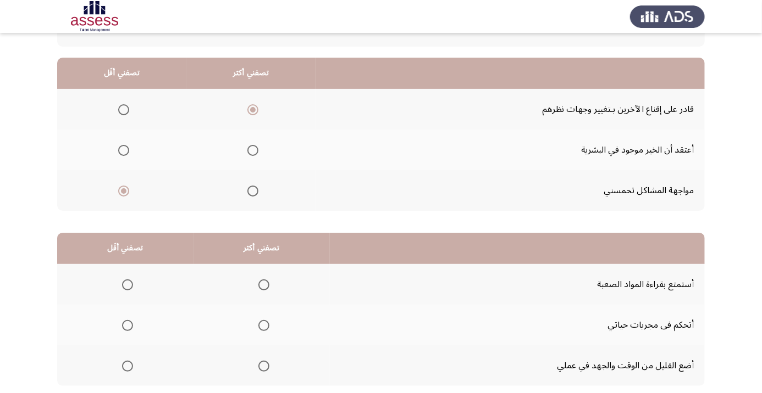
scroll to position [108, 0]
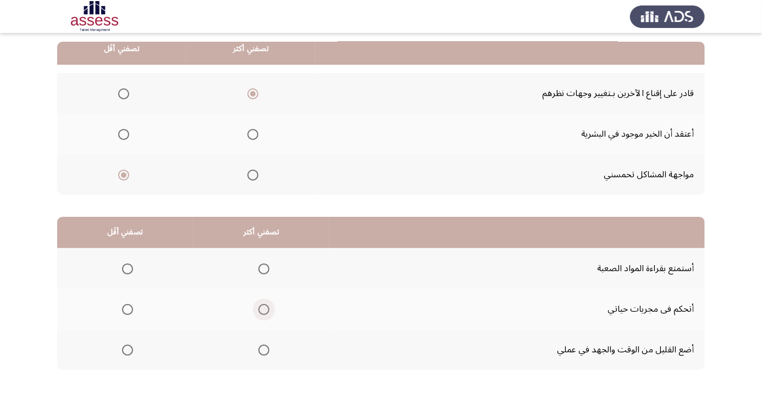
click at [268, 309] on span "Select an option" at bounding box center [263, 309] width 11 height 11
click at [268, 309] on input "Select an option" at bounding box center [263, 309] width 11 height 11
click at [124, 350] on span "Select an option" at bounding box center [127, 350] width 11 height 11
click at [124, 350] on input "Select an option" at bounding box center [127, 350] width 11 height 11
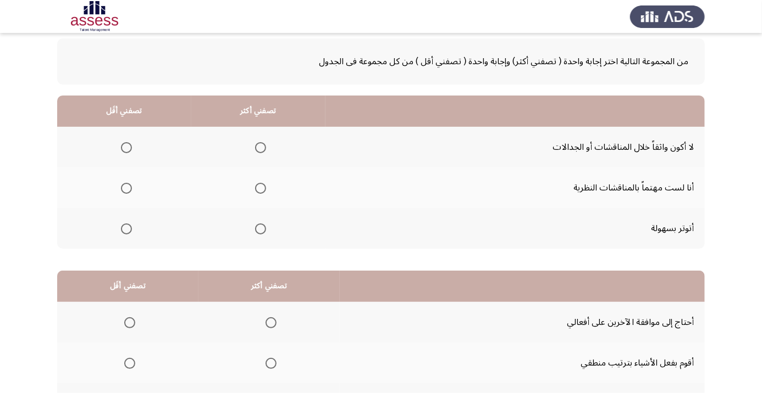
scroll to position [53, 0]
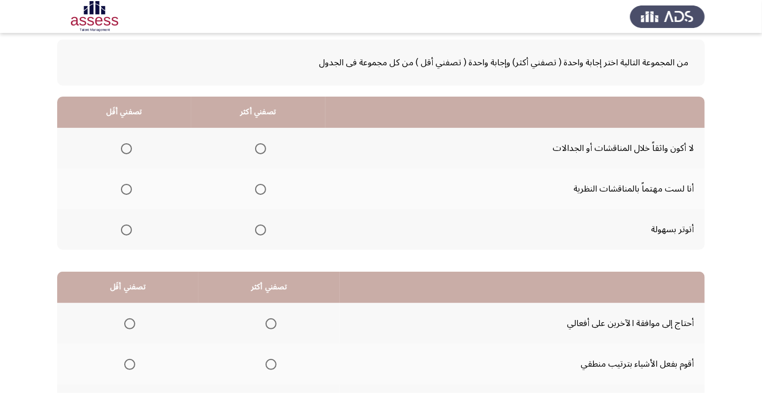
click at [260, 190] on span "Select an option" at bounding box center [260, 190] width 0 height 0
click at [260, 188] on input "Select an option" at bounding box center [260, 189] width 11 height 11
click at [126, 230] on span "Select an option" at bounding box center [126, 230] width 0 height 0
click at [126, 229] on input "Select an option" at bounding box center [126, 230] width 11 height 11
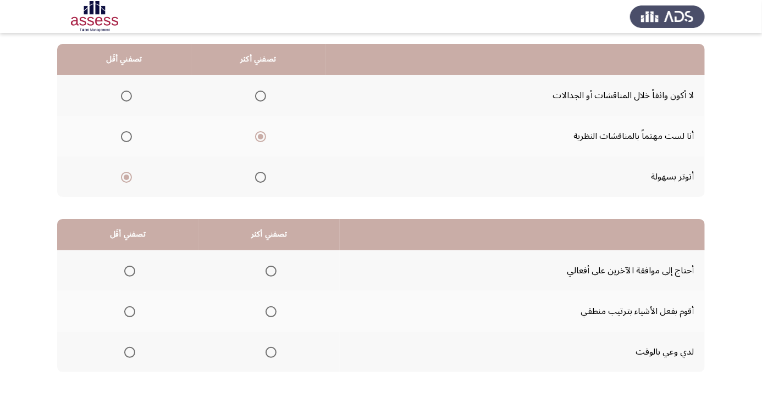
scroll to position [108, 0]
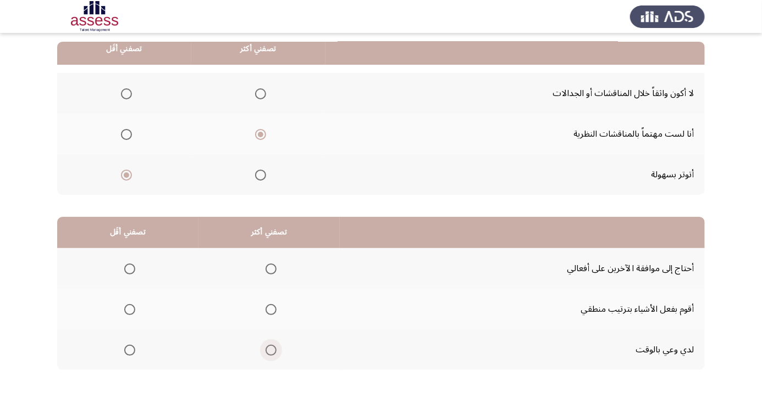
click at [273, 352] on span "Select an option" at bounding box center [270, 350] width 11 height 11
click at [273, 352] on input "Select an option" at bounding box center [270, 350] width 11 height 11
click at [130, 304] on span "Select an option" at bounding box center [129, 309] width 11 height 11
click at [130, 304] on input "Select an option" at bounding box center [129, 309] width 11 height 11
click at [104, 393] on div "من المجموعة التالية اختر إجابة واحدة ( تصفني أكثر) وإجابة واحدة ( تصفني أقل ) م…" at bounding box center [380, 189] width 647 height 430
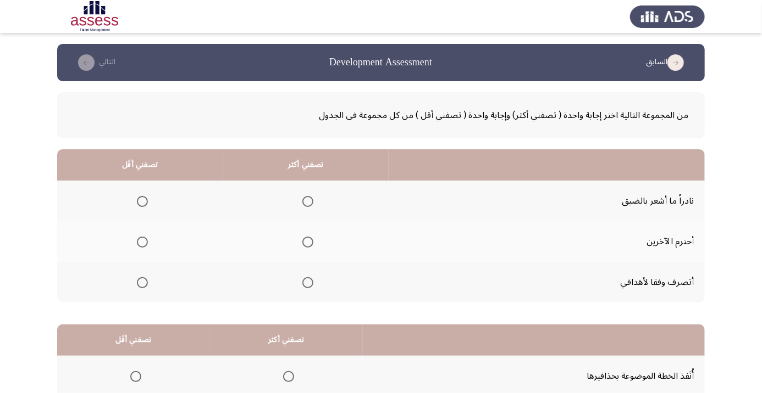
click at [308, 283] on span "Select an option" at bounding box center [308, 283] width 0 height 0
click at [308, 282] on input "Select an option" at bounding box center [307, 282] width 11 height 11
click at [309, 277] on span "Select an option" at bounding box center [307, 282] width 11 height 11
click at [309, 277] on input "Select an option" at bounding box center [307, 282] width 11 height 11
click at [146, 196] on span "Select an option" at bounding box center [142, 201] width 11 height 11
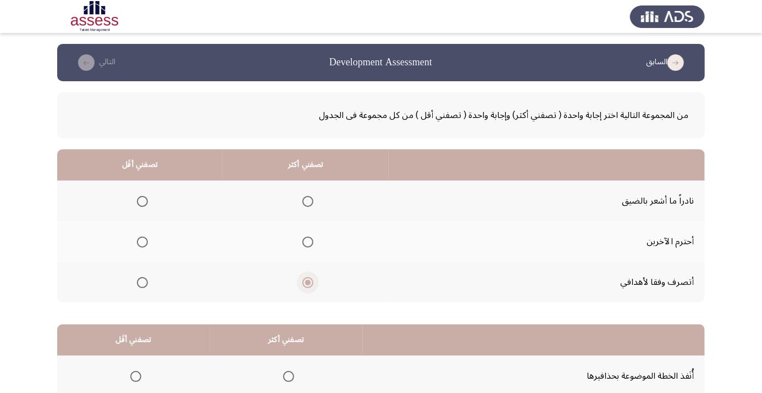
click at [146, 196] on input "Select an option" at bounding box center [142, 201] width 11 height 11
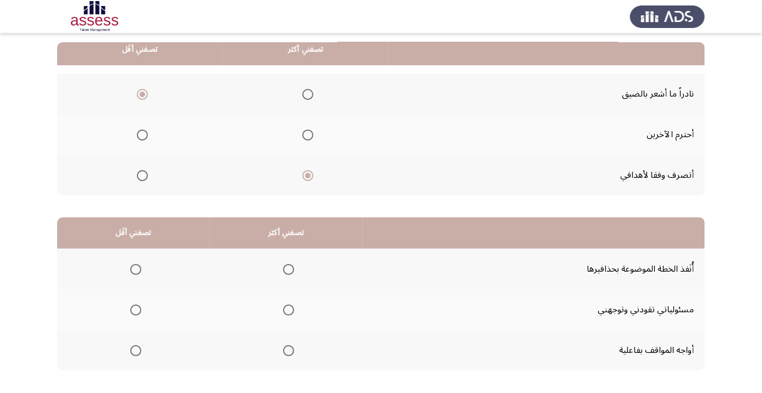
scroll to position [104, 0]
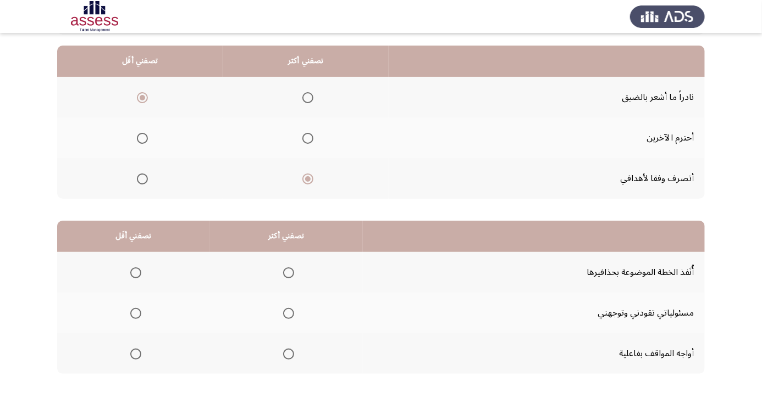
click at [284, 318] on span "Select an option" at bounding box center [288, 313] width 11 height 11
click at [284, 318] on input "Select an option" at bounding box center [288, 313] width 11 height 11
click at [131, 356] on span "Select an option" at bounding box center [135, 354] width 11 height 11
click at [131, 356] on input "Select an option" at bounding box center [135, 354] width 11 height 11
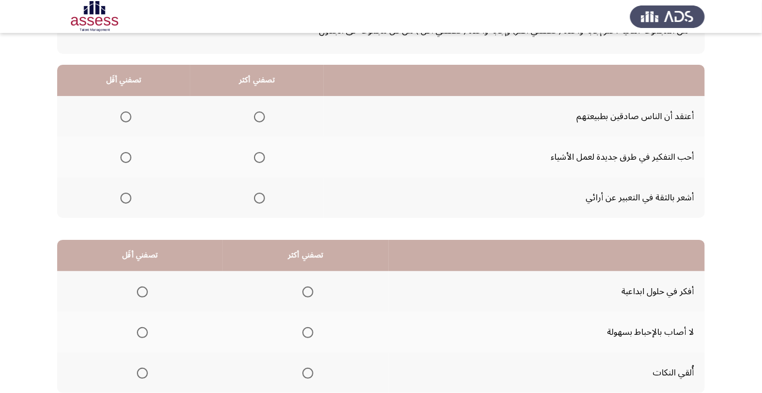
scroll to position [82, 0]
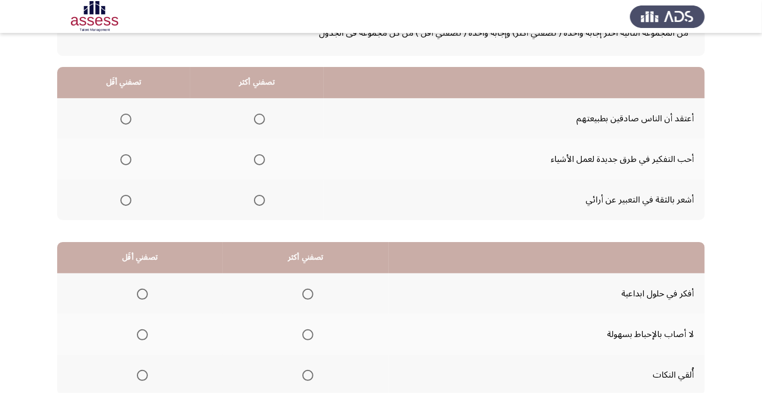
click at [262, 158] on span "Select an option" at bounding box center [259, 159] width 11 height 11
click at [262, 158] on input "Select an option" at bounding box center [259, 159] width 11 height 11
click at [126, 119] on span "Select an option" at bounding box center [126, 119] width 0 height 0
click at [125, 118] on input "Select an option" at bounding box center [125, 119] width 11 height 11
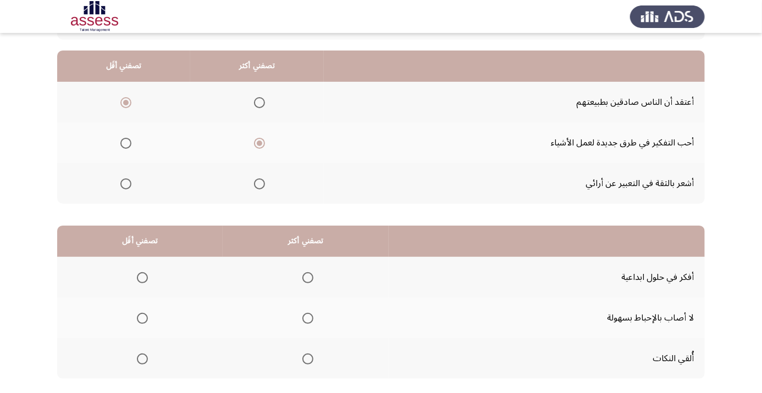
scroll to position [108, 0]
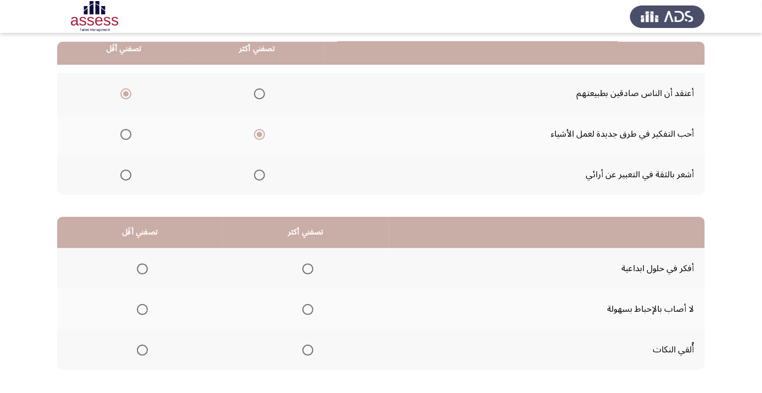
click at [320, 306] on th at bounding box center [306, 309] width 166 height 41
click at [291, 303] on th at bounding box center [306, 309] width 166 height 41
click at [307, 306] on span "Select an option" at bounding box center [307, 309] width 11 height 11
click at [307, 306] on input "Select an option" at bounding box center [307, 309] width 11 height 11
click at [142, 351] on span "Select an option" at bounding box center [142, 351] width 0 height 0
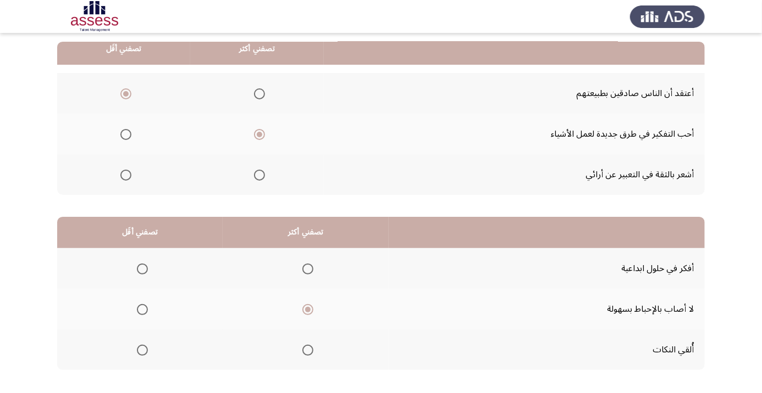
click at [142, 349] on input "Select an option" at bounding box center [142, 350] width 11 height 11
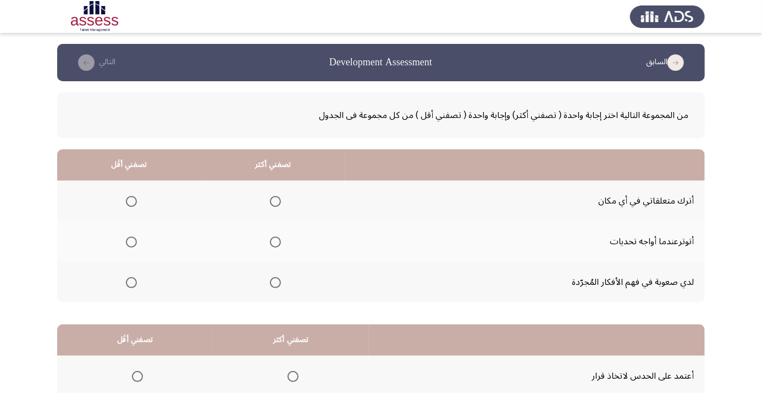
click at [143, 246] on th at bounding box center [129, 241] width 144 height 41
click at [132, 238] on span "Select an option" at bounding box center [131, 242] width 11 height 11
click at [132, 238] on input "Select an option" at bounding box center [131, 242] width 11 height 11
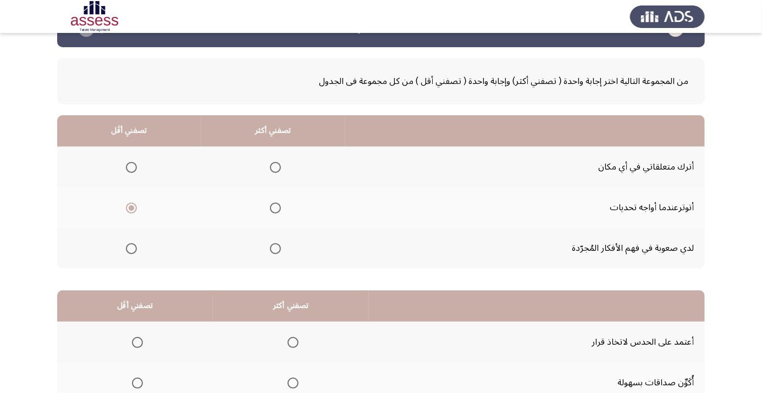
scroll to position [37, 0]
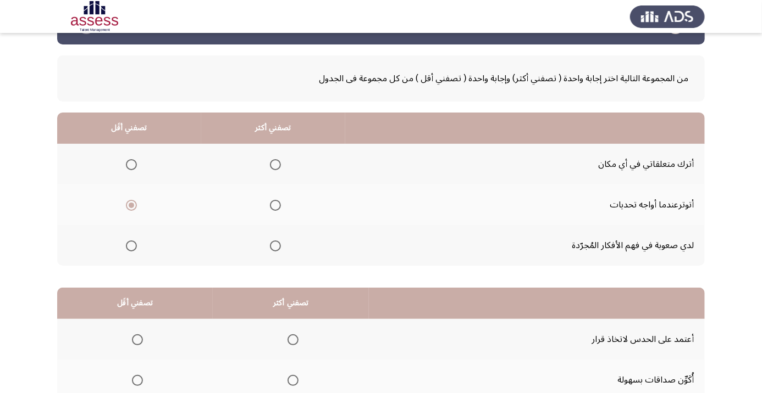
click at [276, 241] on span "Select an option" at bounding box center [275, 246] width 11 height 11
click at [276, 241] on input "Select an option" at bounding box center [275, 246] width 11 height 11
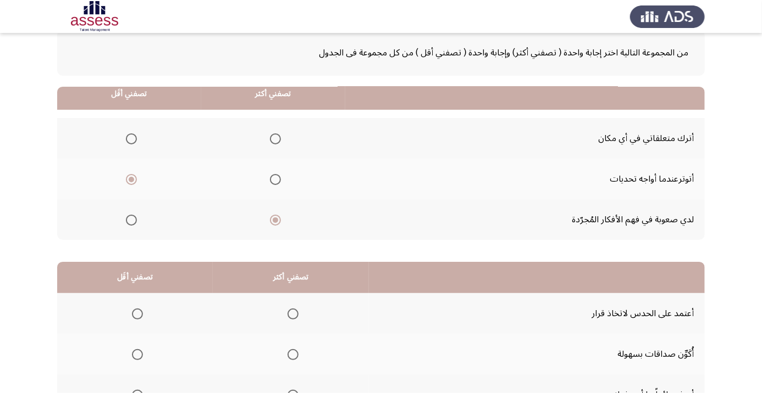
scroll to position [108, 0]
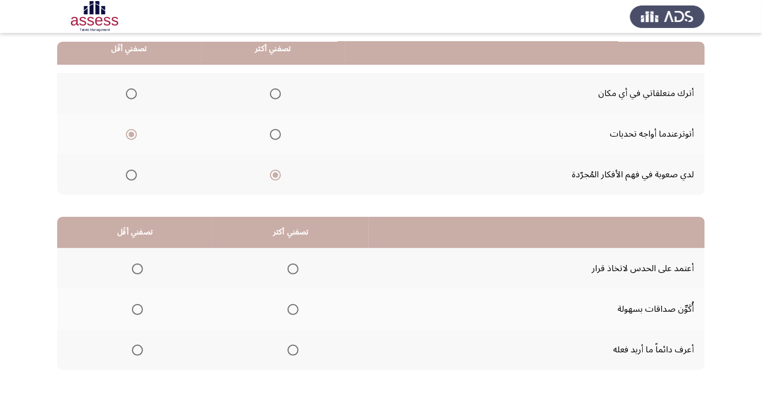
click at [293, 269] on span "Select an option" at bounding box center [293, 269] width 0 height 0
click at [295, 268] on input "Select an option" at bounding box center [292, 269] width 11 height 11
click at [296, 266] on span "Select an option" at bounding box center [292, 268] width 5 height 5
click at [296, 266] on input "Select an option" at bounding box center [292, 269] width 11 height 11
click at [291, 346] on span "Select an option" at bounding box center [292, 350] width 11 height 11
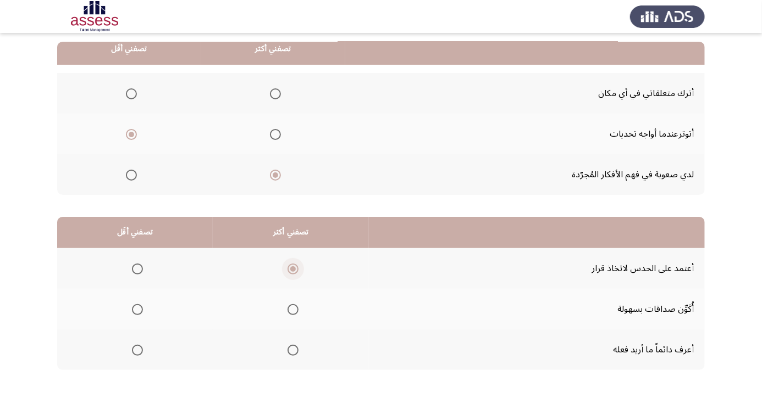
click at [291, 346] on input "Select an option" at bounding box center [292, 350] width 11 height 11
click at [295, 345] on span "Select an option" at bounding box center [292, 350] width 11 height 11
click at [140, 264] on span "Select an option" at bounding box center [137, 269] width 11 height 11
click at [140, 264] on input "Select an option" at bounding box center [137, 269] width 11 height 11
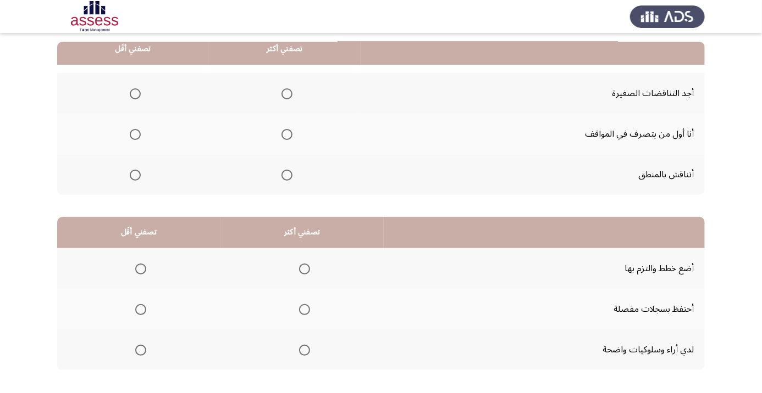
scroll to position [110, 0]
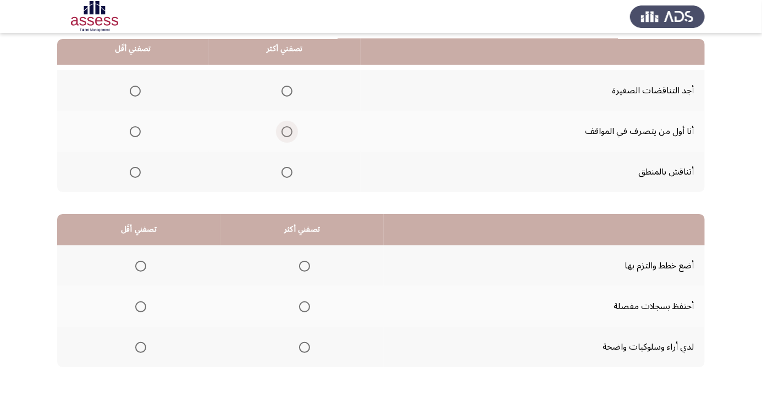
click at [289, 127] on span "Select an option" at bounding box center [286, 131] width 11 height 11
click at [289, 127] on input "Select an option" at bounding box center [286, 131] width 11 height 11
click at [135, 171] on span "Select an option" at bounding box center [135, 172] width 11 height 11
click at [135, 171] on input "Select an option" at bounding box center [135, 172] width 11 height 11
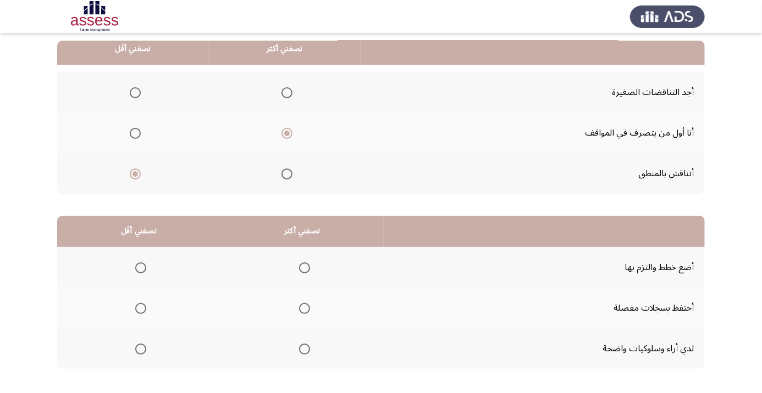
scroll to position [108, 0]
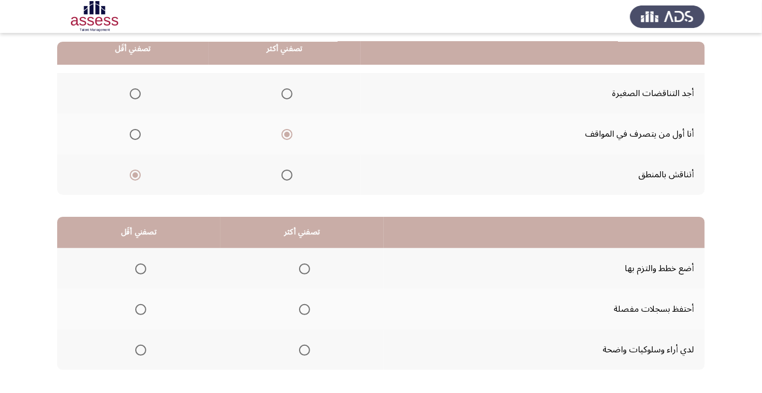
click at [304, 265] on span "Select an option" at bounding box center [304, 269] width 11 height 11
click at [304, 265] on input "Select an option" at bounding box center [304, 269] width 11 height 11
click at [138, 346] on span "Select an option" at bounding box center [140, 350] width 11 height 11
click at [138, 346] on input "Select an option" at bounding box center [140, 350] width 11 height 11
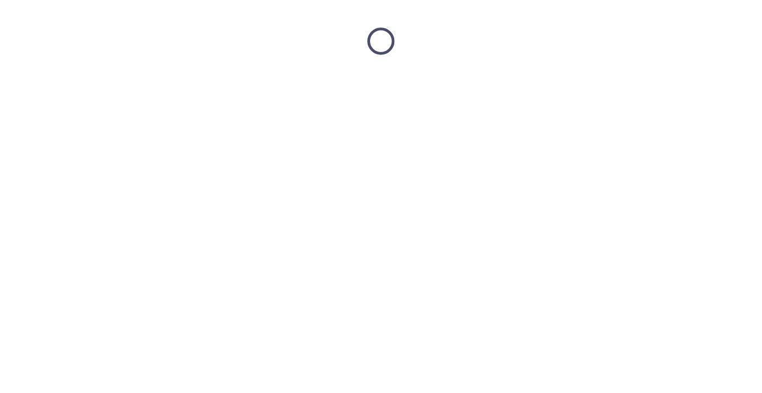
scroll to position [0, 0]
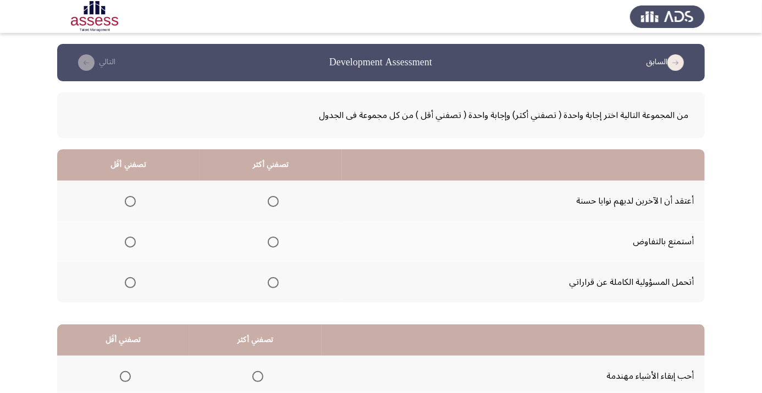
click at [127, 197] on span "Select an option" at bounding box center [130, 201] width 11 height 11
click at [127, 197] on input "Select an option" at bounding box center [130, 201] width 11 height 11
click at [272, 278] on span "Select an option" at bounding box center [273, 282] width 11 height 11
click at [272, 278] on input "Select an option" at bounding box center [273, 282] width 11 height 11
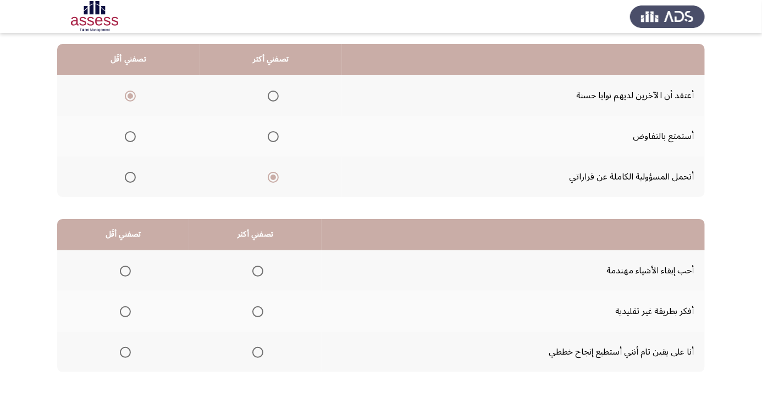
scroll to position [108, 0]
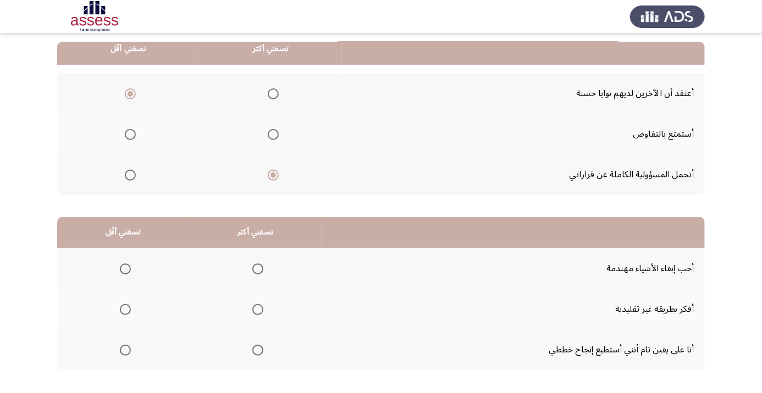
click at [258, 310] on span "Select an option" at bounding box center [258, 310] width 0 height 0
click at [257, 308] on input "Select an option" at bounding box center [257, 309] width 11 height 11
click at [125, 345] on span "Select an option" at bounding box center [125, 350] width 11 height 11
click at [125, 345] on input "Select an option" at bounding box center [125, 350] width 11 height 11
click at [96, 393] on div "من المجموعة التالية اختر إجابة واحدة ( تصفني أكثر) وإجابة واحدة ( تصفني أقل ) م…" at bounding box center [380, 189] width 647 height 430
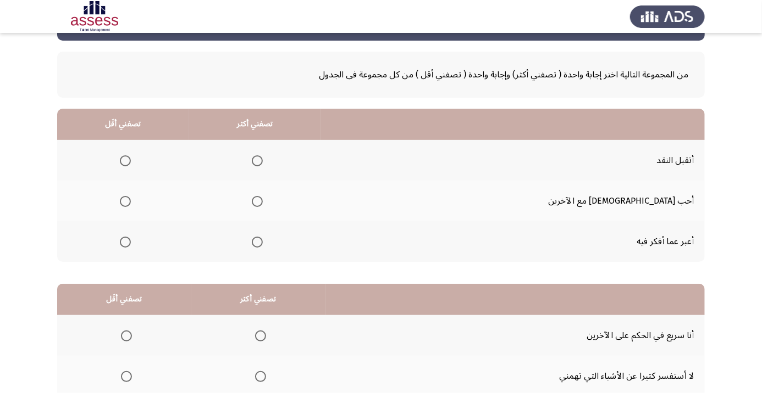
scroll to position [40, 0]
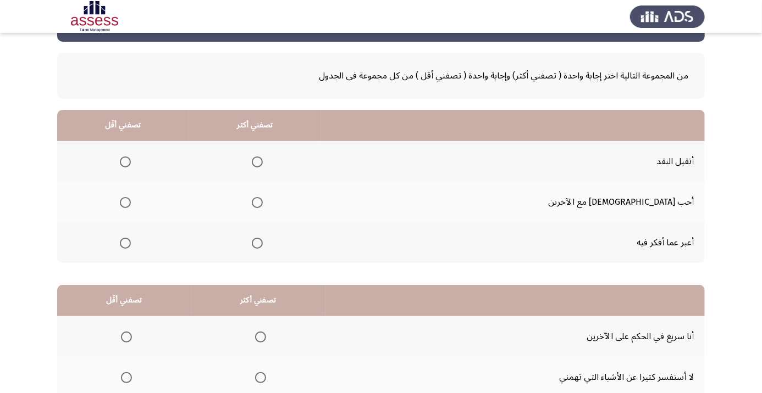
click at [263, 197] on span "Select an option" at bounding box center [257, 202] width 11 height 11
click at [263, 197] on input "Select an option" at bounding box center [257, 202] width 11 height 11
click at [131, 247] on span "Select an option" at bounding box center [125, 243] width 11 height 11
click at [131, 247] on input "Select an option" at bounding box center [125, 243] width 11 height 11
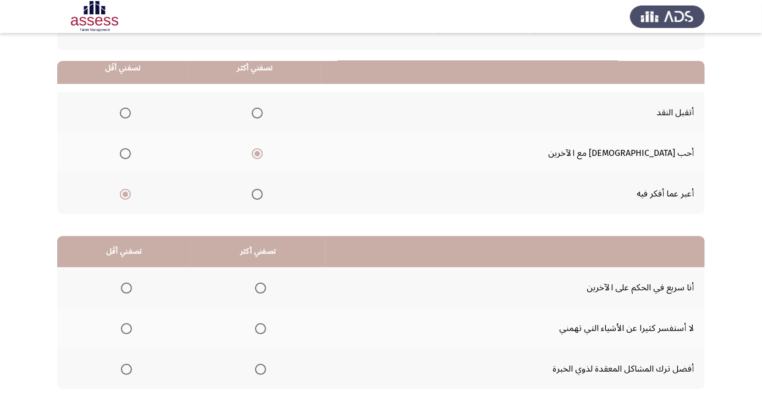
scroll to position [108, 0]
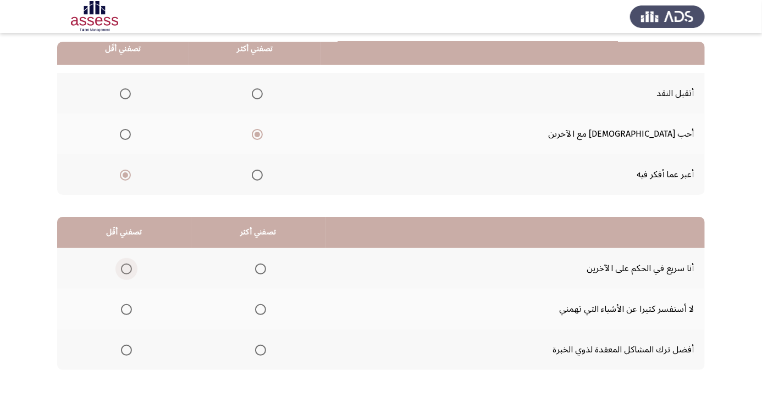
click at [131, 268] on span "Select an option" at bounding box center [126, 269] width 11 height 11
click at [131, 268] on input "Select an option" at bounding box center [126, 269] width 11 height 11
click at [260, 305] on span "Select an option" at bounding box center [260, 309] width 11 height 11
click at [260, 305] on input "Select an option" at bounding box center [260, 309] width 11 height 11
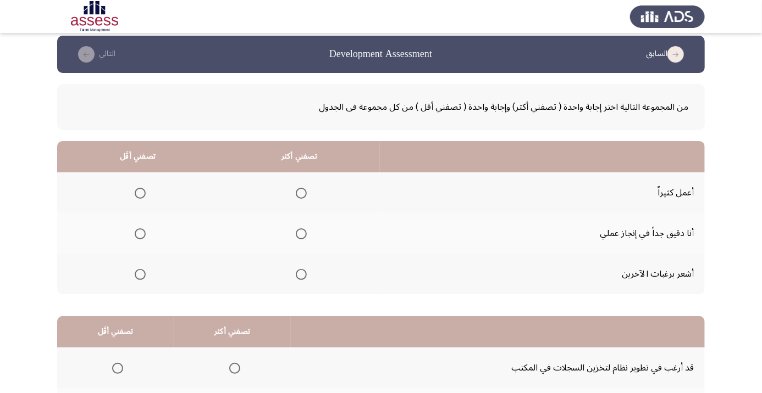
scroll to position [8, 0]
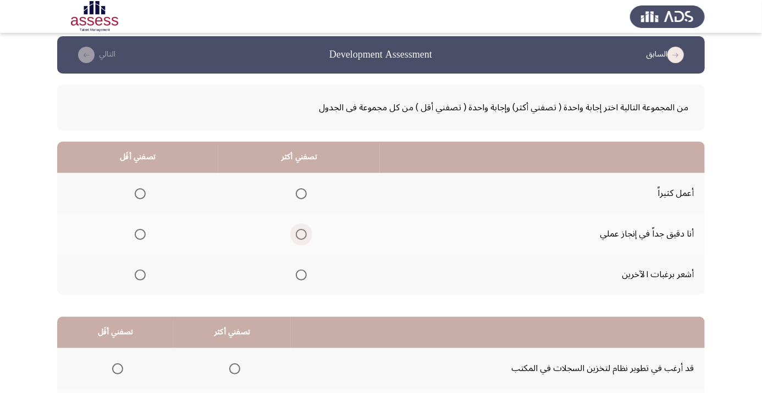
click at [301, 235] on span "Select an option" at bounding box center [301, 235] width 0 height 0
click at [301, 234] on input "Select an option" at bounding box center [301, 234] width 11 height 11
click at [140, 275] on span "Select an option" at bounding box center [140, 275] width 0 height 0
click at [140, 274] on input "Select an option" at bounding box center [140, 275] width 11 height 11
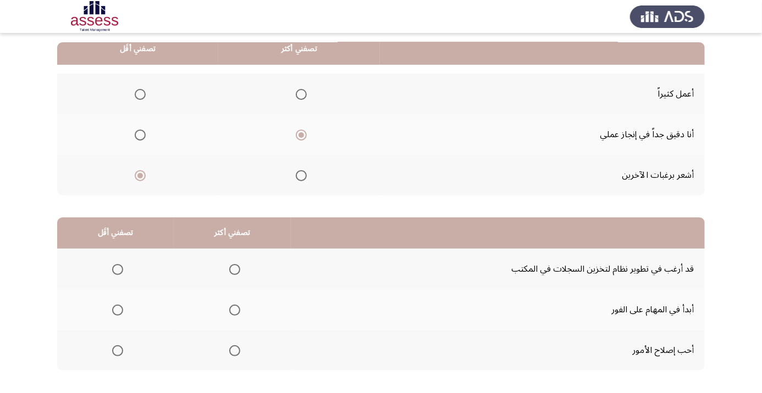
scroll to position [108, 0]
click at [233, 308] on span "Select an option" at bounding box center [234, 309] width 11 height 11
click at [233, 308] on input "Select an option" at bounding box center [234, 309] width 11 height 11
click at [118, 351] on span "Select an option" at bounding box center [118, 351] width 0 height 0
click at [117, 349] on input "Select an option" at bounding box center [117, 350] width 11 height 11
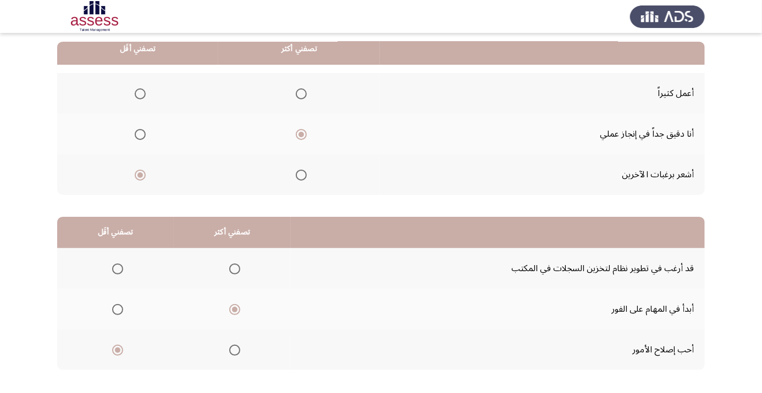
click at [121, 267] on span "Select an option" at bounding box center [117, 269] width 11 height 11
click at [121, 267] on input "Select an option" at bounding box center [117, 269] width 11 height 11
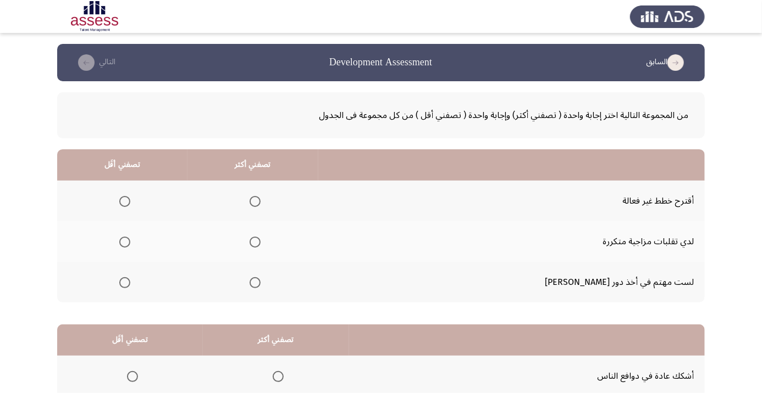
click at [130, 238] on span "Select an option" at bounding box center [124, 242] width 11 height 11
click at [130, 238] on input "Select an option" at bounding box center [124, 242] width 11 height 11
click at [260, 281] on span "Select an option" at bounding box center [254, 282] width 11 height 11
click at [260, 281] on input "Select an option" at bounding box center [254, 282] width 11 height 11
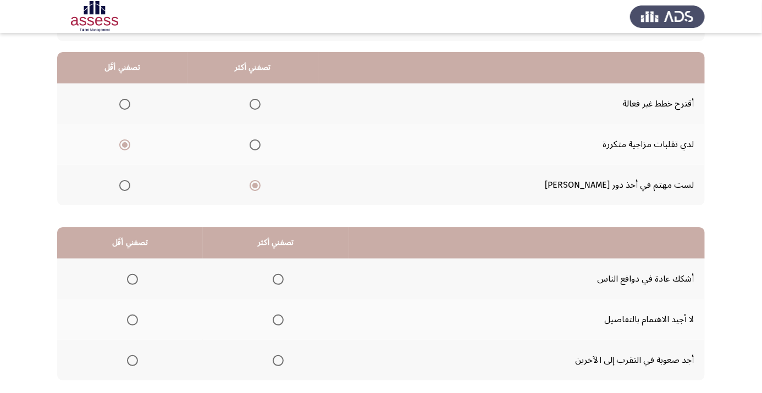
scroll to position [101, 0]
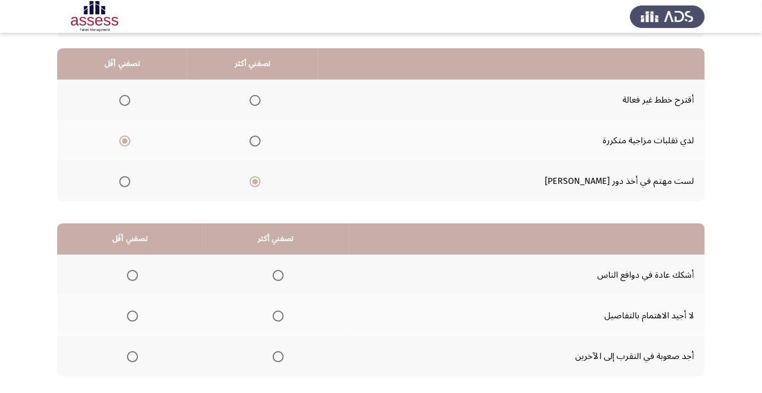
click at [136, 276] on span "Select an option" at bounding box center [132, 275] width 11 height 11
click at [136, 276] on input "Select an option" at bounding box center [132, 275] width 11 height 11
click at [280, 310] on mat-radio-button "Select an option" at bounding box center [275, 316] width 15 height 12
click at [148, 323] on th at bounding box center [130, 316] width 146 height 41
click at [132, 315] on span "Select an option" at bounding box center [132, 316] width 11 height 11
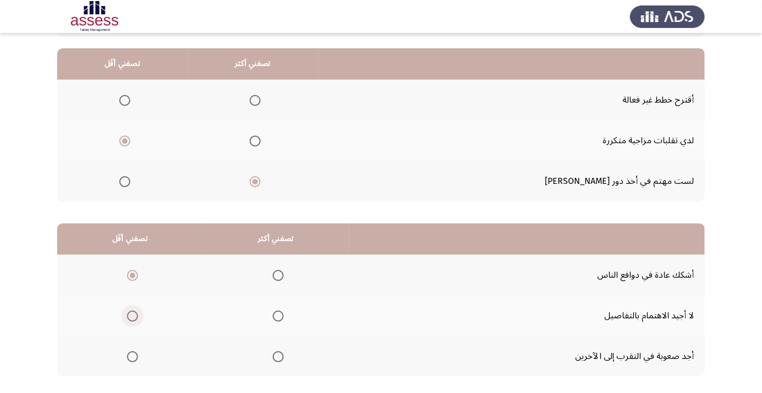
click at [132, 315] on input "Select an option" at bounding box center [132, 316] width 11 height 11
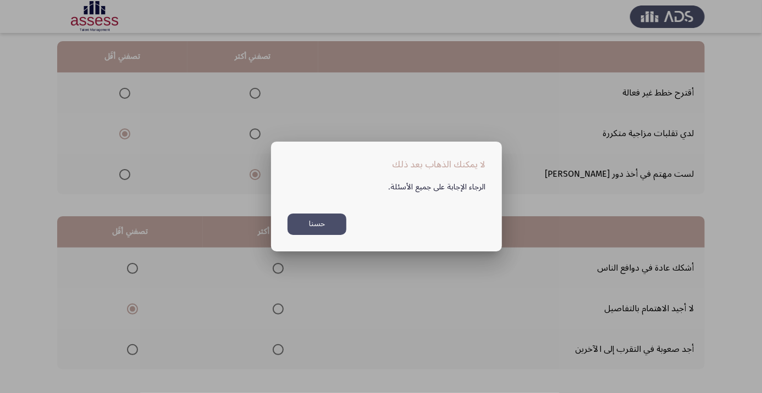
click at [84, 393] on div at bounding box center [381, 196] width 762 height 393
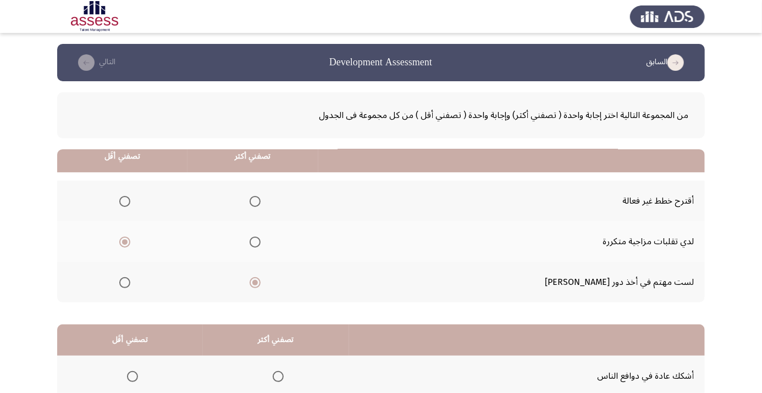
scroll to position [108, 0]
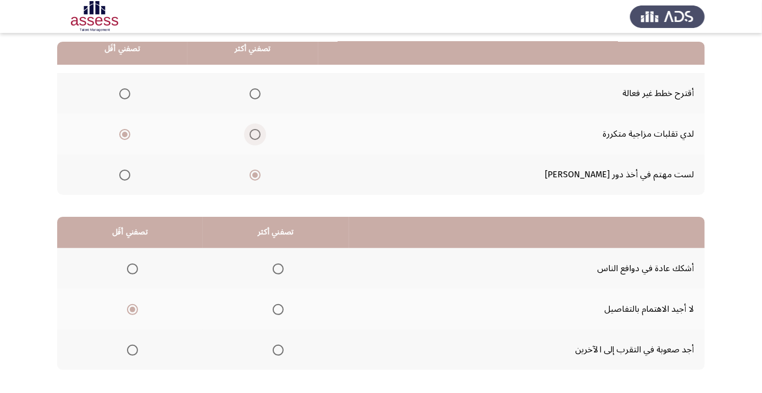
click at [260, 134] on span "Select an option" at bounding box center [254, 134] width 11 height 11
click at [260, 134] on input "Select an option" at bounding box center [254, 134] width 11 height 11
click at [260, 170] on span "Select an option" at bounding box center [254, 175] width 11 height 11
click at [260, 170] on input "Select an option" at bounding box center [254, 175] width 11 height 11
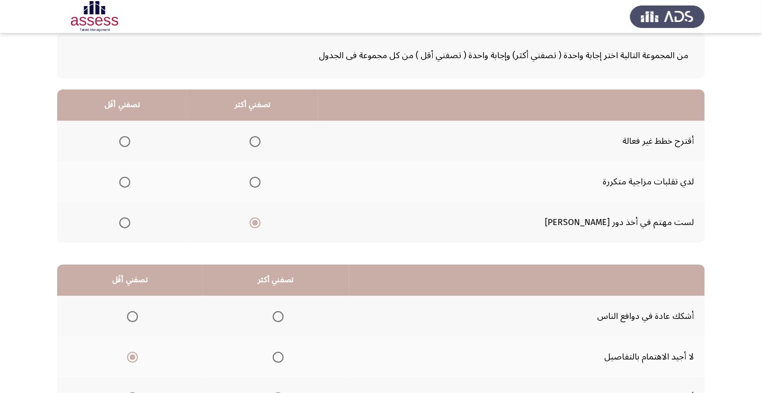
scroll to position [63, 0]
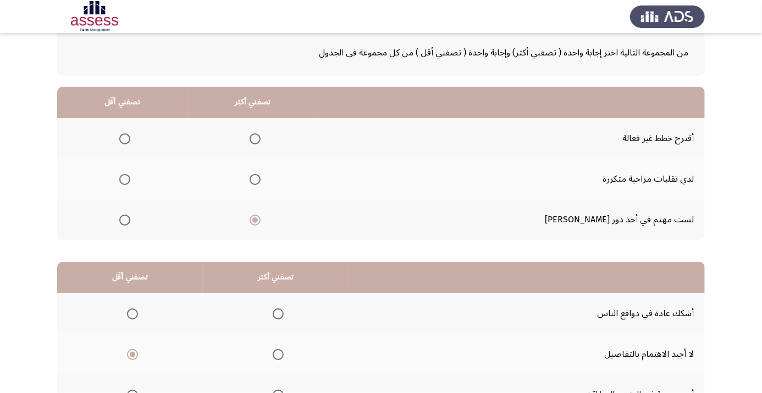
click at [125, 139] on span "Select an option" at bounding box center [125, 139] width 0 height 0
click at [130, 138] on input "Select an option" at bounding box center [124, 139] width 11 height 11
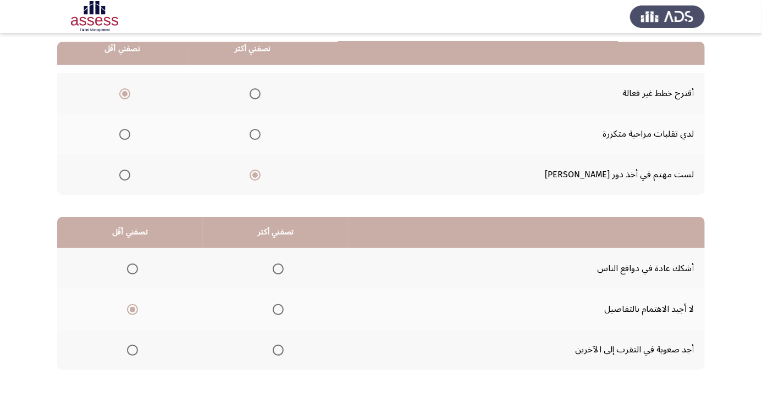
click at [276, 346] on span "Select an option" at bounding box center [278, 350] width 11 height 11
click at [276, 346] on input "Select an option" at bounding box center [278, 350] width 11 height 11
click at [282, 264] on span "Select an option" at bounding box center [278, 269] width 11 height 11
click at [282, 264] on input "Select an option" at bounding box center [278, 269] width 11 height 11
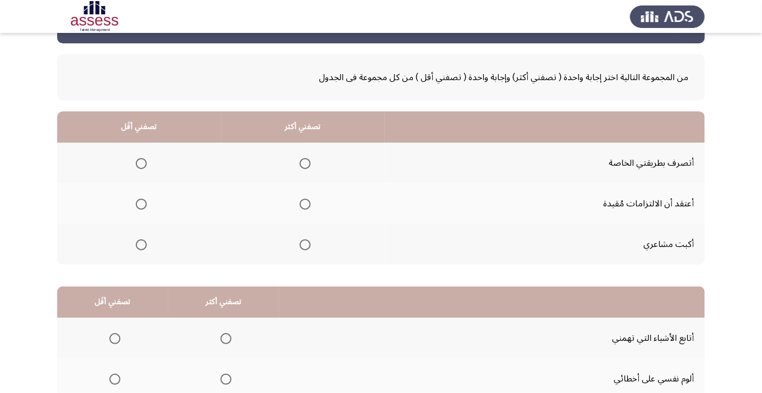
scroll to position [37, 0]
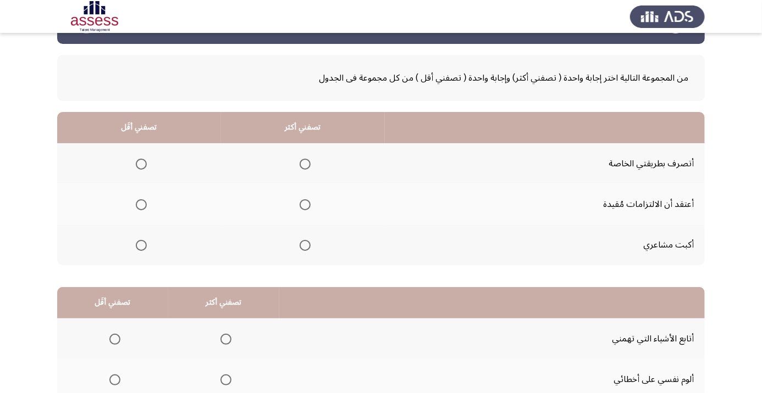
click at [307, 163] on span "Select an option" at bounding box center [304, 164] width 11 height 11
click at [307, 163] on input "Select an option" at bounding box center [304, 164] width 11 height 11
click at [142, 248] on span "Select an option" at bounding box center [141, 245] width 11 height 11
click at [142, 248] on input "Select an option" at bounding box center [141, 245] width 11 height 11
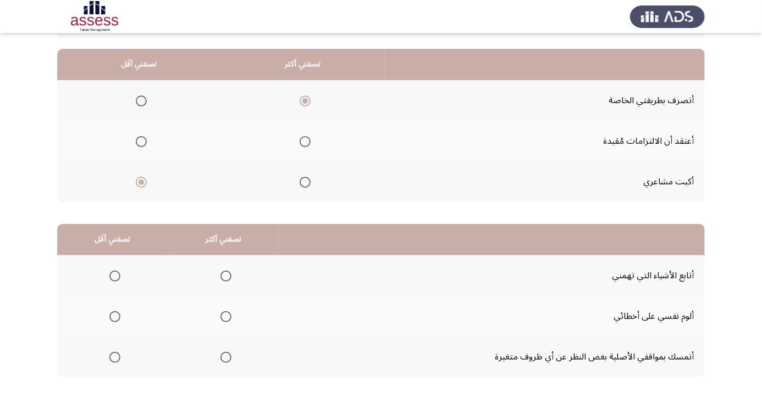
scroll to position [108, 0]
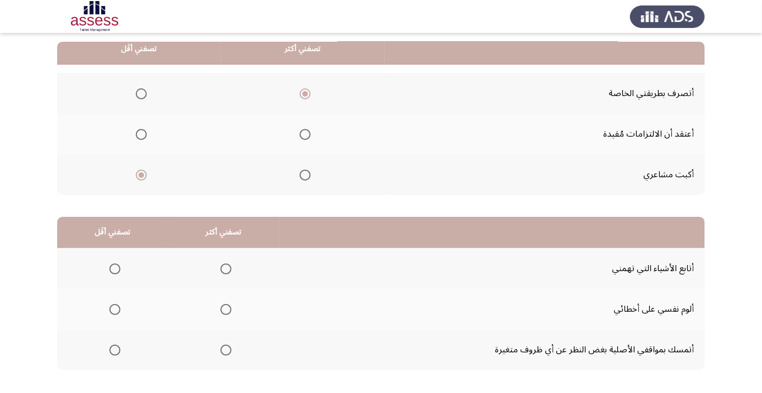
click at [102, 338] on th at bounding box center [112, 350] width 111 height 41
click at [116, 346] on span "Select an option" at bounding box center [114, 350] width 11 height 11
click at [116, 346] on input "Select an option" at bounding box center [114, 350] width 11 height 11
click at [229, 270] on span "Select an option" at bounding box center [225, 269] width 11 height 11
click at [229, 270] on input "Select an option" at bounding box center [225, 269] width 11 height 11
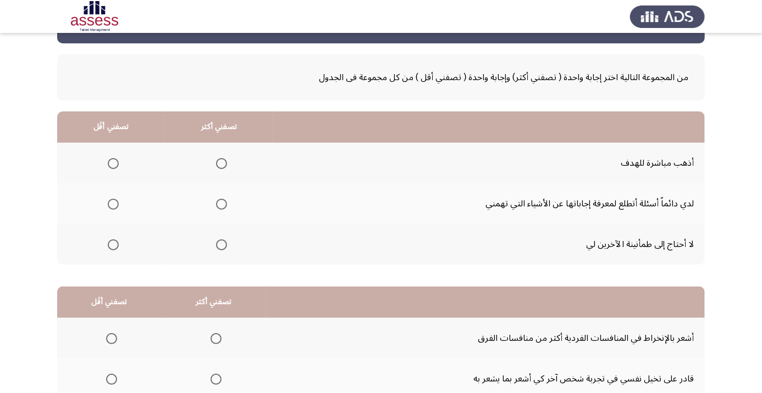
scroll to position [38, 0]
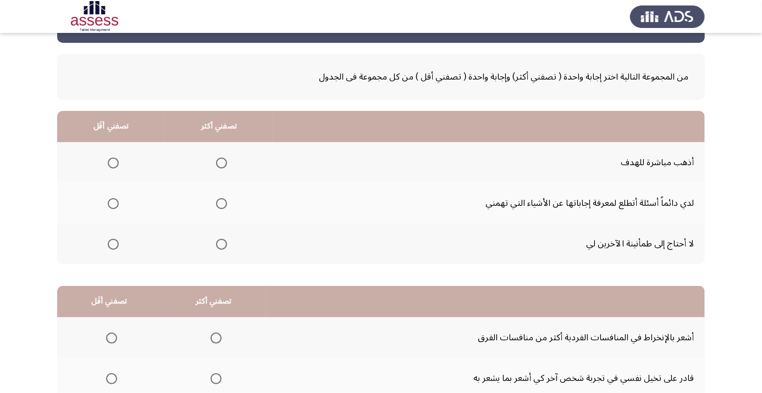
click at [110, 203] on span "Select an option" at bounding box center [113, 203] width 11 height 11
click at [110, 203] on input "Select an option" at bounding box center [113, 203] width 11 height 11
click at [234, 163] on th at bounding box center [219, 162] width 108 height 41
click at [224, 158] on span "Select an option" at bounding box center [221, 163] width 11 height 11
click at [224, 158] on input "Select an option" at bounding box center [221, 163] width 11 height 11
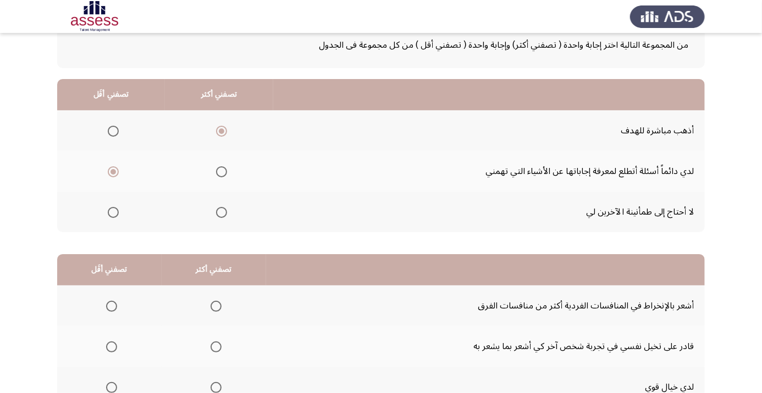
scroll to position [108, 0]
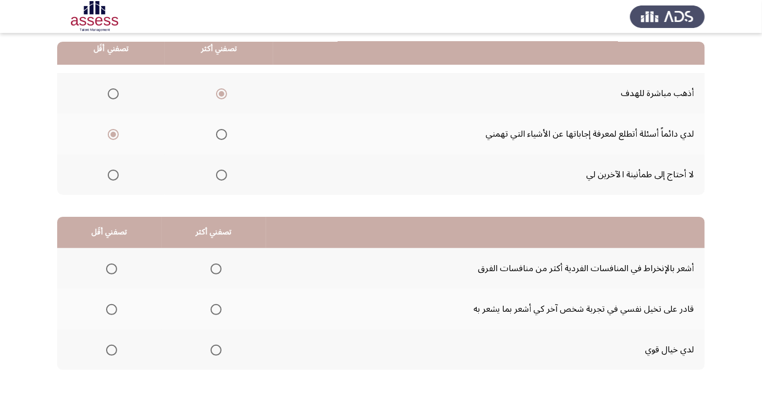
click at [112, 269] on span "Select an option" at bounding box center [112, 269] width 0 height 0
click at [111, 268] on input "Select an option" at bounding box center [111, 269] width 11 height 11
click at [216, 310] on span "Select an option" at bounding box center [216, 310] width 0 height 0
click at [216, 308] on input "Select an option" at bounding box center [215, 309] width 11 height 11
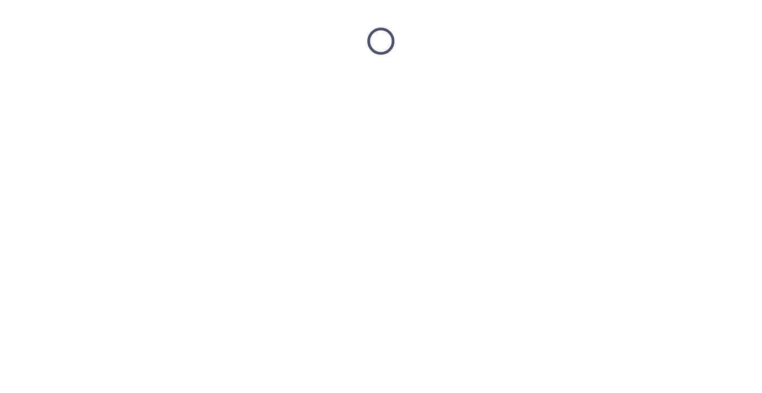
scroll to position [0, 0]
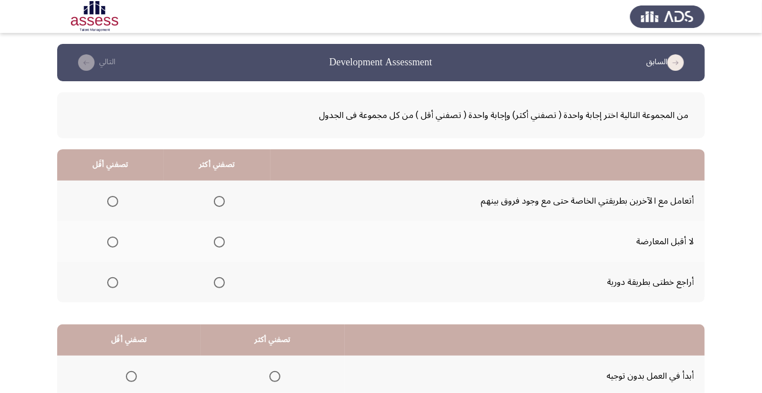
click at [225, 205] on span "Select an option" at bounding box center [219, 201] width 11 height 11
click at [225, 205] on input "Select an option" at bounding box center [219, 201] width 11 height 11
click at [115, 246] on span "Select an option" at bounding box center [112, 242] width 11 height 11
click at [115, 246] on input "Select an option" at bounding box center [112, 242] width 11 height 11
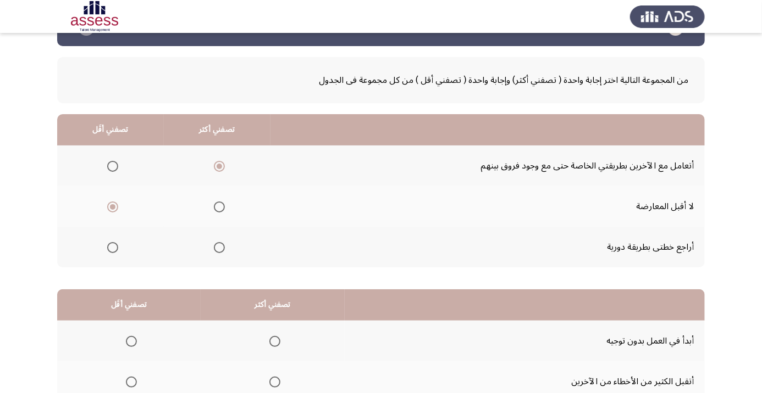
scroll to position [108, 0]
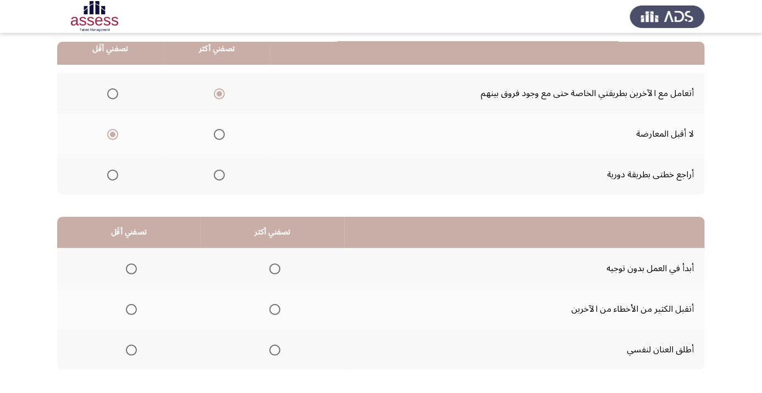
click at [131, 351] on span "Select an option" at bounding box center [131, 351] width 0 height 0
click at [131, 349] on input "Select an option" at bounding box center [131, 350] width 11 height 11
click at [279, 308] on span "Select an option" at bounding box center [274, 309] width 11 height 11
click at [279, 308] on input "Select an option" at bounding box center [274, 309] width 11 height 11
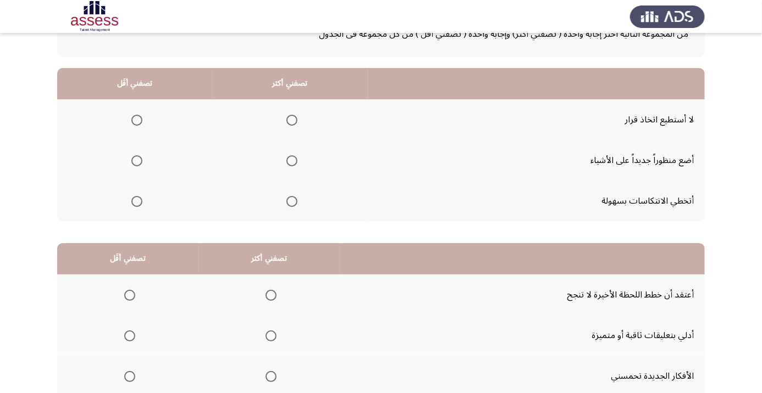
scroll to position [82, 0]
click at [136, 119] on span "Select an option" at bounding box center [136, 119] width 11 height 11
click at [136, 119] on input "Select an option" at bounding box center [136, 119] width 11 height 11
click at [296, 163] on span "Select an option" at bounding box center [291, 160] width 11 height 11
click at [296, 163] on input "Select an option" at bounding box center [291, 160] width 11 height 11
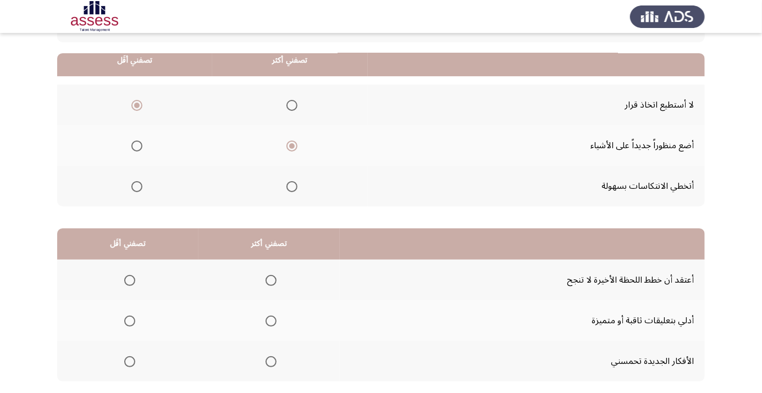
scroll to position [108, 0]
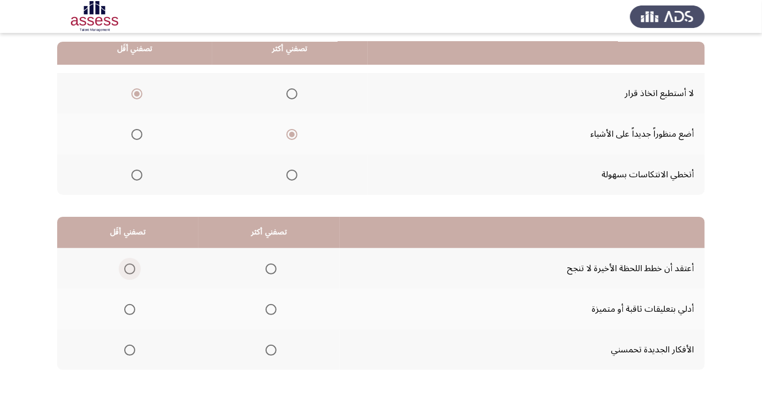
click at [129, 268] on span "Select an option" at bounding box center [129, 269] width 11 height 11
click at [129, 268] on input "Select an option" at bounding box center [129, 269] width 11 height 11
click at [274, 310] on span "Select an option" at bounding box center [270, 309] width 11 height 11
click at [274, 310] on input "Select an option" at bounding box center [270, 309] width 11 height 11
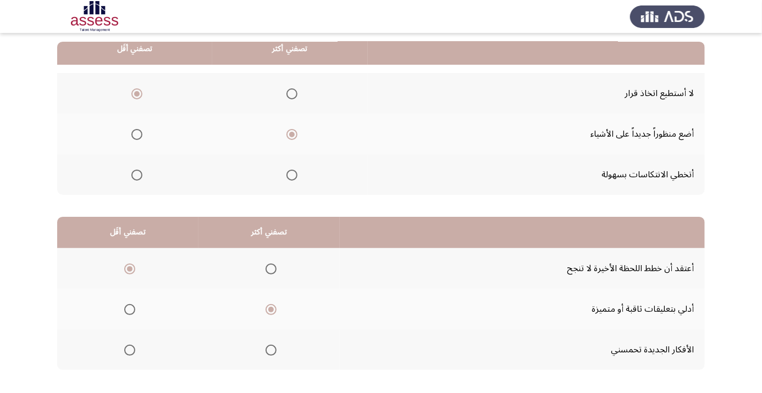
scroll to position [0, 0]
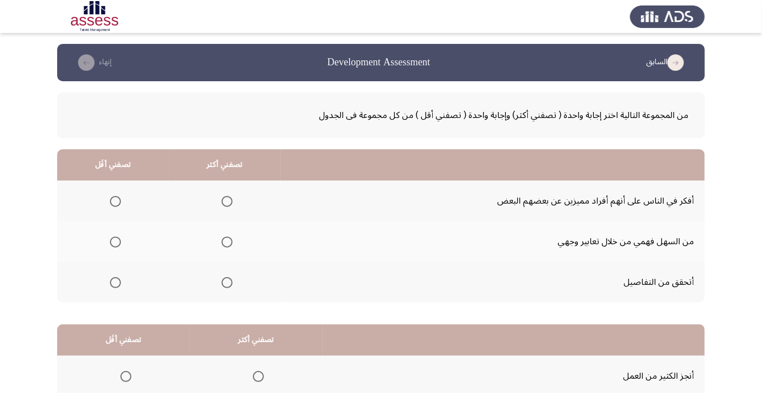
click at [225, 281] on span "Select an option" at bounding box center [226, 282] width 11 height 11
click at [225, 281] on input "Select an option" at bounding box center [226, 282] width 11 height 11
click at [119, 238] on span "Select an option" at bounding box center [115, 242] width 11 height 11
click at [119, 238] on input "Select an option" at bounding box center [115, 242] width 11 height 11
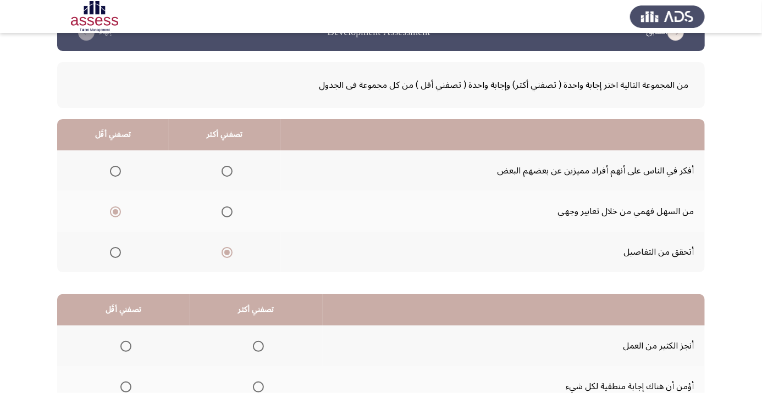
scroll to position [108, 0]
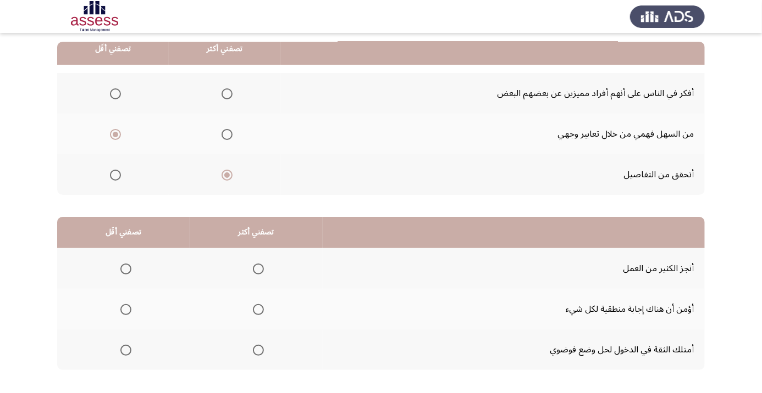
click at [258, 269] on span "Select an option" at bounding box center [258, 269] width 0 height 0
click at [258, 268] on input "Select an option" at bounding box center [258, 269] width 11 height 11
click at [126, 351] on span "Select an option" at bounding box center [126, 351] width 0 height 0
click at [125, 349] on input "Select an option" at bounding box center [125, 350] width 11 height 11
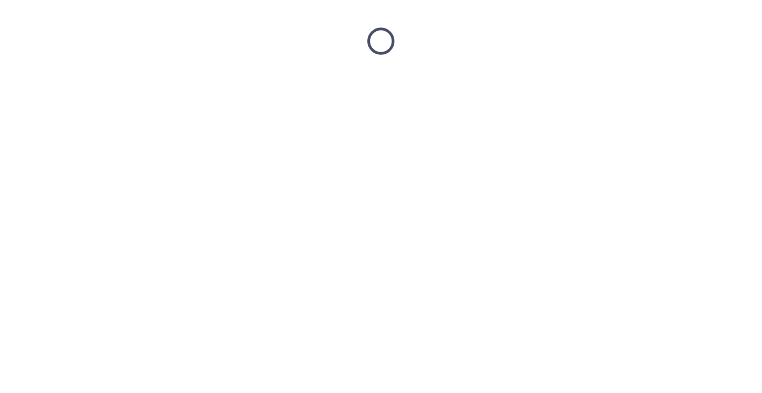
scroll to position [0, 0]
